Goal: Check status: Check status

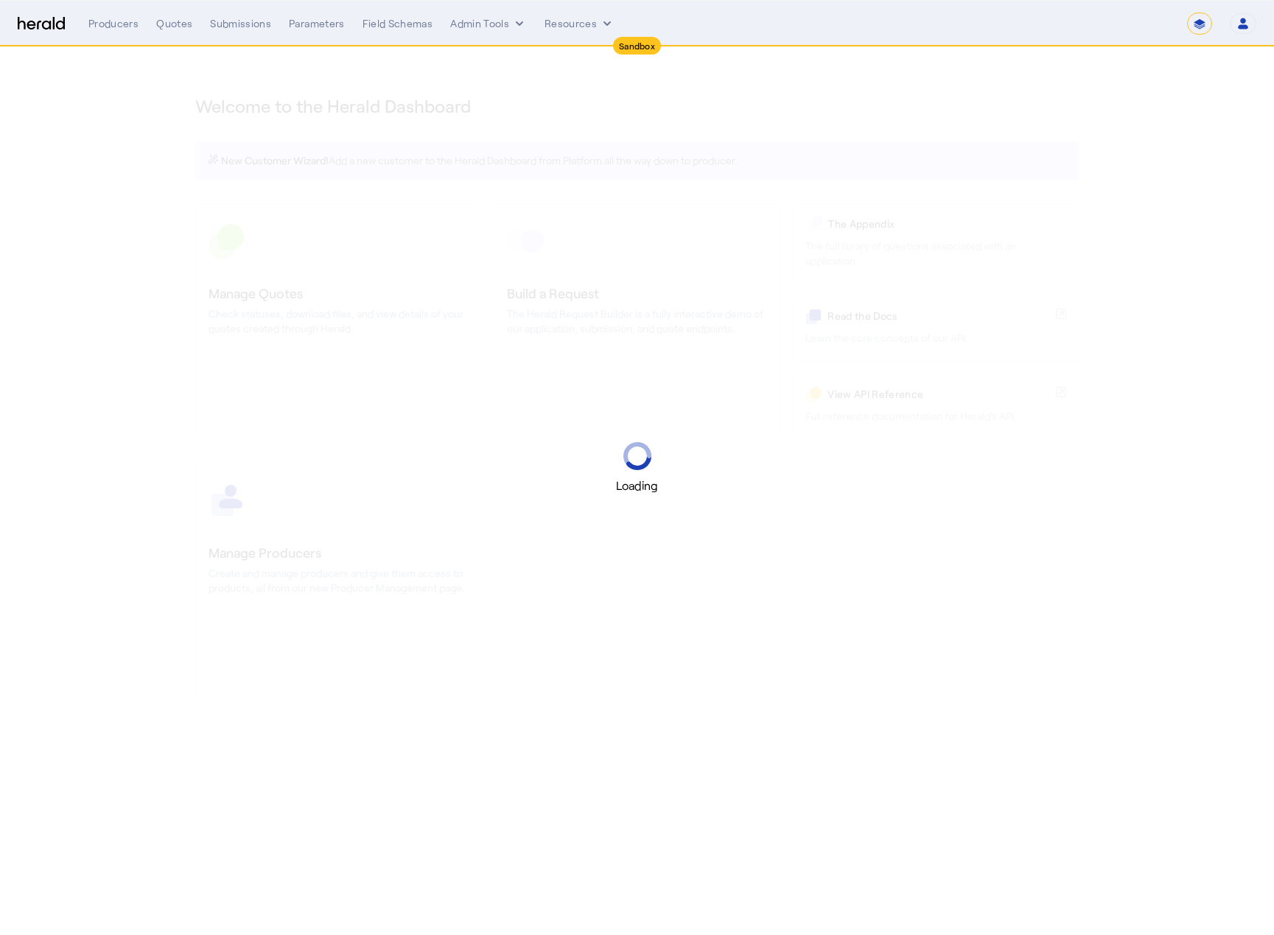
select select "*******"
select select "pfm_2v8p_herald_api"
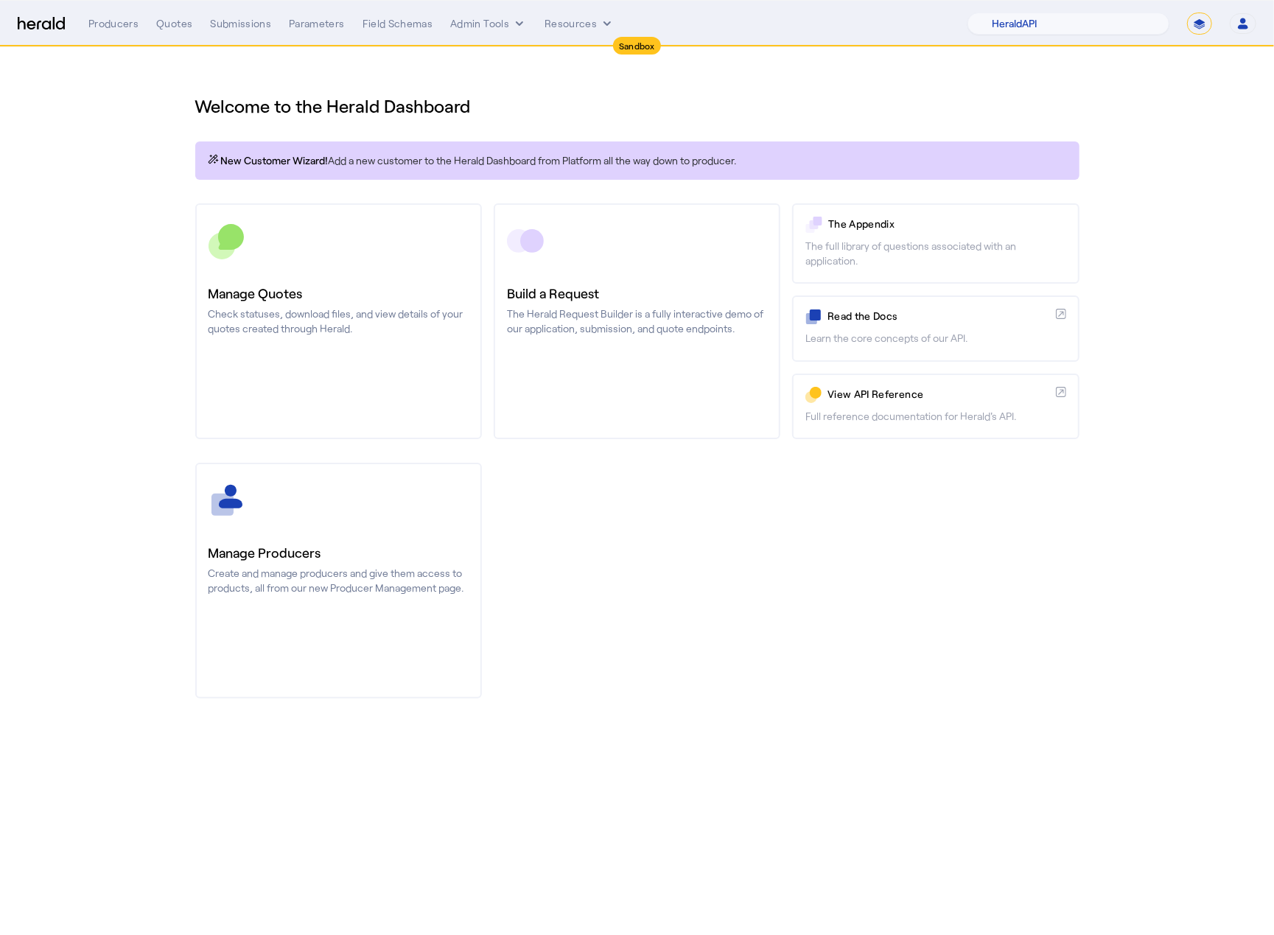
click at [1196, 25] on select "**********" at bounding box center [1199, 24] width 25 height 22
click at [1187, 13] on select "**********" at bounding box center [1199, 24] width 25 height 22
click at [1182, 21] on div "1Fort Acrisure Acturis Affinity Advisors Affinity Risk Agentero AmWins Anzen Ao…" at bounding box center [1111, 24] width 289 height 22
click at [1204, 30] on select "**********" at bounding box center [1199, 24] width 25 height 22
select select "**********"
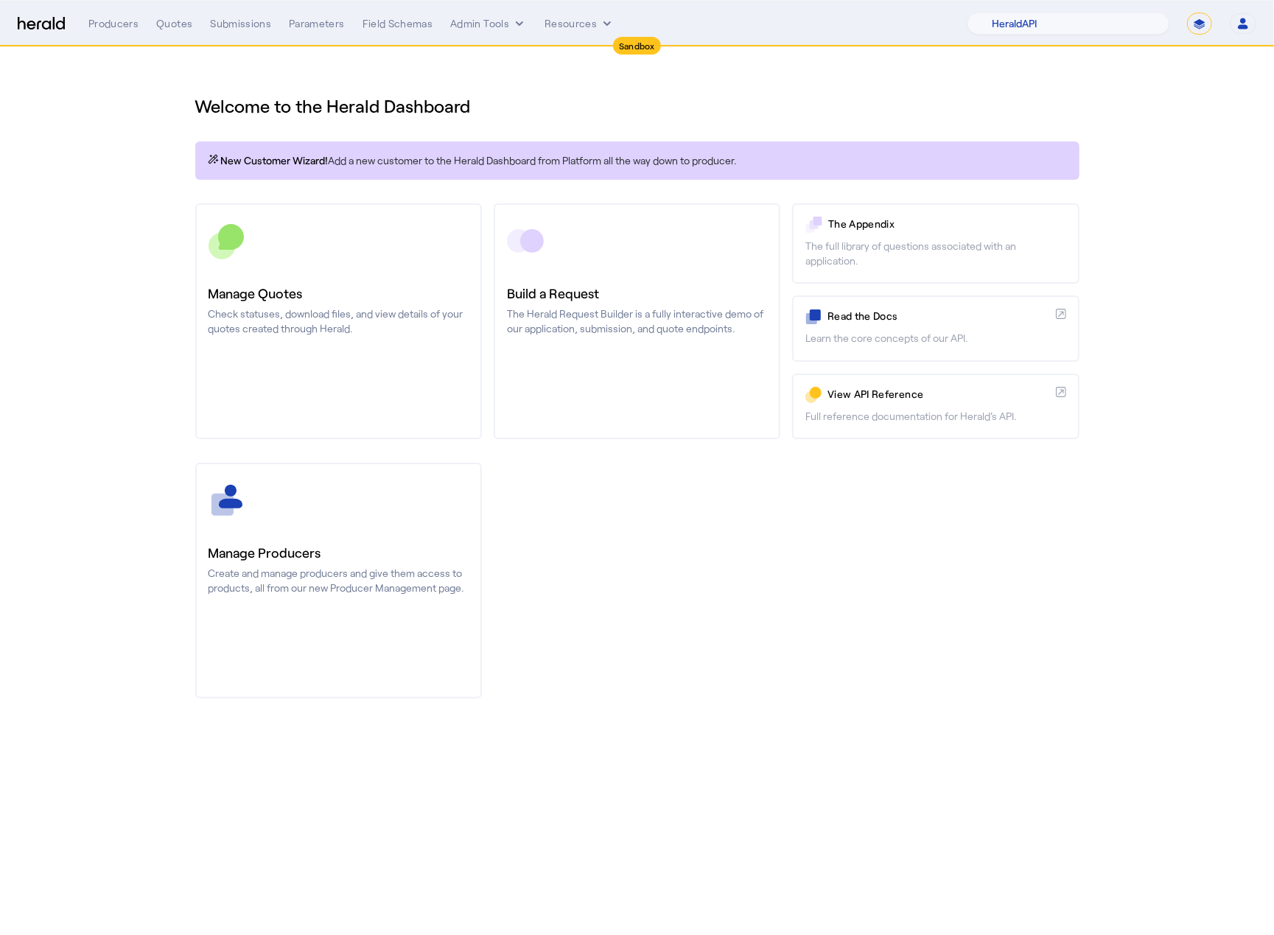
click at [1187, 13] on select "**********" at bounding box center [1199, 24] width 25 height 22
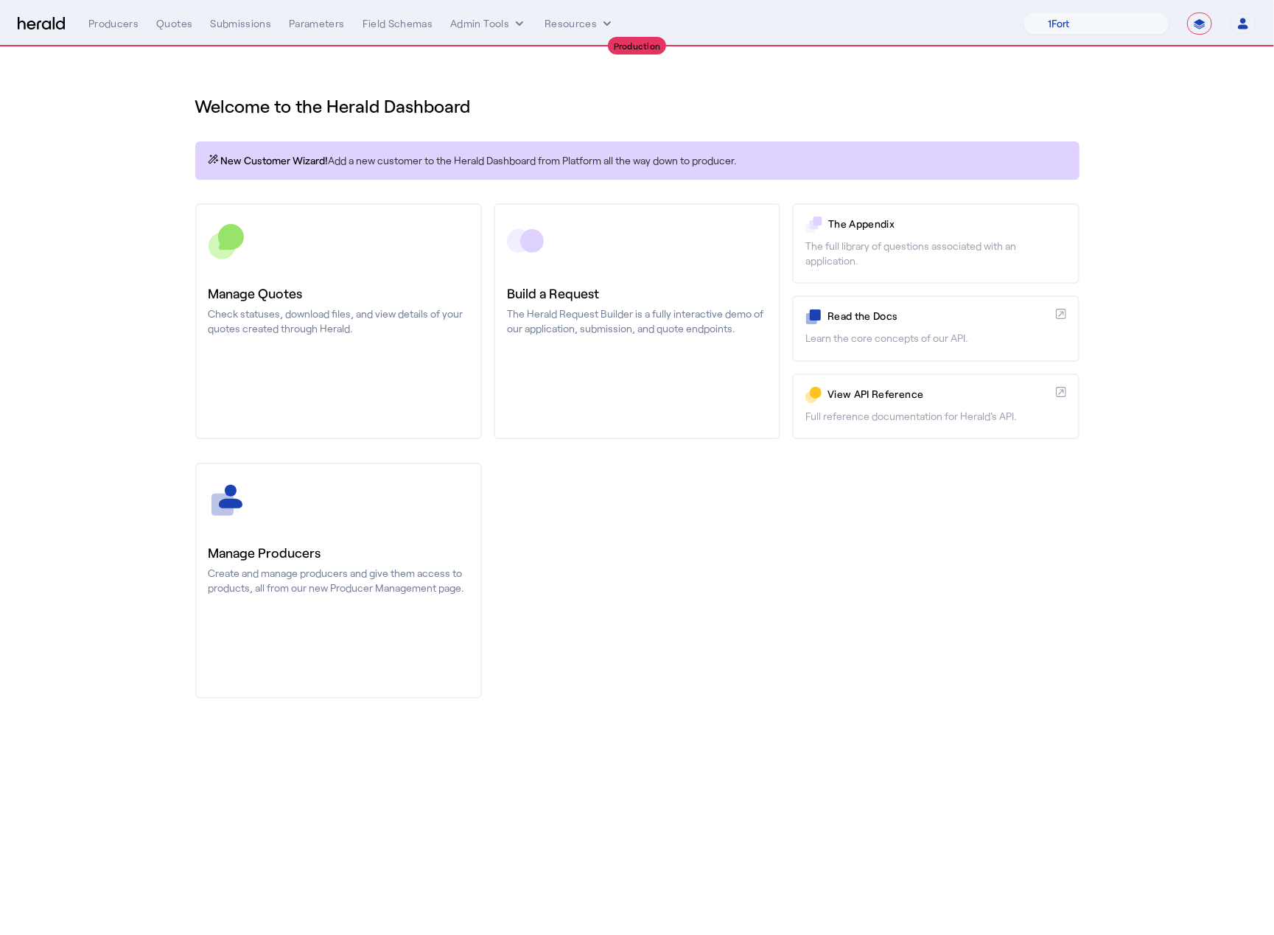
click at [1077, 7] on nav "**********" at bounding box center [637, 24] width 1274 height 46
click at [1076, 15] on select "1Fort Affinity Risk [PERSON_NAME] [PERSON_NAME] CRC Campus Coverage Citadel Fif…" at bounding box center [1096, 24] width 146 height 22
click at [1023, 13] on select "1Fort Affinity Risk [PERSON_NAME] [PERSON_NAME] CRC Campus Coverage Citadel Fif…" at bounding box center [1096, 24] width 146 height 22
click at [163, 34] on div "You are now impersonating the HIB Marketplace platform." at bounding box center [637, 467] width 1274 height 935
click at [168, 27] on div "You are now impersonating the HIB Marketplace platform." at bounding box center [637, 467] width 1274 height 935
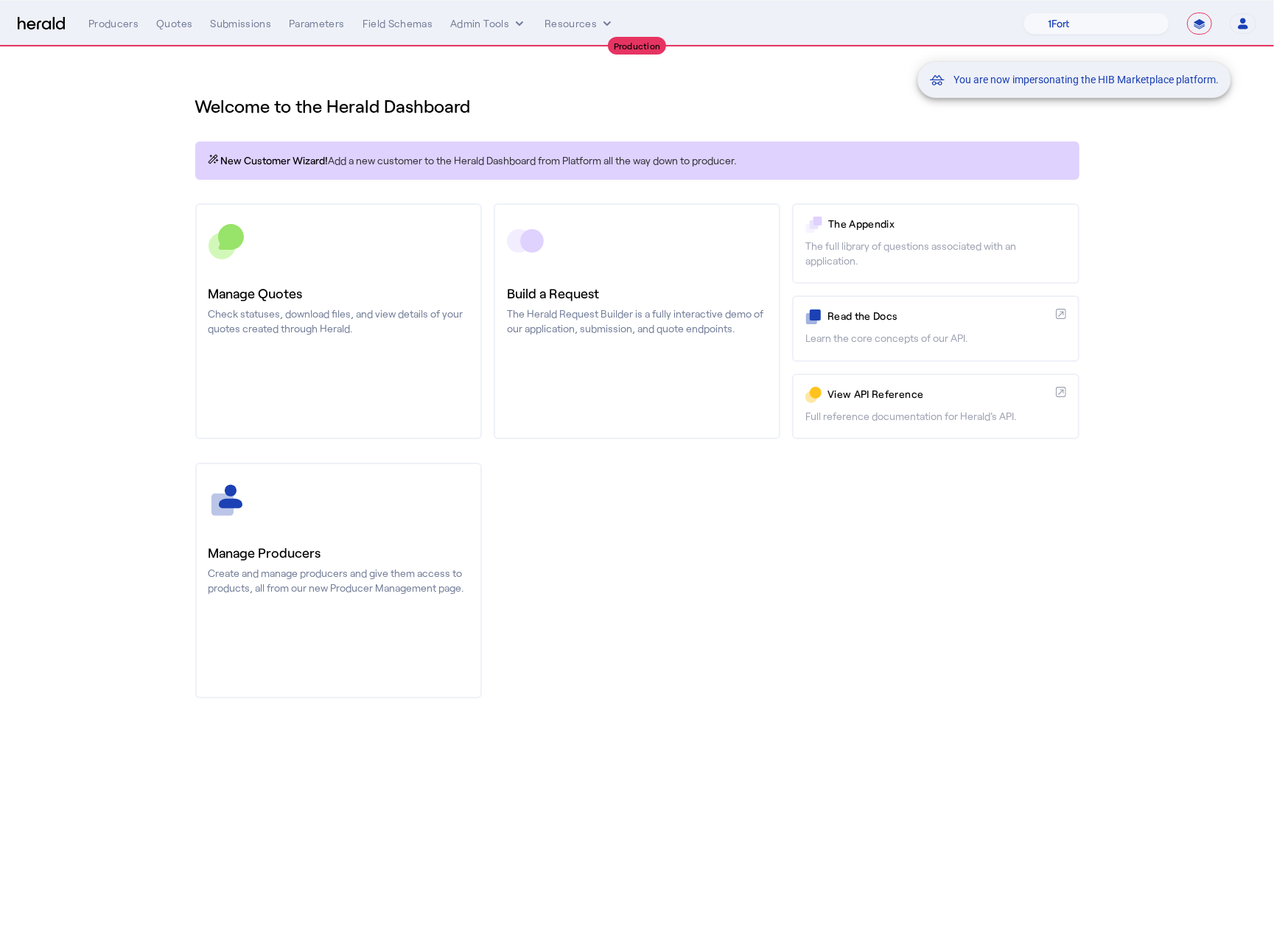
click at [170, 27] on div "Quotes" at bounding box center [174, 23] width 36 height 15
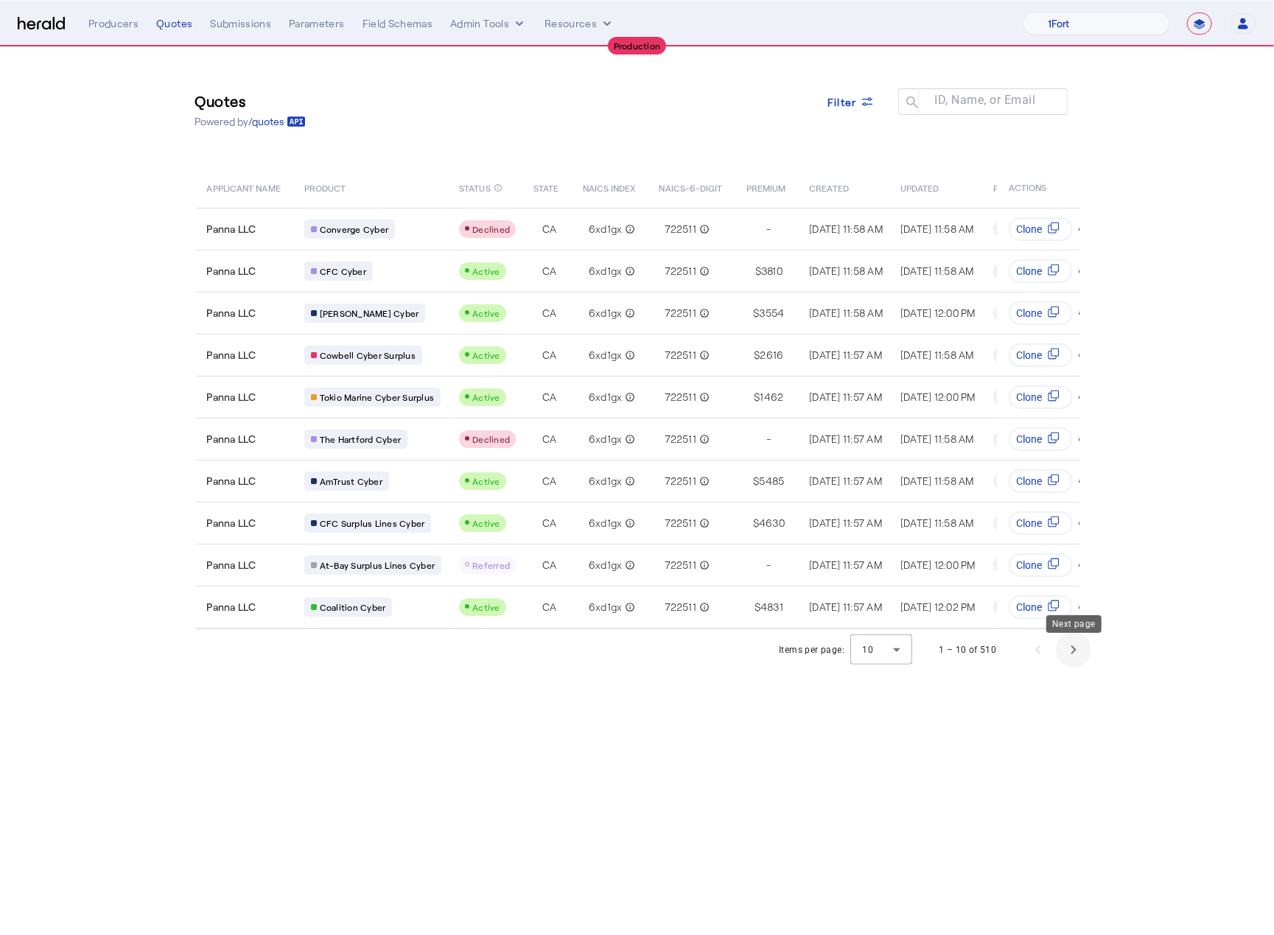
click at [1067, 659] on span "Next page" at bounding box center [1073, 649] width 35 height 35
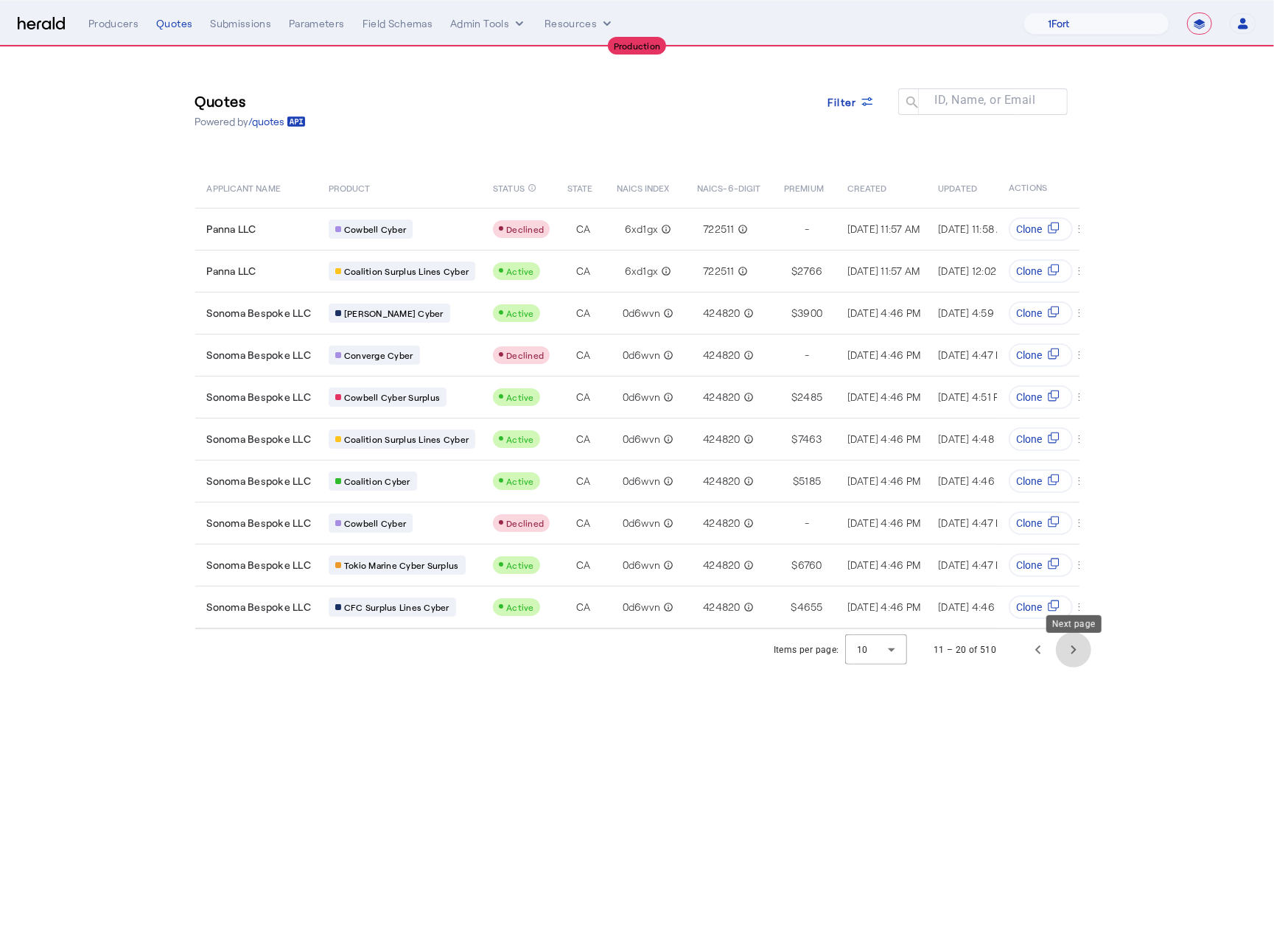
click at [1068, 667] on span "Next page" at bounding box center [1073, 649] width 35 height 35
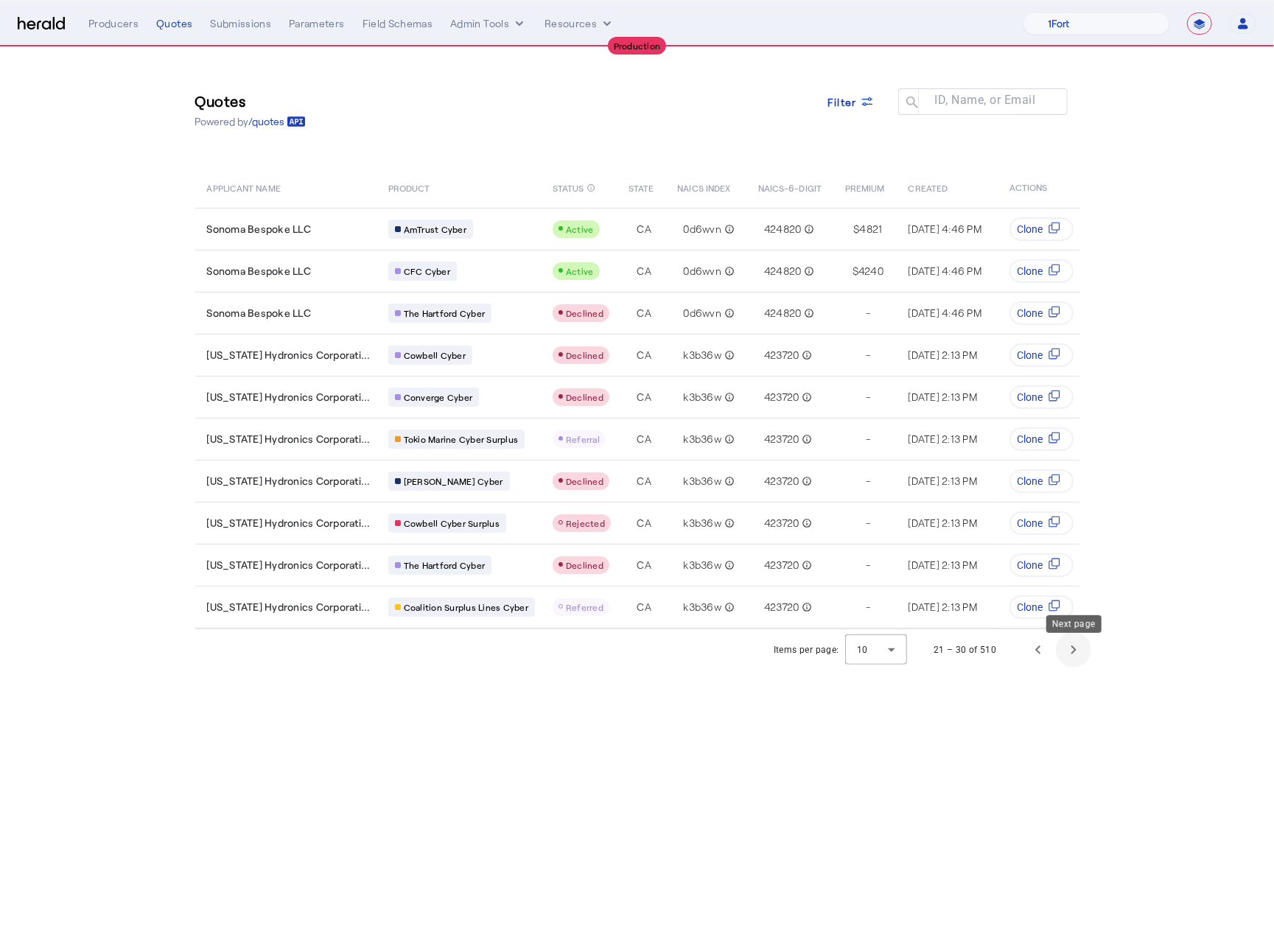
click at [1068, 667] on span "Next page" at bounding box center [1073, 649] width 35 height 35
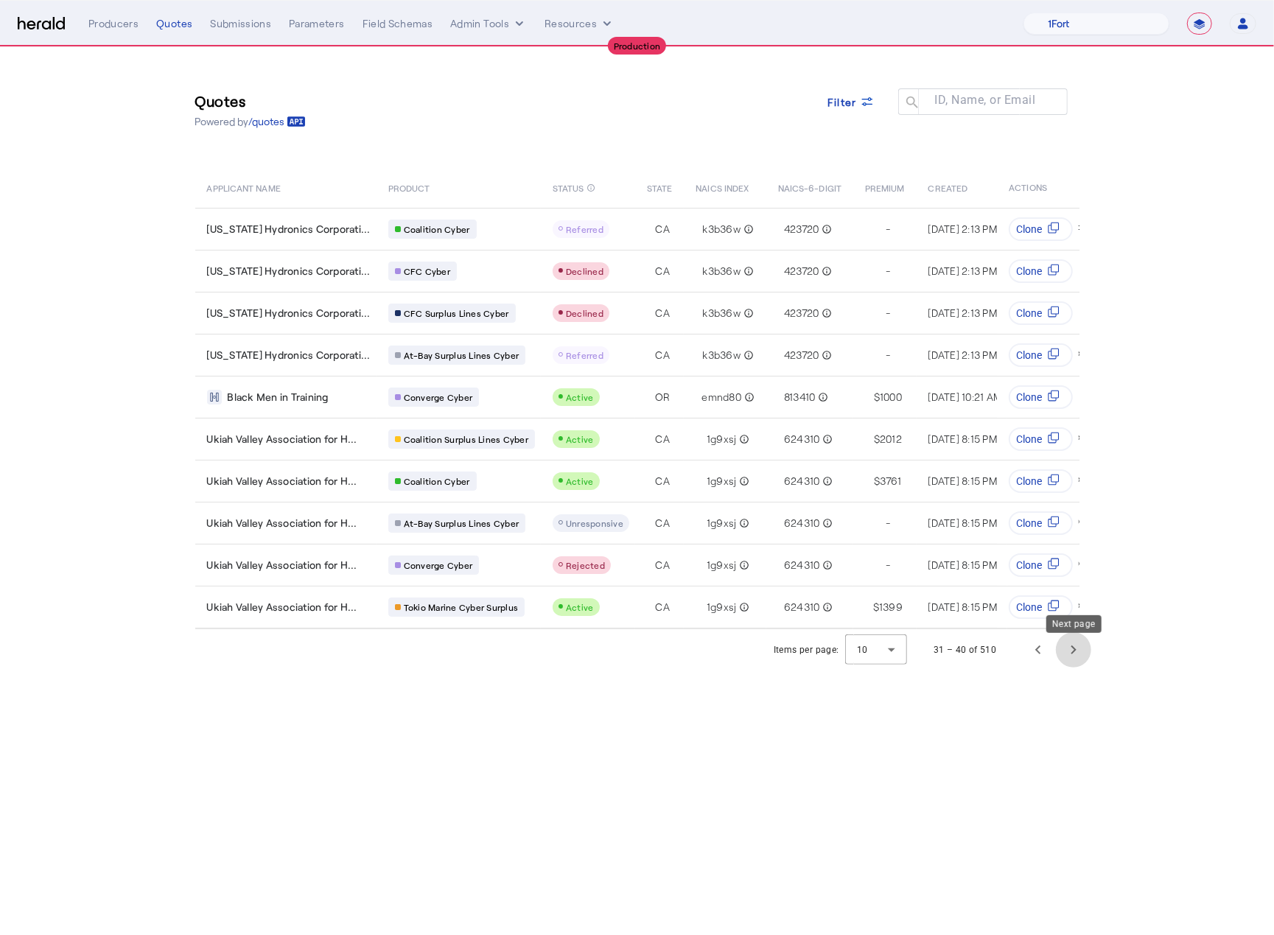
click at [1068, 667] on span "Next page" at bounding box center [1073, 649] width 35 height 35
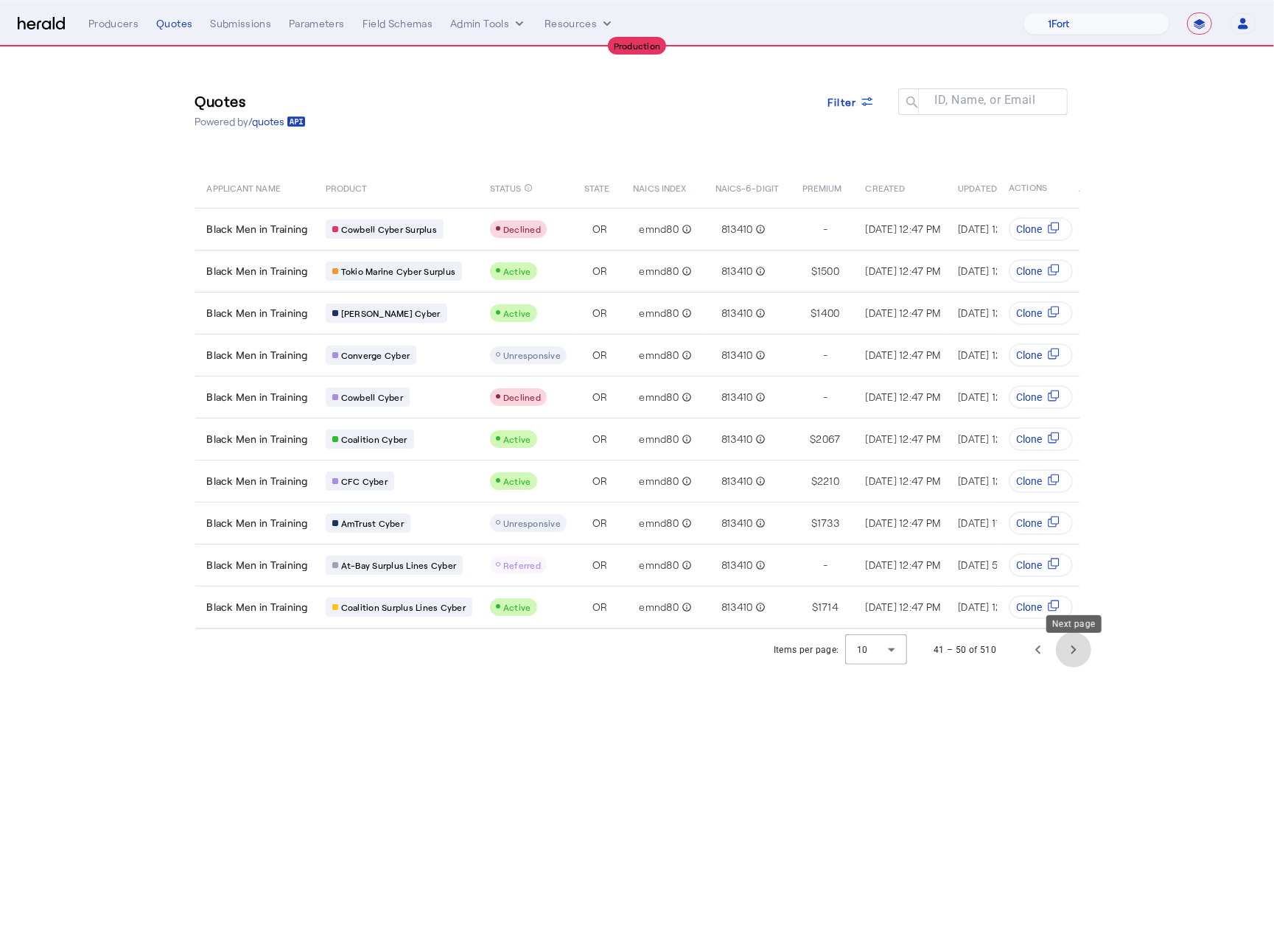
click at [1068, 667] on span "Next page" at bounding box center [1073, 649] width 35 height 35
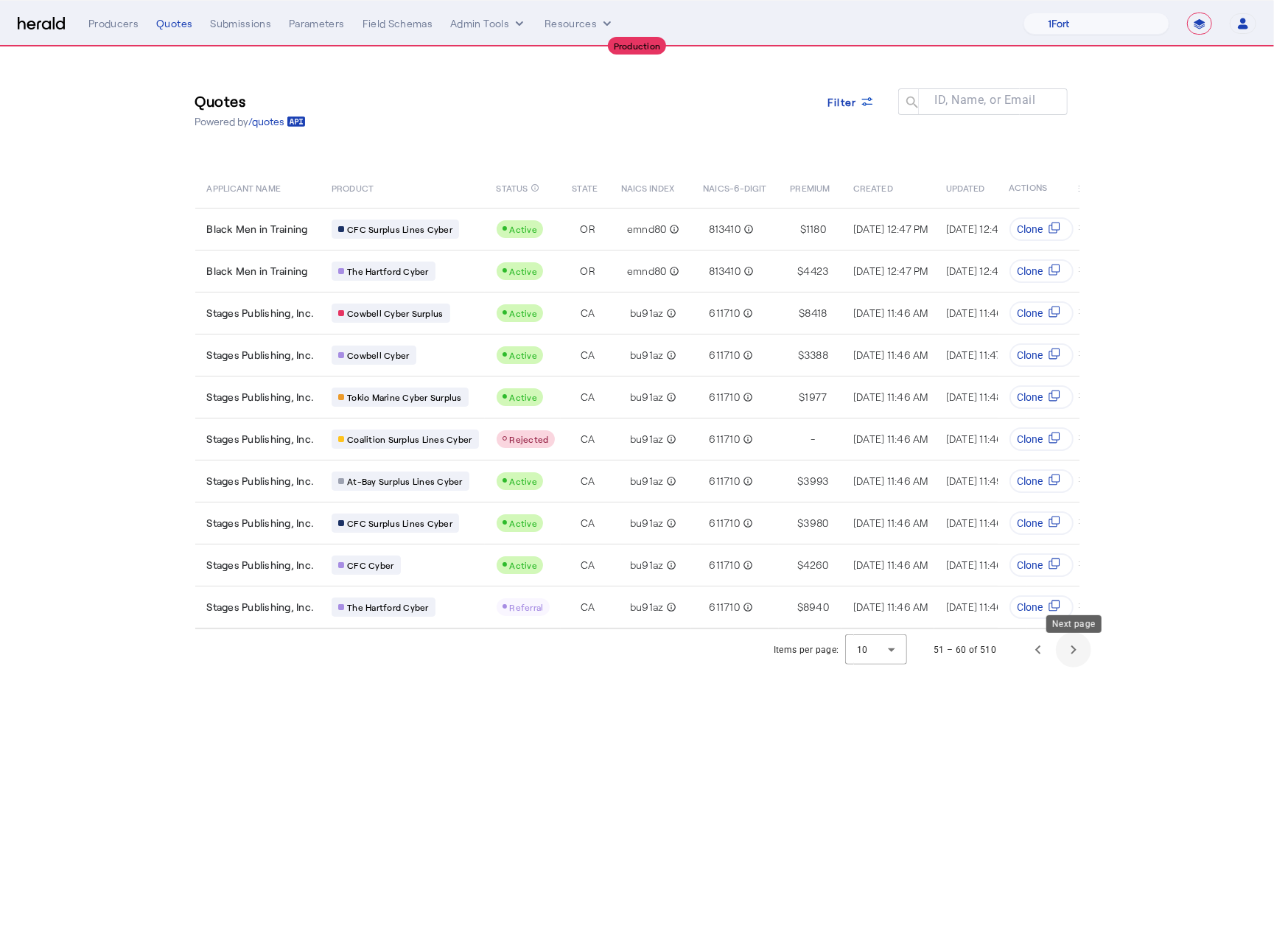
click at [1068, 667] on span "Next page" at bounding box center [1073, 649] width 35 height 35
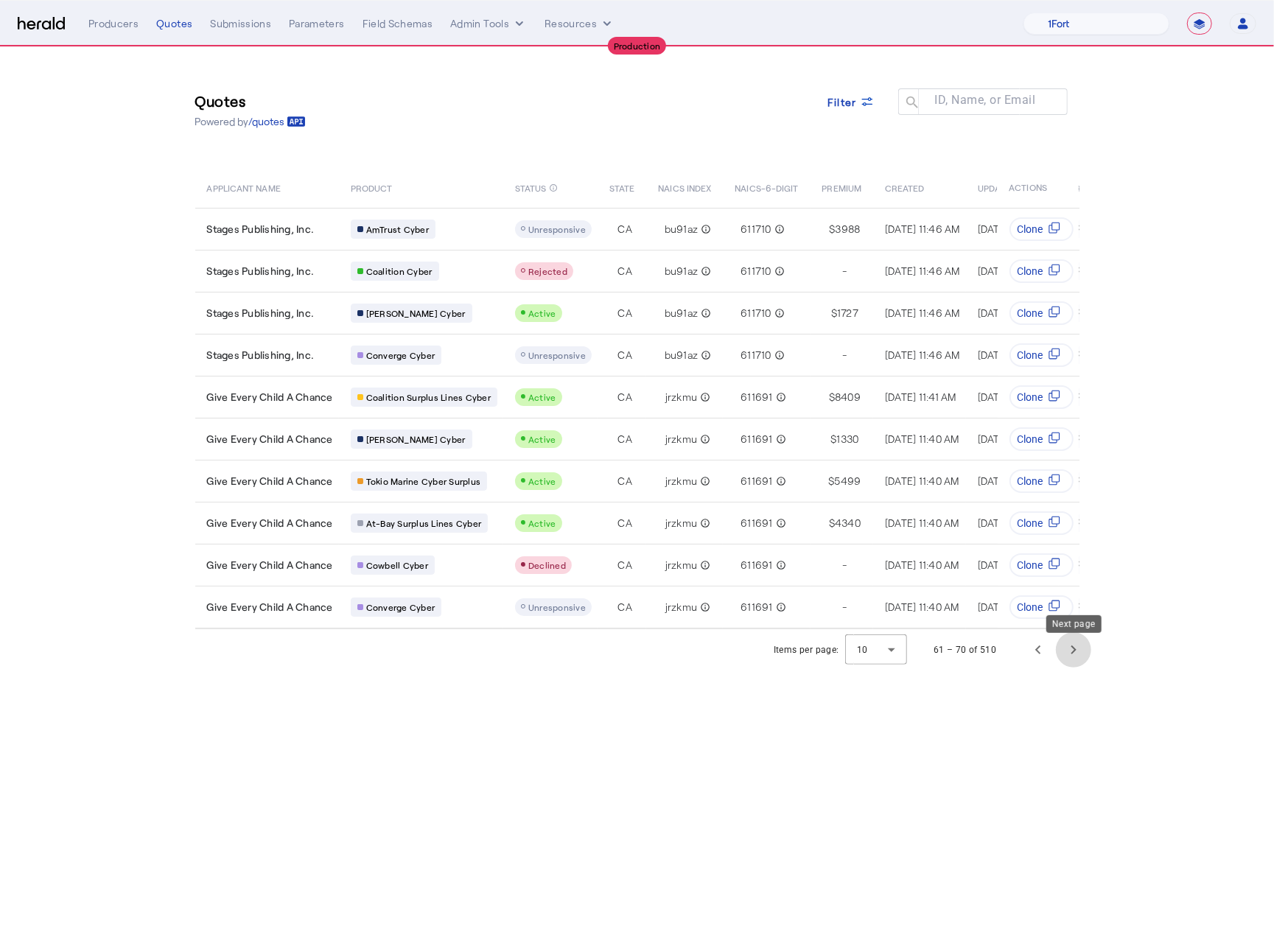
click at [1068, 667] on span "Next page" at bounding box center [1073, 649] width 35 height 35
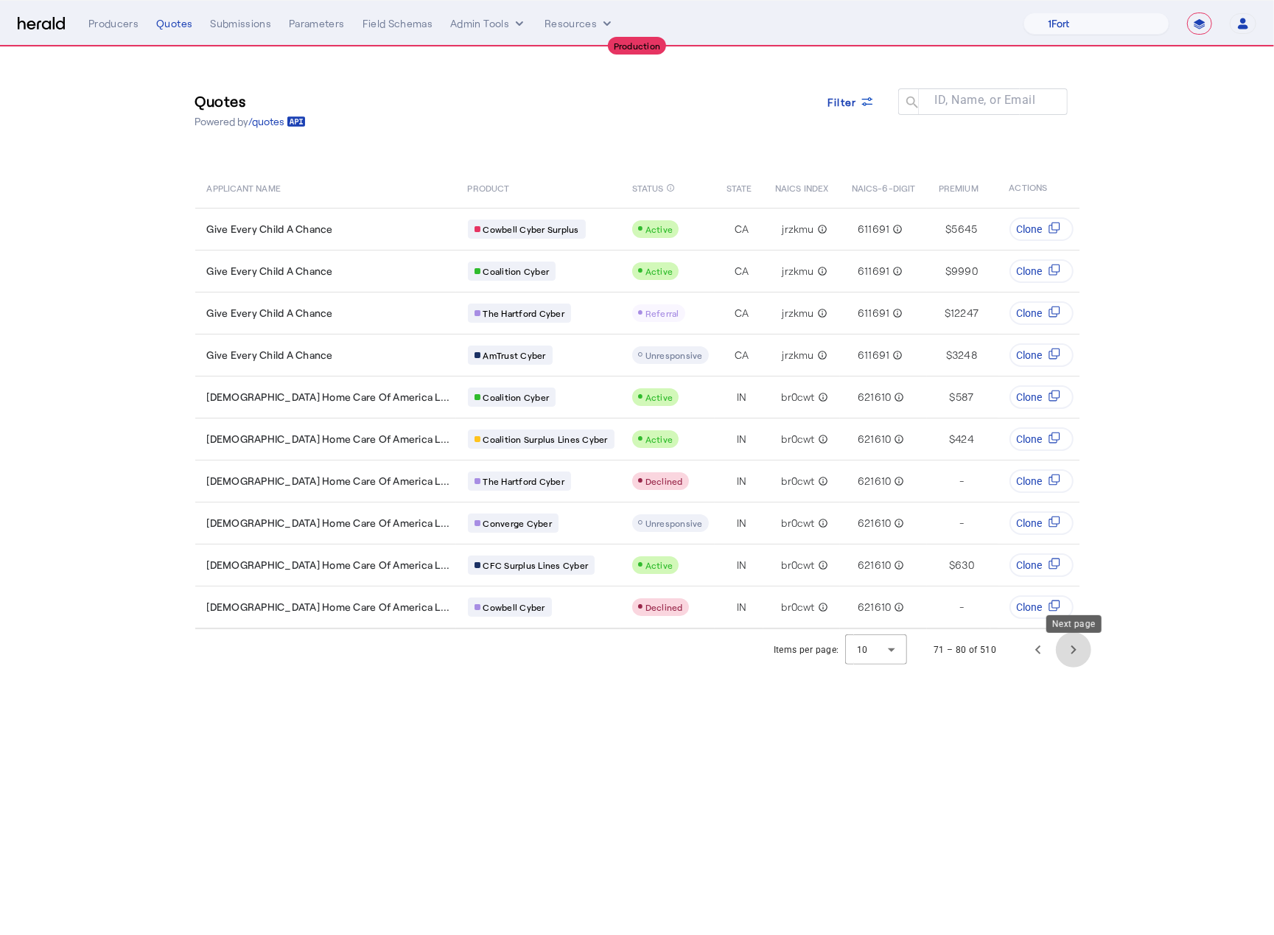
click at [1068, 667] on span "Next page" at bounding box center [1073, 649] width 35 height 35
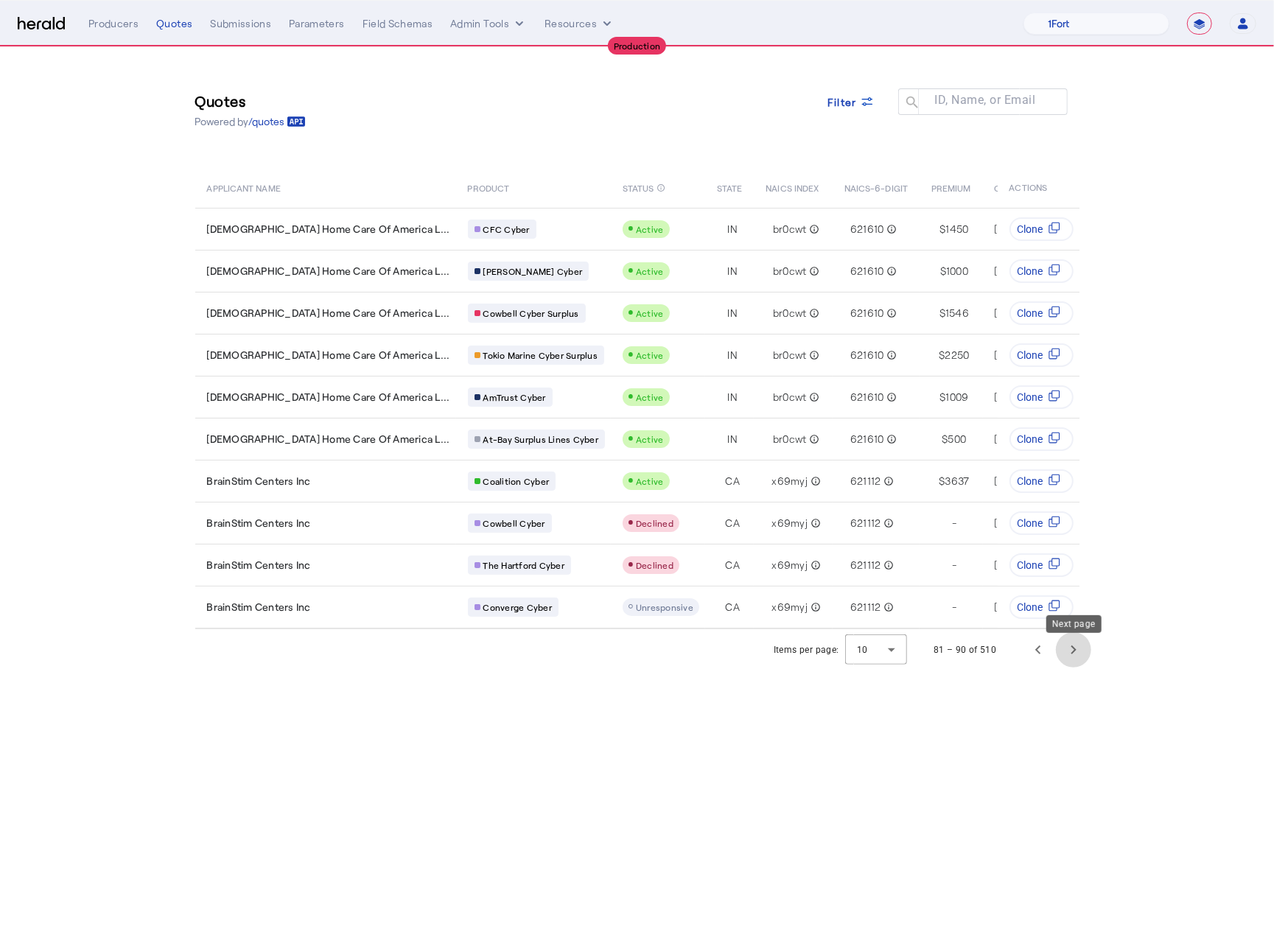
click at [1068, 667] on span "Next page" at bounding box center [1073, 649] width 35 height 35
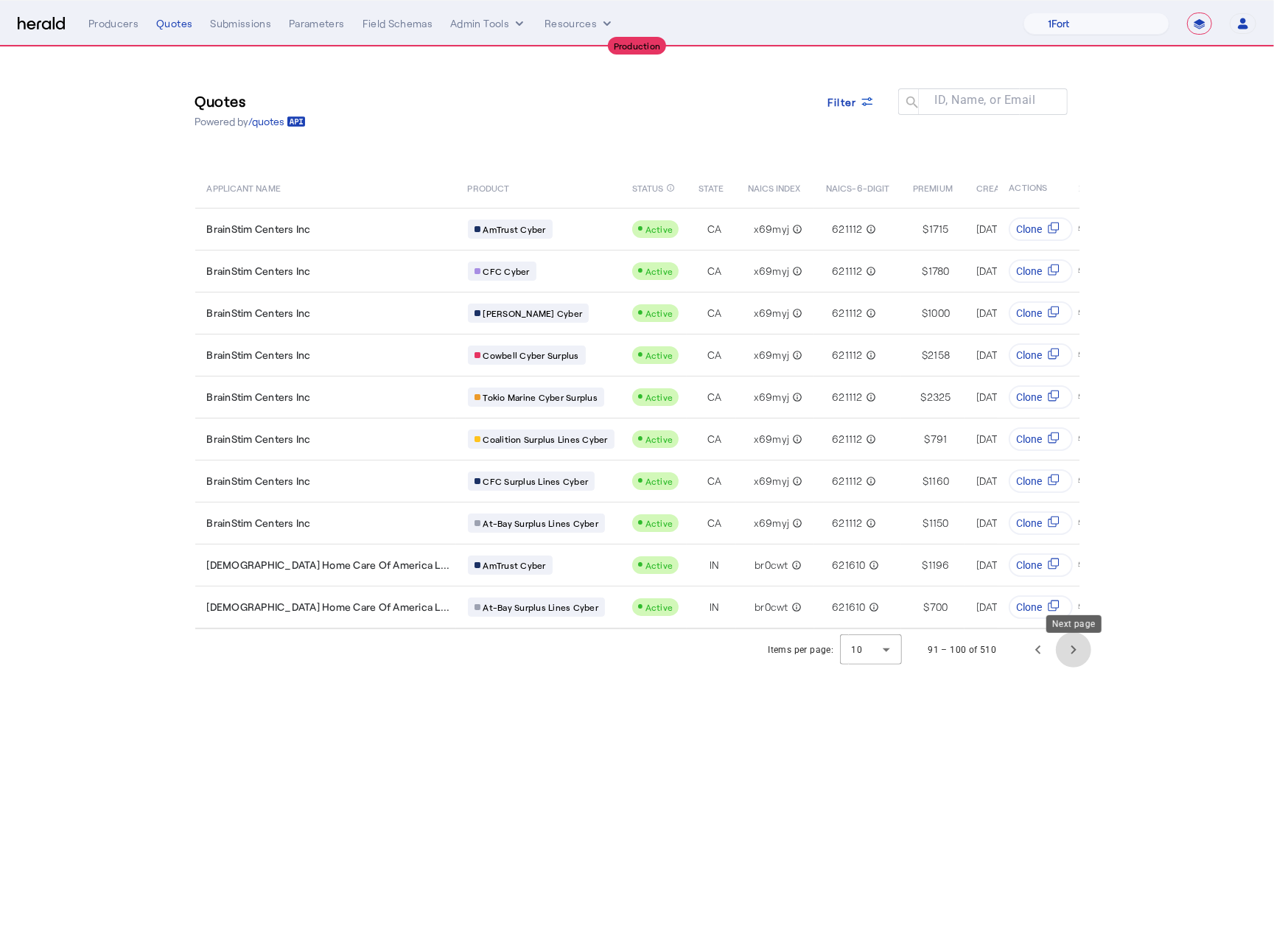
click at [1068, 667] on span "Next page" at bounding box center [1073, 649] width 35 height 35
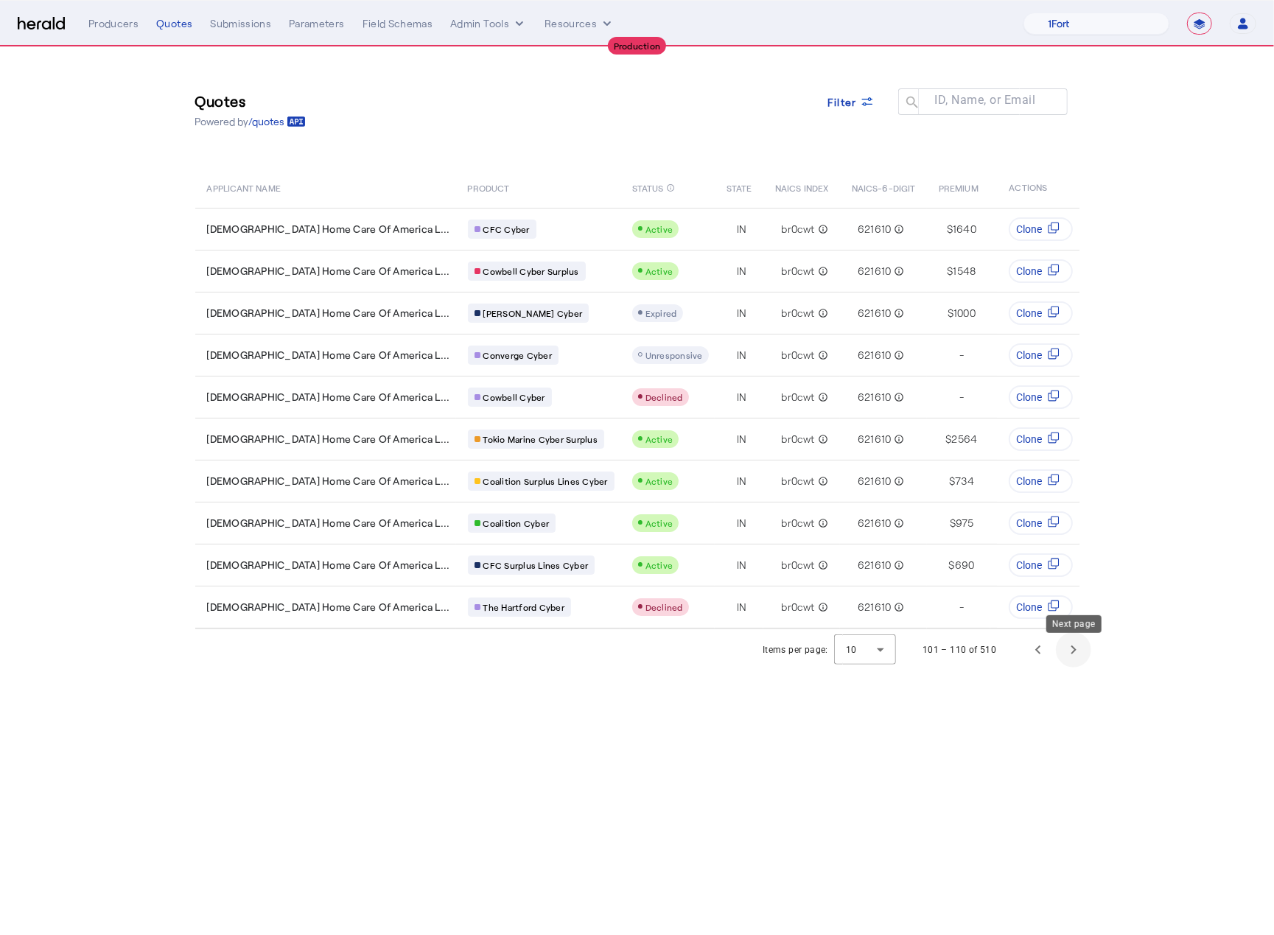
click at [1068, 667] on span "Next page" at bounding box center [1073, 649] width 35 height 35
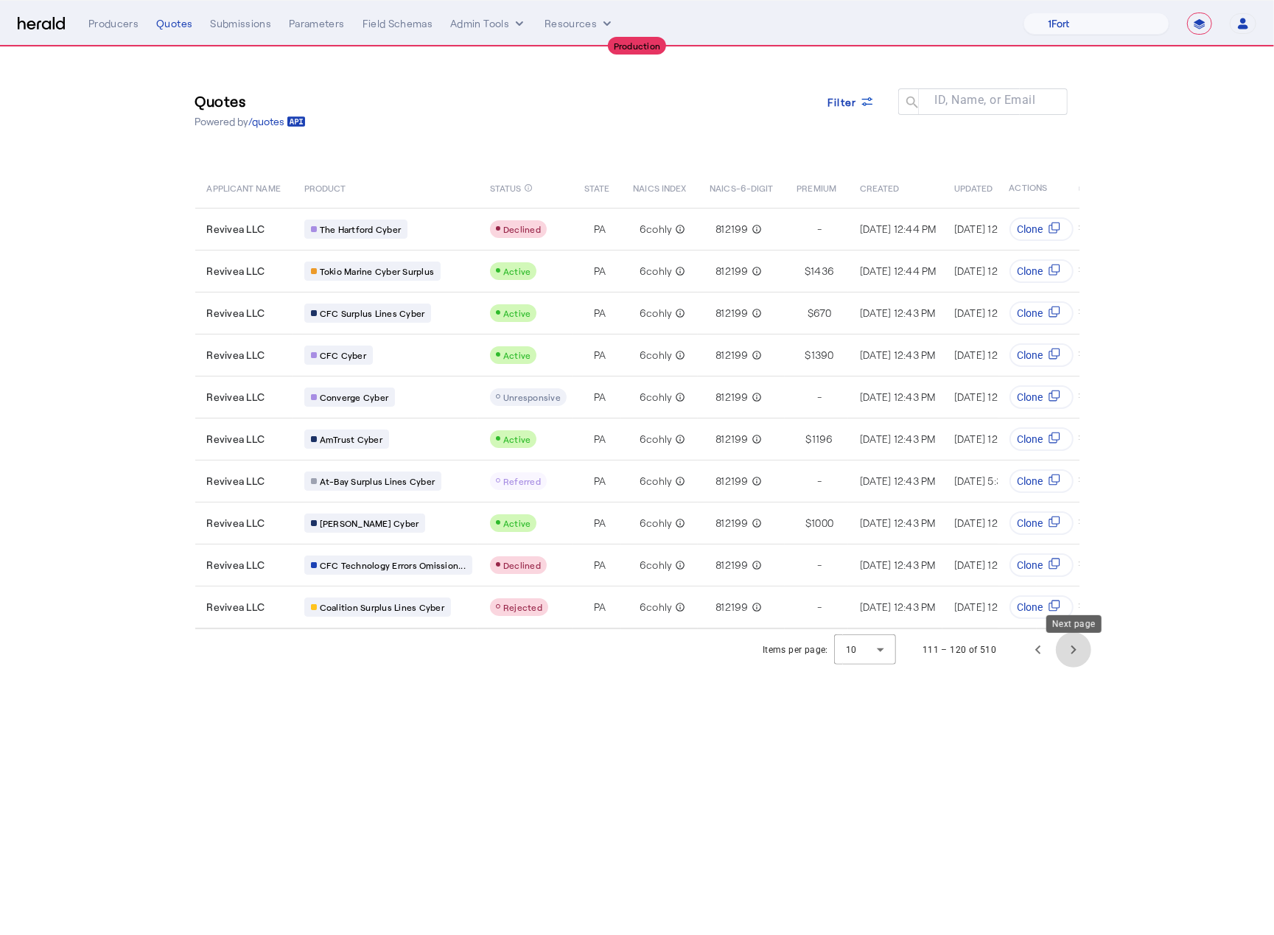
click at [1068, 667] on span "Next page" at bounding box center [1073, 649] width 35 height 35
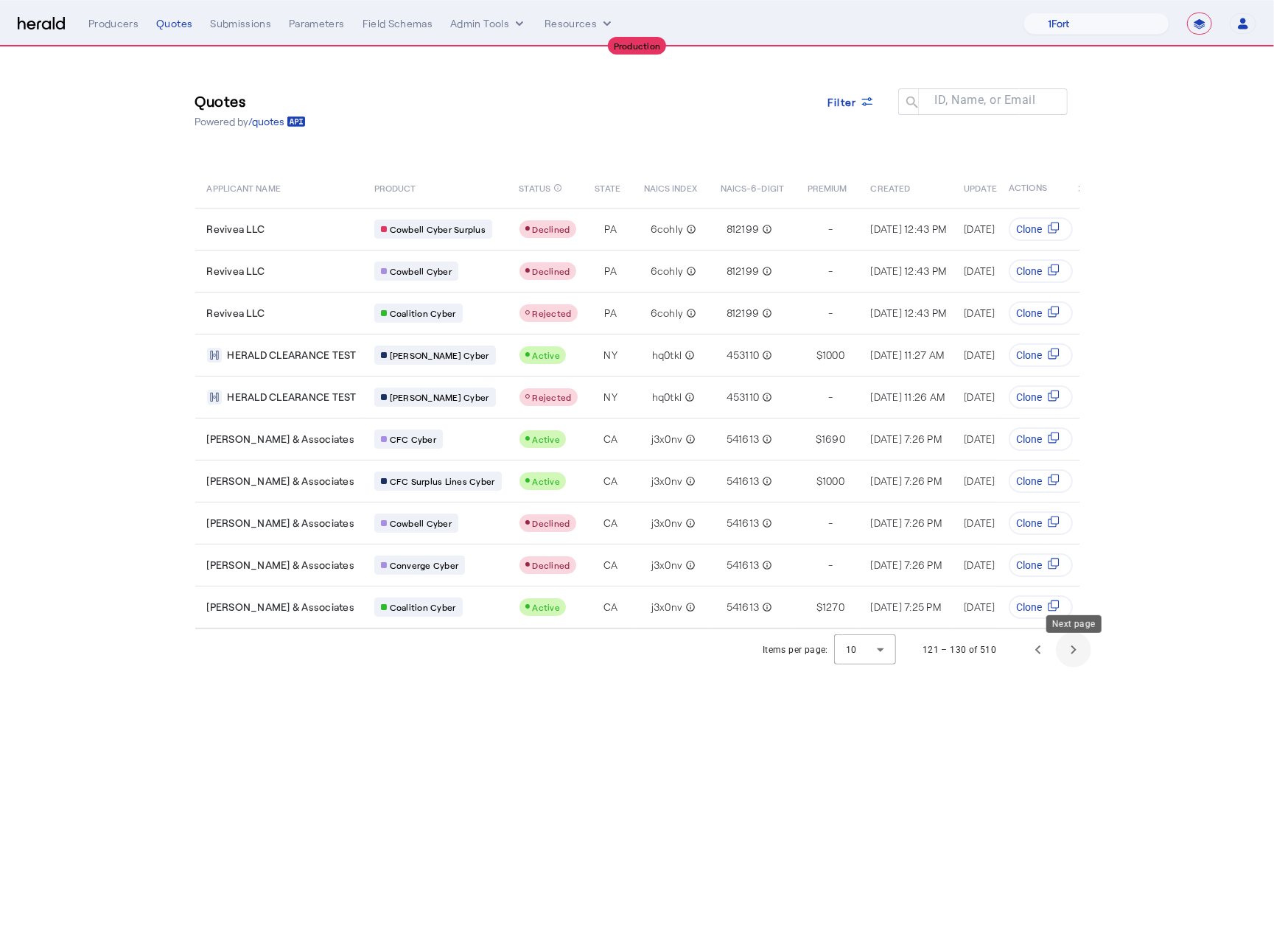
click at [1068, 667] on span "Next page" at bounding box center [1073, 649] width 35 height 35
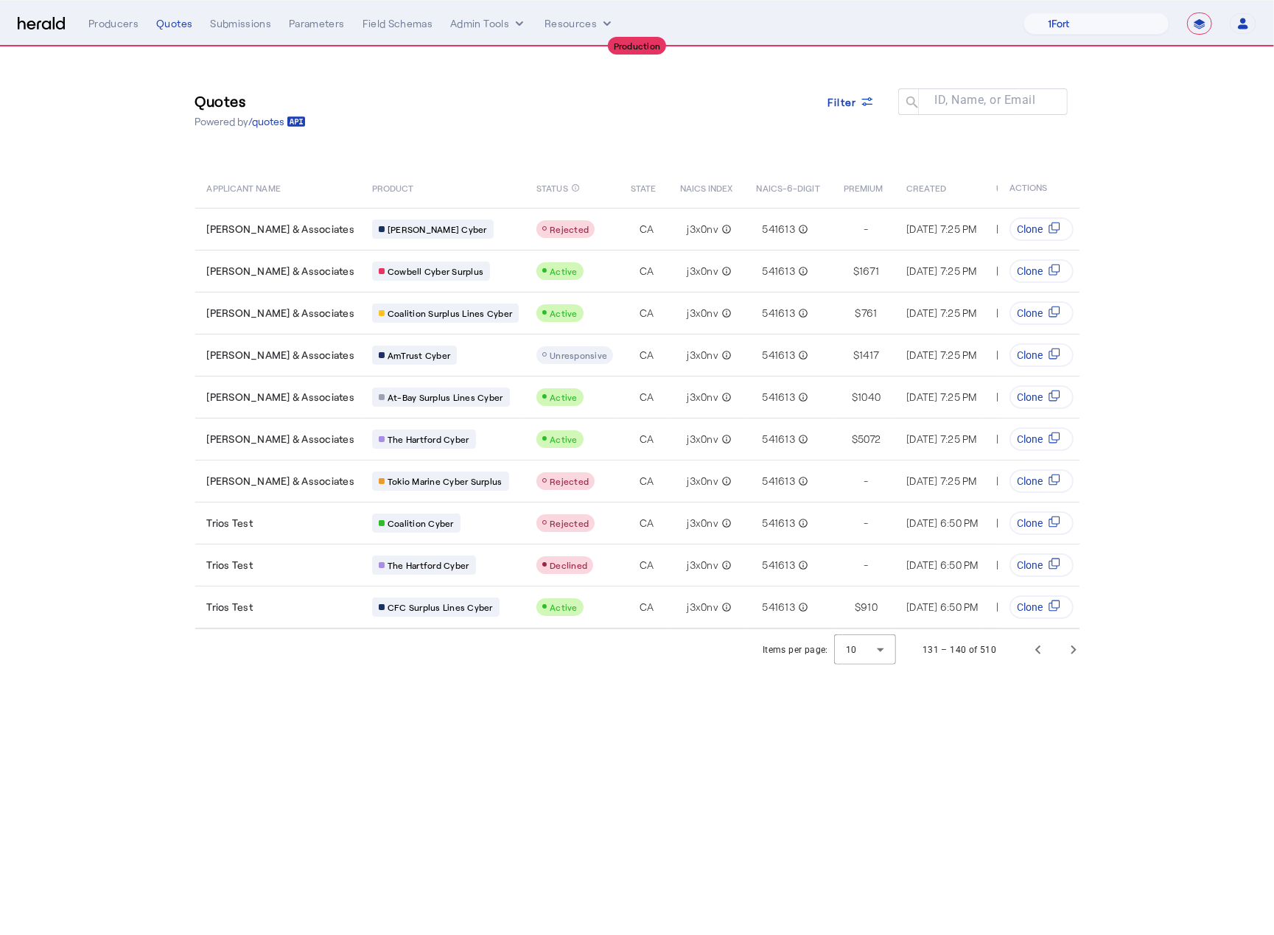
click at [21, 27] on img at bounding box center [41, 24] width 47 height 14
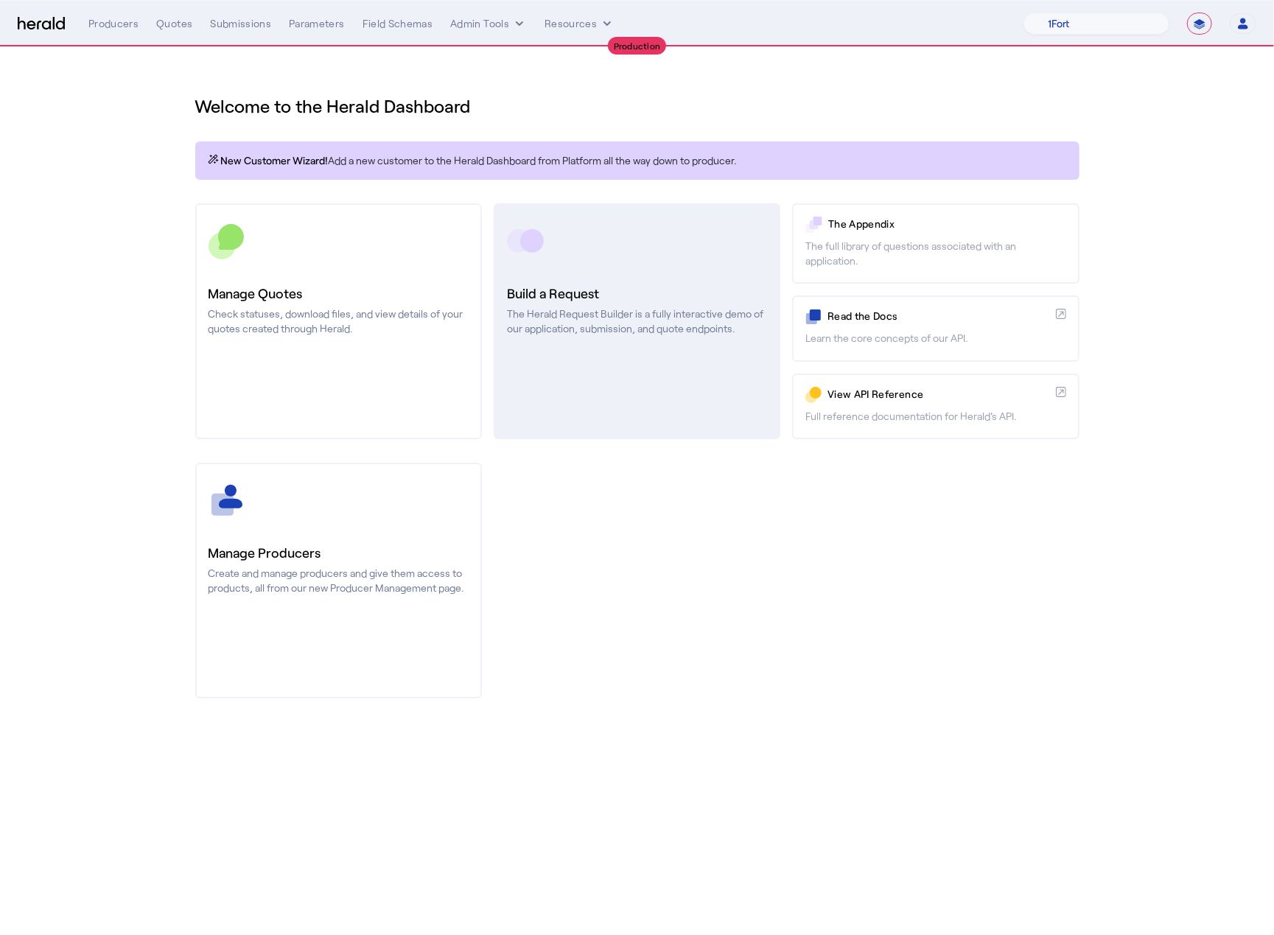
click at [654, 285] on h3 "Build a Request" at bounding box center [637, 293] width 260 height 21
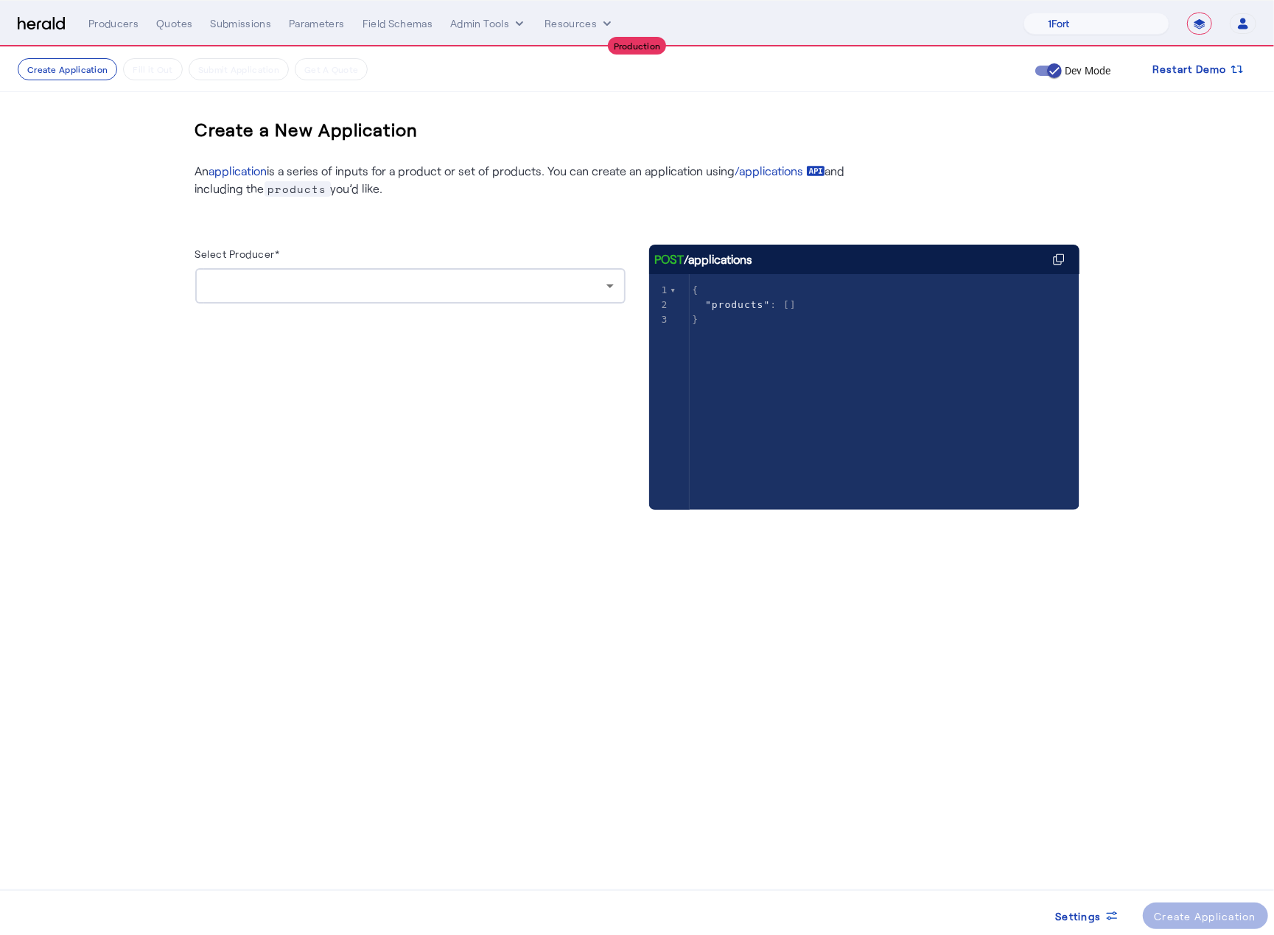
click at [547, 295] on div at bounding box center [410, 285] width 407 height 35
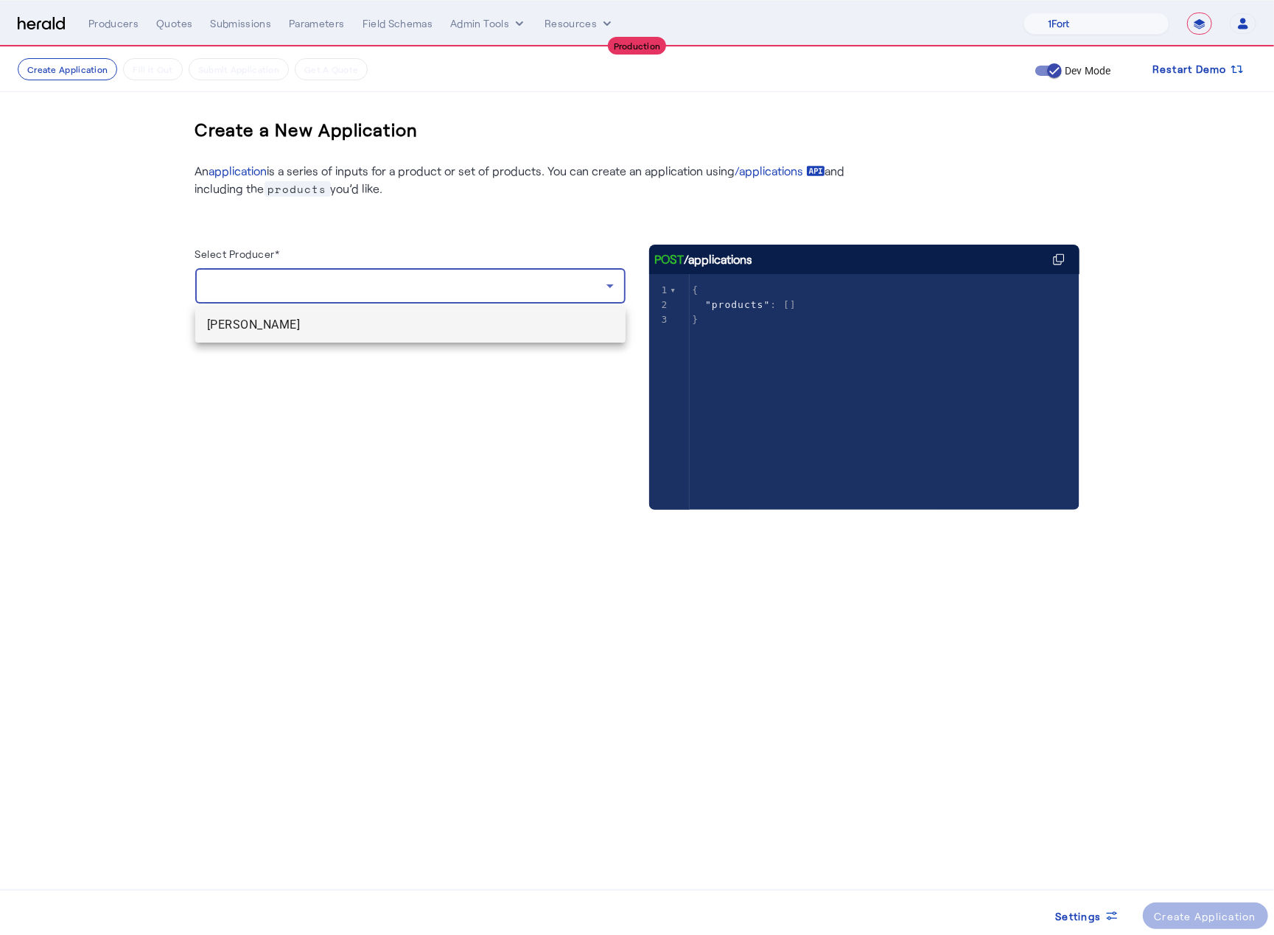
click at [390, 329] on span "[PERSON_NAME]" at bounding box center [410, 325] width 407 height 18
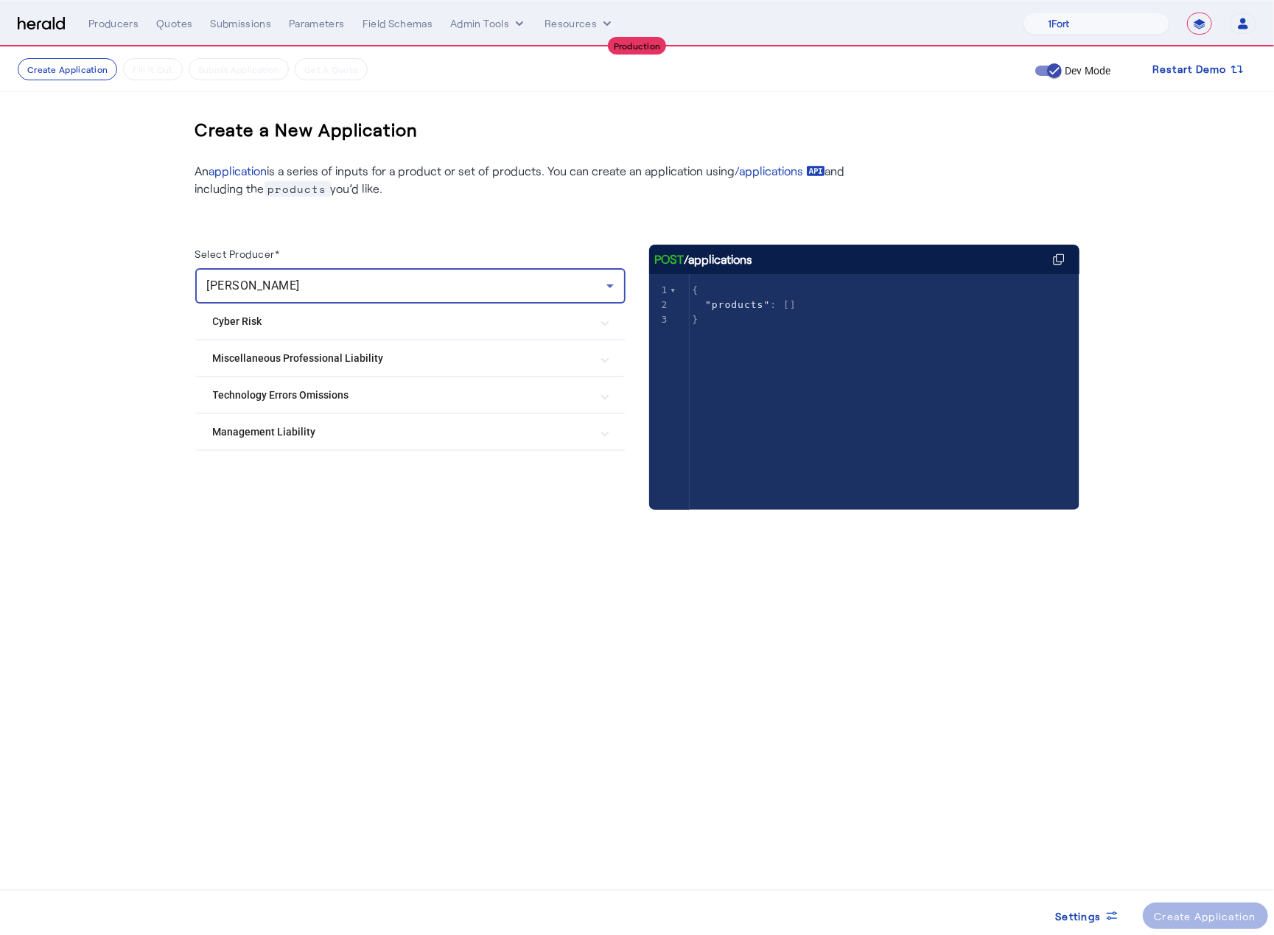
click at [350, 427] on Liability "Management Liability" at bounding box center [401, 431] width 377 height 15
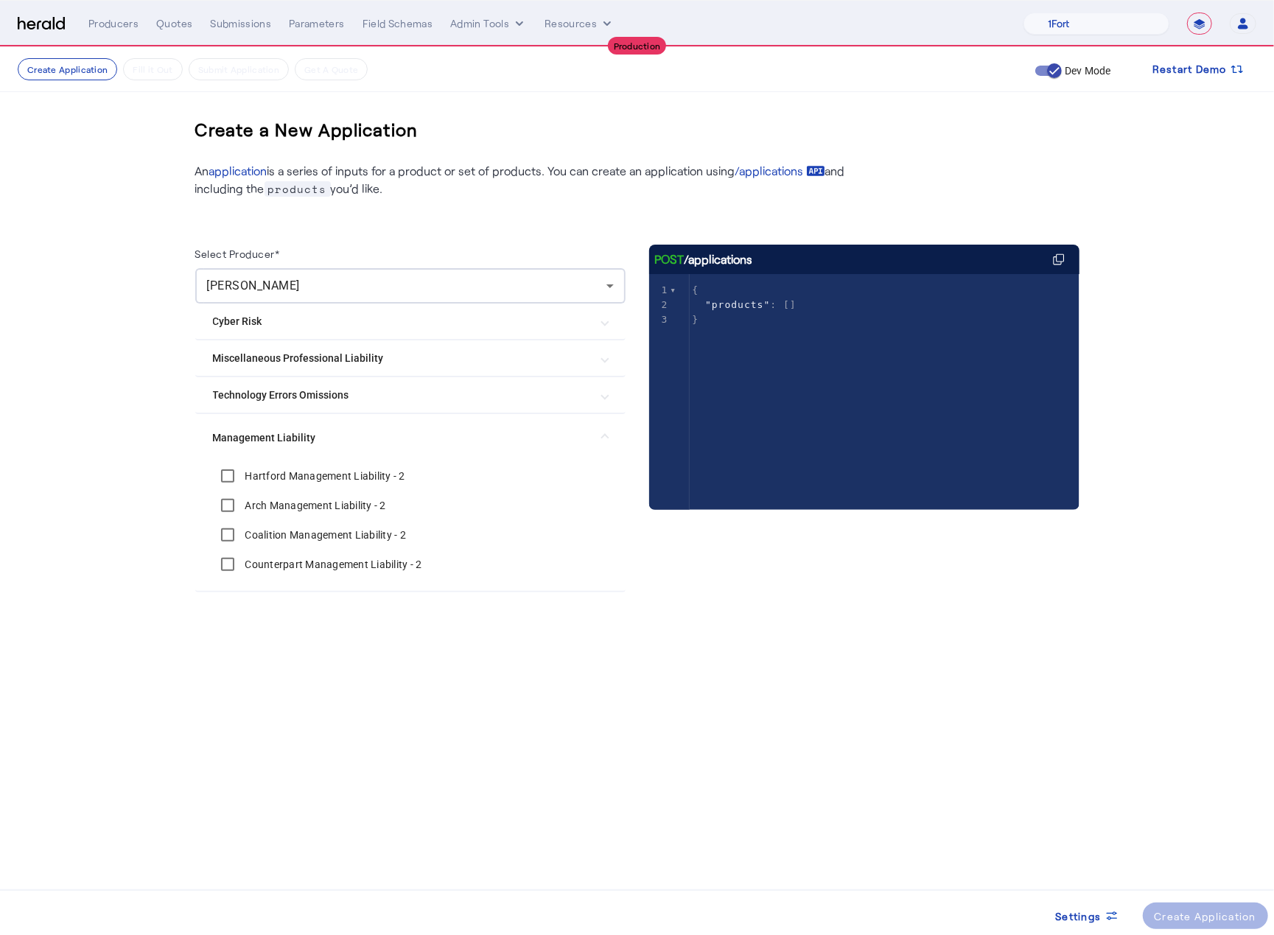
click at [350, 427] on mat-expansion-panel-header "Management Liability" at bounding box center [410, 437] width 430 height 47
click at [343, 404] on mat-expansion-panel-header "Technology Errors Omissions" at bounding box center [410, 394] width 430 height 35
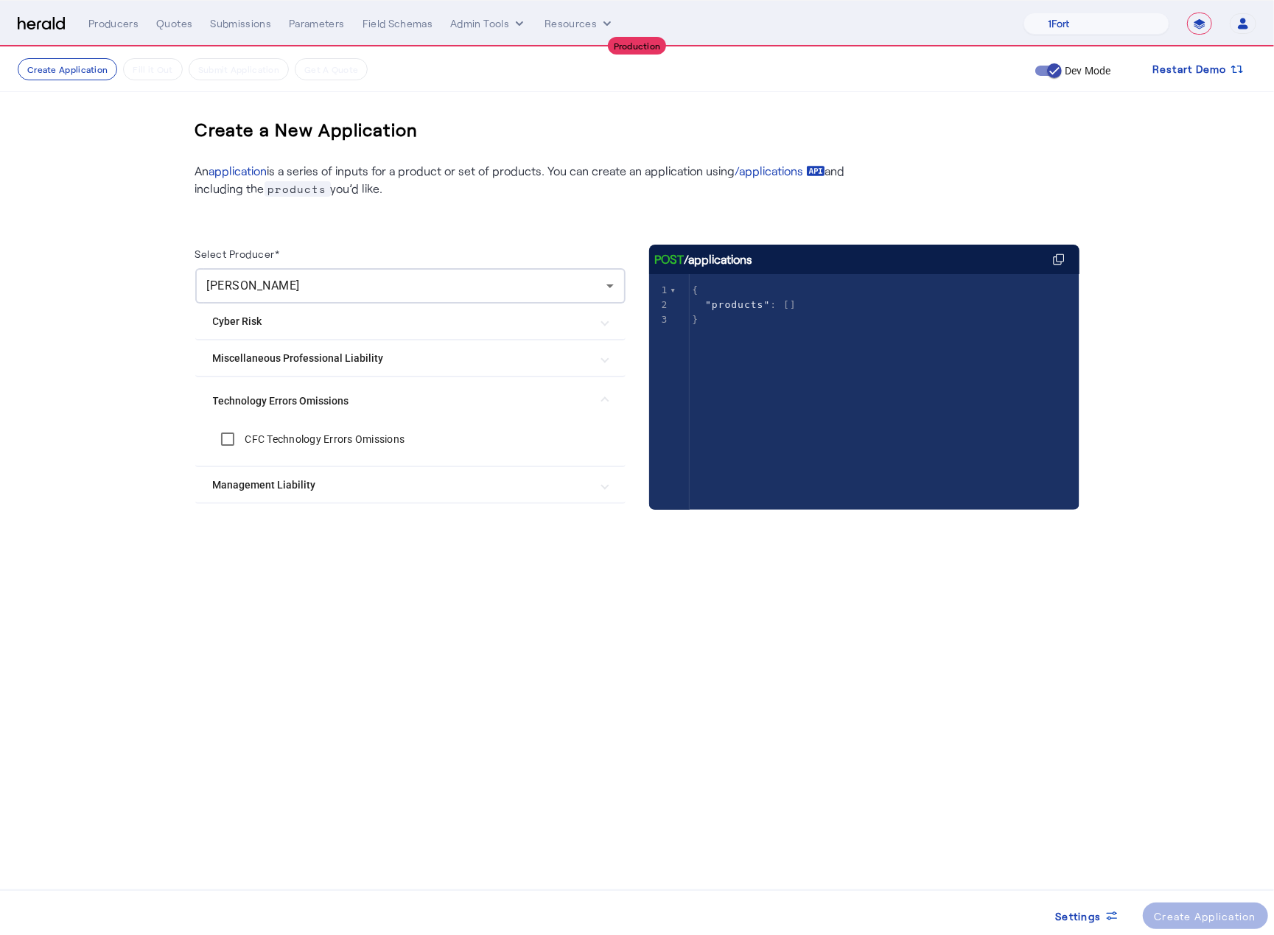
click at [343, 404] on Omissions "Technology Errors Omissions" at bounding box center [401, 400] width 377 height 15
click at [352, 359] on Liability "Miscellaneous Professional Liability" at bounding box center [401, 358] width 377 height 15
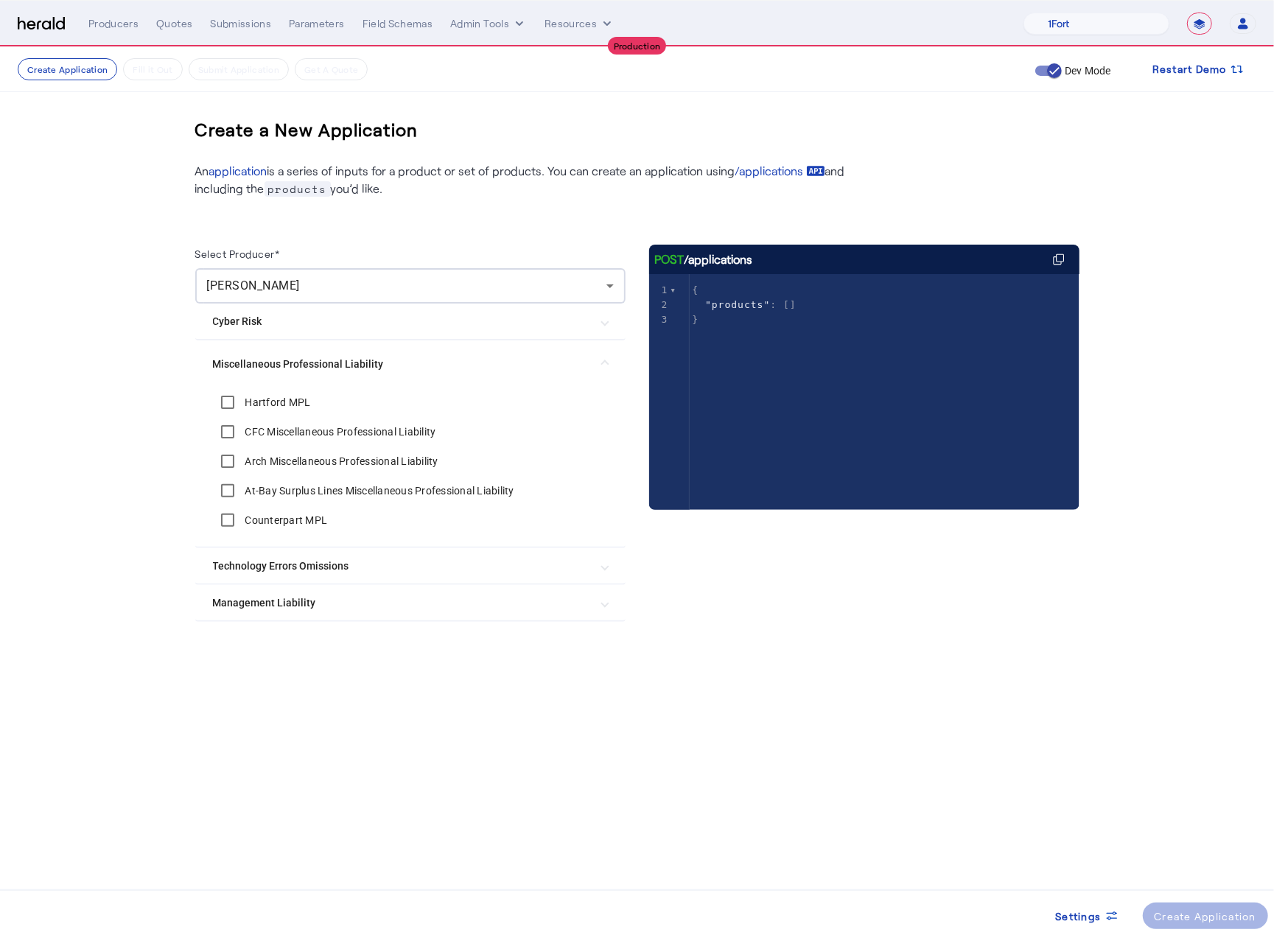
click at [352, 359] on Liability "Miscellaneous Professional Liability" at bounding box center [401, 364] width 377 height 15
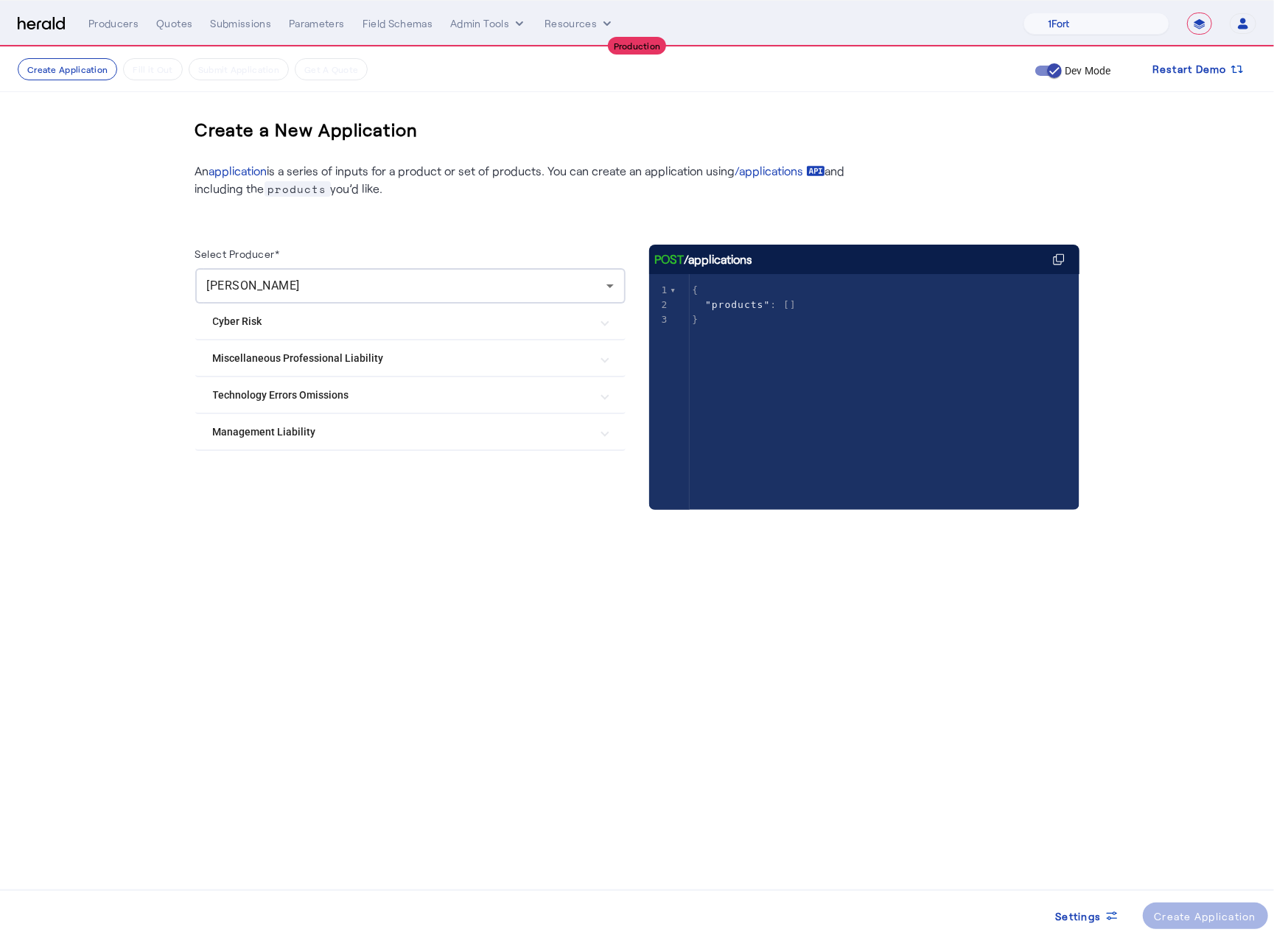
click at [331, 320] on Risk "Cyber Risk" at bounding box center [401, 321] width 377 height 15
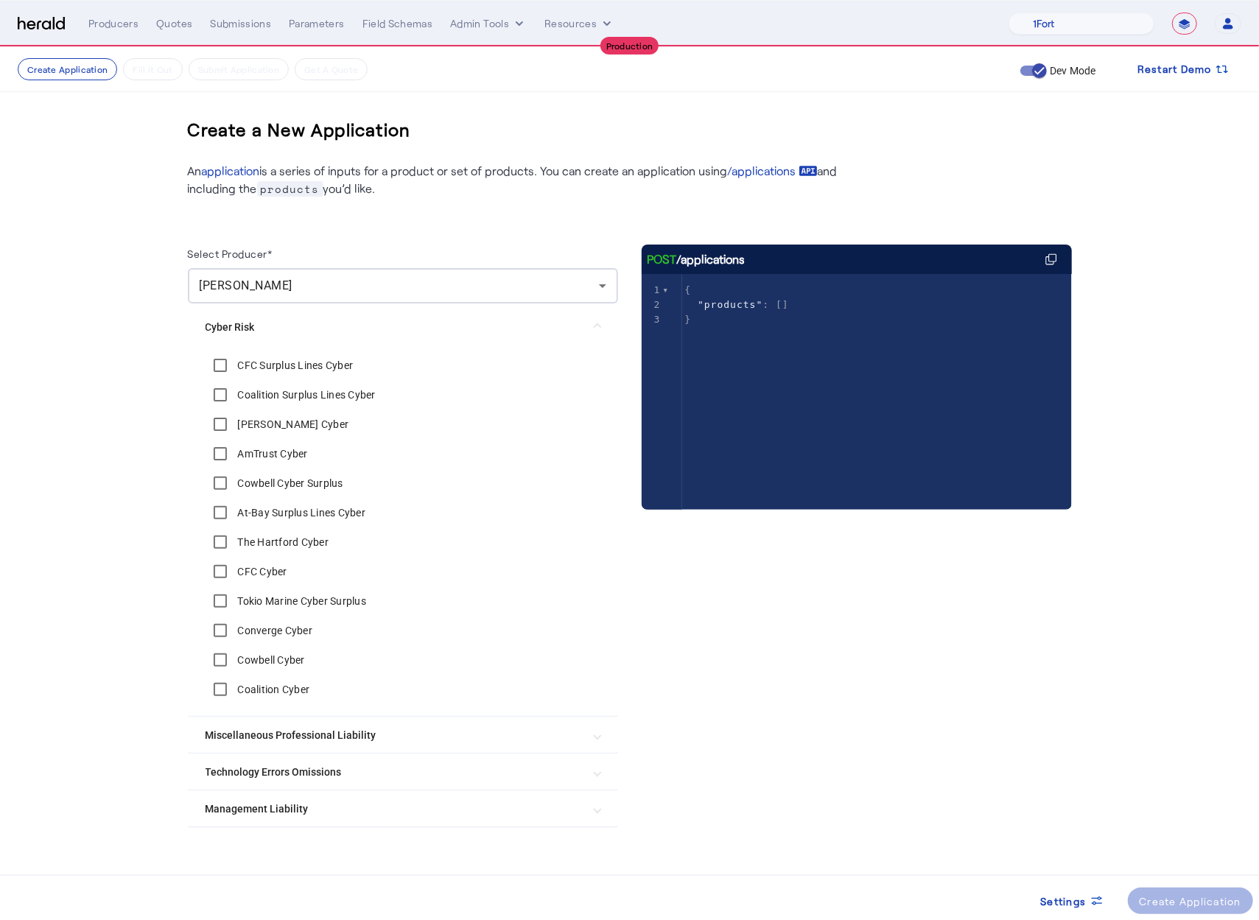
click at [330, 329] on Risk "Cyber Risk" at bounding box center [394, 327] width 377 height 15
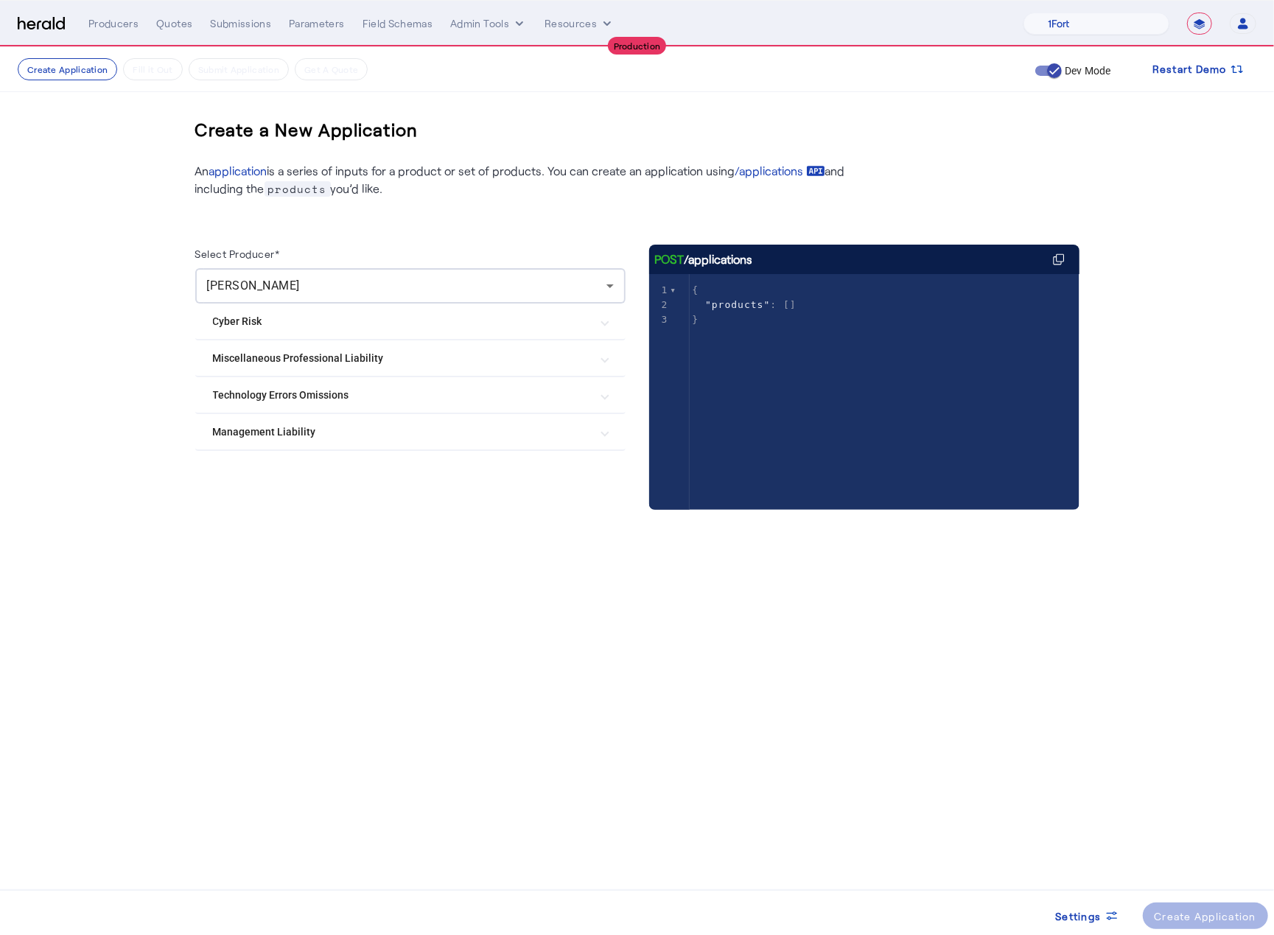
click at [332, 352] on Liability "Miscellaneous Professional Liability" at bounding box center [401, 358] width 377 height 15
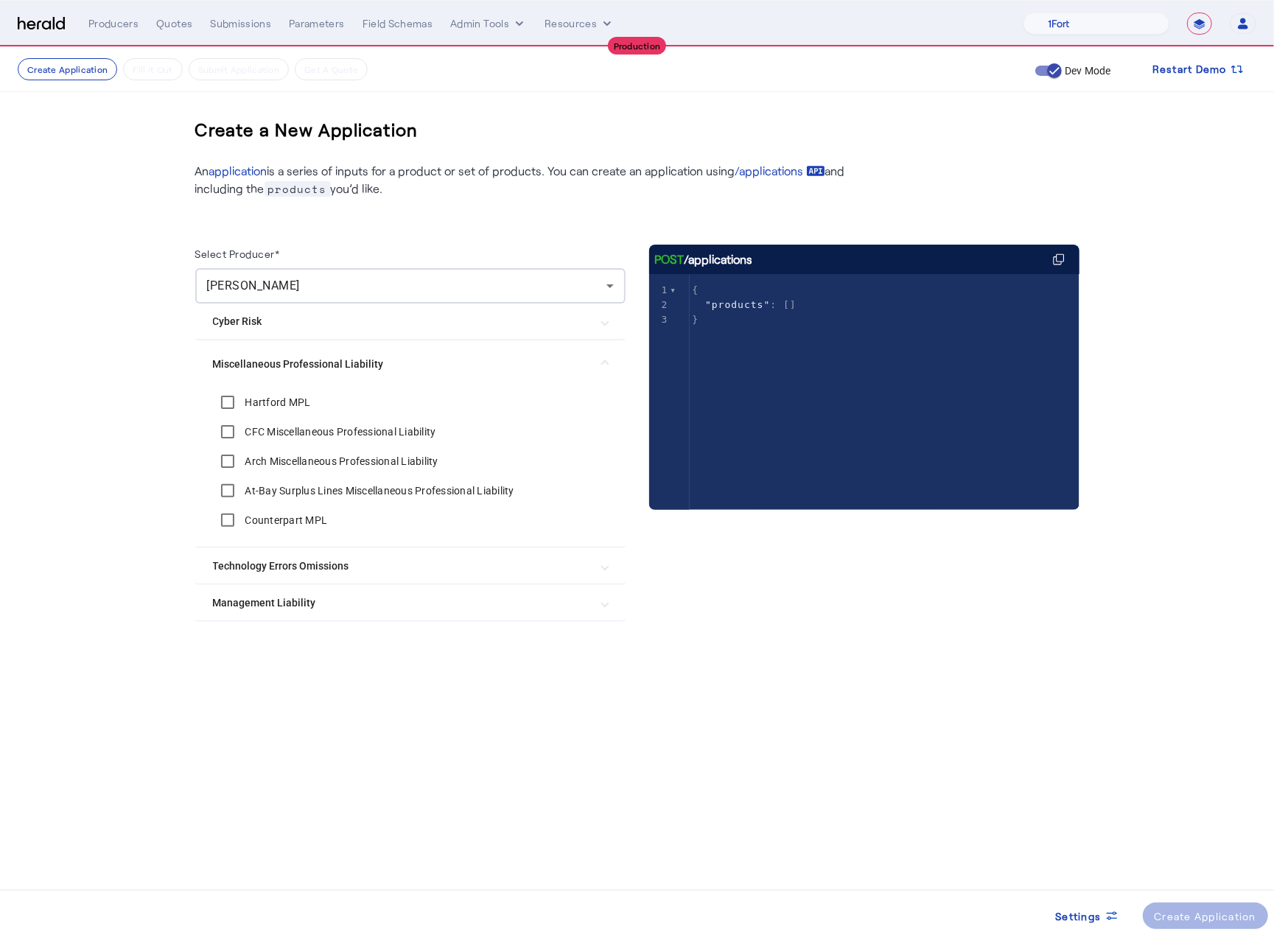
click at [333, 381] on mat-expansion-panel-header "Miscellaneous Professional Liability" at bounding box center [410, 363] width 430 height 47
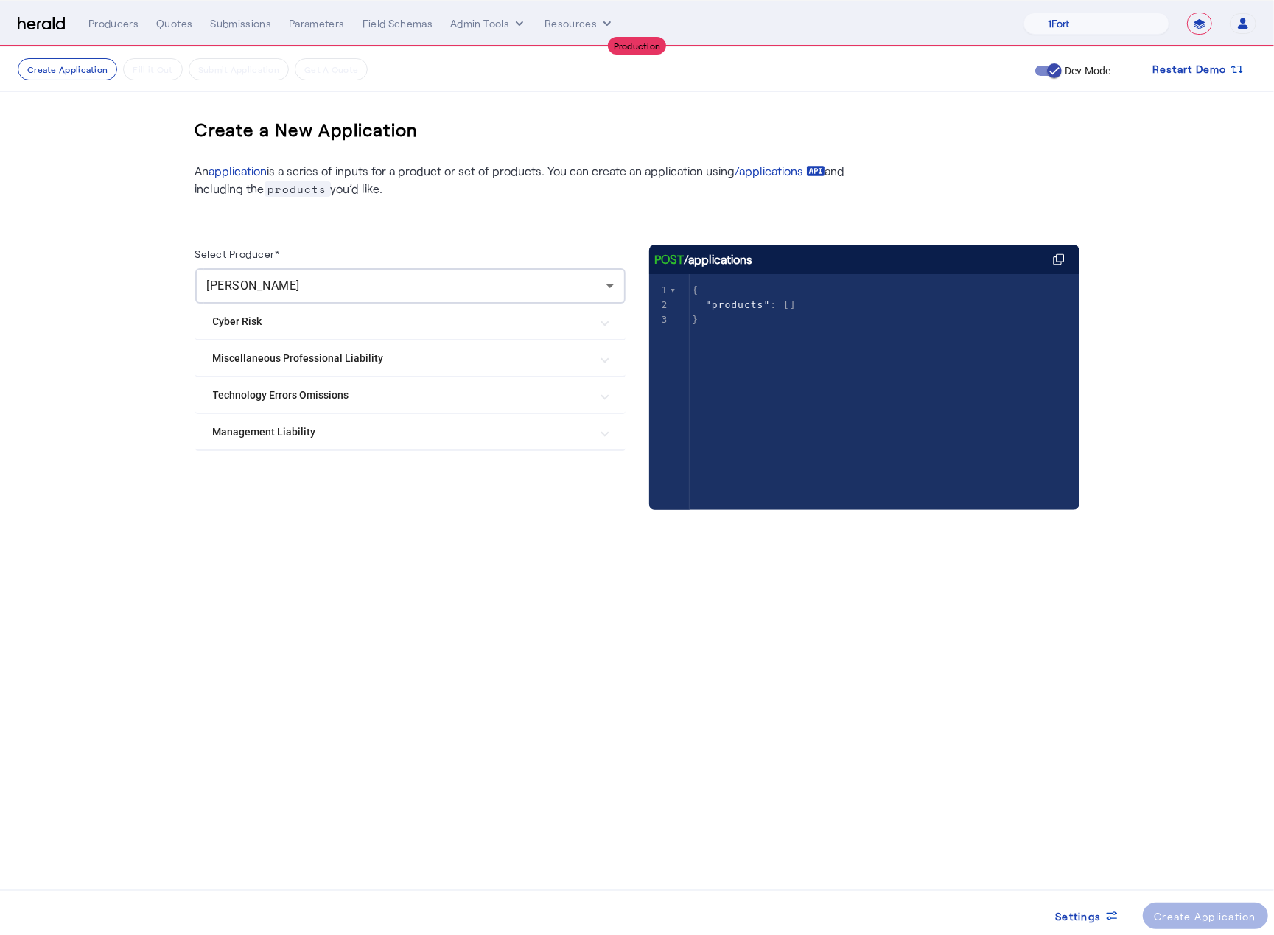
click at [294, 323] on Risk "Cyber Risk" at bounding box center [401, 321] width 377 height 15
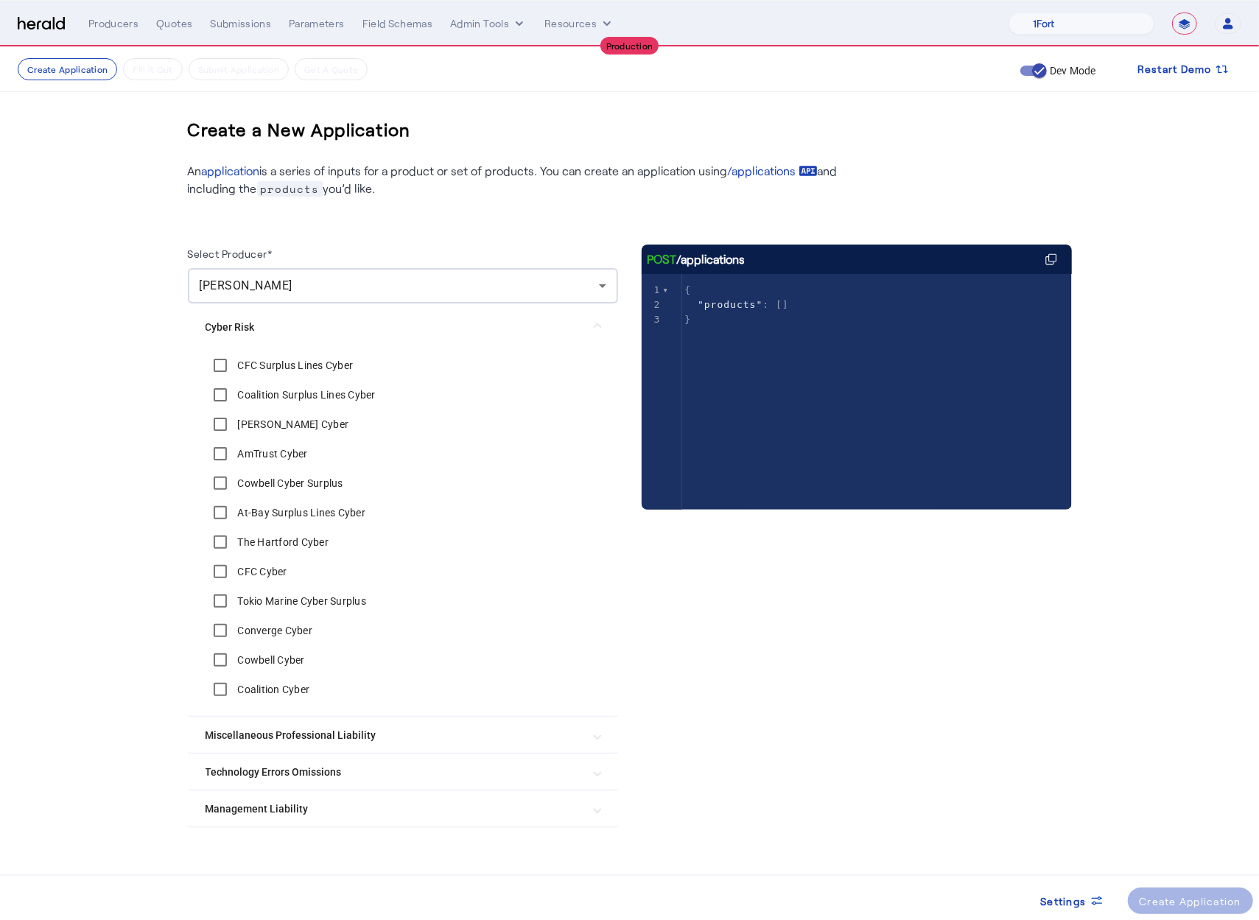
click at [294, 323] on Risk "Cyber Risk" at bounding box center [394, 327] width 377 height 15
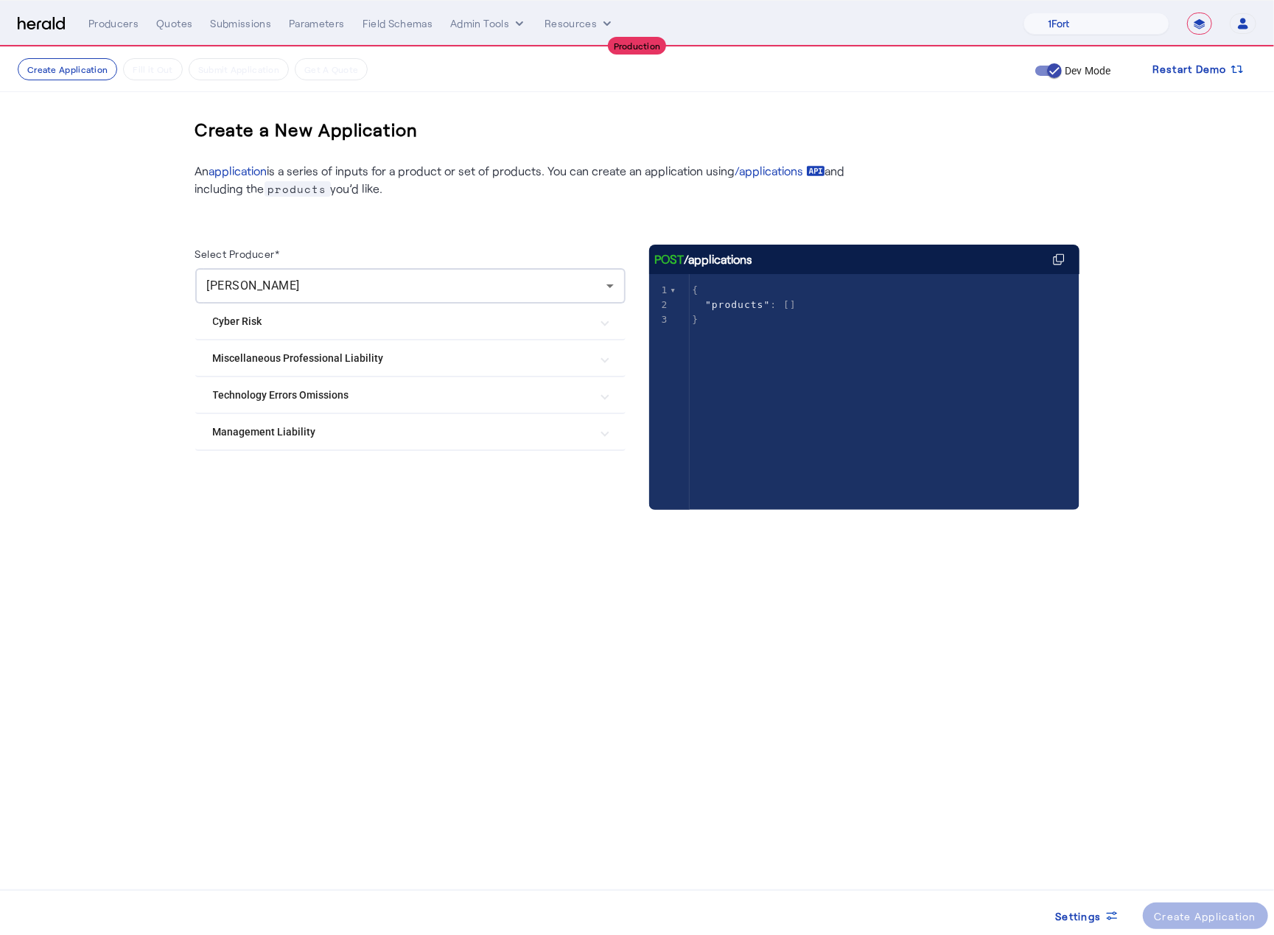
click at [37, 23] on img at bounding box center [41, 24] width 47 height 14
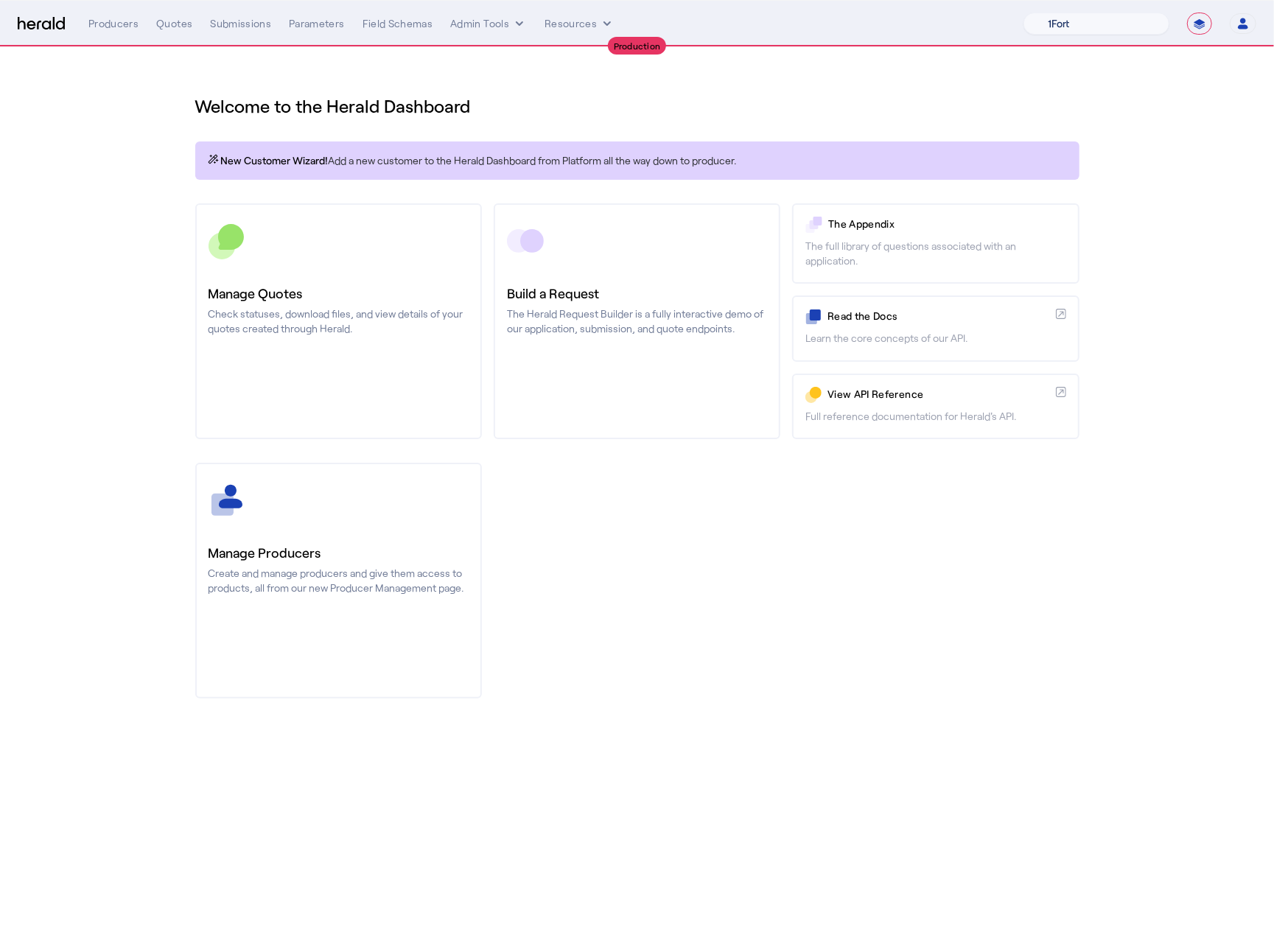
click at [1133, 29] on select "1Fort Affinity Risk [PERSON_NAME] [PERSON_NAME] CRC Campus Coverage Citadel Fif…" at bounding box center [1096, 24] width 146 height 22
click at [1023, 13] on select "1Fort Affinity Risk [PERSON_NAME] [PERSON_NAME] CRC Campus Coverage Citadel Fif…" at bounding box center [1096, 24] width 146 height 22
click at [651, 128] on div "You are now impersonating the Founder Shield platform." at bounding box center [637, 467] width 1274 height 935
click at [342, 310] on div "You are now impersonating the Founder Shield platform." at bounding box center [637, 467] width 1274 height 935
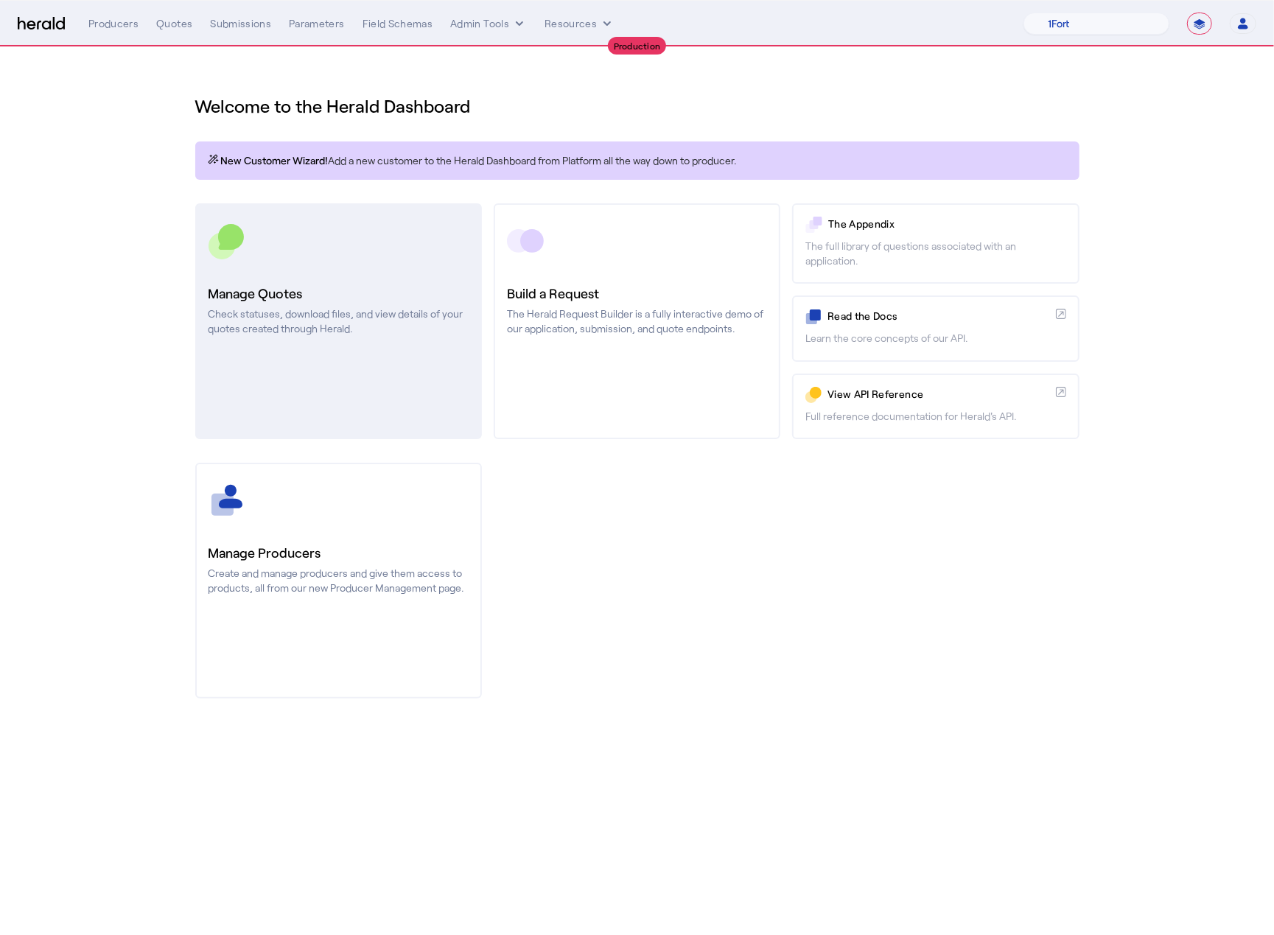
click at [306, 304] on div "Manage Quotes Check statuses, download files, and view details of your quotes c…" at bounding box center [338, 309] width 260 height 53
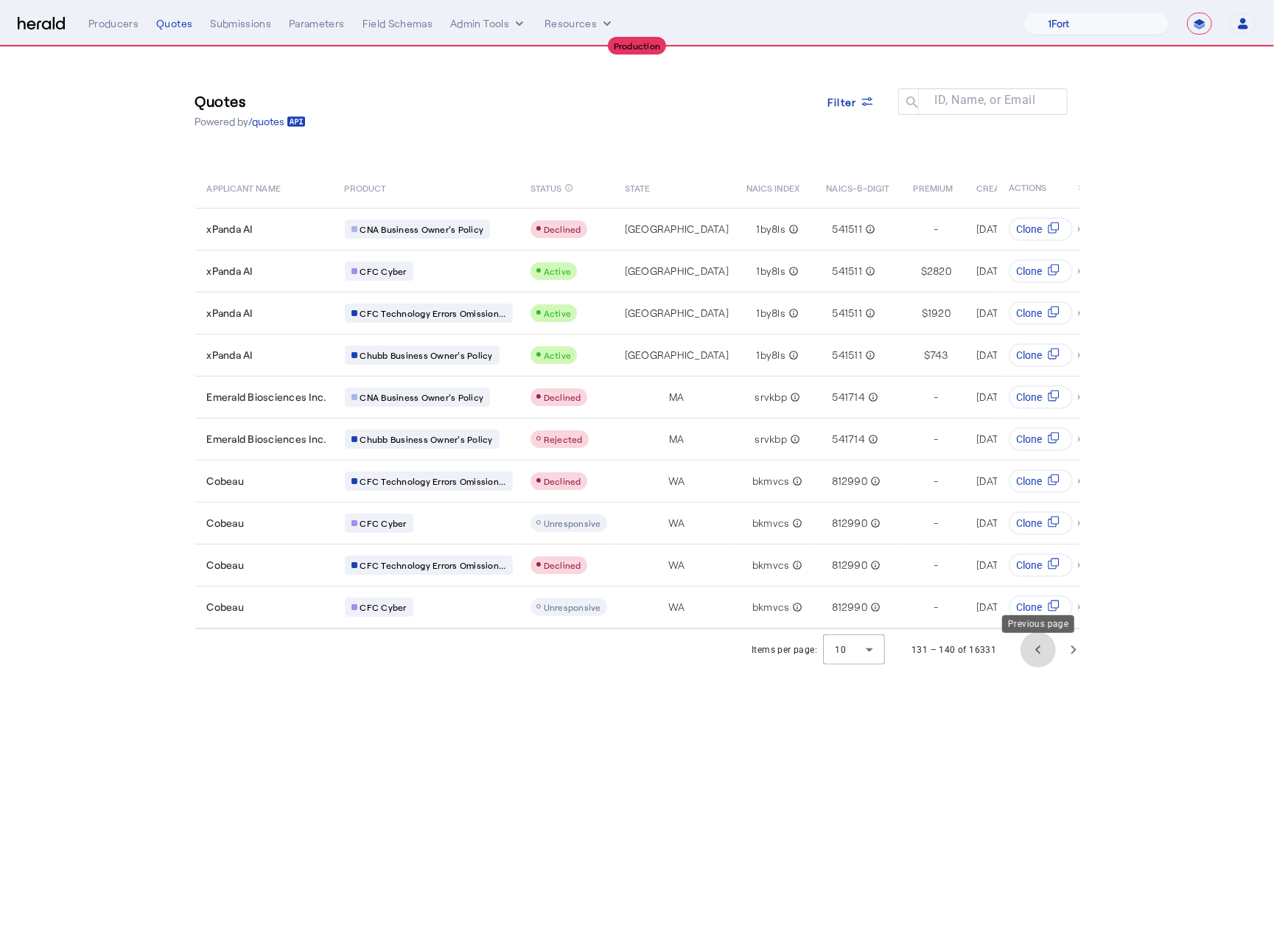
click at [1034, 658] on span "Previous page" at bounding box center [1037, 649] width 35 height 35
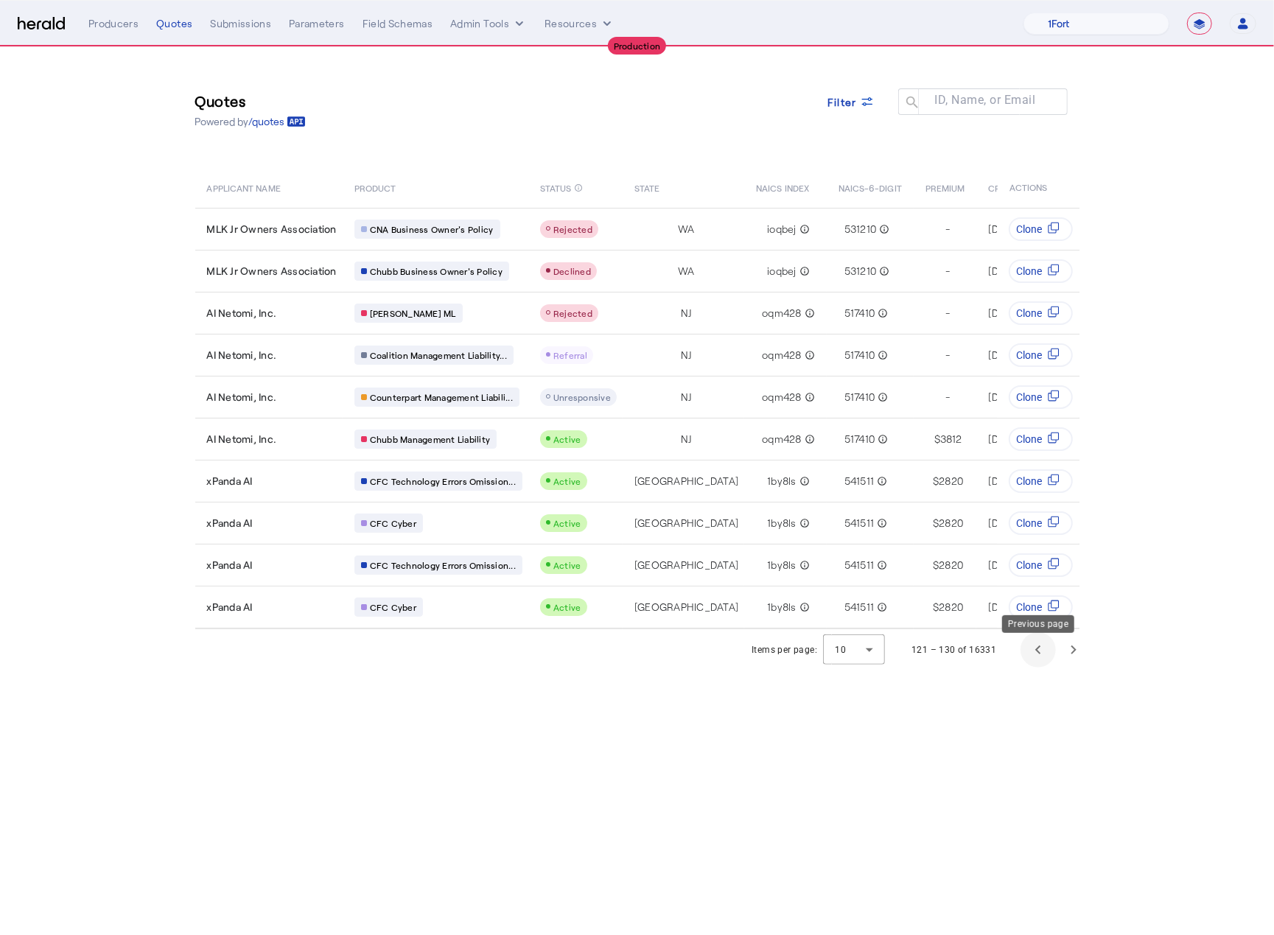
click at [1034, 658] on span "Previous page" at bounding box center [1037, 649] width 35 height 35
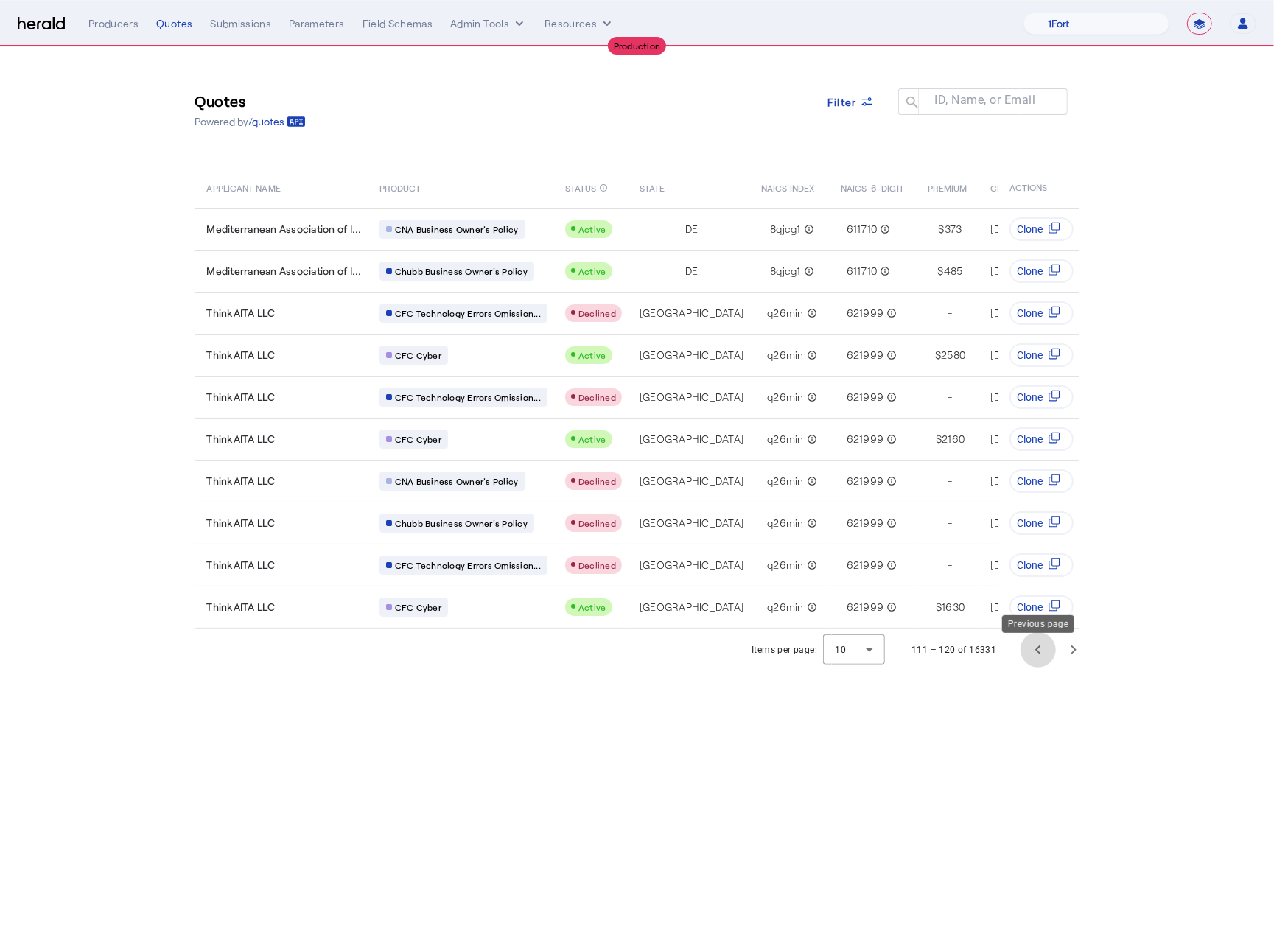
click at [1034, 658] on span "Previous page" at bounding box center [1037, 649] width 35 height 35
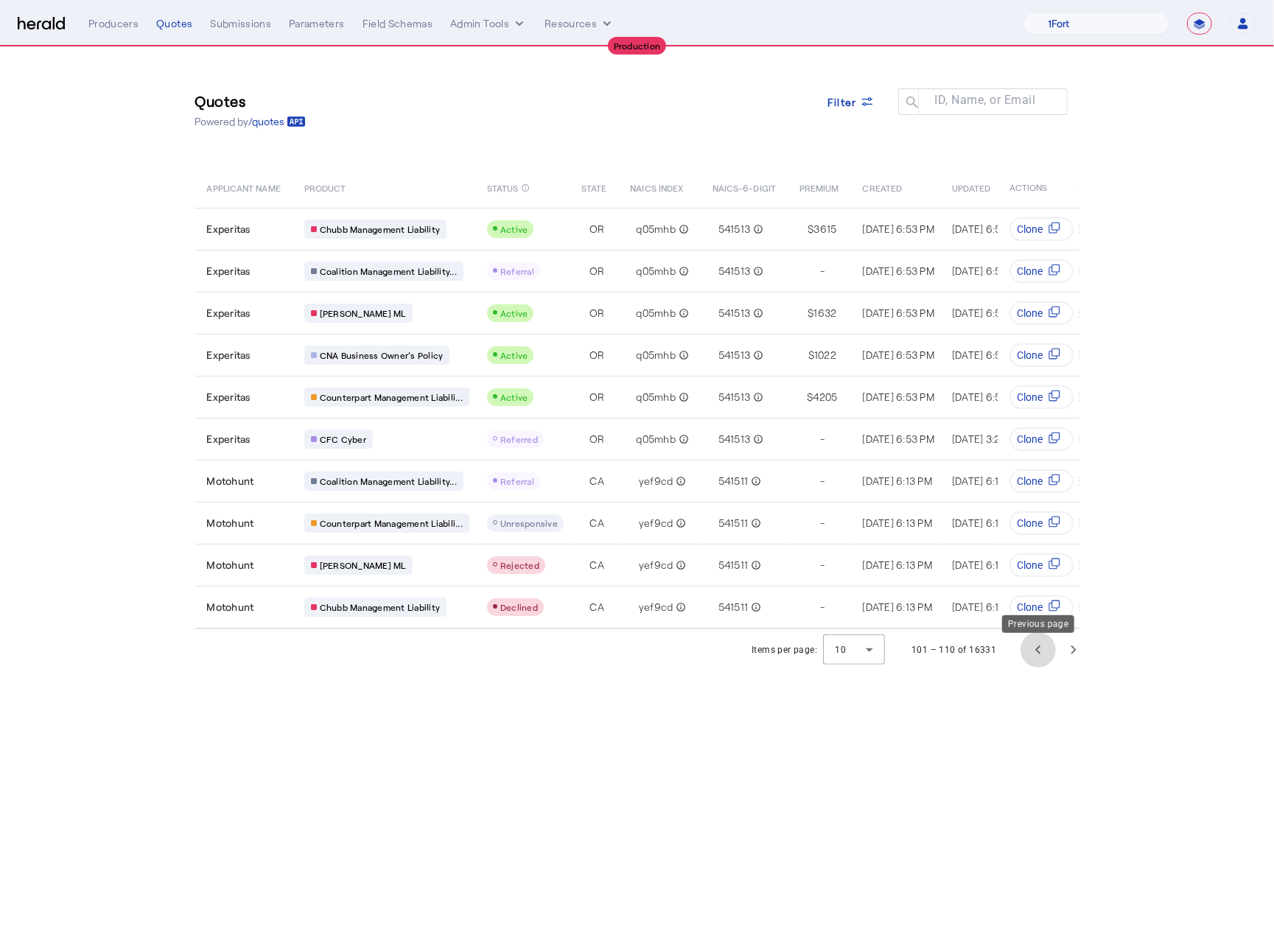
click at [1034, 658] on span "Previous page" at bounding box center [1037, 649] width 35 height 35
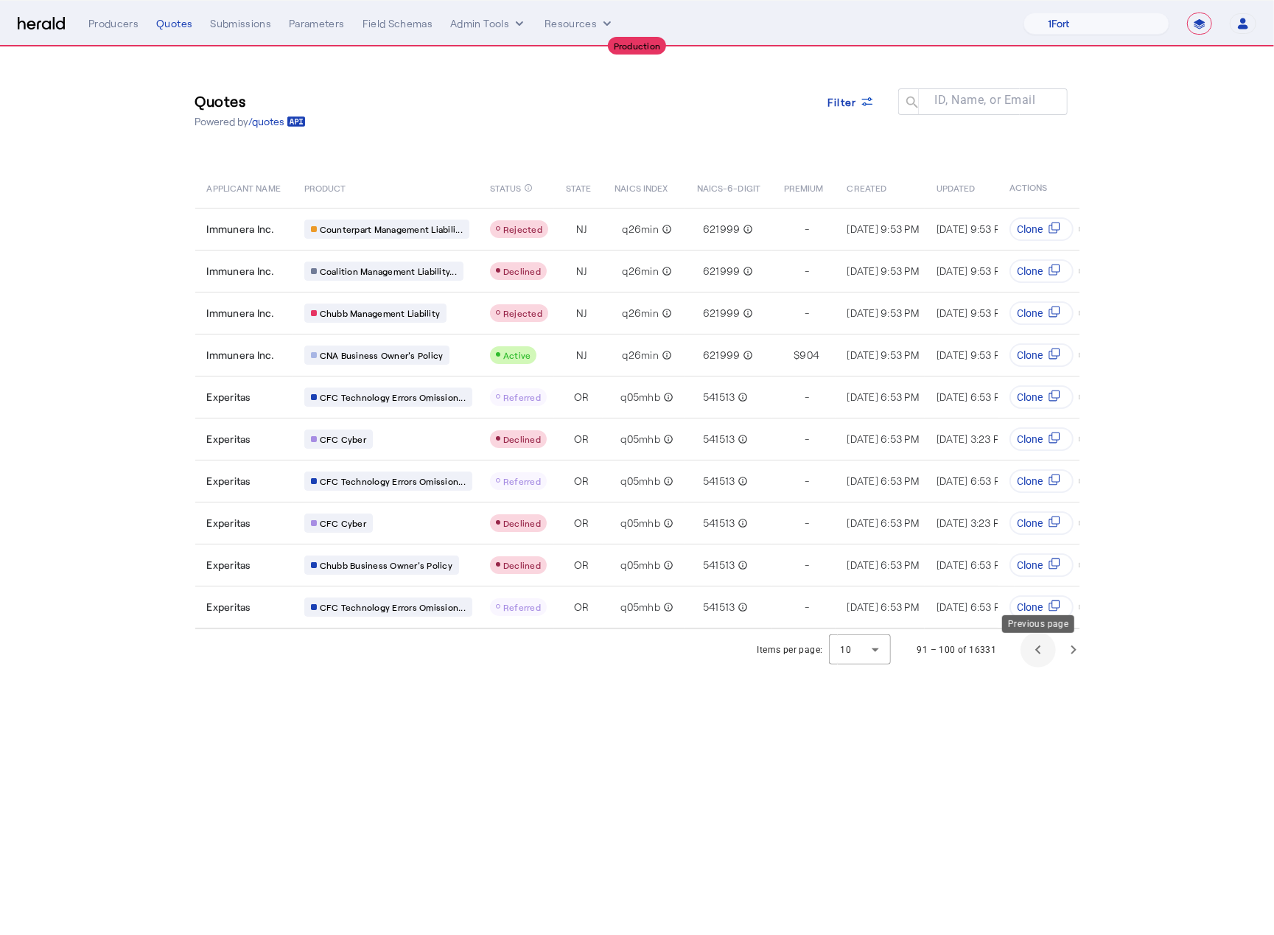
click at [1034, 658] on span "Previous page" at bounding box center [1037, 649] width 35 height 35
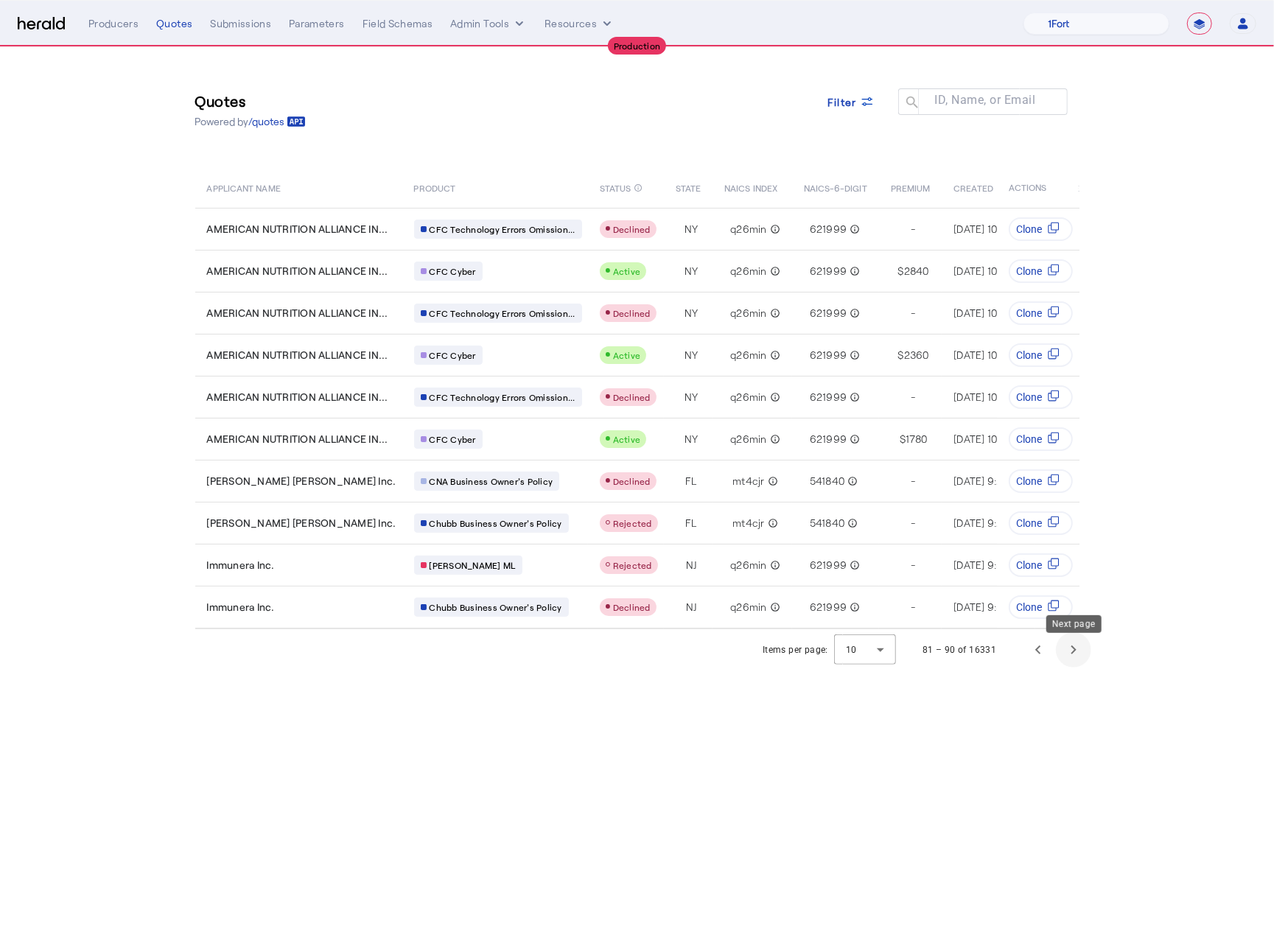
click at [1077, 656] on span "Next page" at bounding box center [1073, 649] width 35 height 35
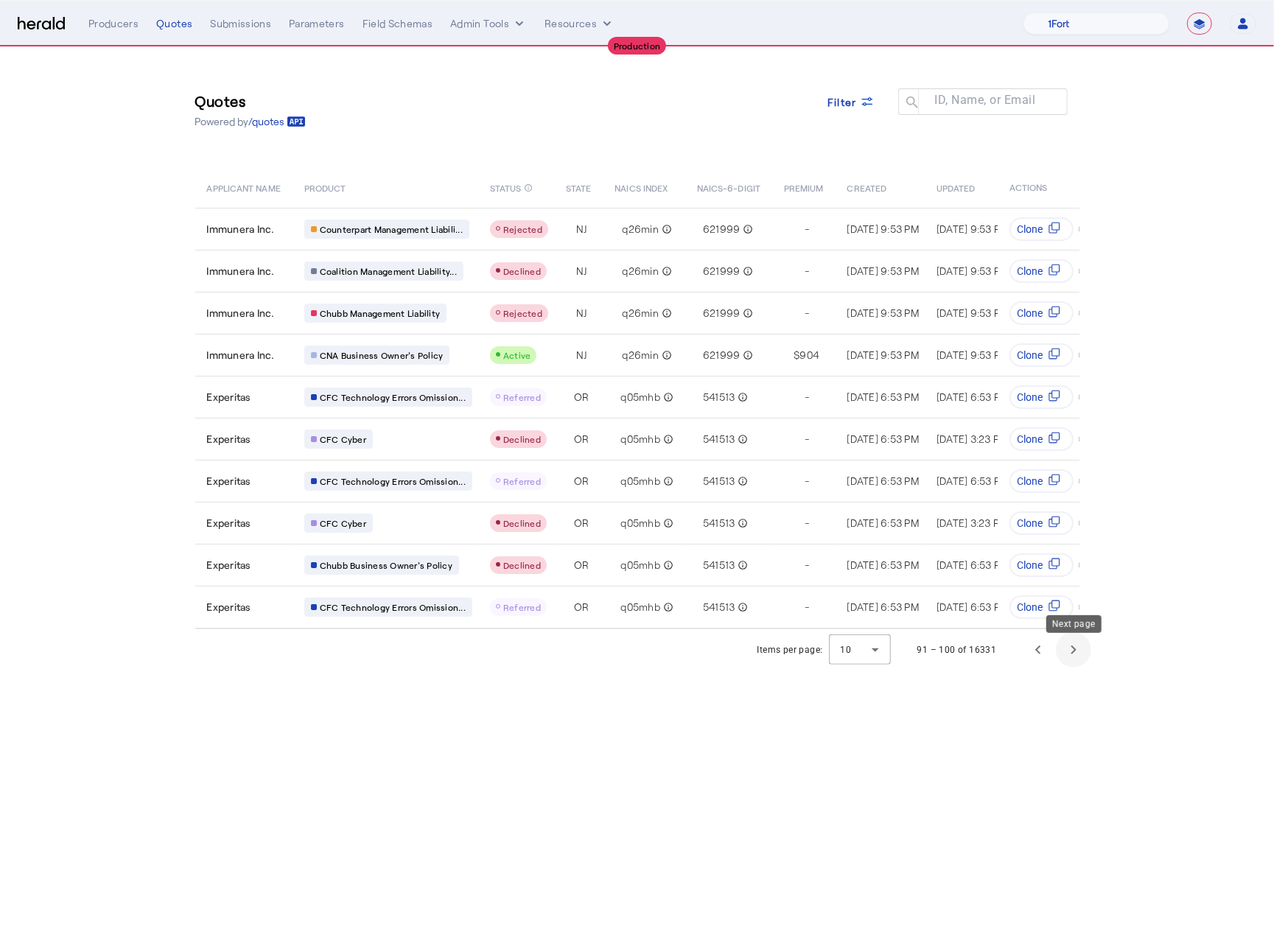
click at [1077, 656] on span "Next page" at bounding box center [1073, 649] width 35 height 35
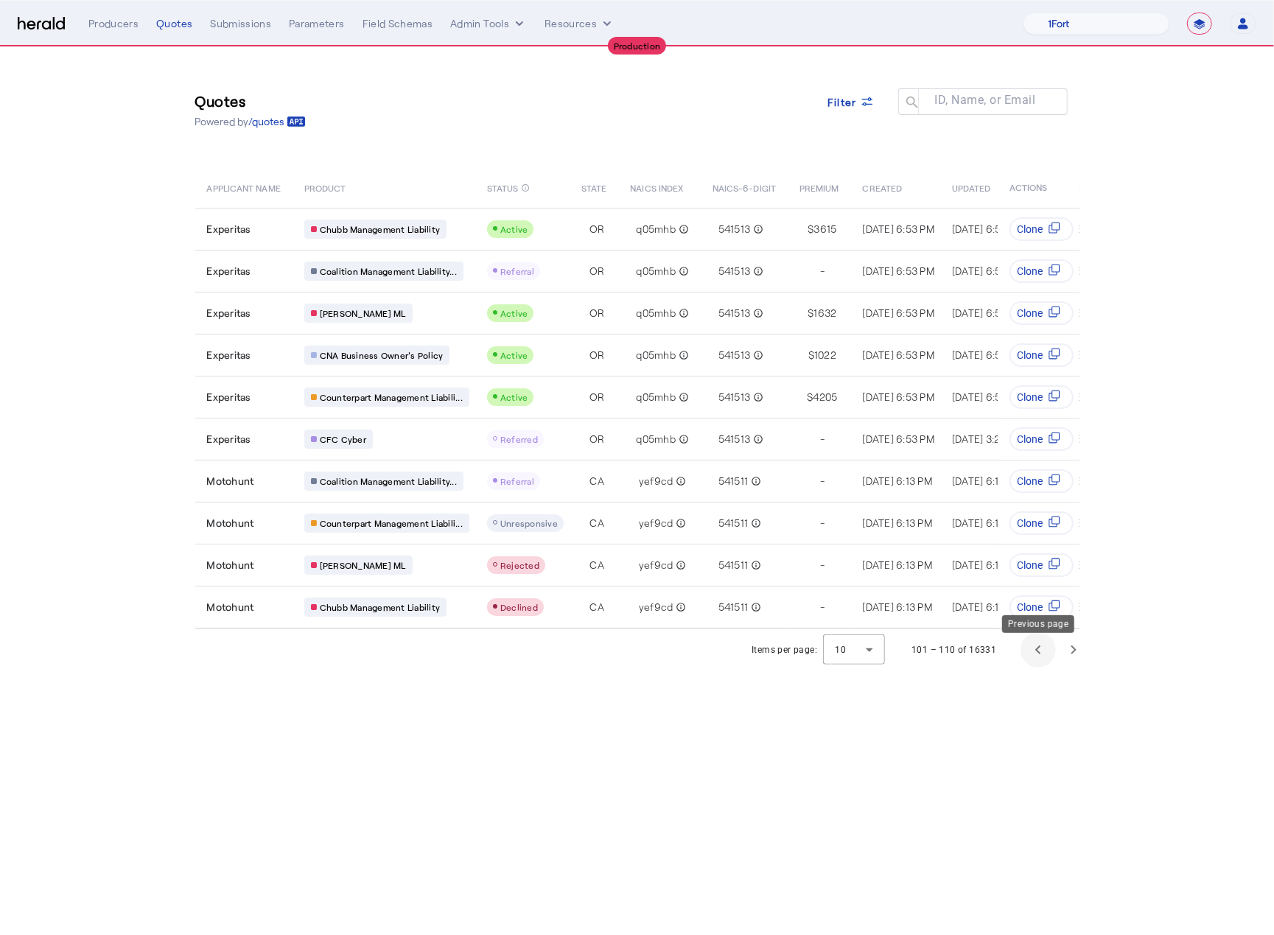
click at [1045, 652] on span "Previous page" at bounding box center [1037, 649] width 35 height 35
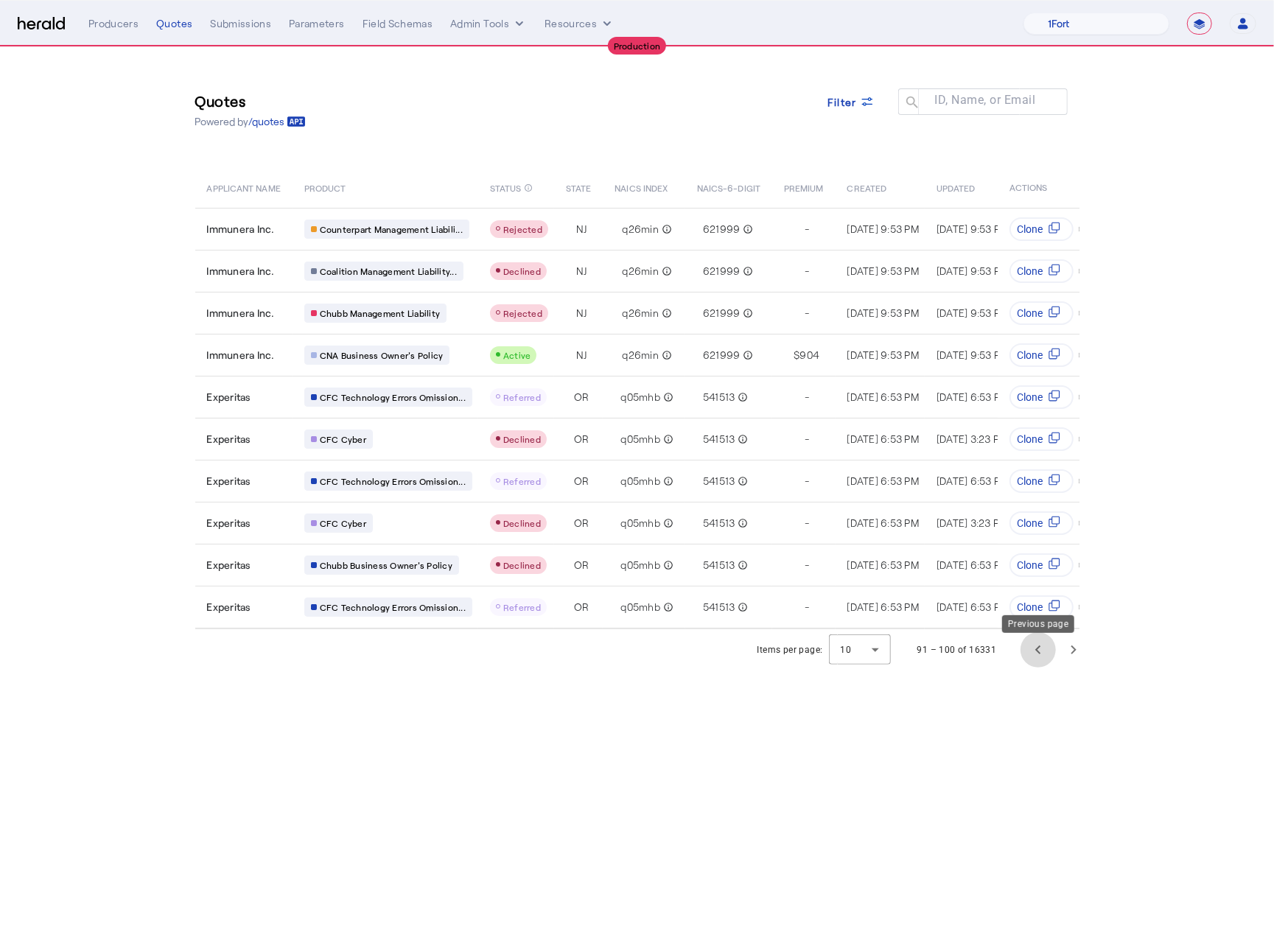
click at [1045, 652] on span "Previous page" at bounding box center [1037, 649] width 35 height 35
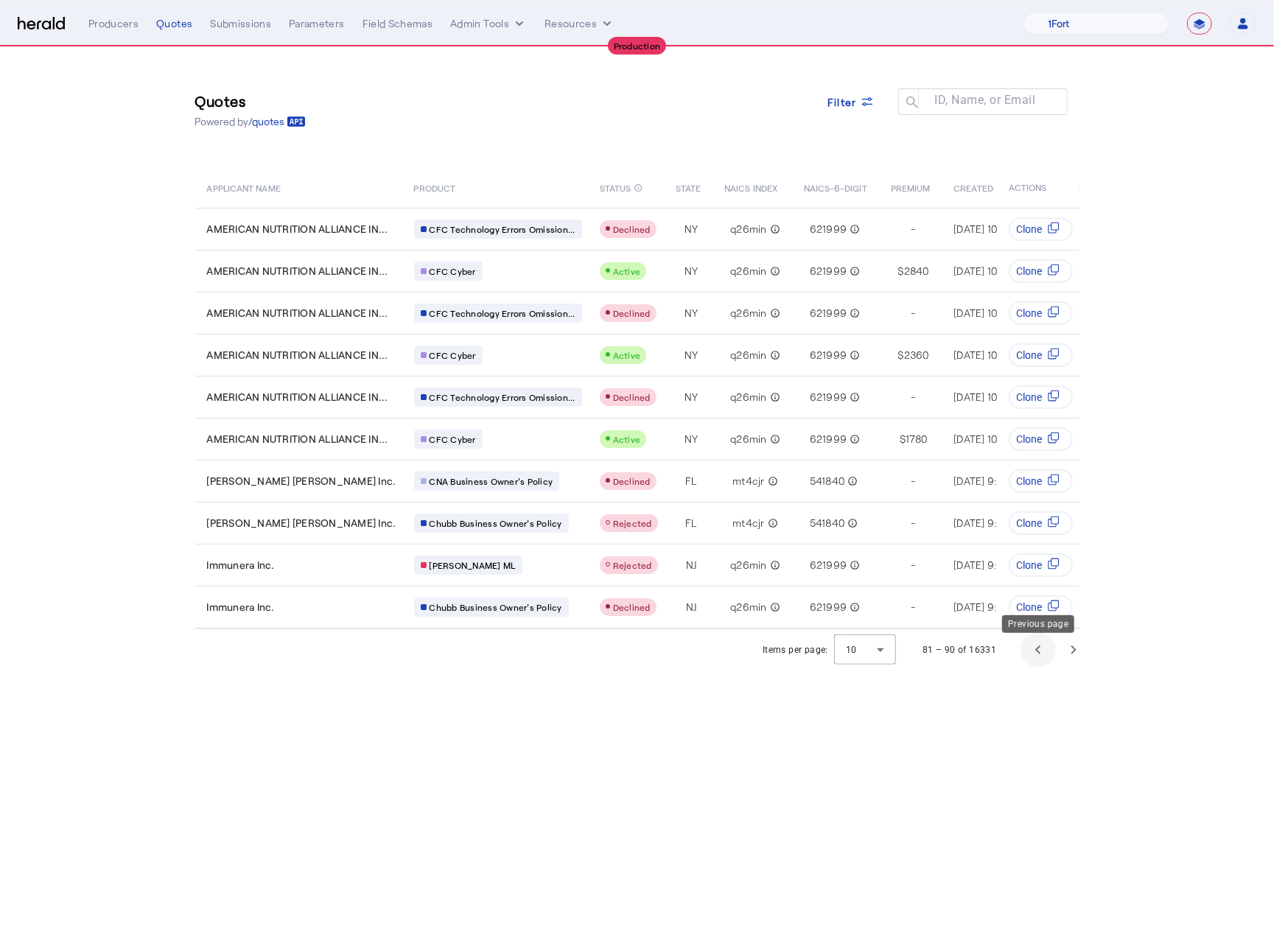
click at [1031, 654] on span "Previous page" at bounding box center [1037, 649] width 35 height 35
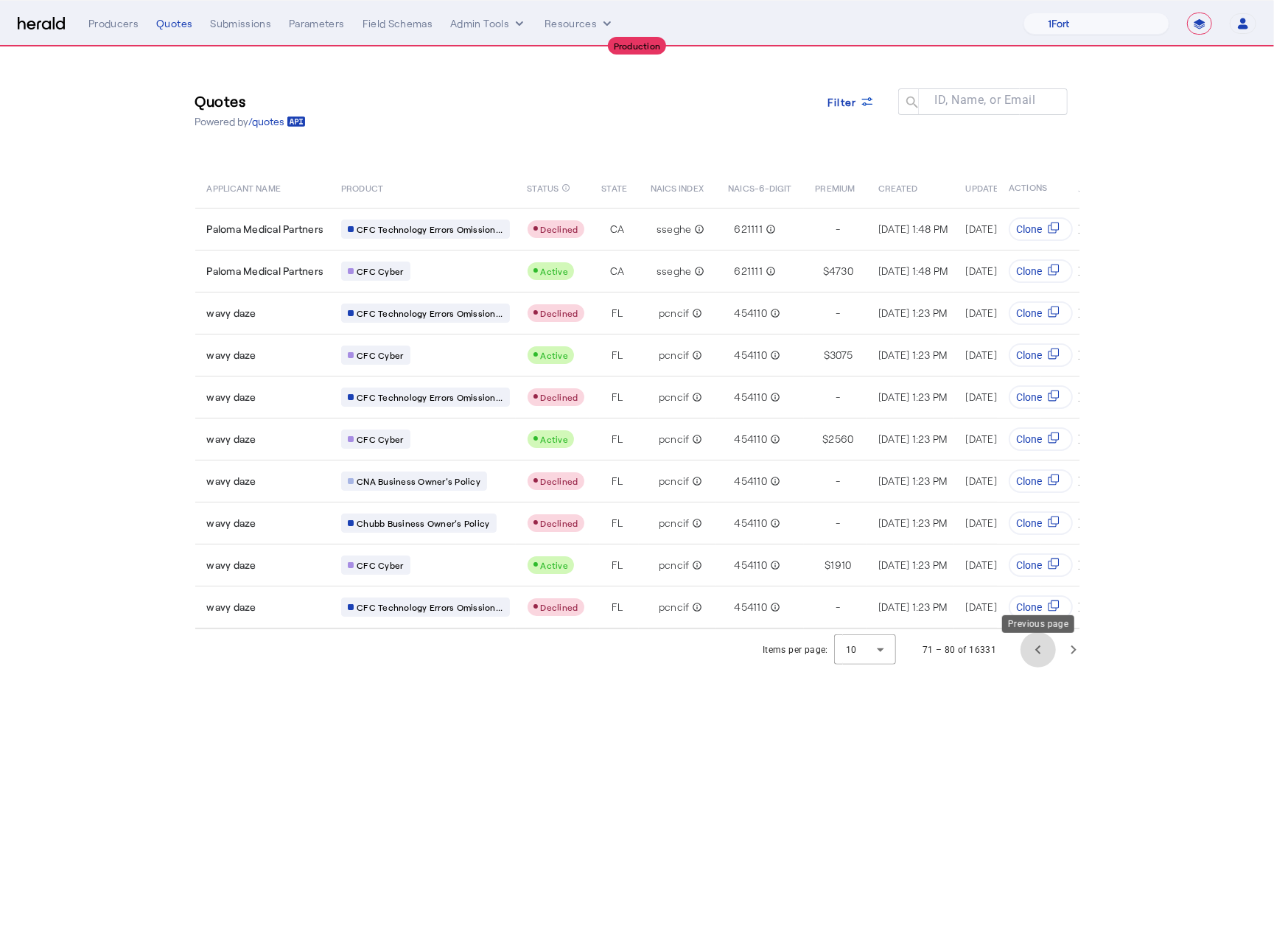
click at [1031, 654] on span "Previous page" at bounding box center [1037, 649] width 35 height 35
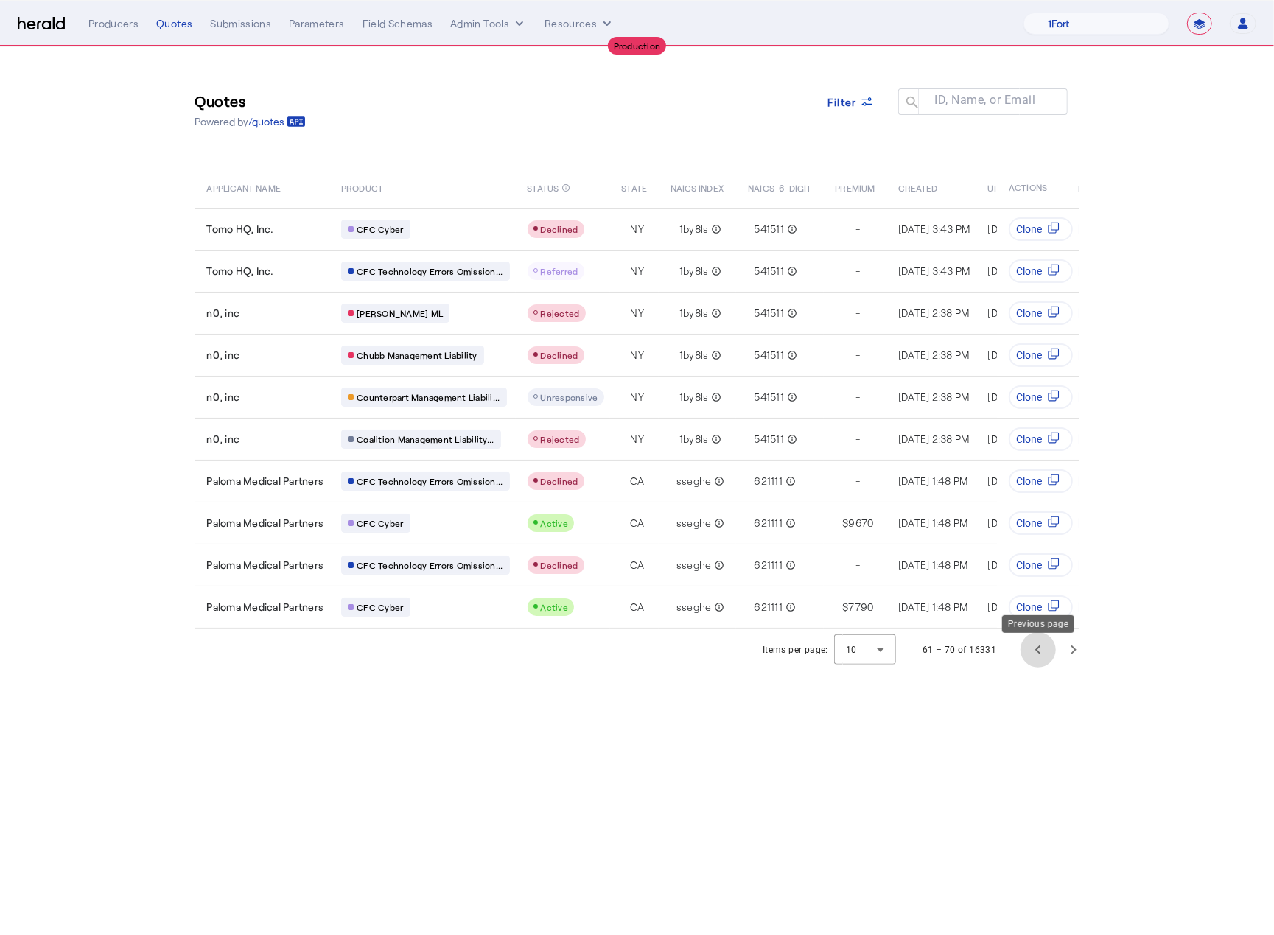
click at [1037, 662] on span "Previous page" at bounding box center [1037, 649] width 35 height 35
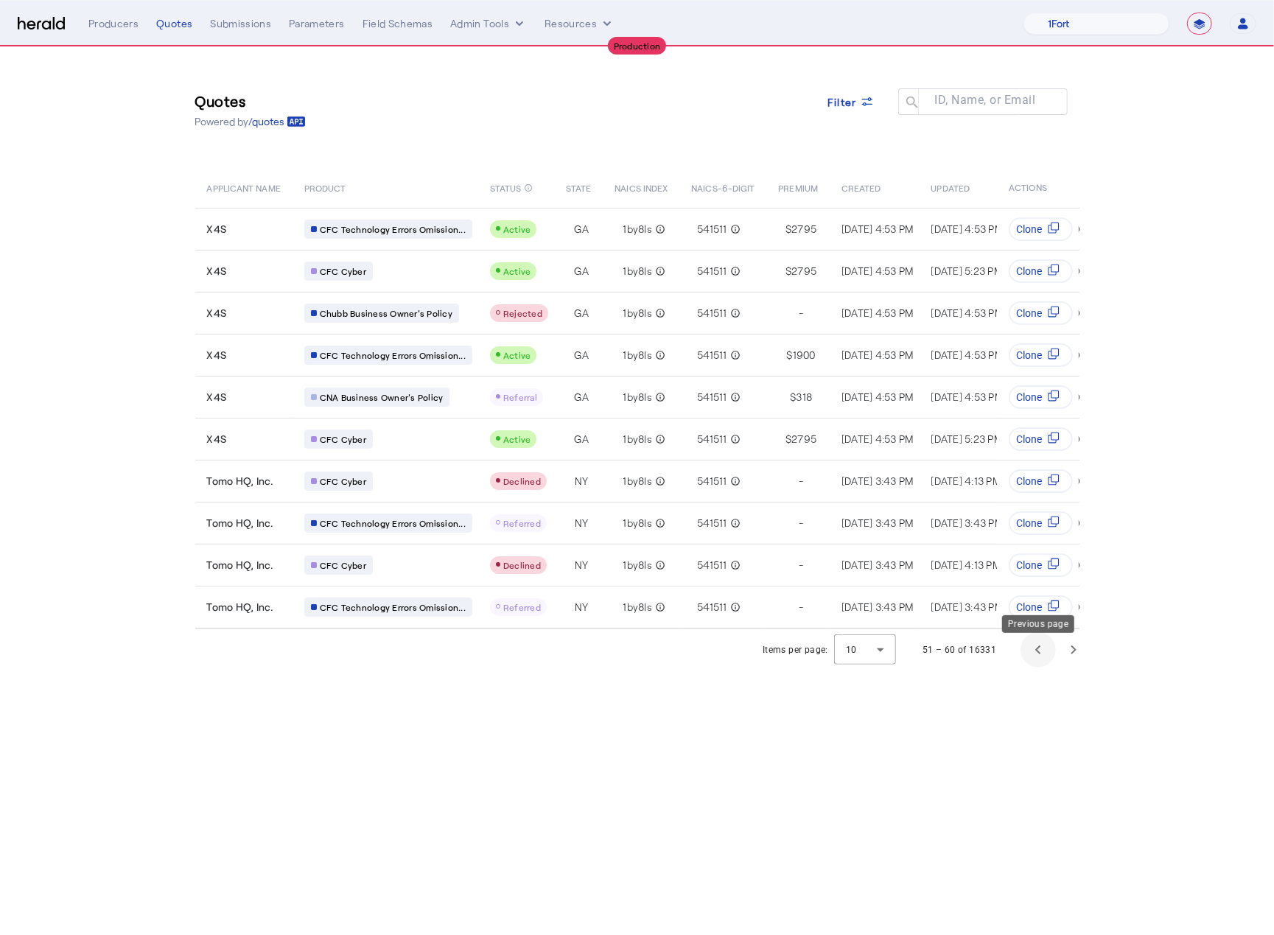
click at [1048, 653] on span "Previous page" at bounding box center [1037, 649] width 35 height 35
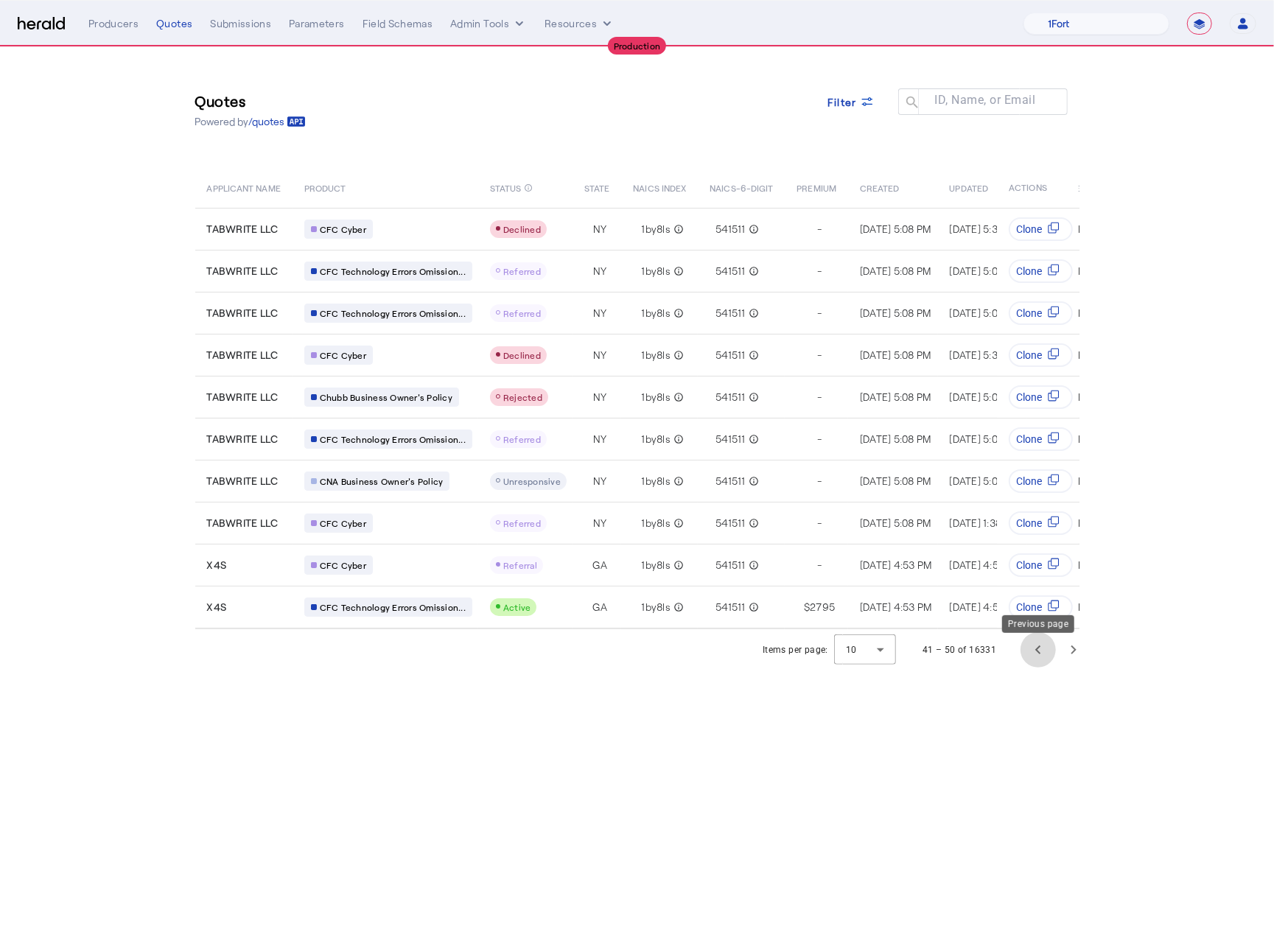
click at [1047, 653] on span "Previous page" at bounding box center [1037, 649] width 35 height 35
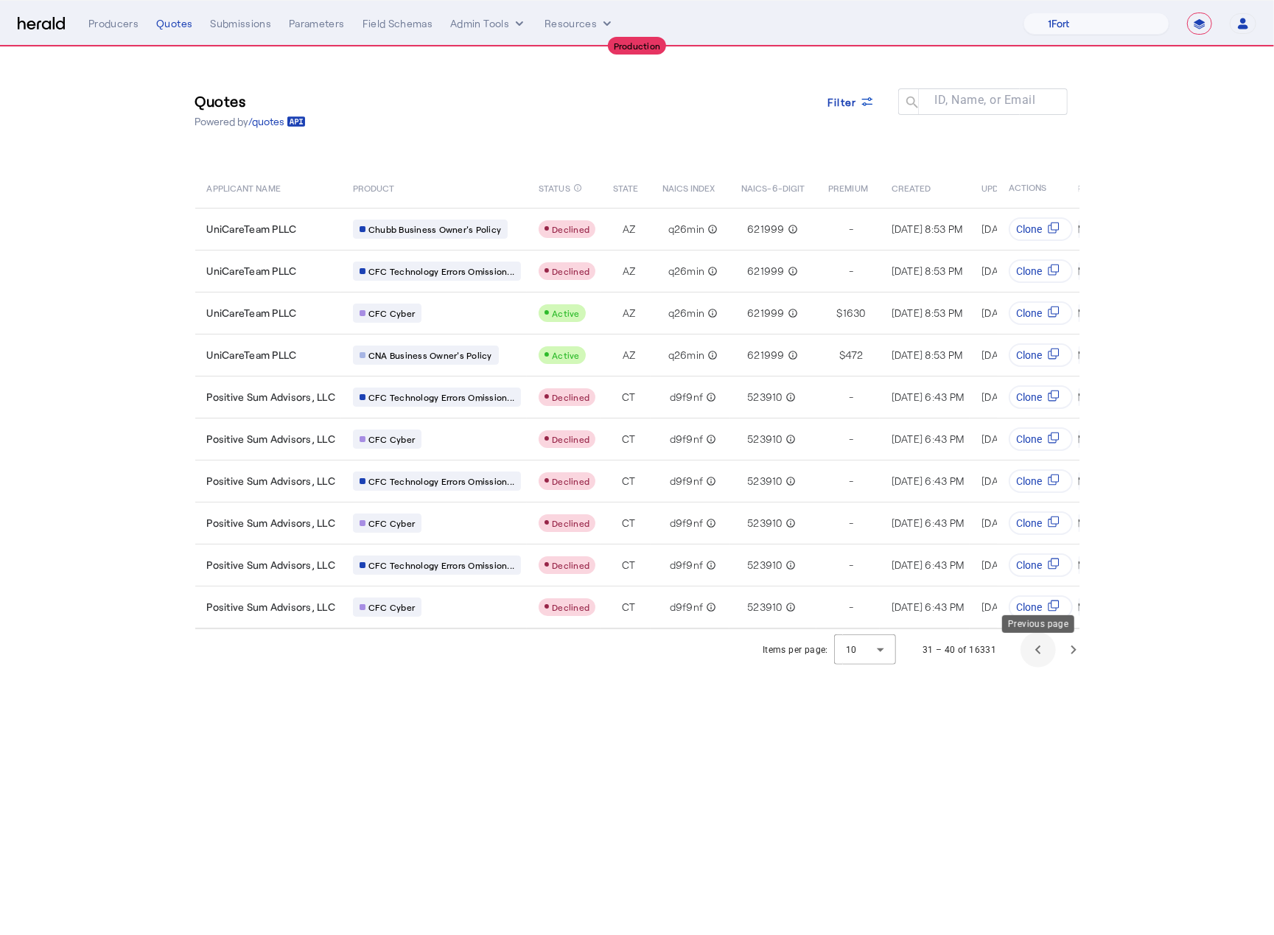
click at [1047, 653] on span "Previous page" at bounding box center [1037, 649] width 35 height 35
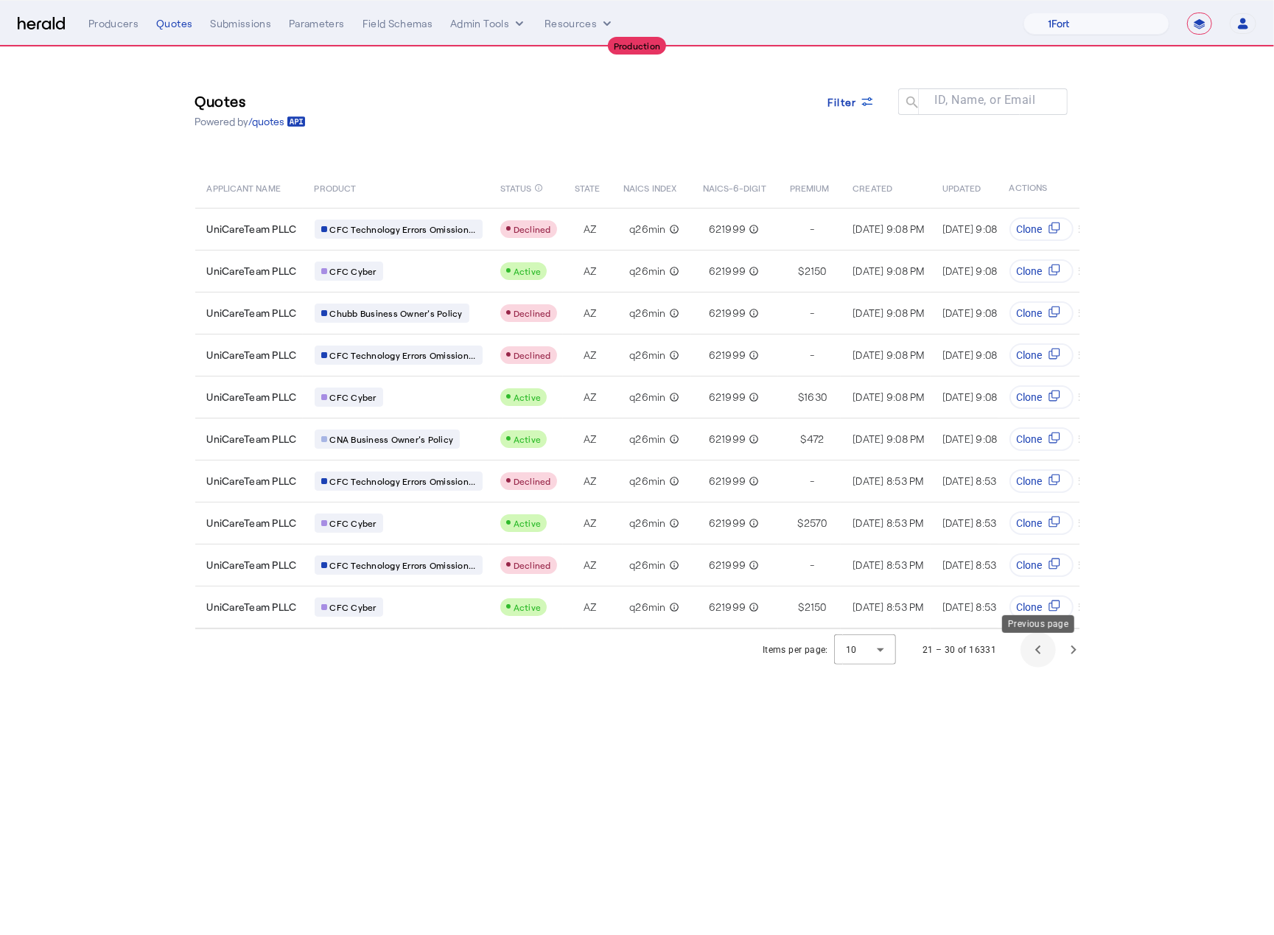
click at [1047, 653] on span "Previous page" at bounding box center [1037, 649] width 35 height 35
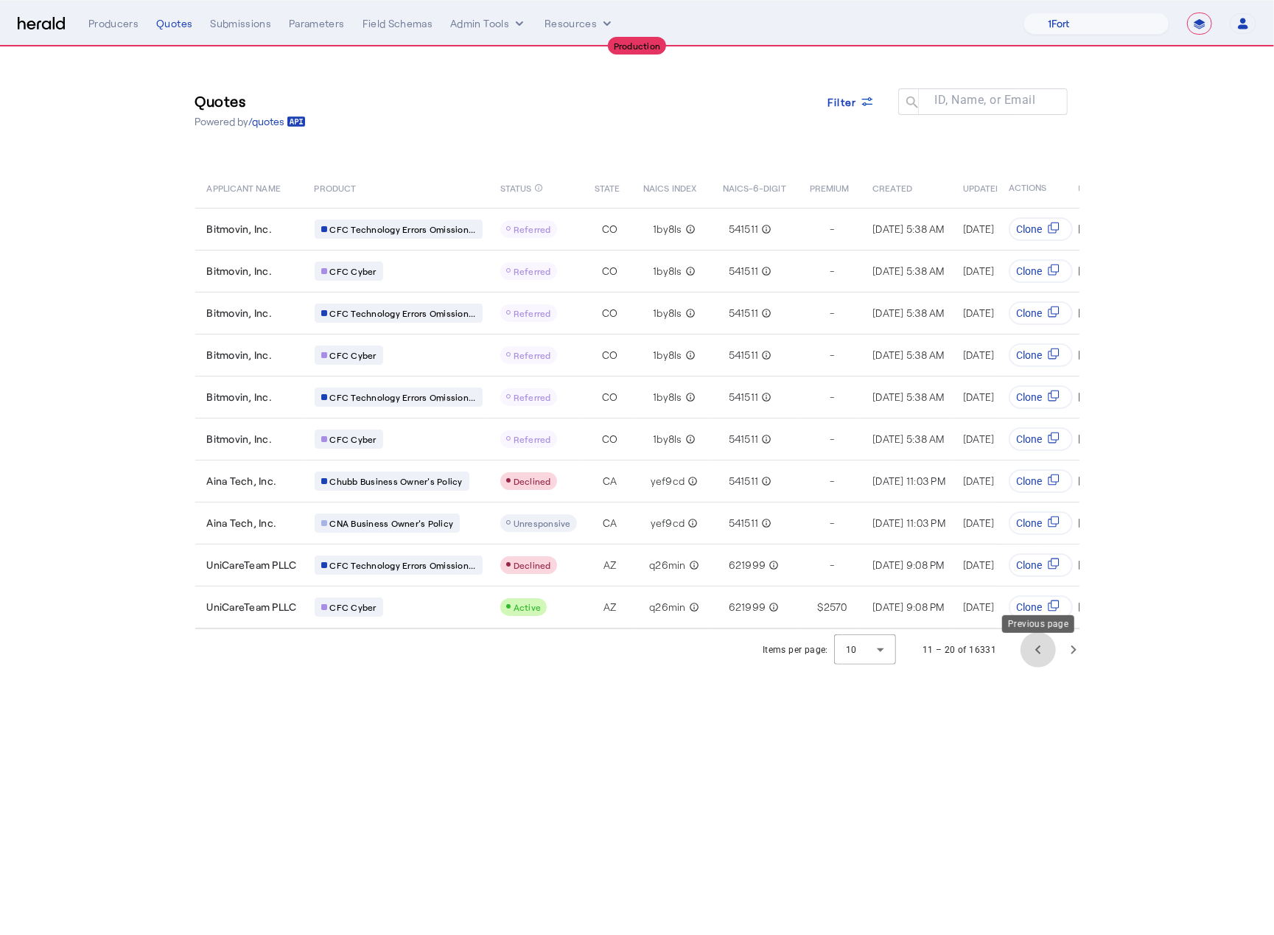
click at [1047, 653] on span "Previous page" at bounding box center [1037, 649] width 35 height 35
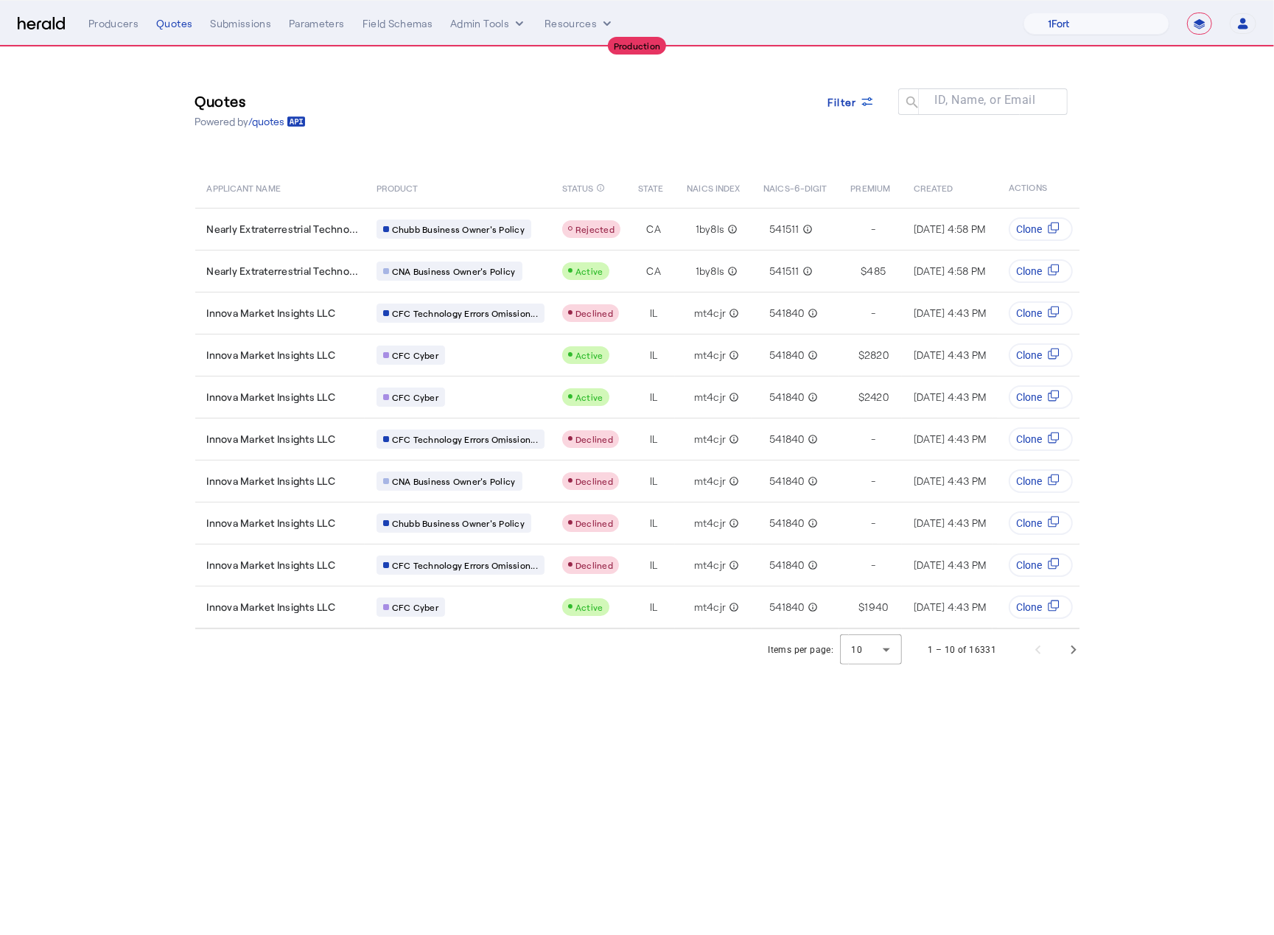
click at [870, 777] on body "**********" at bounding box center [637, 467] width 1274 height 935
click at [1086, 21] on select "1Fort Affinity Risk [PERSON_NAME] [PERSON_NAME] CRC Campus Coverage Citadel Fif…" at bounding box center [1096, 24] width 146 height 22
select select "pfm_8e7n_1fort"
click at [1023, 13] on select "1Fort Affinity Risk [PERSON_NAME] [PERSON_NAME] CRC Campus Coverage Citadel Fif…" at bounding box center [1096, 24] width 146 height 22
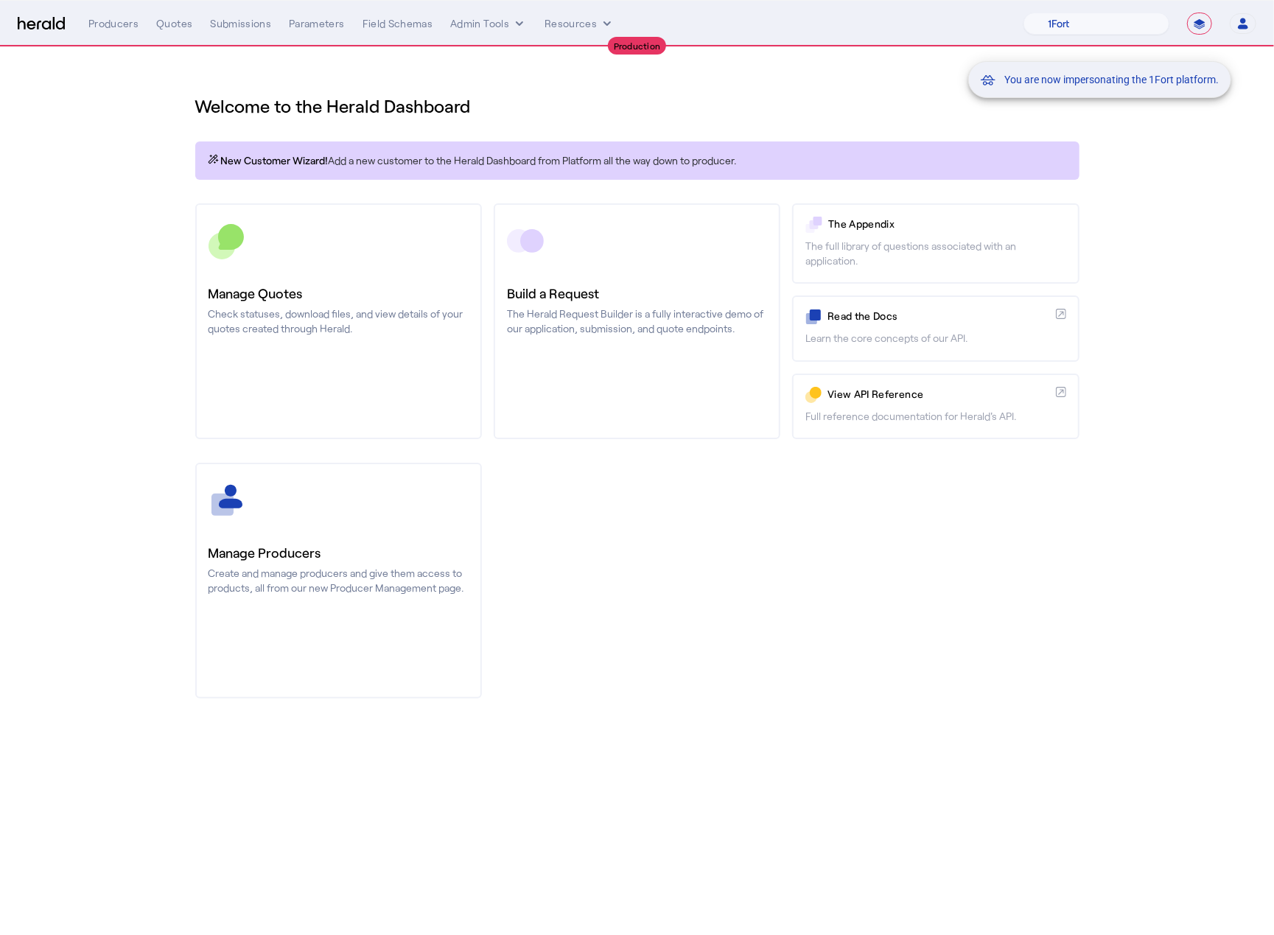
click at [164, 155] on div "You are now impersonating the 1Fort platform." at bounding box center [637, 467] width 1274 height 935
click at [180, 29] on div "Quotes" at bounding box center [174, 23] width 36 height 15
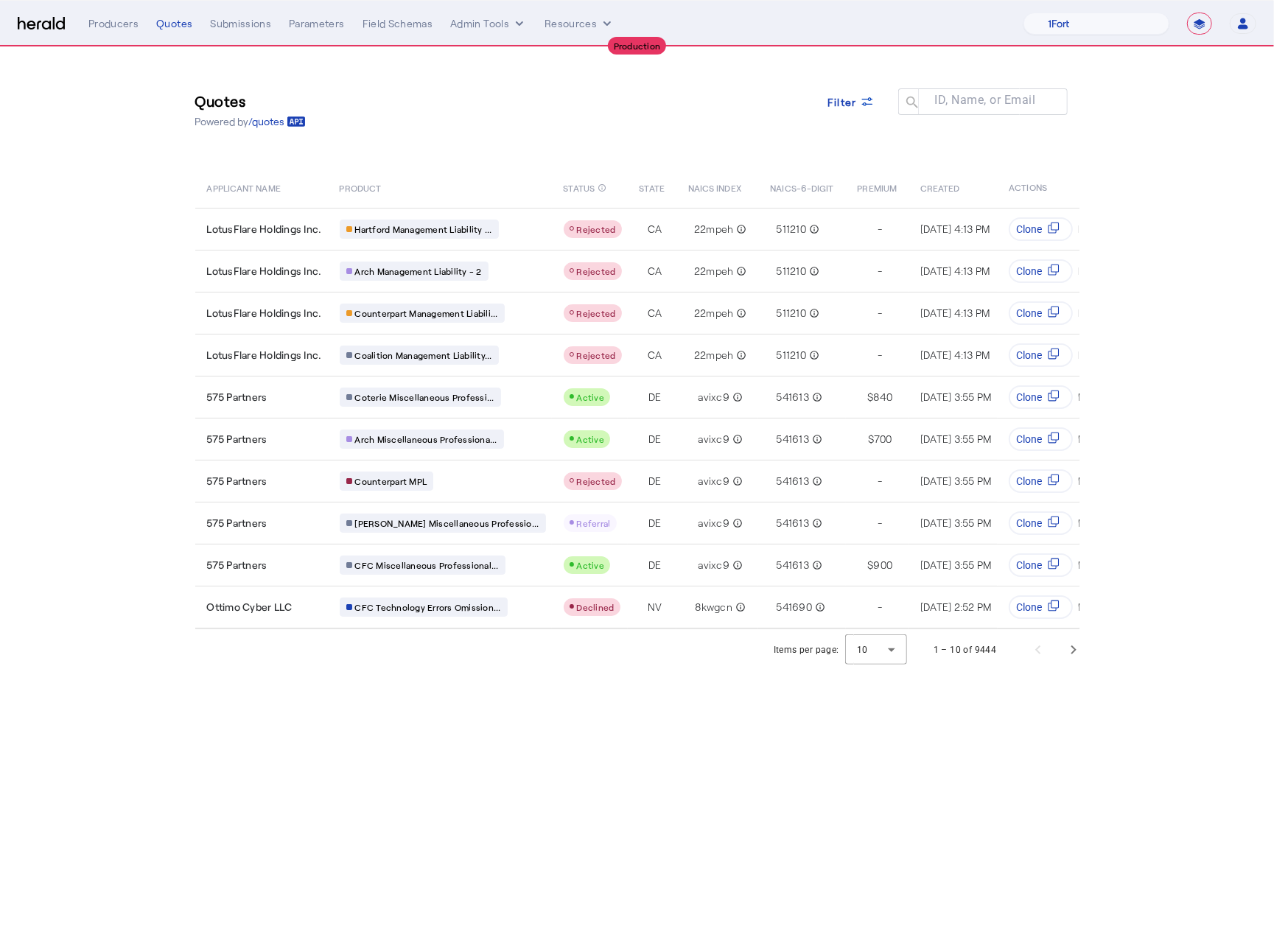
click at [606, 134] on div "Quotes Powered by /quotes Filter ID, Name, or Email search" at bounding box center [637, 110] width 884 height 66
click at [1051, 667] on div "1 – 10 of 9444" at bounding box center [1003, 649] width 175 height 35
click at [1076, 664] on span "Next page" at bounding box center [1073, 649] width 35 height 35
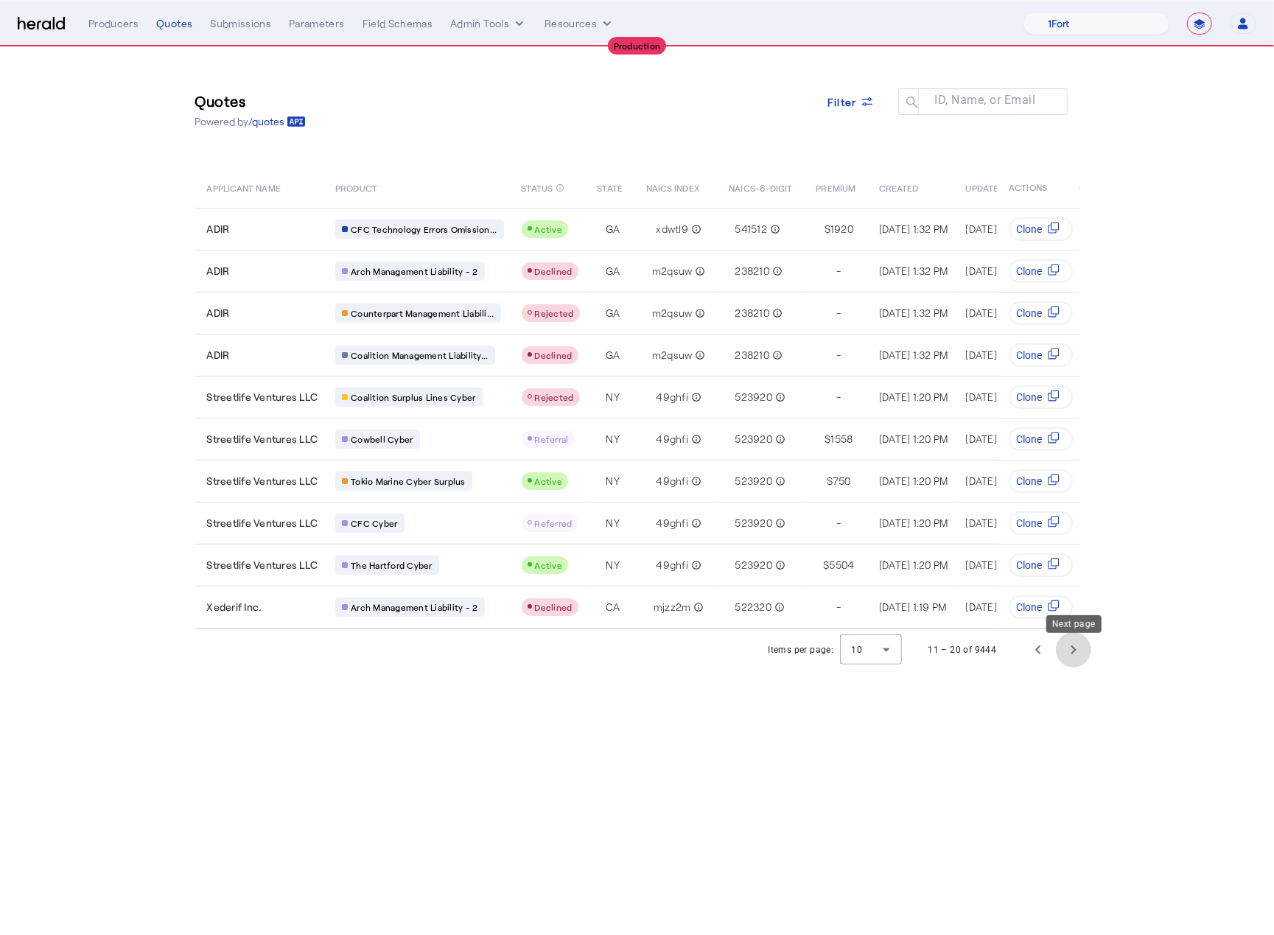
click at [1070, 663] on span "Next page" at bounding box center [1073, 649] width 35 height 35
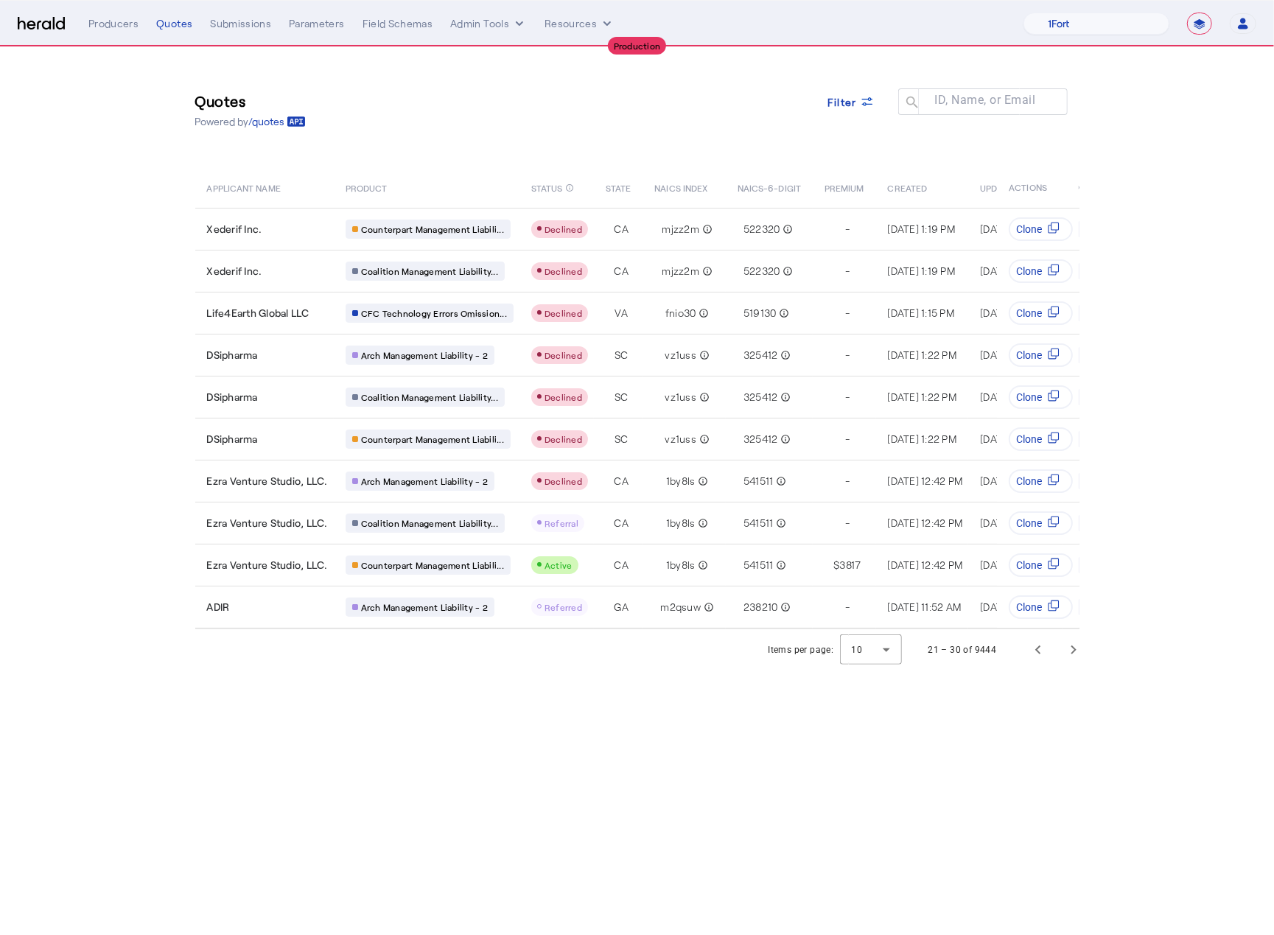
click at [558, 738] on body "**********" at bounding box center [637, 467] width 1274 height 935
click at [1078, 664] on span "Next page" at bounding box center [1073, 649] width 35 height 35
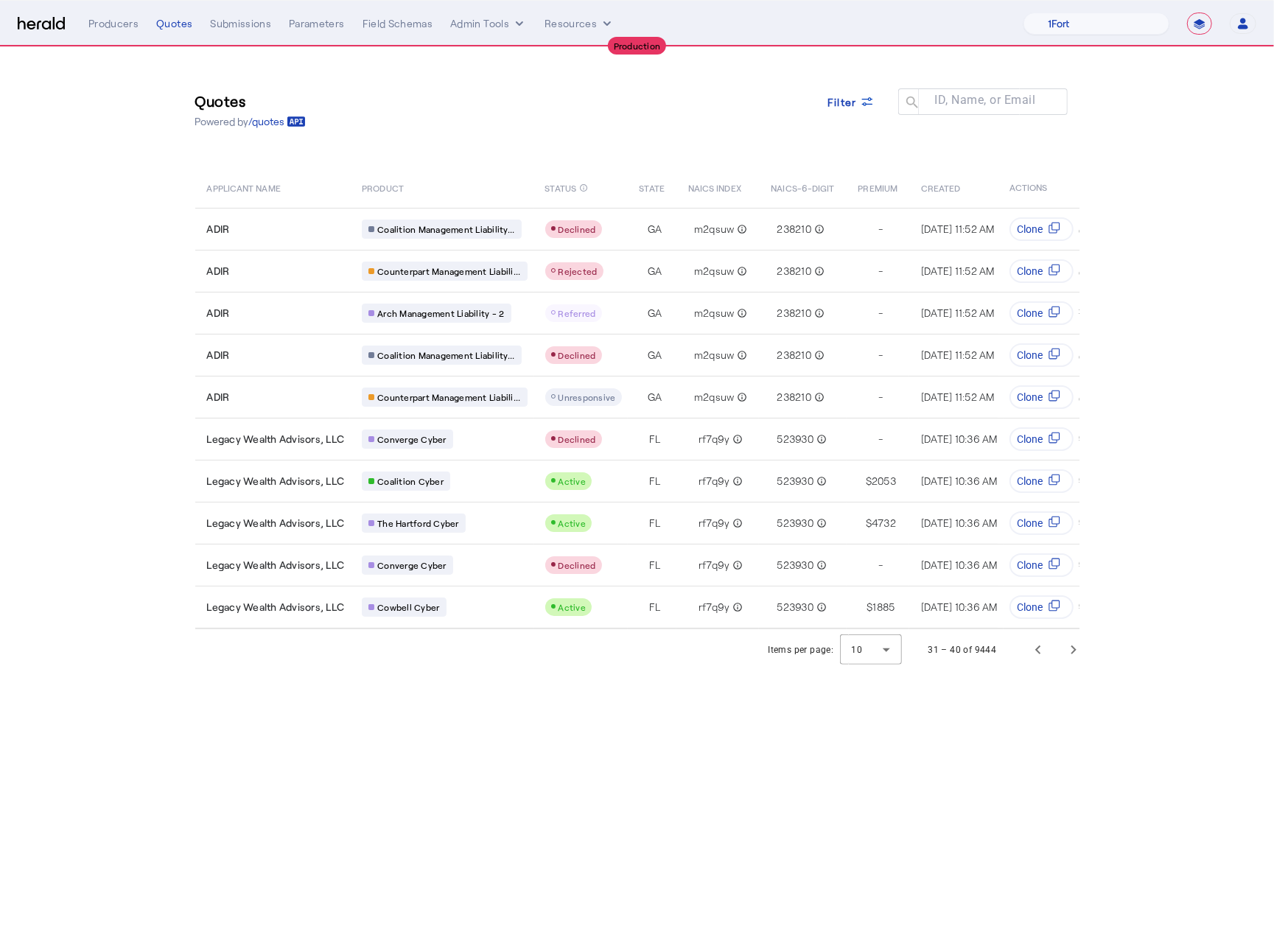
click at [649, 808] on body "**********" at bounding box center [637, 467] width 1274 height 935
click at [1062, 645] on span "Next page" at bounding box center [1073, 649] width 35 height 35
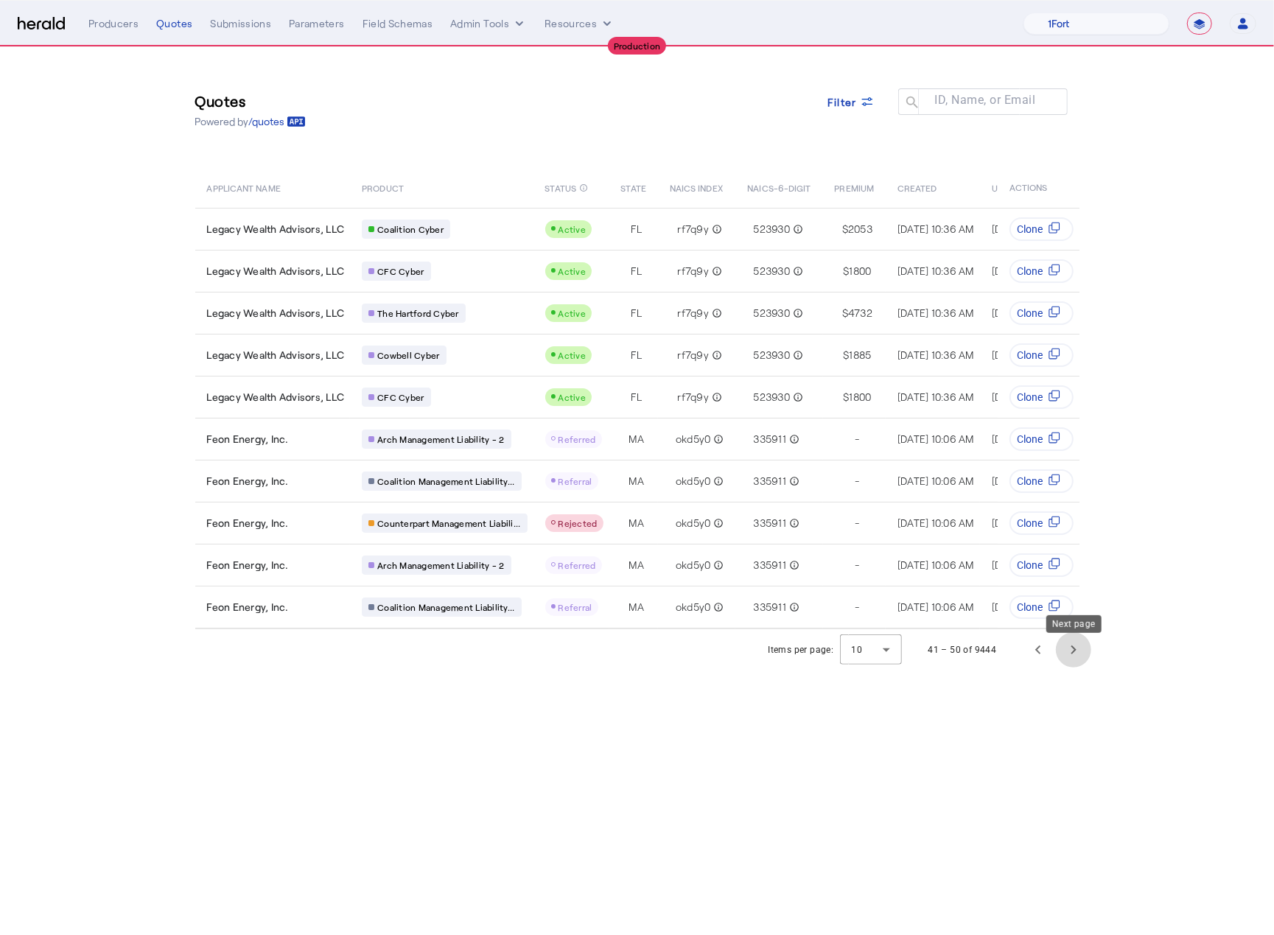
click at [1086, 650] on span "Next page" at bounding box center [1073, 649] width 35 height 35
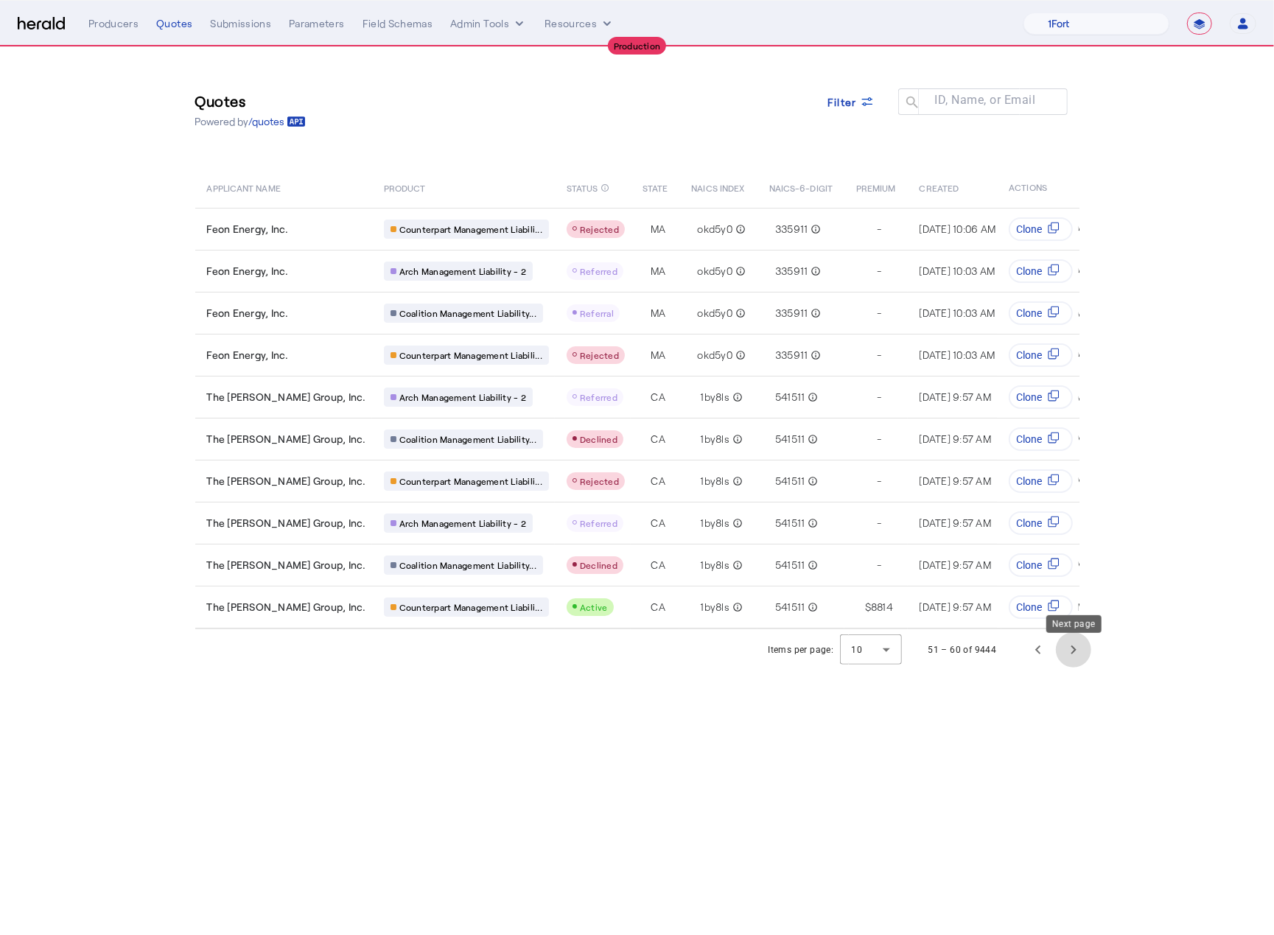
click at [1084, 653] on span "Next page" at bounding box center [1073, 649] width 35 height 35
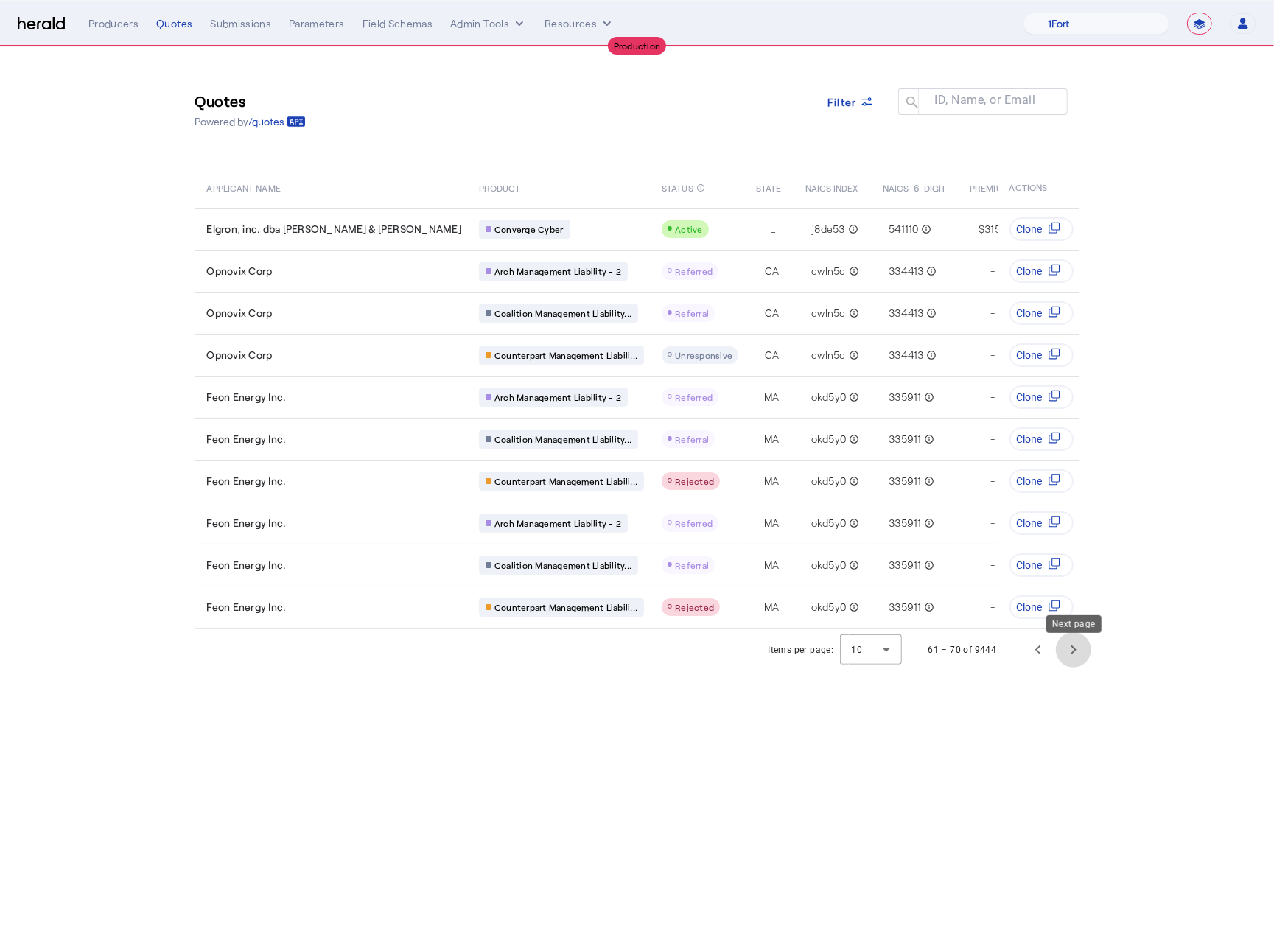
click at [1068, 667] on span "Next page" at bounding box center [1073, 649] width 35 height 35
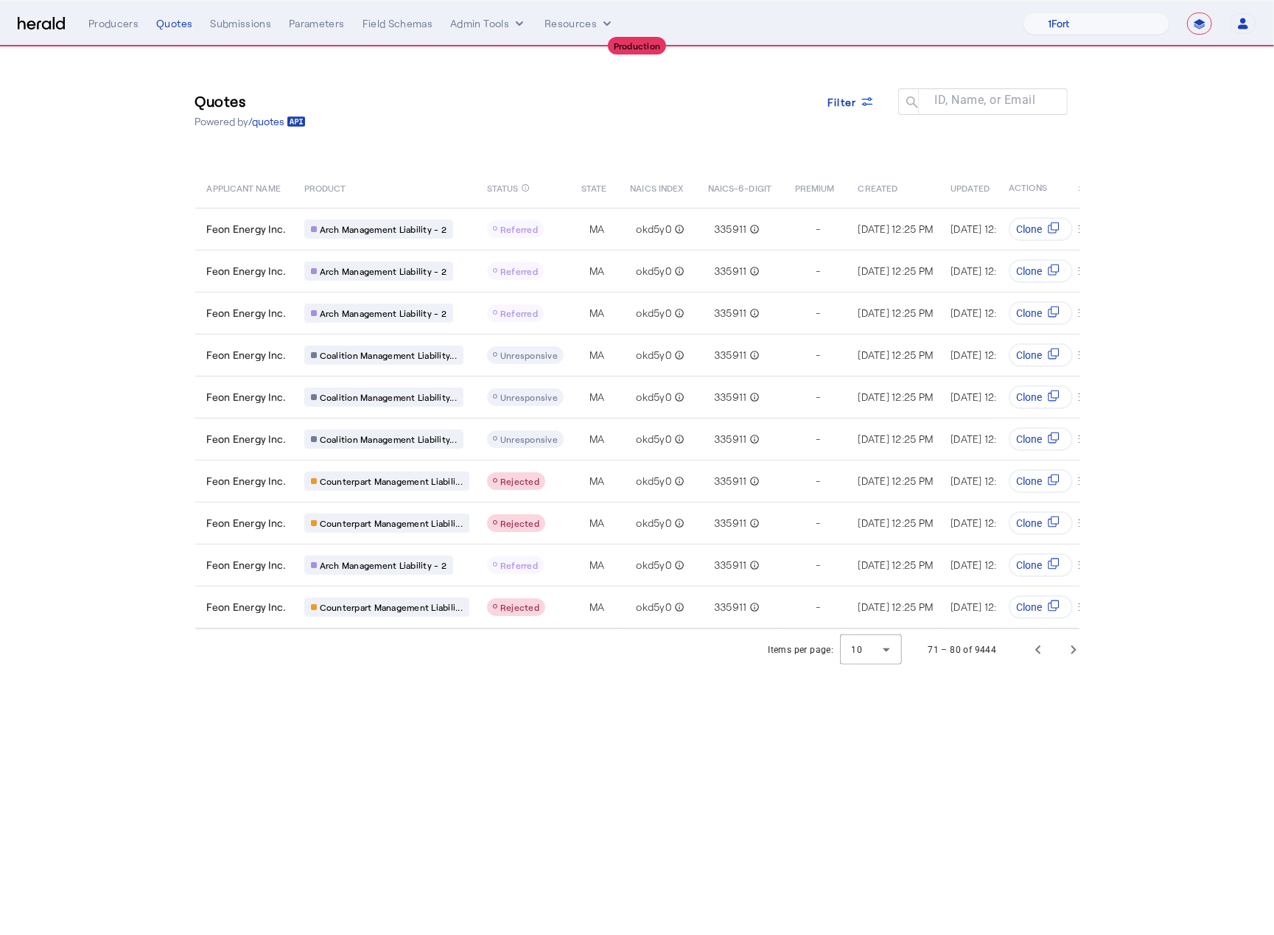
click at [721, 785] on body "**********" at bounding box center [637, 467] width 1274 height 935
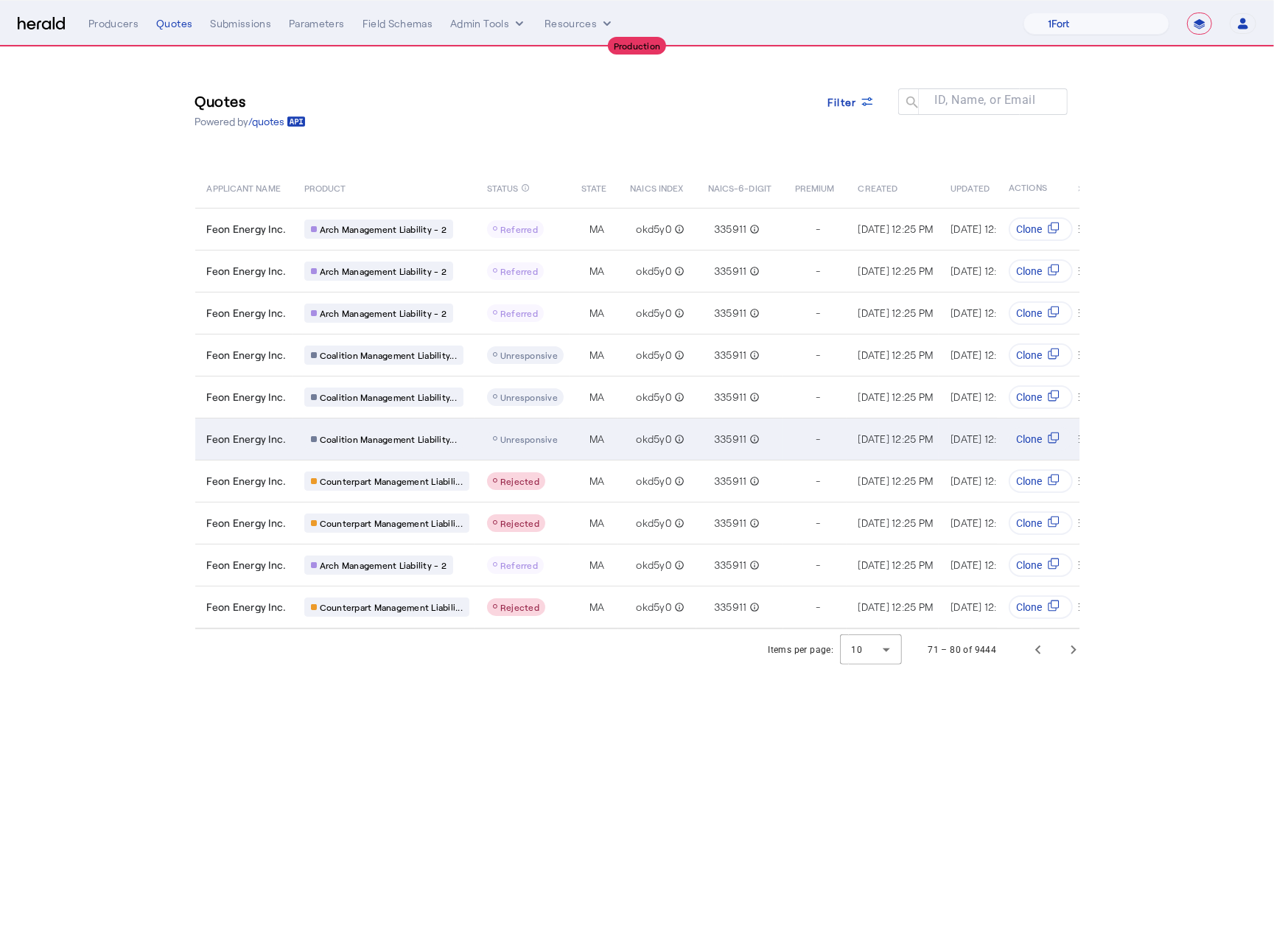
click at [270, 441] on span "Feon Energy Inc." at bounding box center [247, 439] width 80 height 15
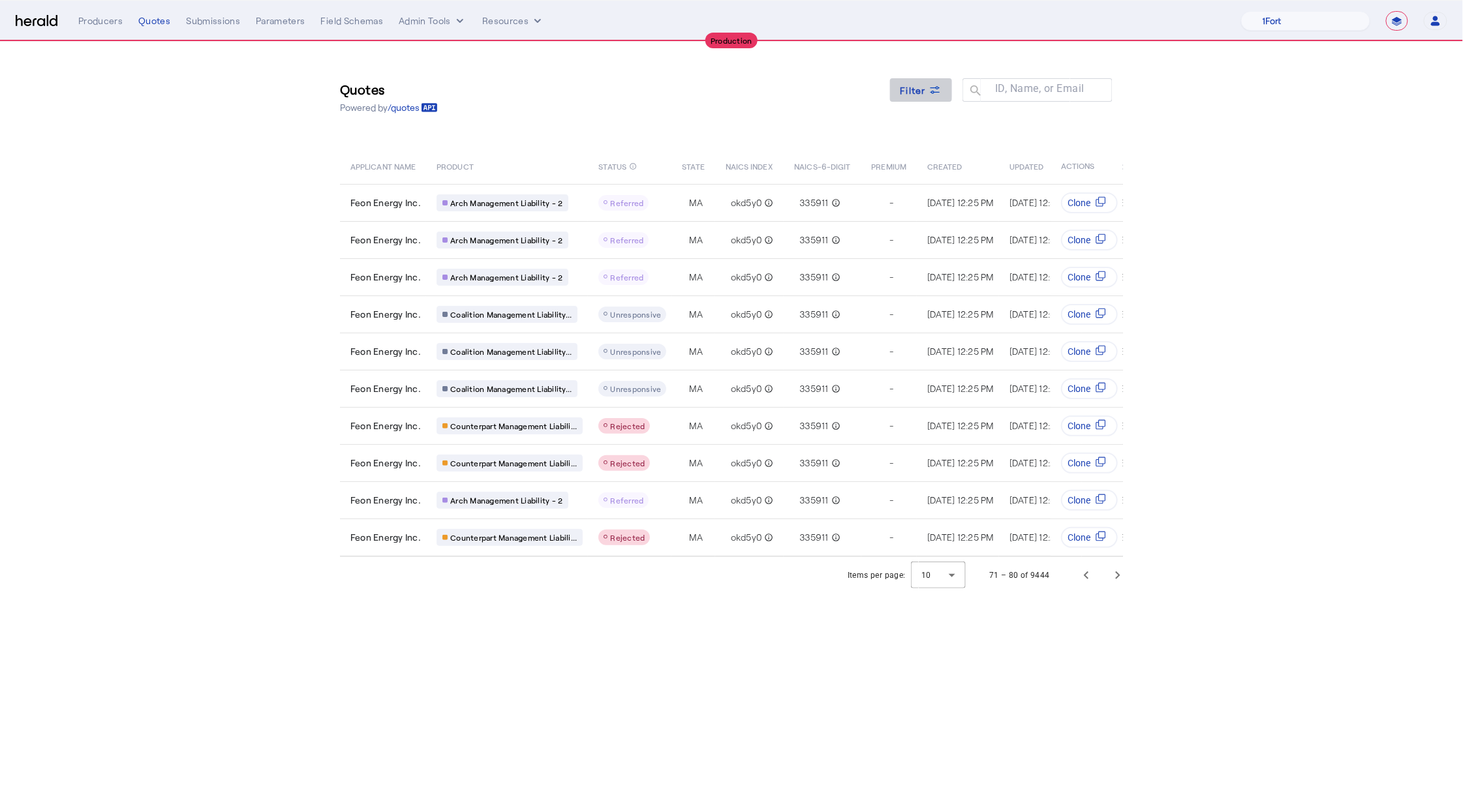
click at [903, 89] on span "Filter" at bounding box center [913, 89] width 26 height 13
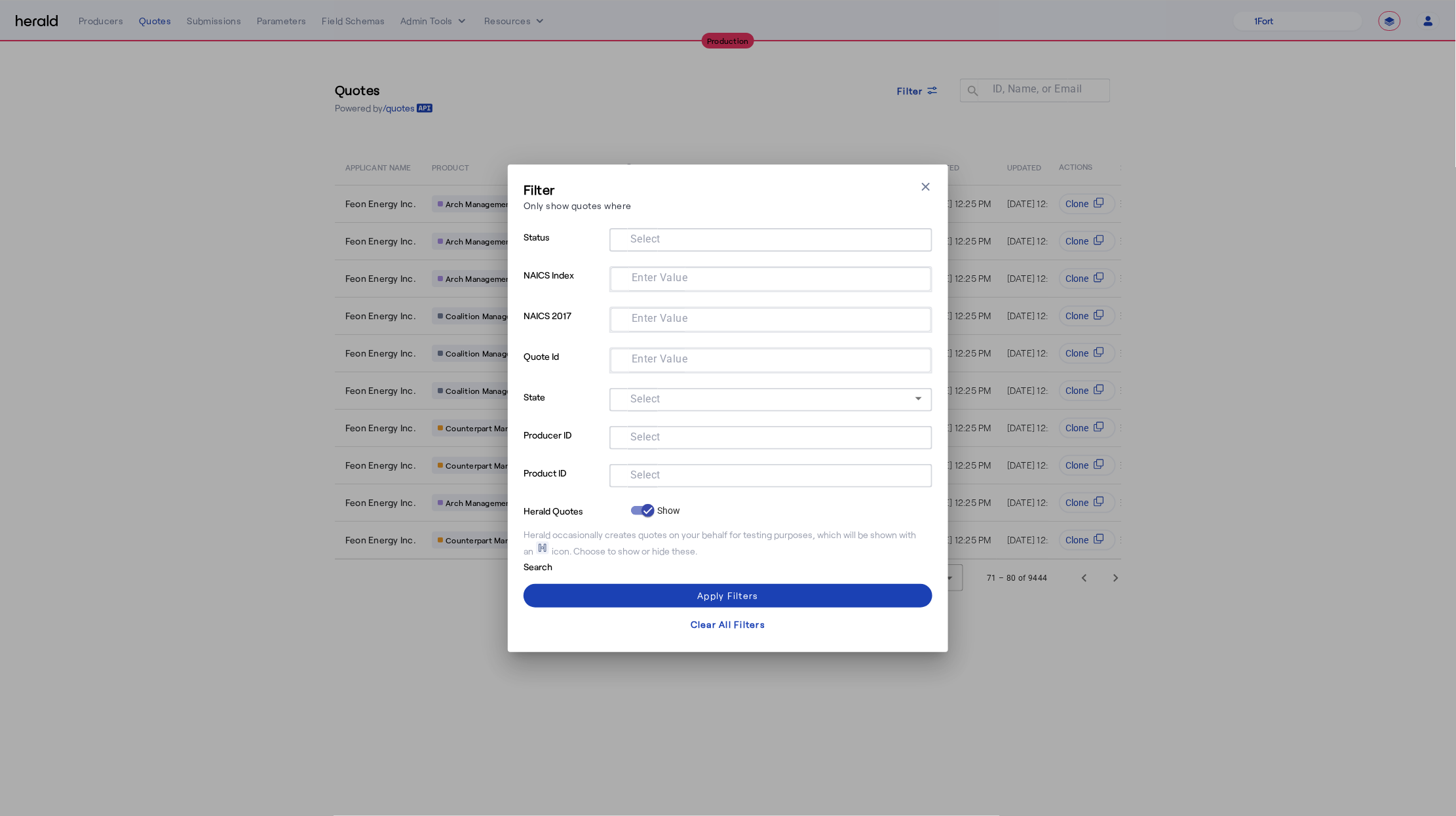
click at [664, 474] on input "Select" at bounding box center [768, 475] width 297 height 16
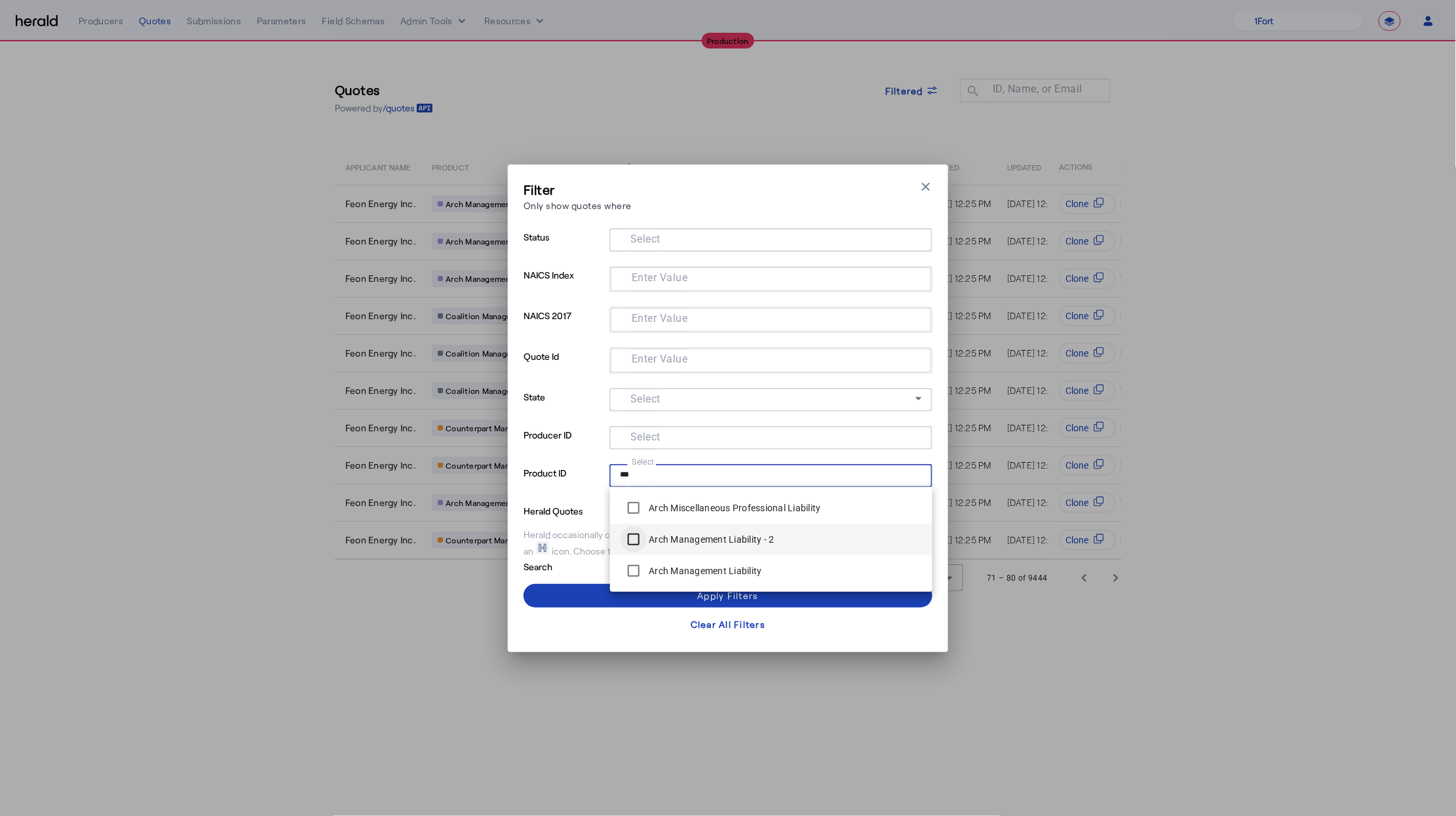
type input "***"
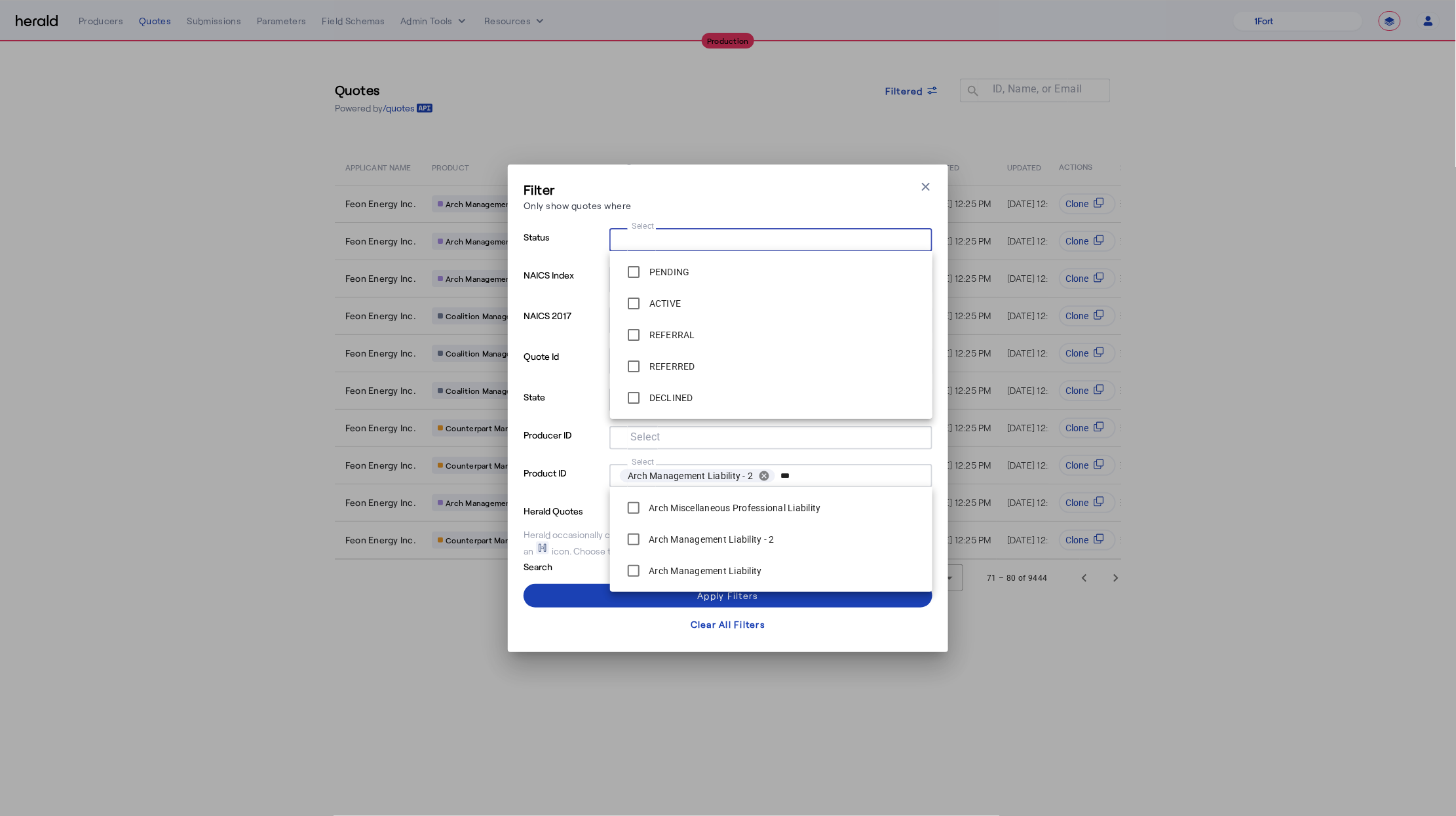
click at [653, 229] on div "Select" at bounding box center [771, 239] width 302 height 24
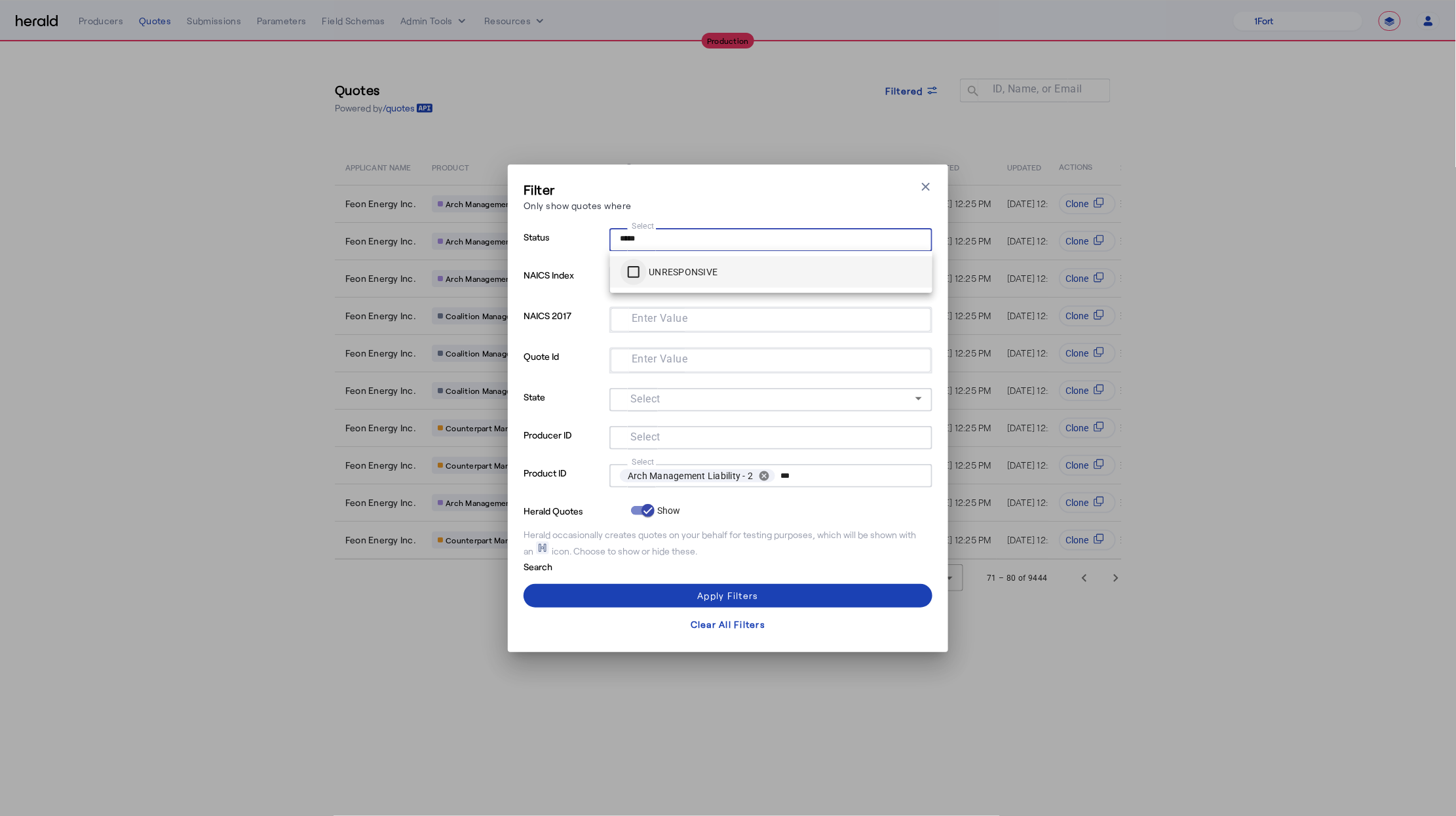
type input "*****"
click at [789, 597] on span at bounding box center [728, 595] width 409 height 31
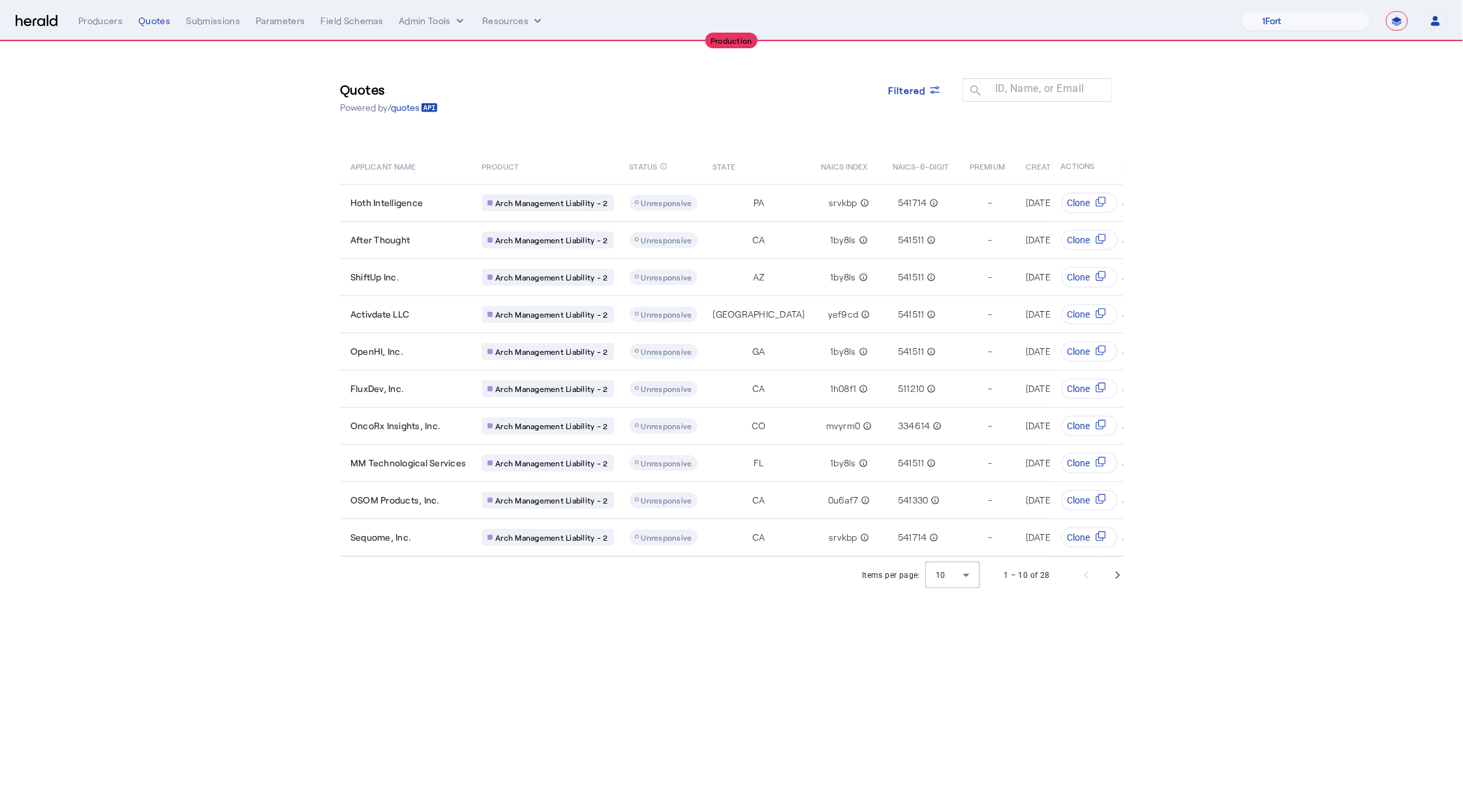
drag, startPoint x: 729, startPoint y: 641, endPoint x: 693, endPoint y: 593, distance: 60.0
click at [729, 641] on body "**********" at bounding box center [732, 406] width 1463 height 812
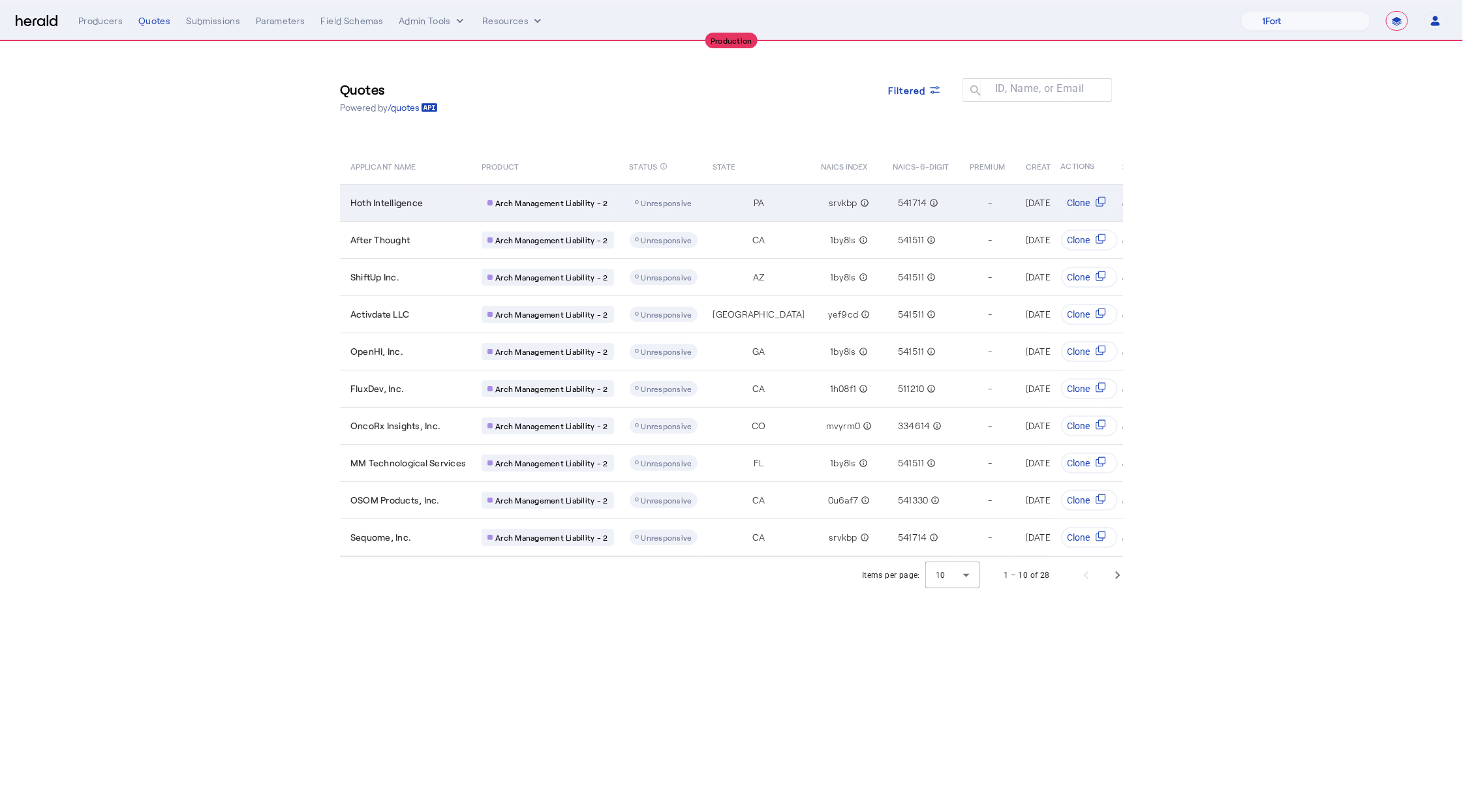
click at [388, 198] on span "Hoth Intelligence" at bounding box center [387, 203] width 73 height 13
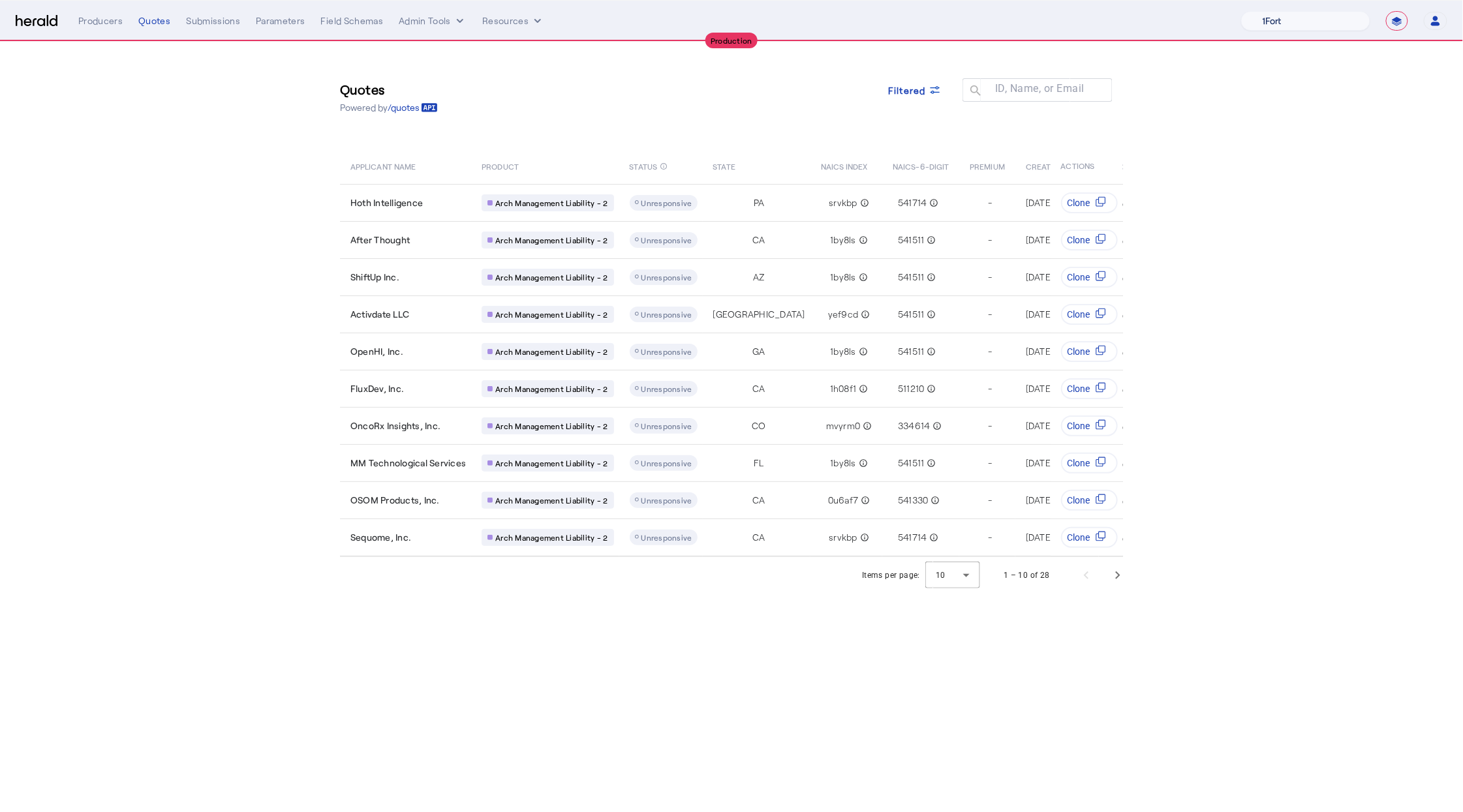
click at [1127, 30] on select "1Fort Affinity Risk [PERSON_NAME] [PERSON_NAME] CRC Campus Coverage Citadel Fif…" at bounding box center [1305, 21] width 129 height 19
select select "pfm_h3db_crc"
click at [1127, 12] on select "1Fort Affinity Risk [PERSON_NAME] [PERSON_NAME] CRC Campus Coverage Citadel Fif…" at bounding box center [1305, 21] width 129 height 19
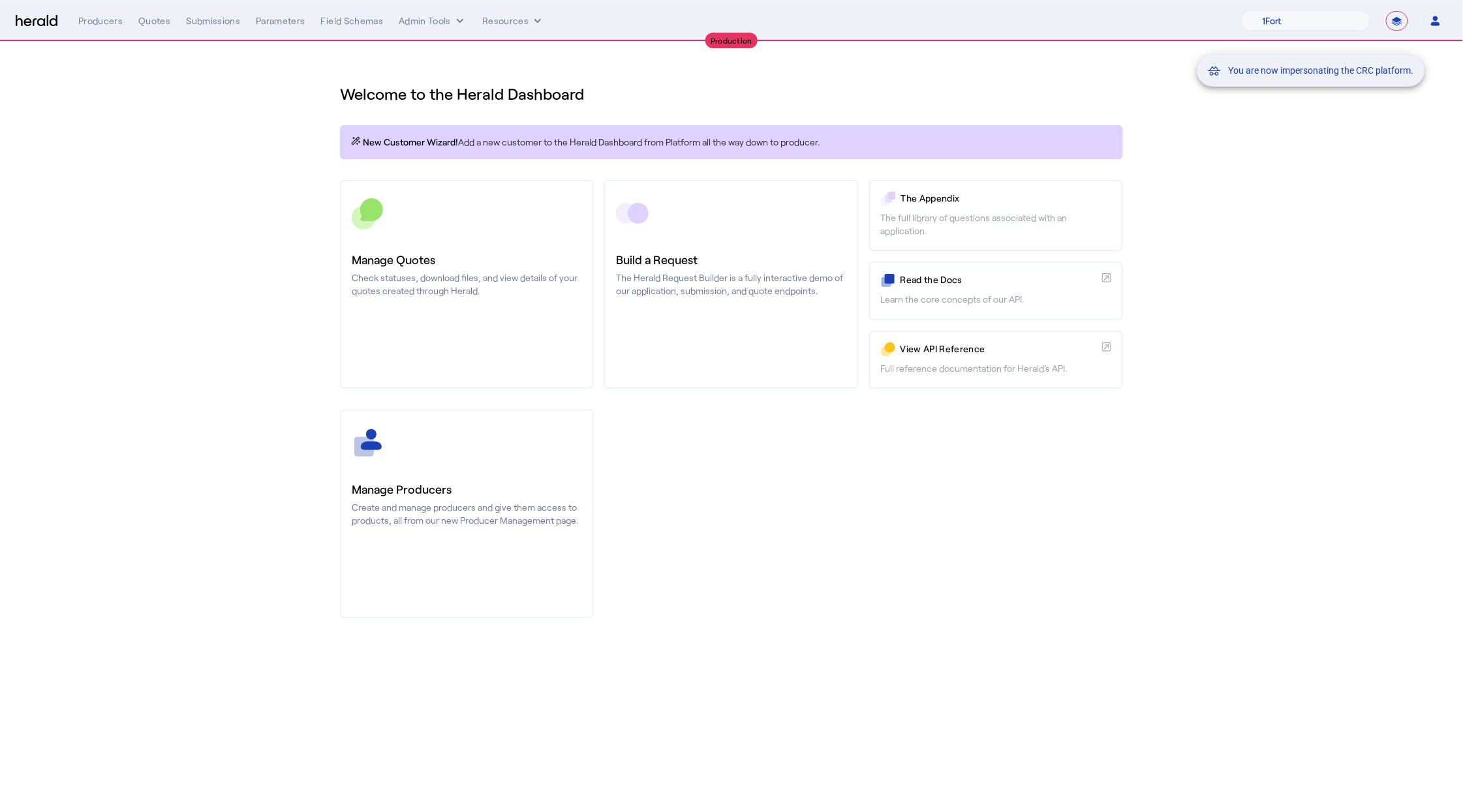
drag, startPoint x: 233, startPoint y: 174, endPoint x: 213, endPoint y: 146, distance: 34.4
click at [231, 172] on div "You are now impersonating the CRC platform." at bounding box center [732, 406] width 1463 height 812
click at [158, 19] on div "You are now impersonating the CRC platform." at bounding box center [732, 406] width 1463 height 812
click at [149, 24] on div "Quotes" at bounding box center [154, 20] width 32 height 13
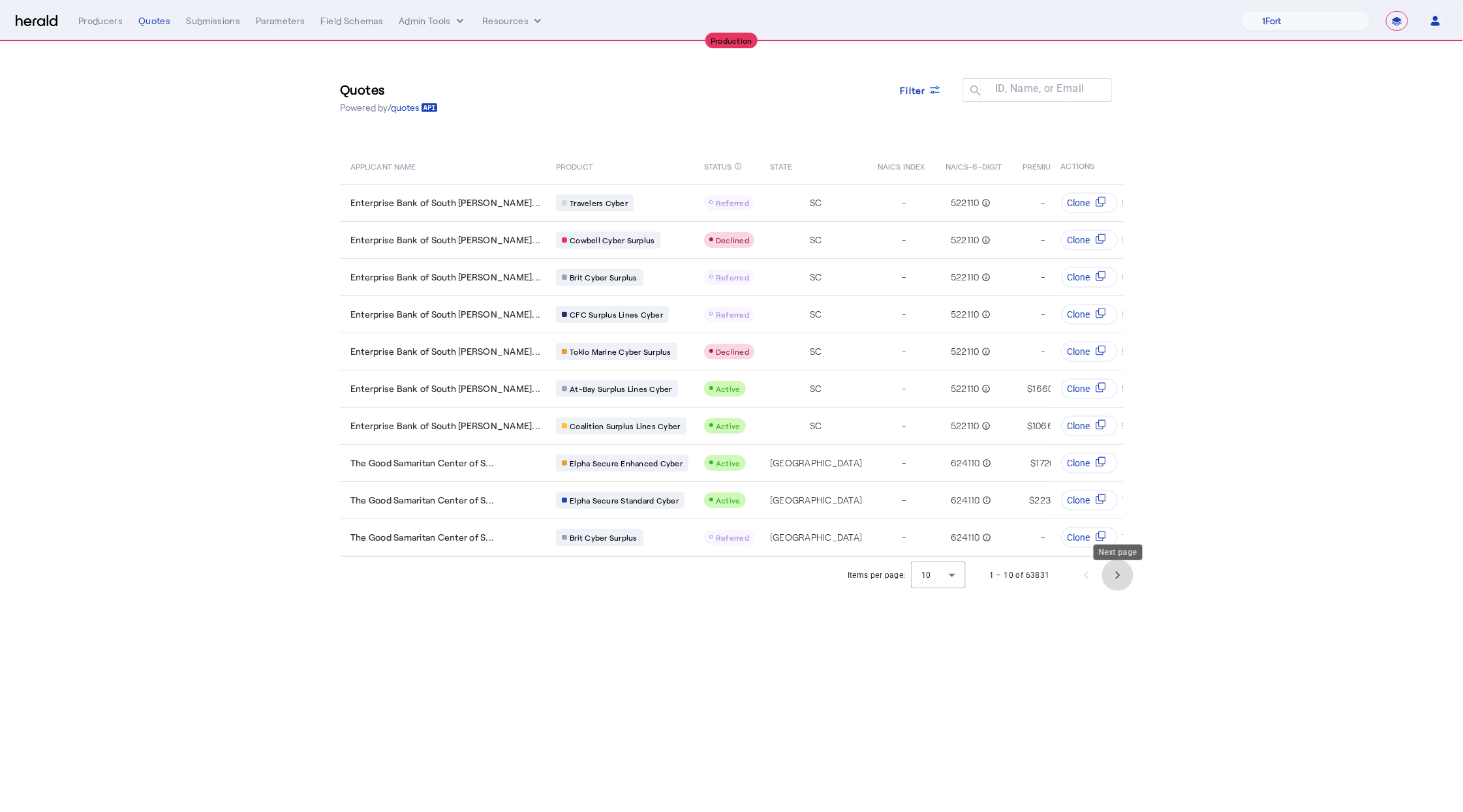
click at [1119, 581] on span "Next page" at bounding box center [1117, 575] width 31 height 31
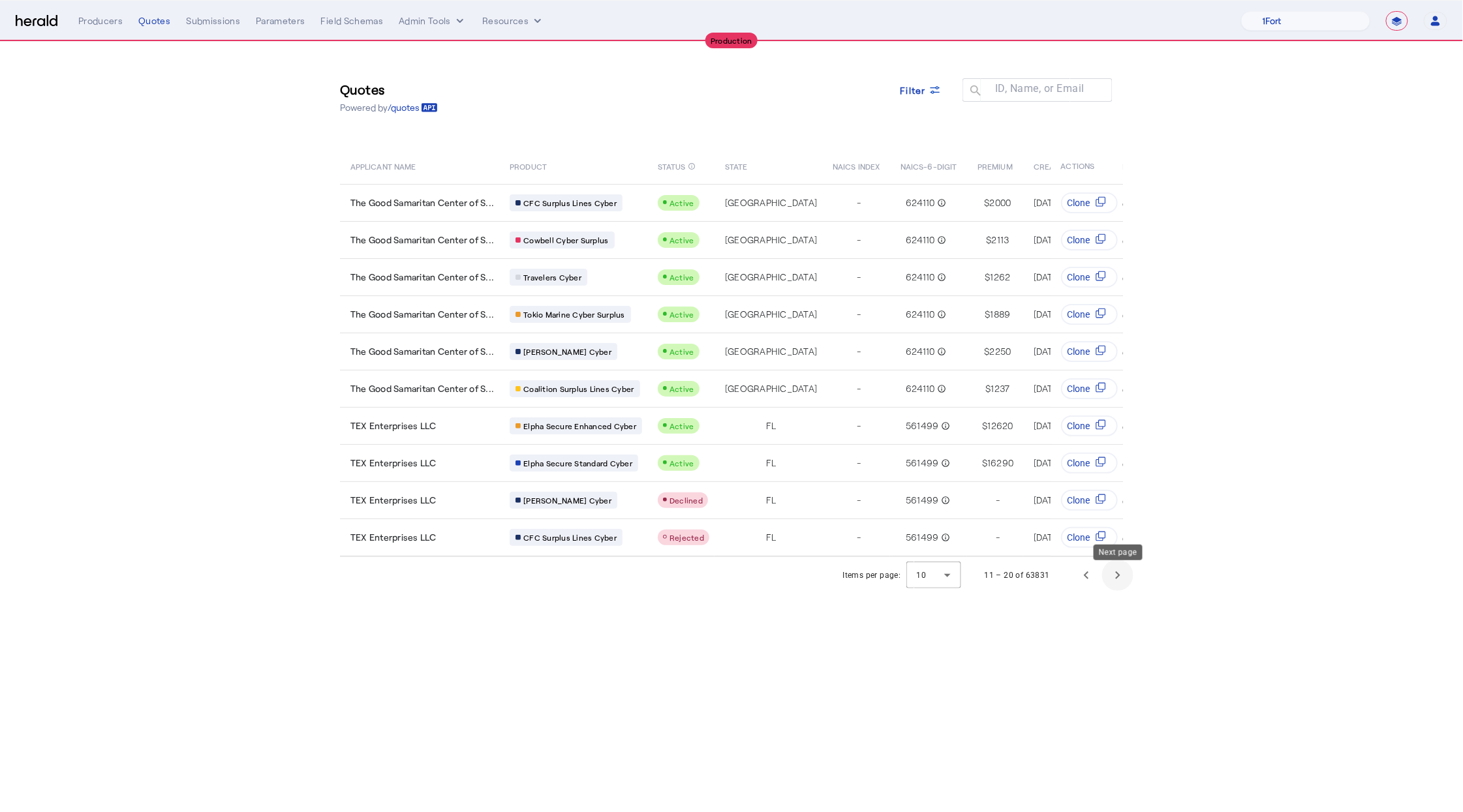
click at [1119, 581] on span "Next page" at bounding box center [1117, 575] width 31 height 31
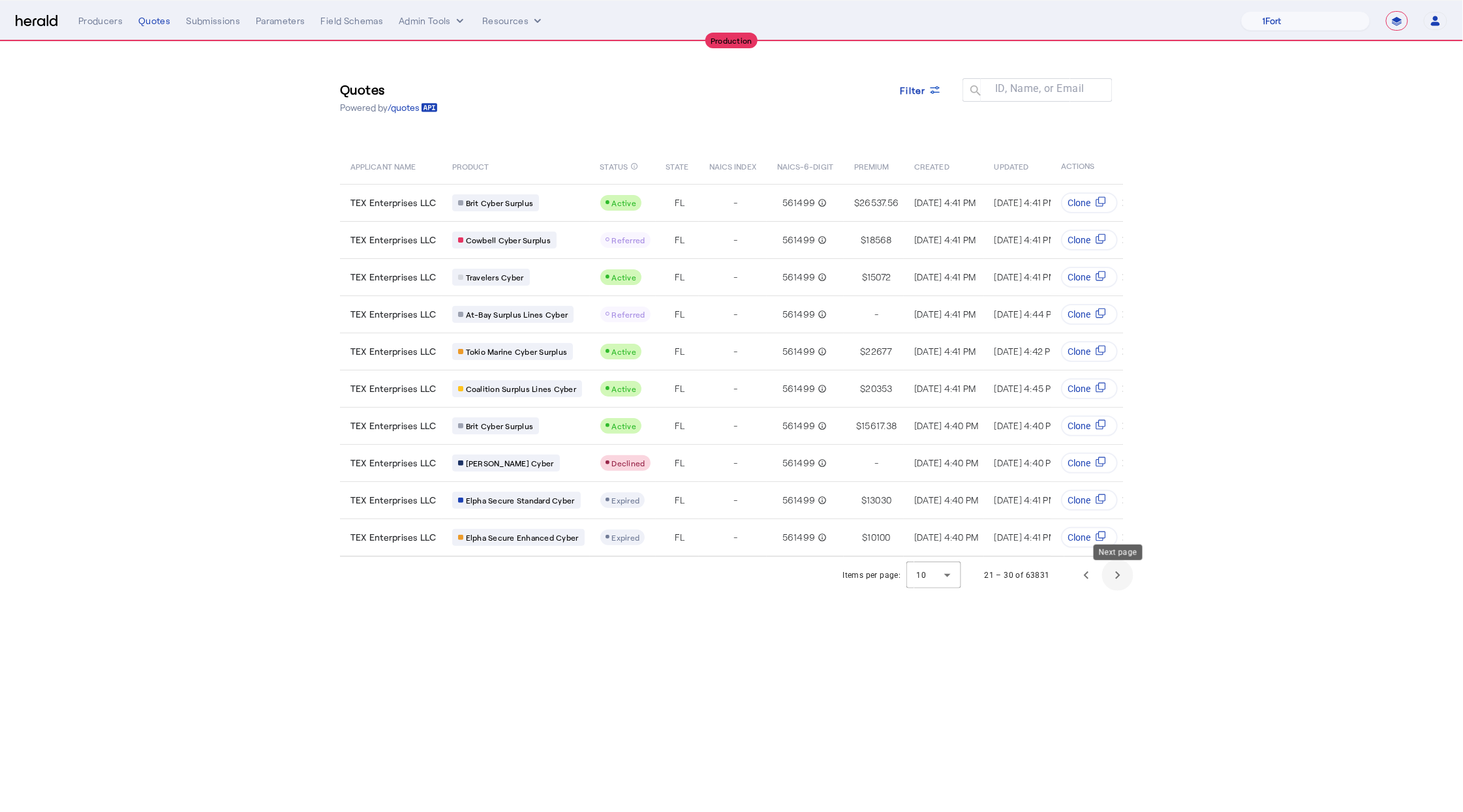
click at [1119, 581] on span "Next page" at bounding box center [1117, 575] width 31 height 31
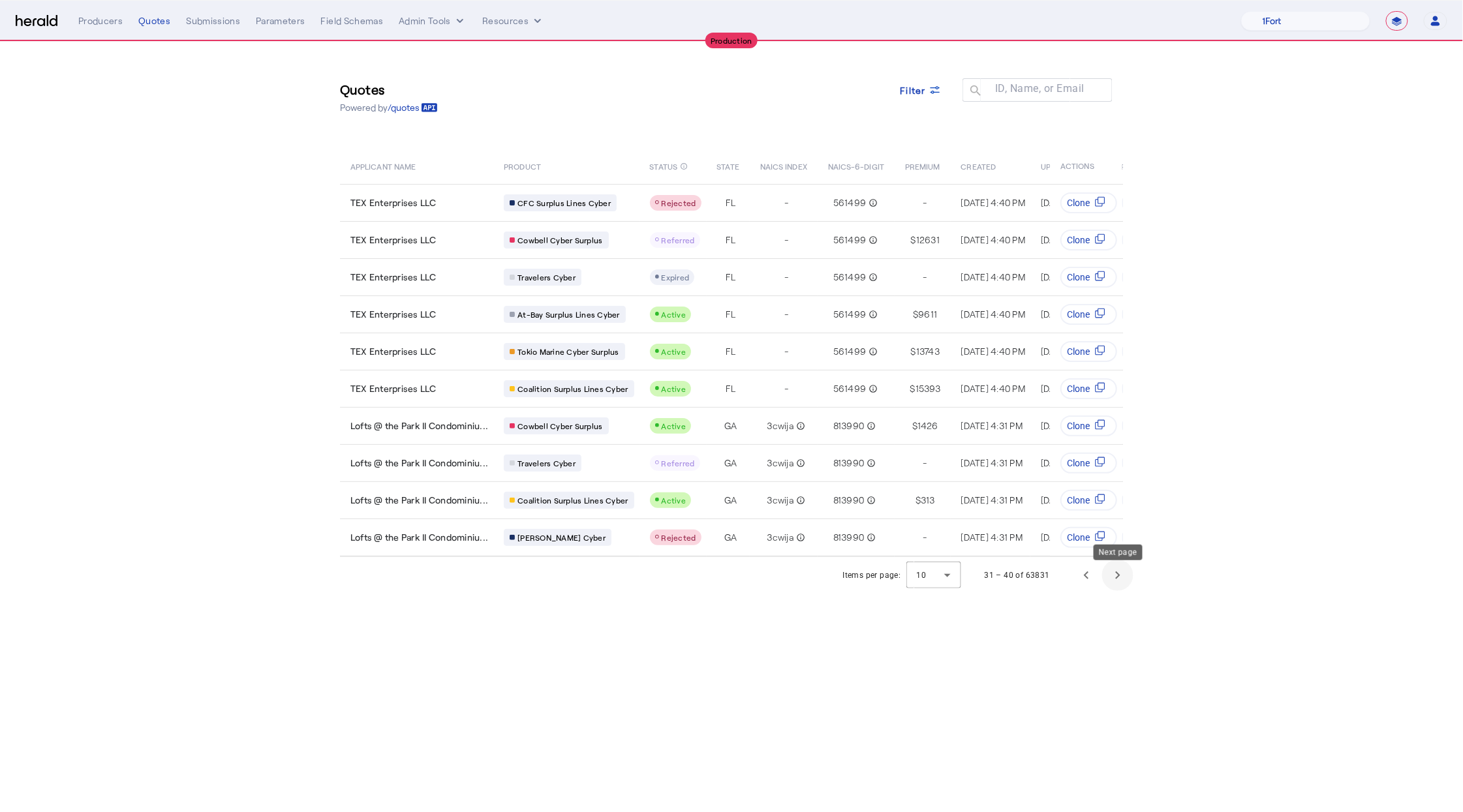
click at [1119, 581] on span "Next page" at bounding box center [1117, 575] width 31 height 31
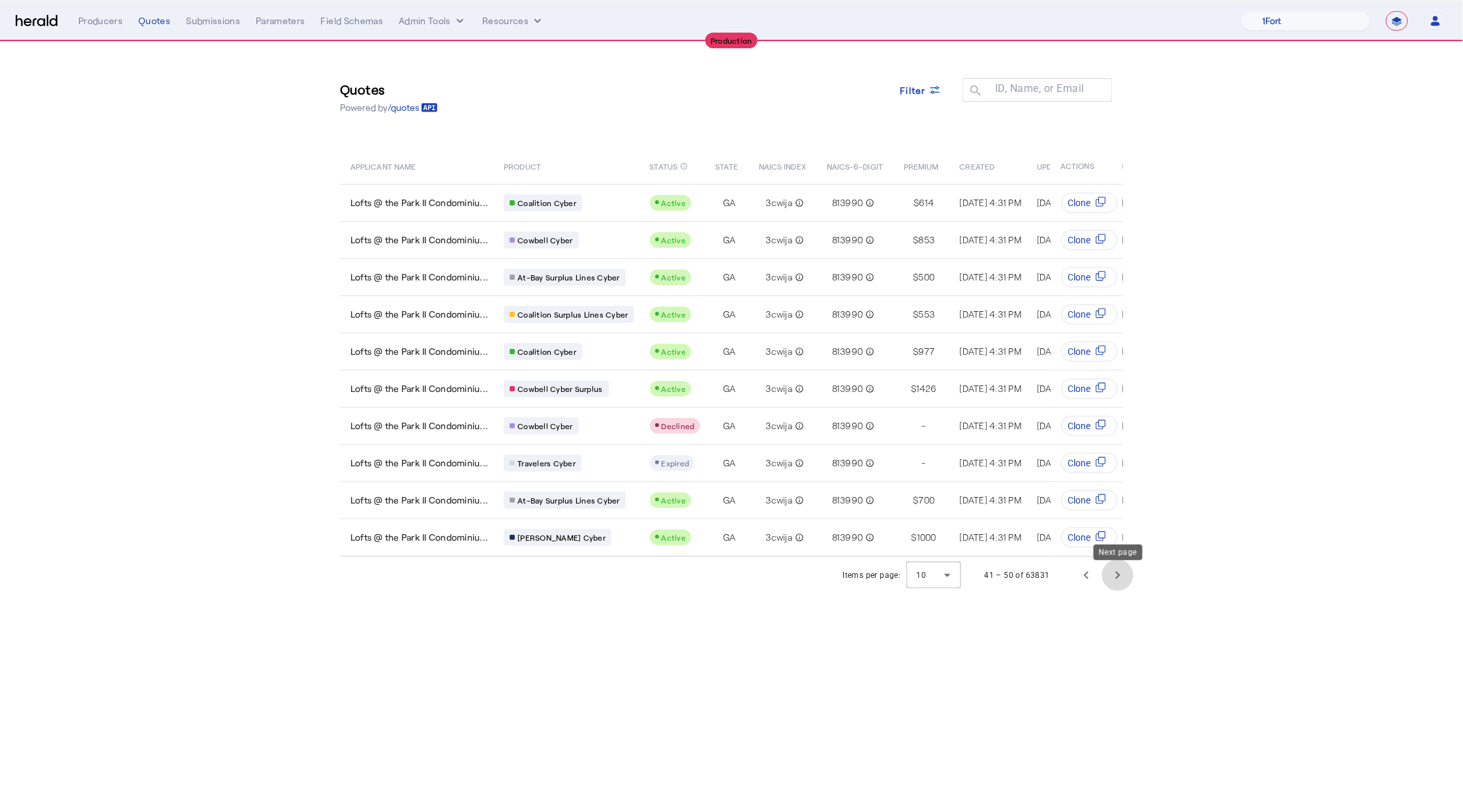
click at [1119, 581] on span "Next page" at bounding box center [1117, 575] width 31 height 31
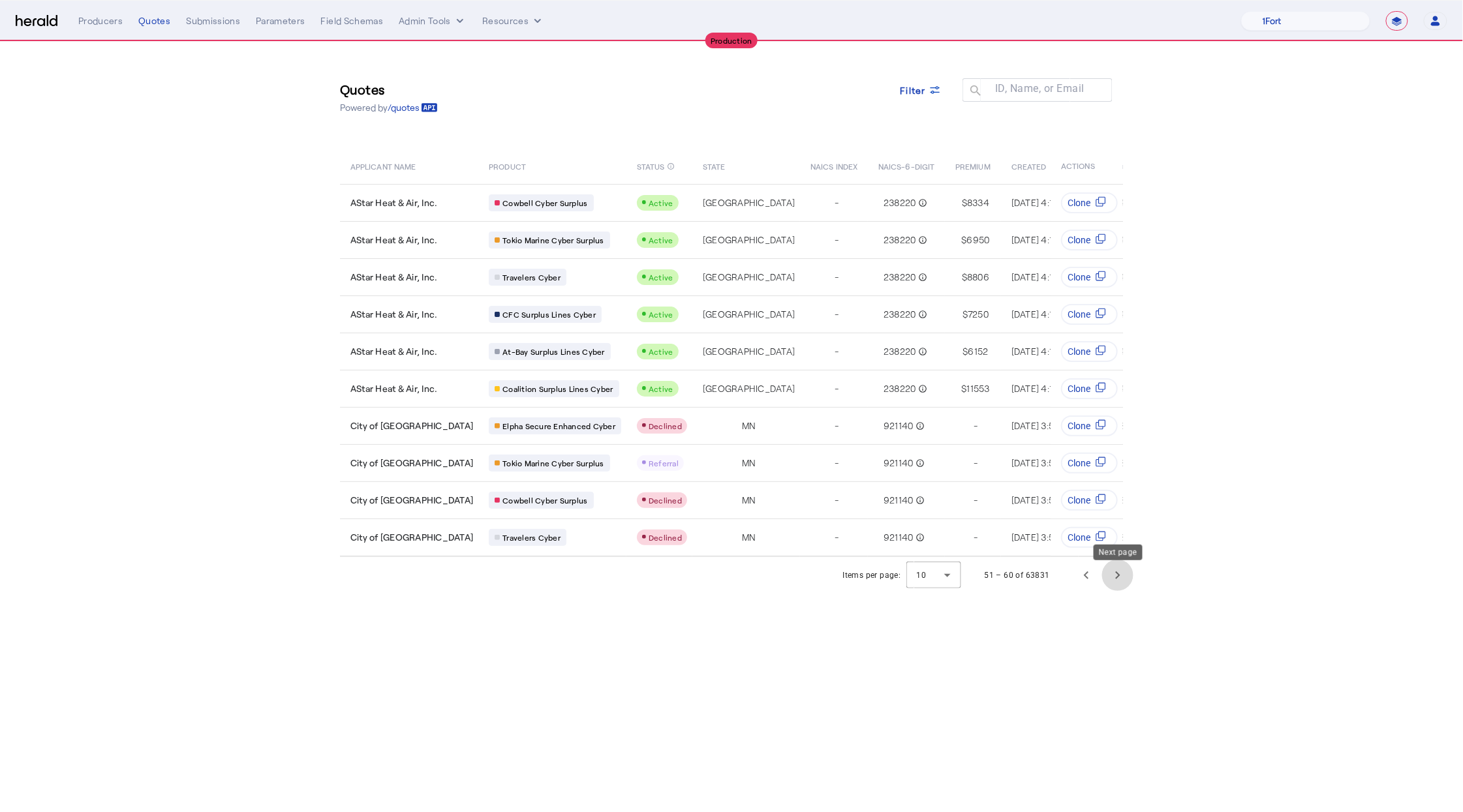
click at [1119, 581] on span "Next page" at bounding box center [1117, 575] width 31 height 31
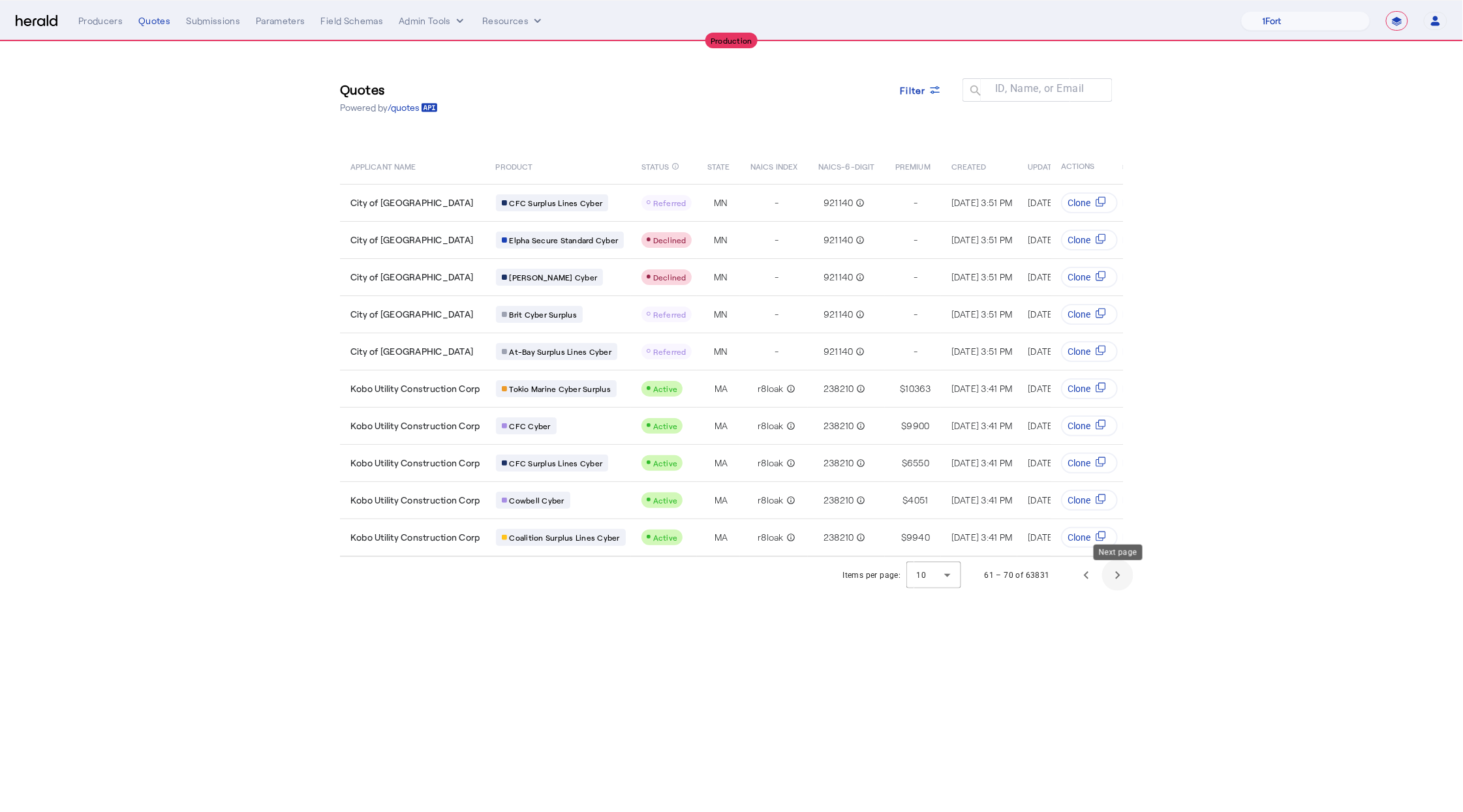
click at [1119, 581] on span "Next page" at bounding box center [1117, 575] width 31 height 31
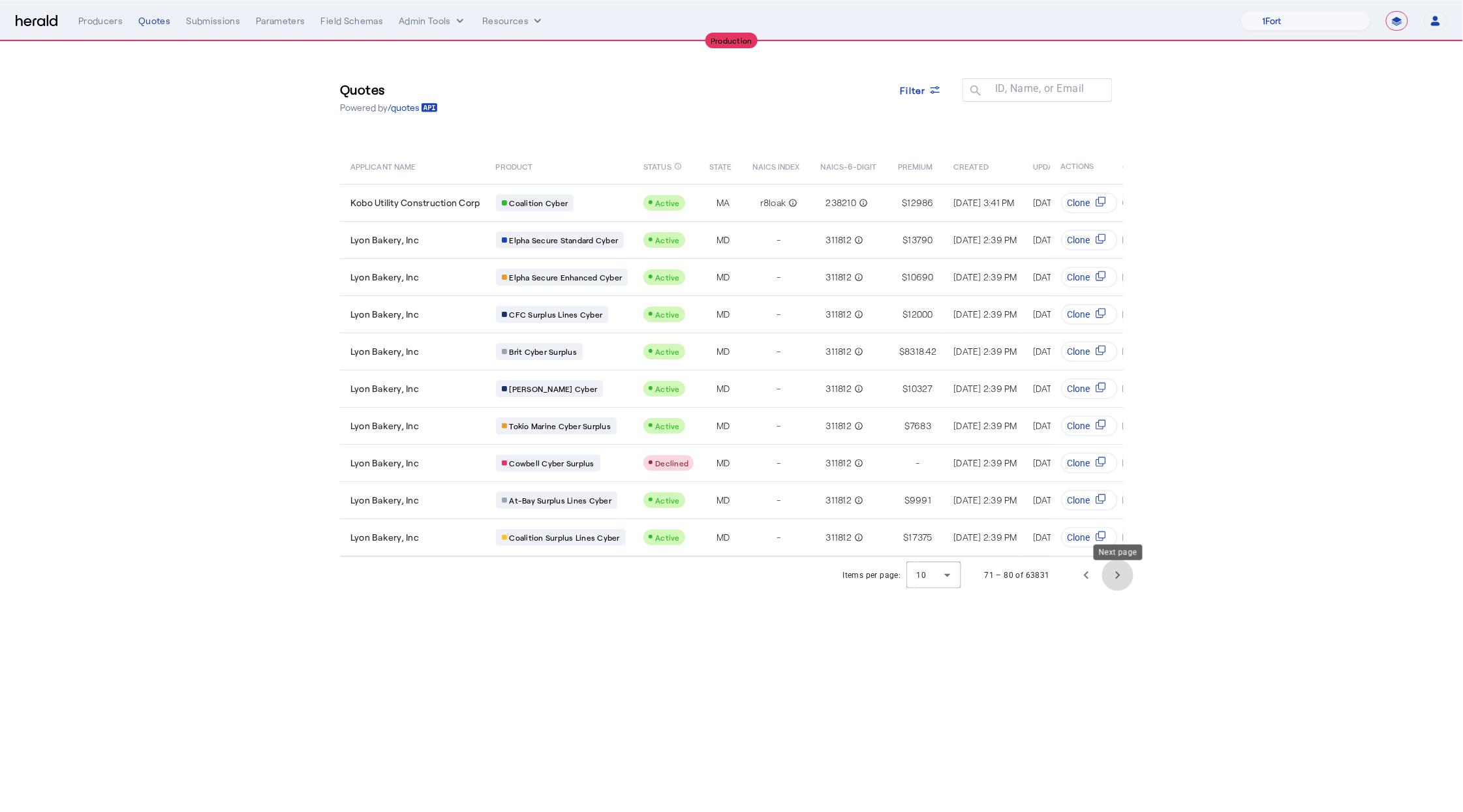
click at [1119, 581] on span "Next page" at bounding box center [1117, 575] width 31 height 31
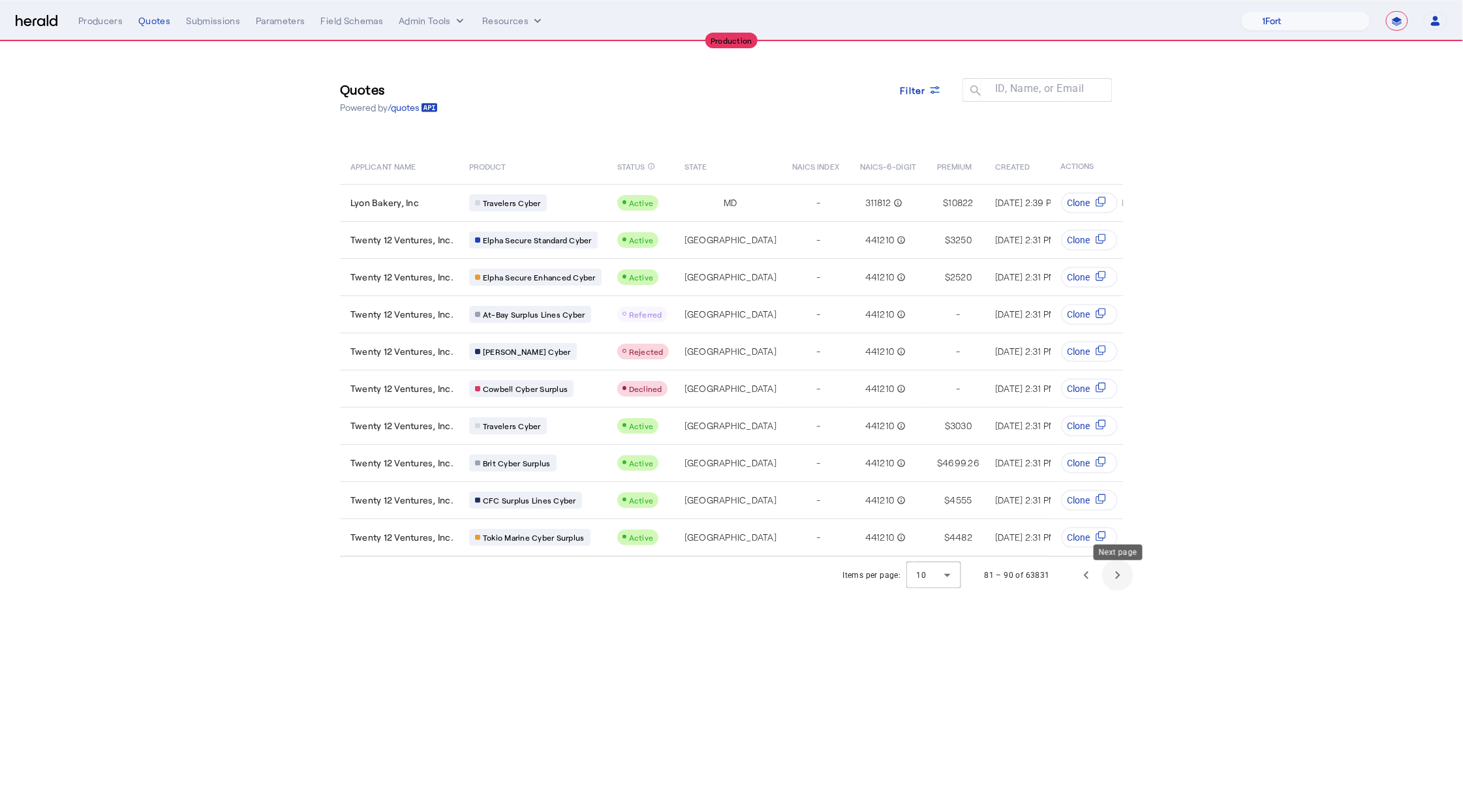
click at [1119, 581] on span "Next page" at bounding box center [1117, 575] width 31 height 31
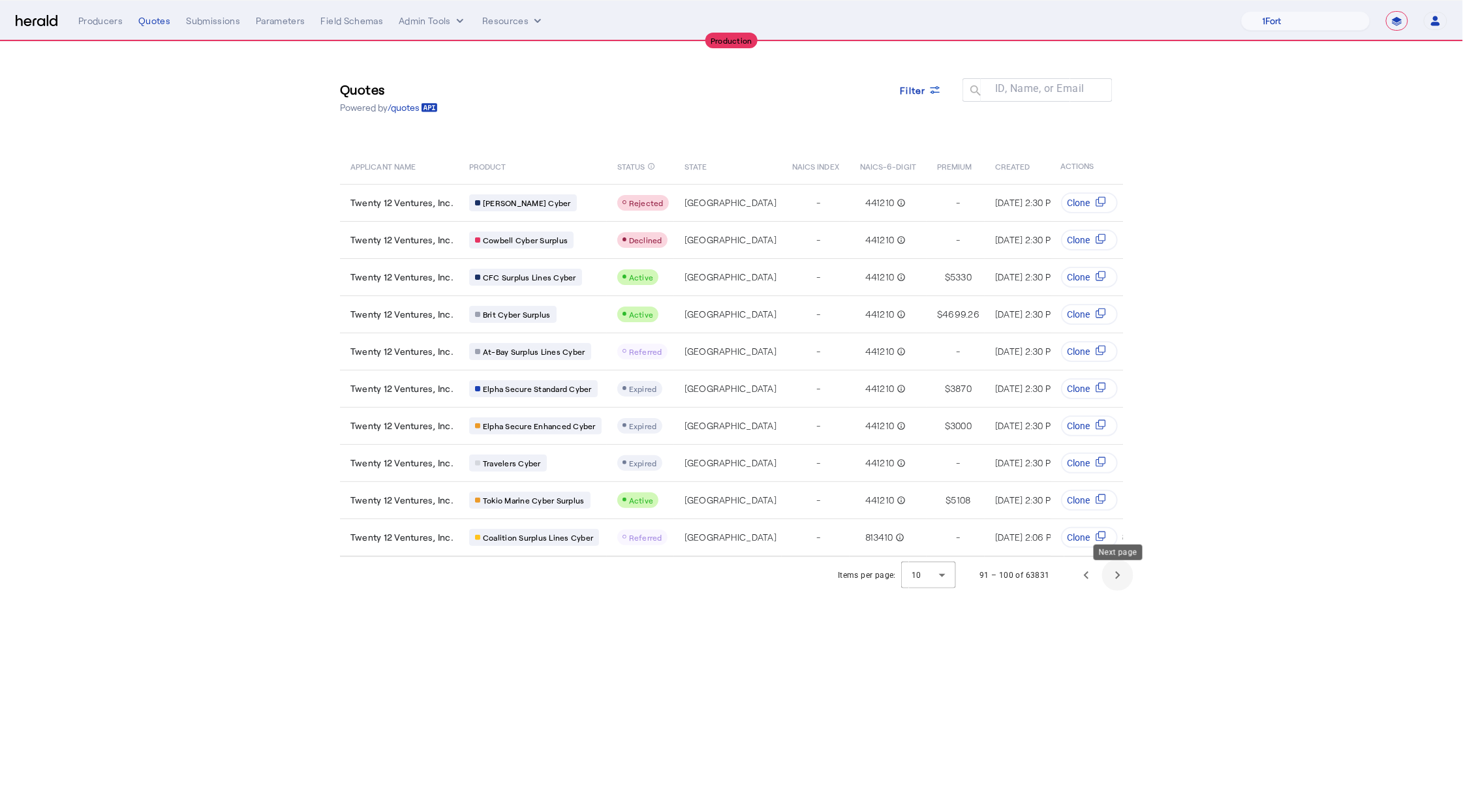
click at [1119, 581] on span "Next page" at bounding box center [1117, 575] width 31 height 31
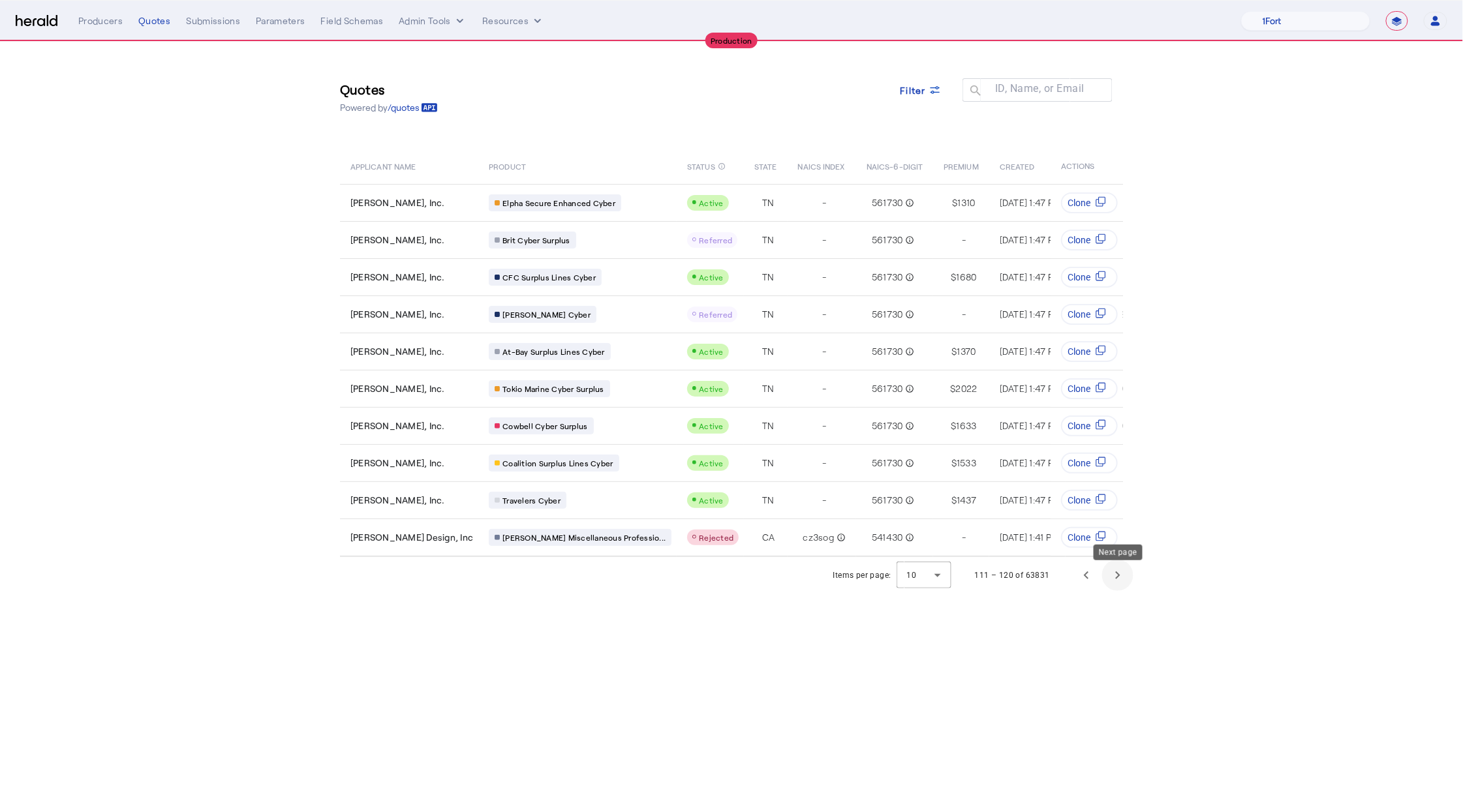
click at [1119, 581] on span "Next page" at bounding box center [1117, 575] width 31 height 31
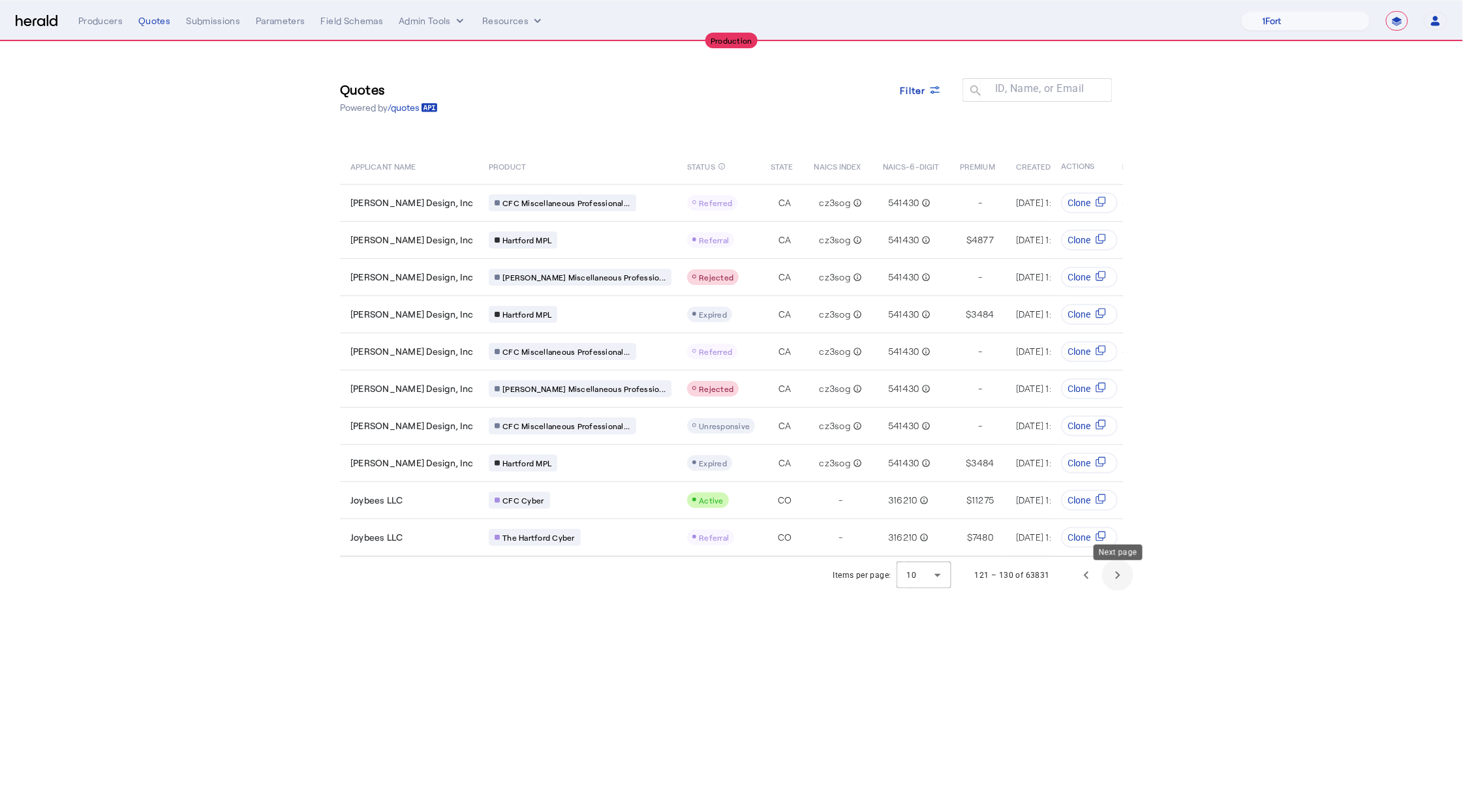
click at [1119, 591] on span "Next page" at bounding box center [1117, 575] width 31 height 31
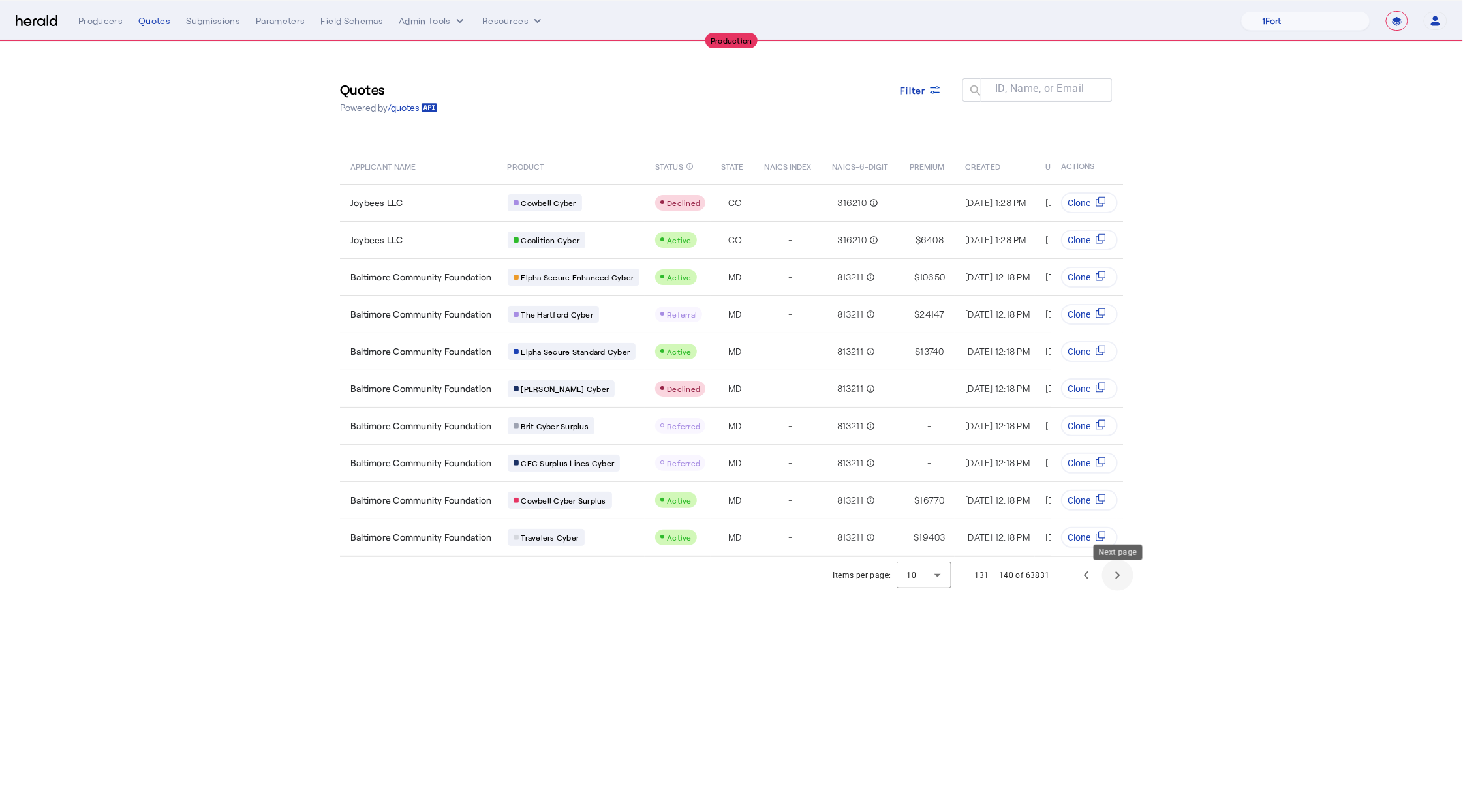
click at [1119, 591] on span "Next page" at bounding box center [1117, 575] width 31 height 31
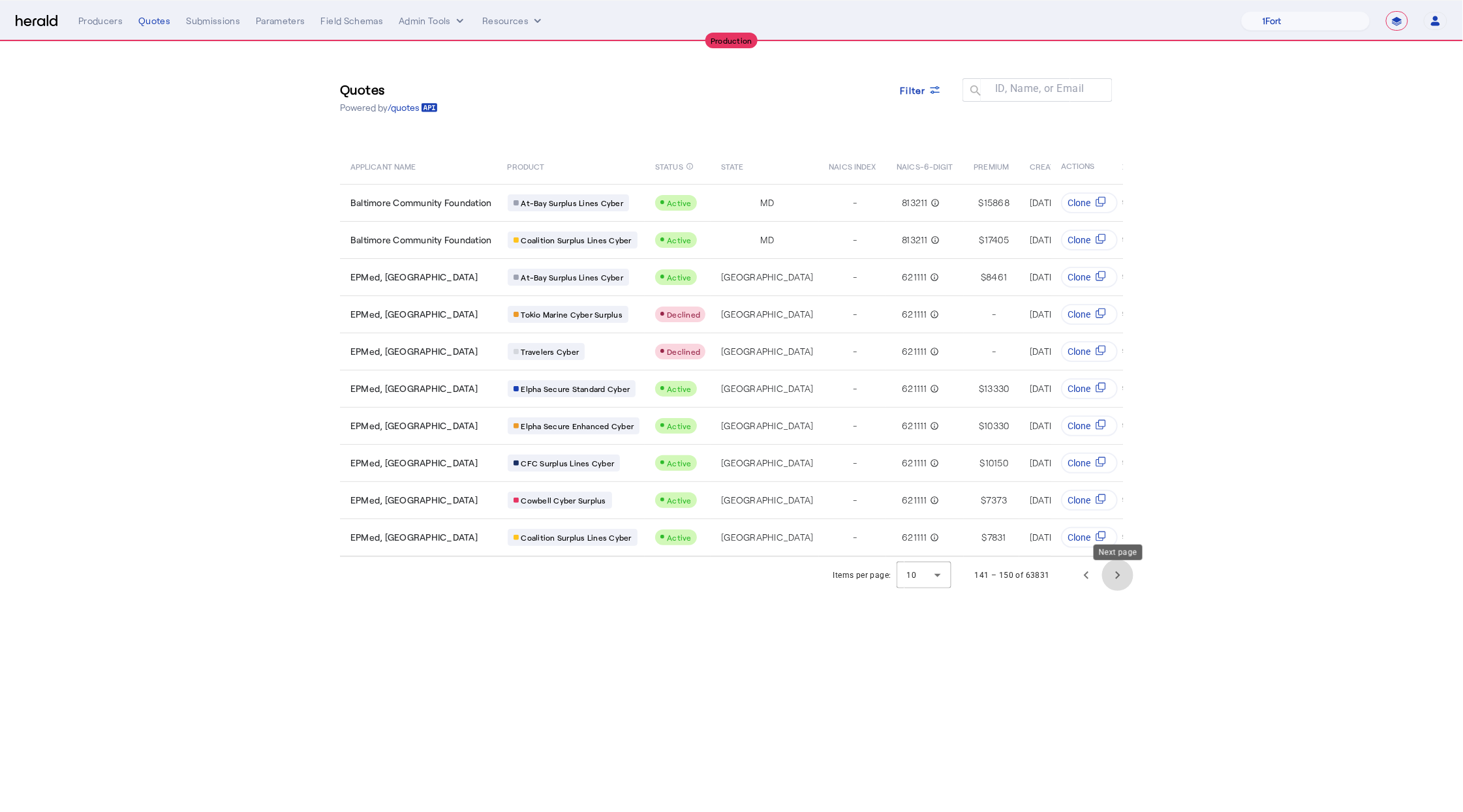
click at [1119, 591] on span "Next page" at bounding box center [1117, 575] width 31 height 31
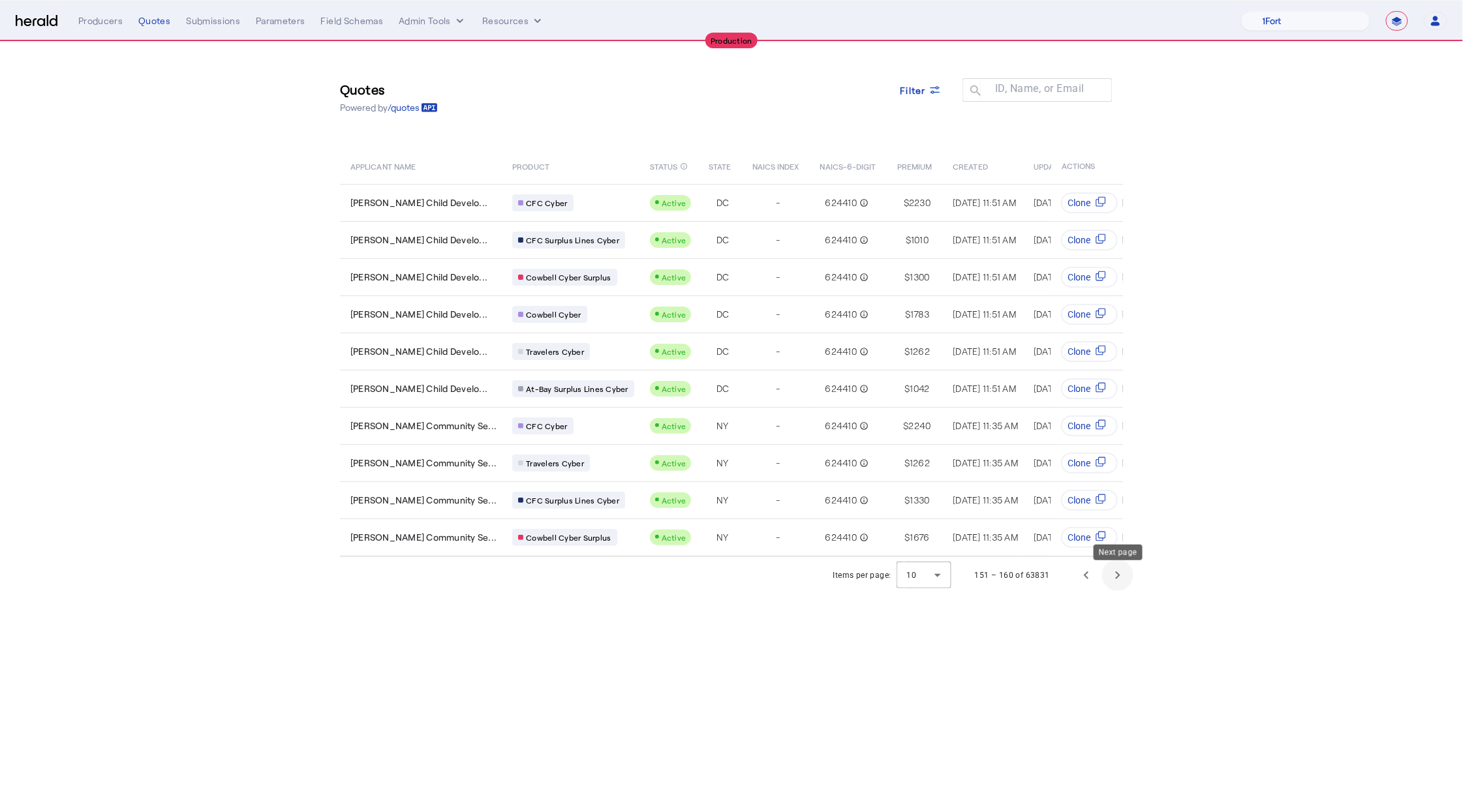
click at [1119, 591] on span "Next page" at bounding box center [1117, 575] width 31 height 31
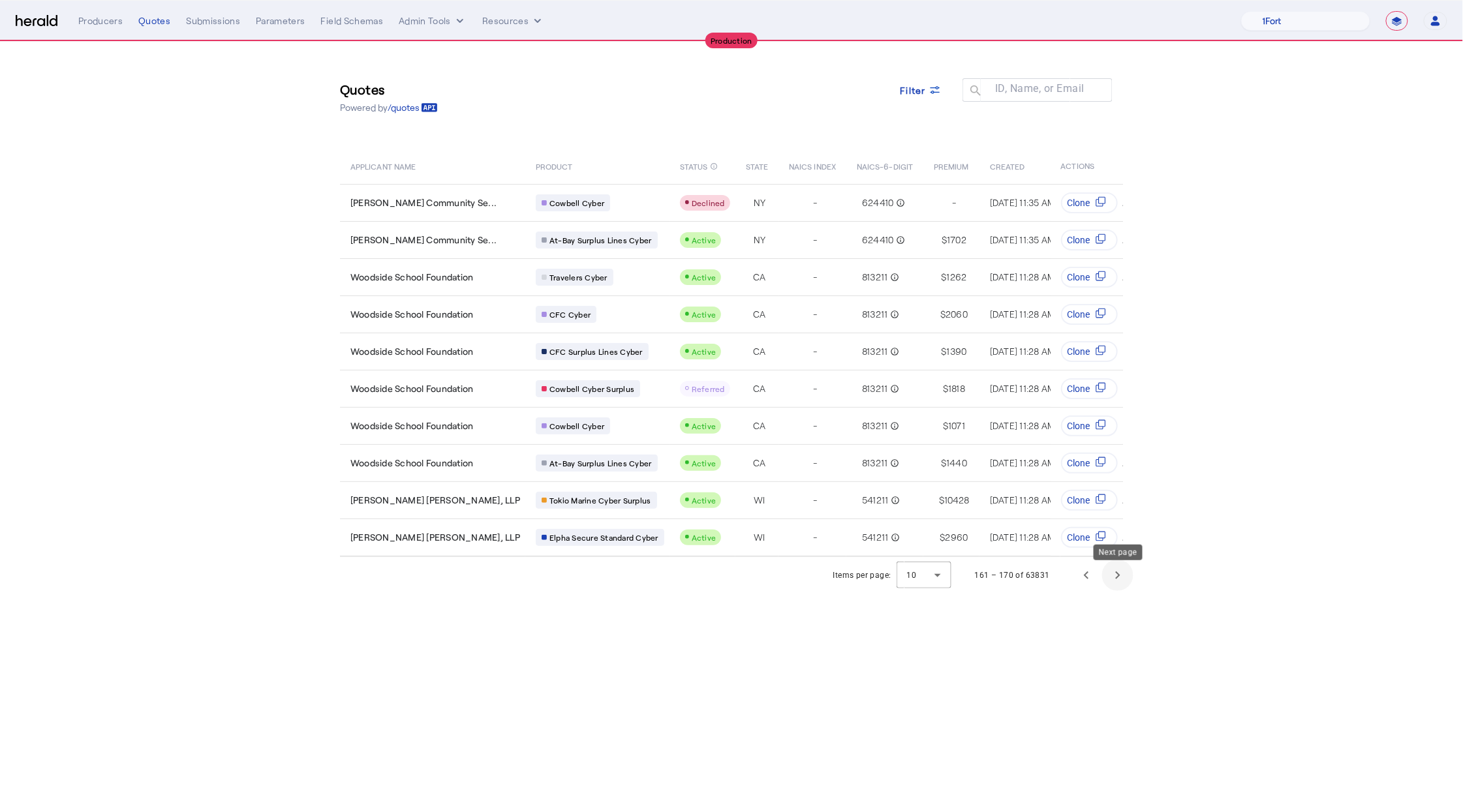
click at [1119, 591] on span "Next page" at bounding box center [1117, 575] width 31 height 31
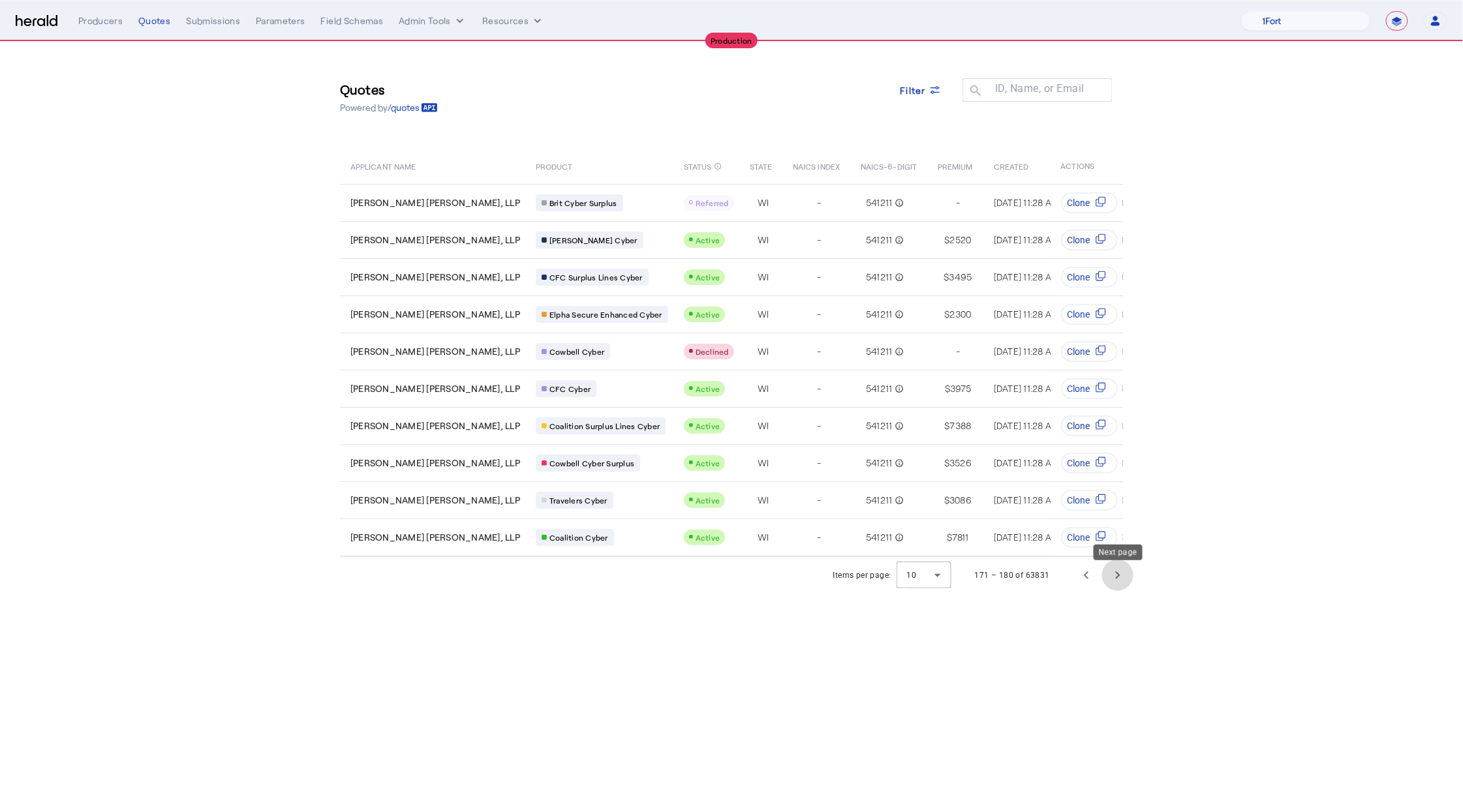
click at [1119, 591] on span "Next page" at bounding box center [1117, 575] width 31 height 31
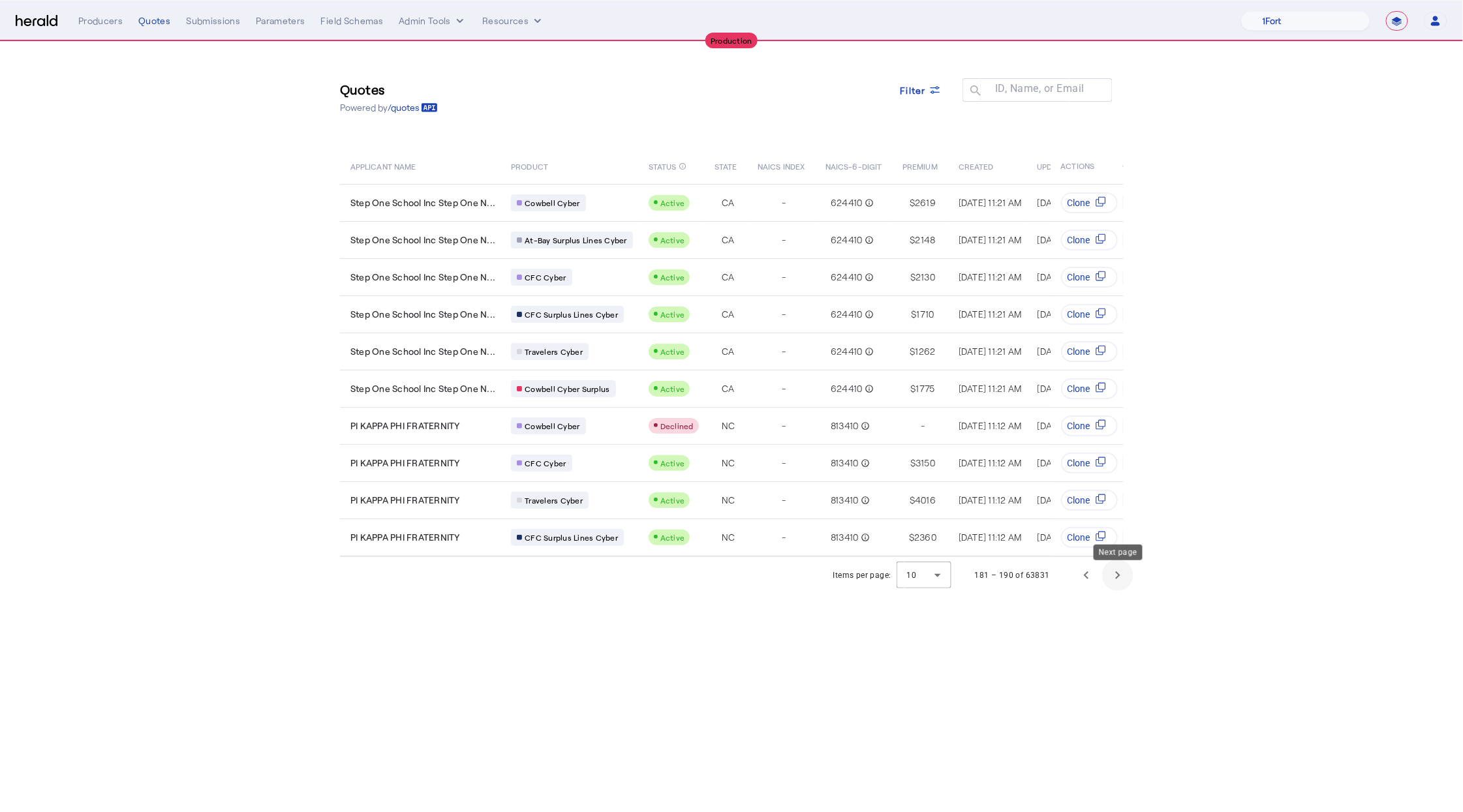
click at [1119, 591] on span "Next page" at bounding box center [1117, 575] width 31 height 31
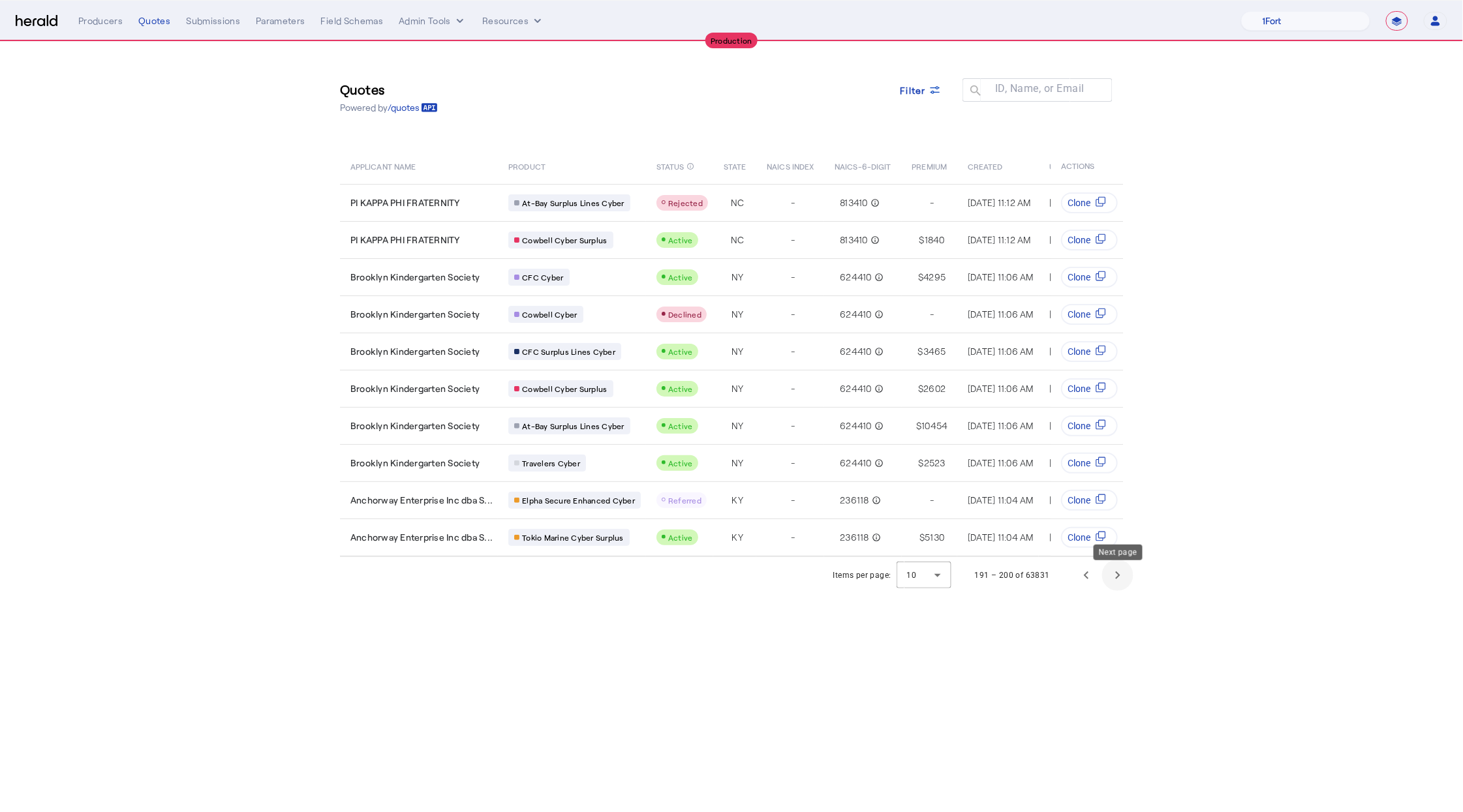
click at [1119, 591] on span "Next page" at bounding box center [1117, 575] width 31 height 31
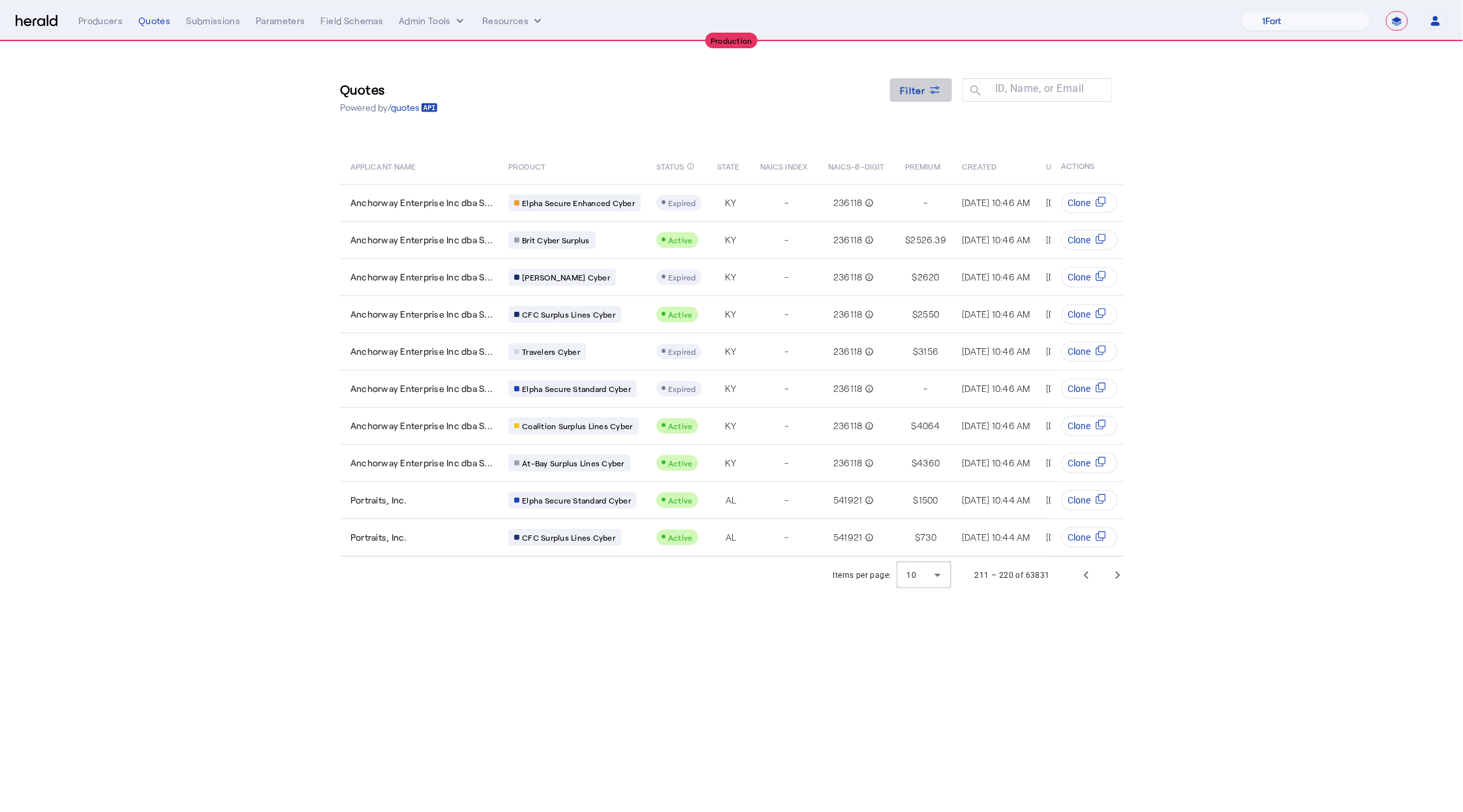
click at [943, 100] on span at bounding box center [921, 89] width 63 height 31
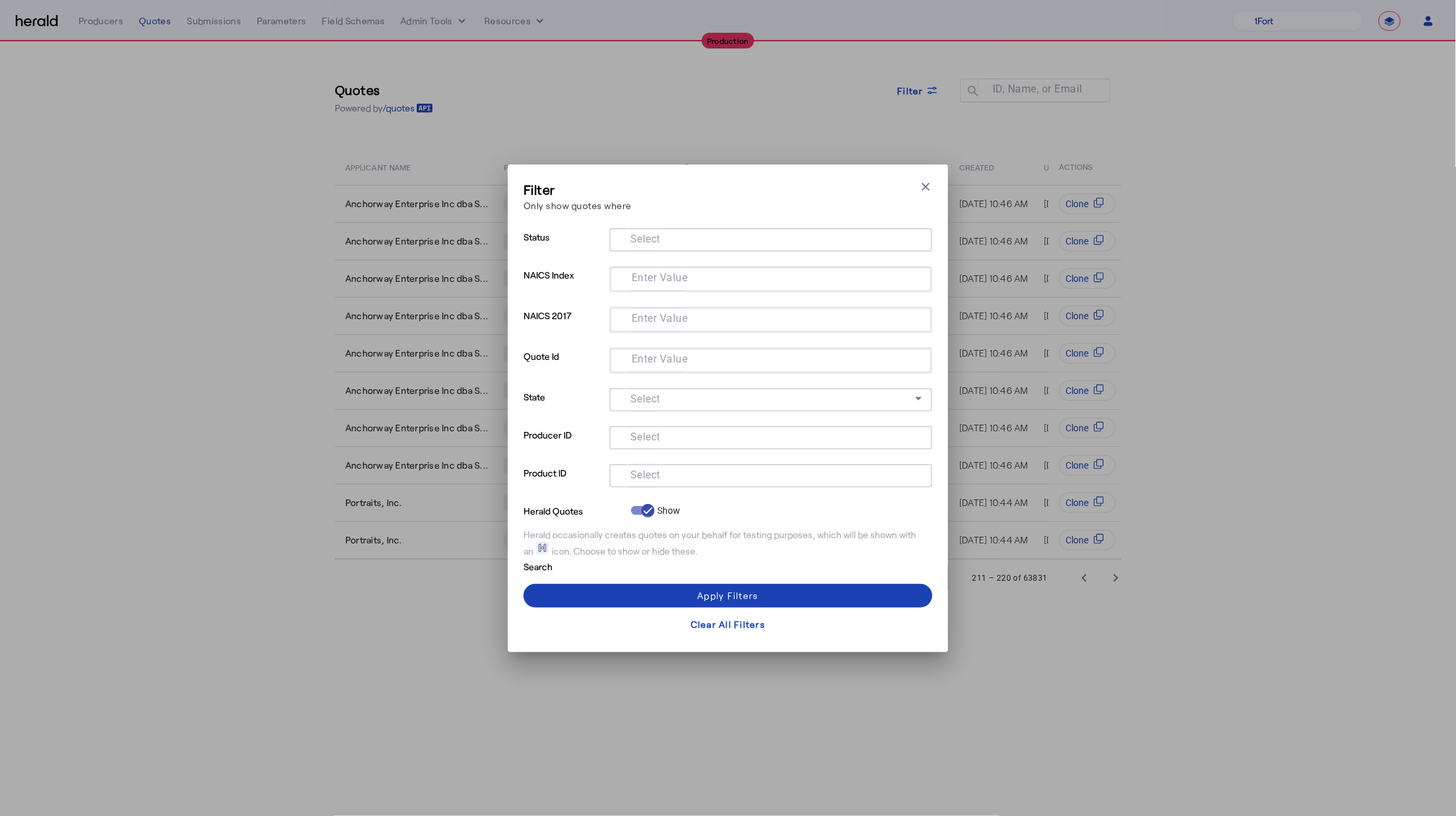
click at [683, 479] on input "Select" at bounding box center [768, 475] width 297 height 16
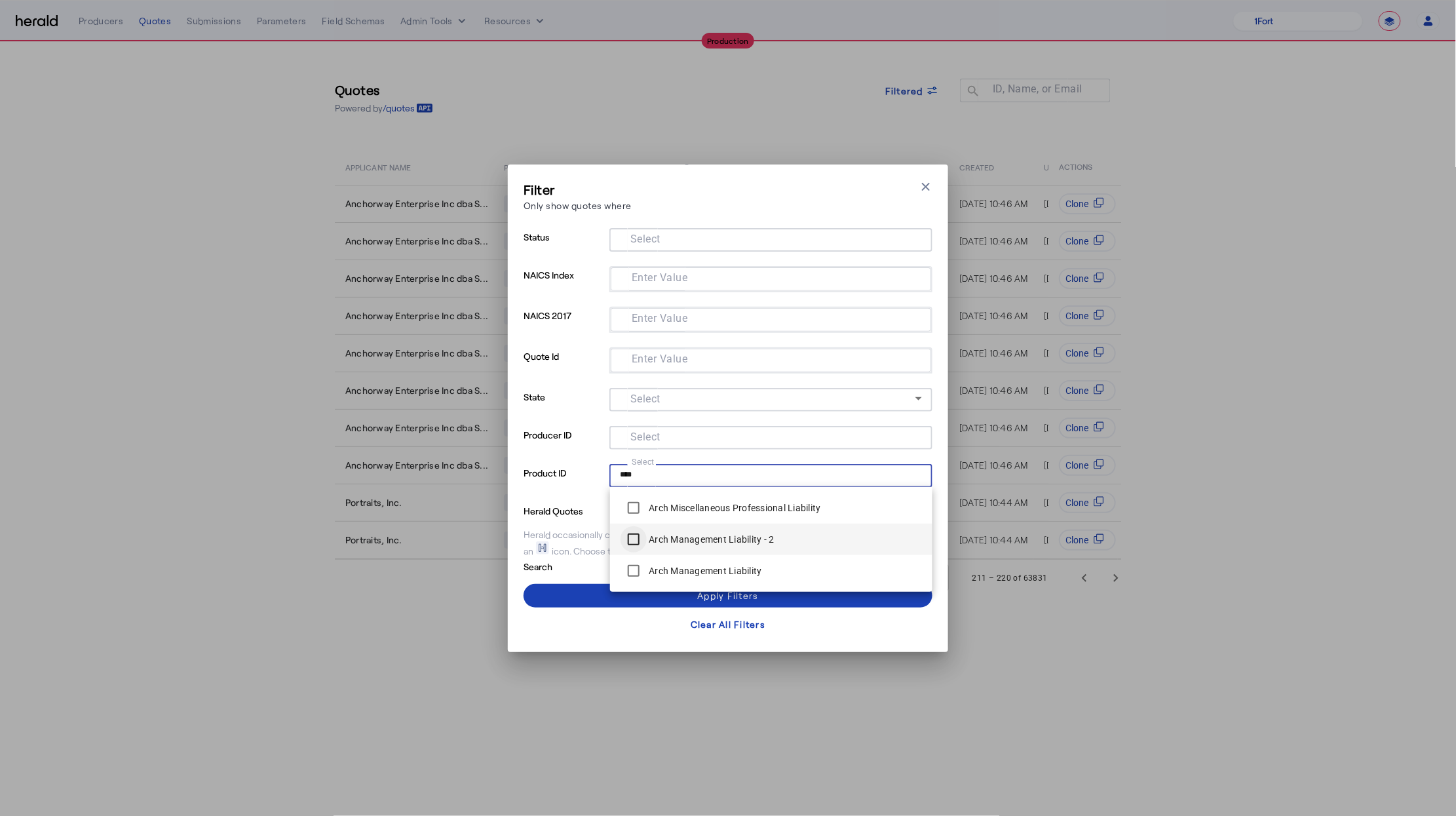
type input "****"
click at [586, 598] on span at bounding box center [728, 595] width 409 height 31
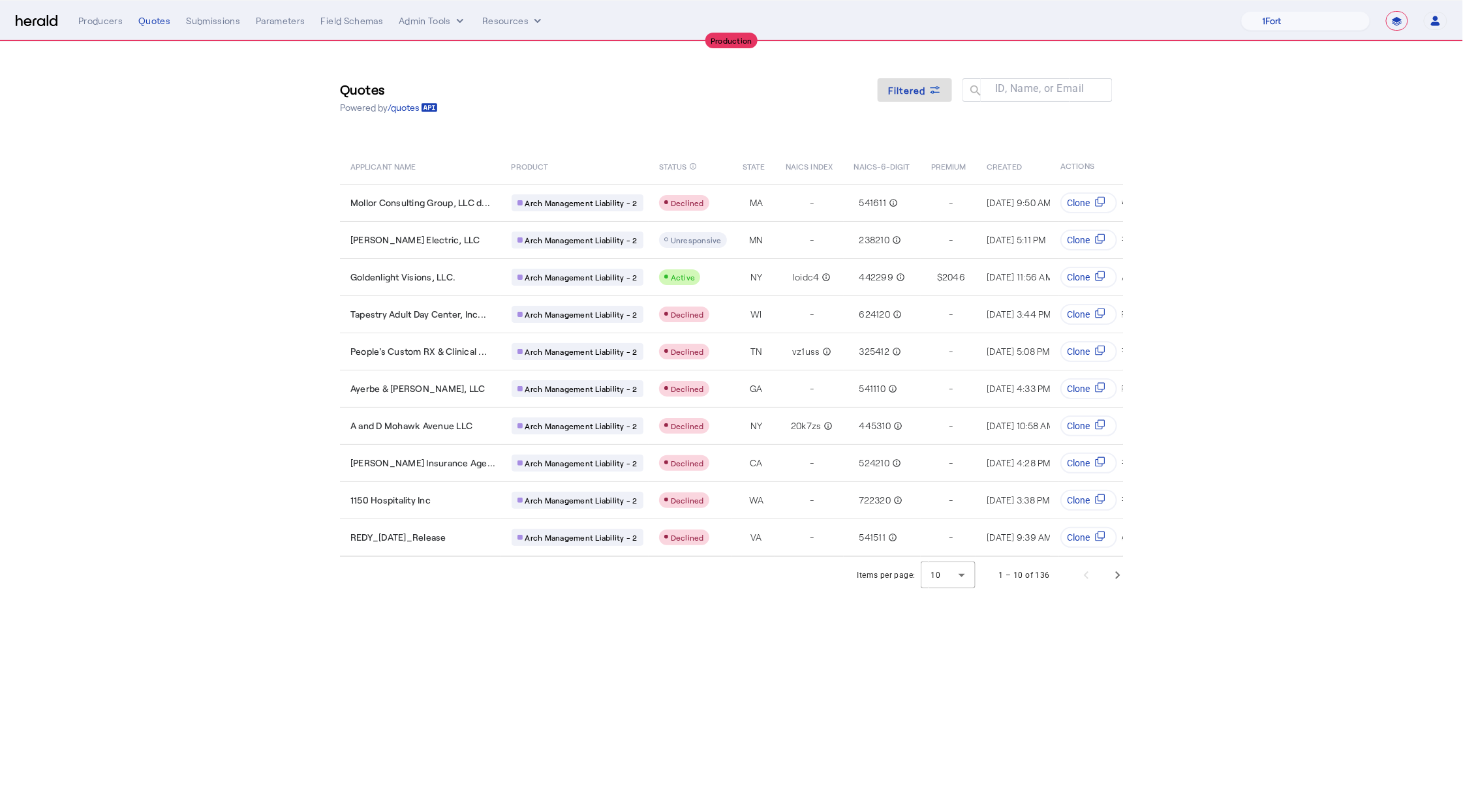
click at [858, 646] on body "**********" at bounding box center [732, 406] width 1463 height 812
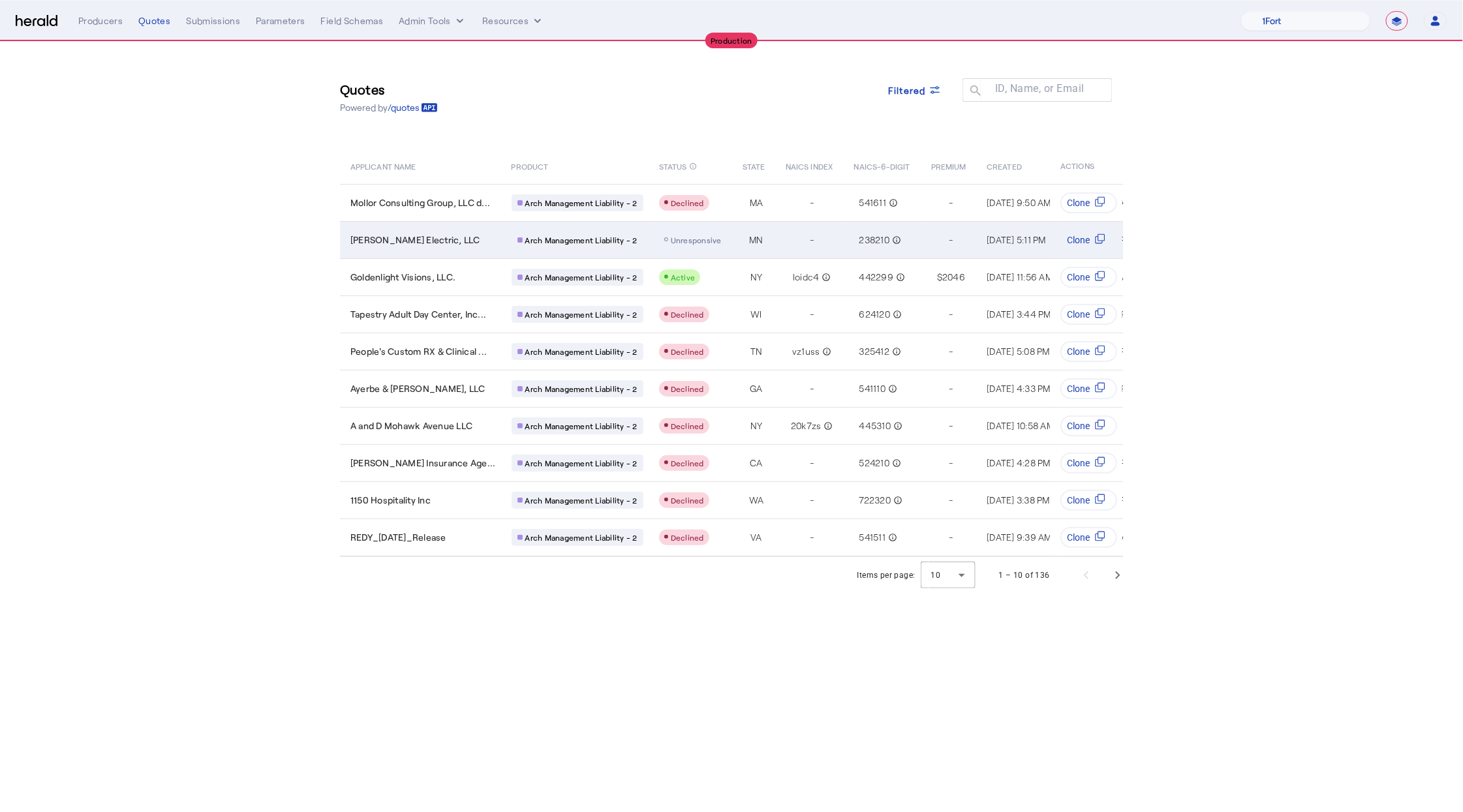
click at [460, 239] on div "[PERSON_NAME] Electric, LLC" at bounding box center [423, 240] width 145 height 13
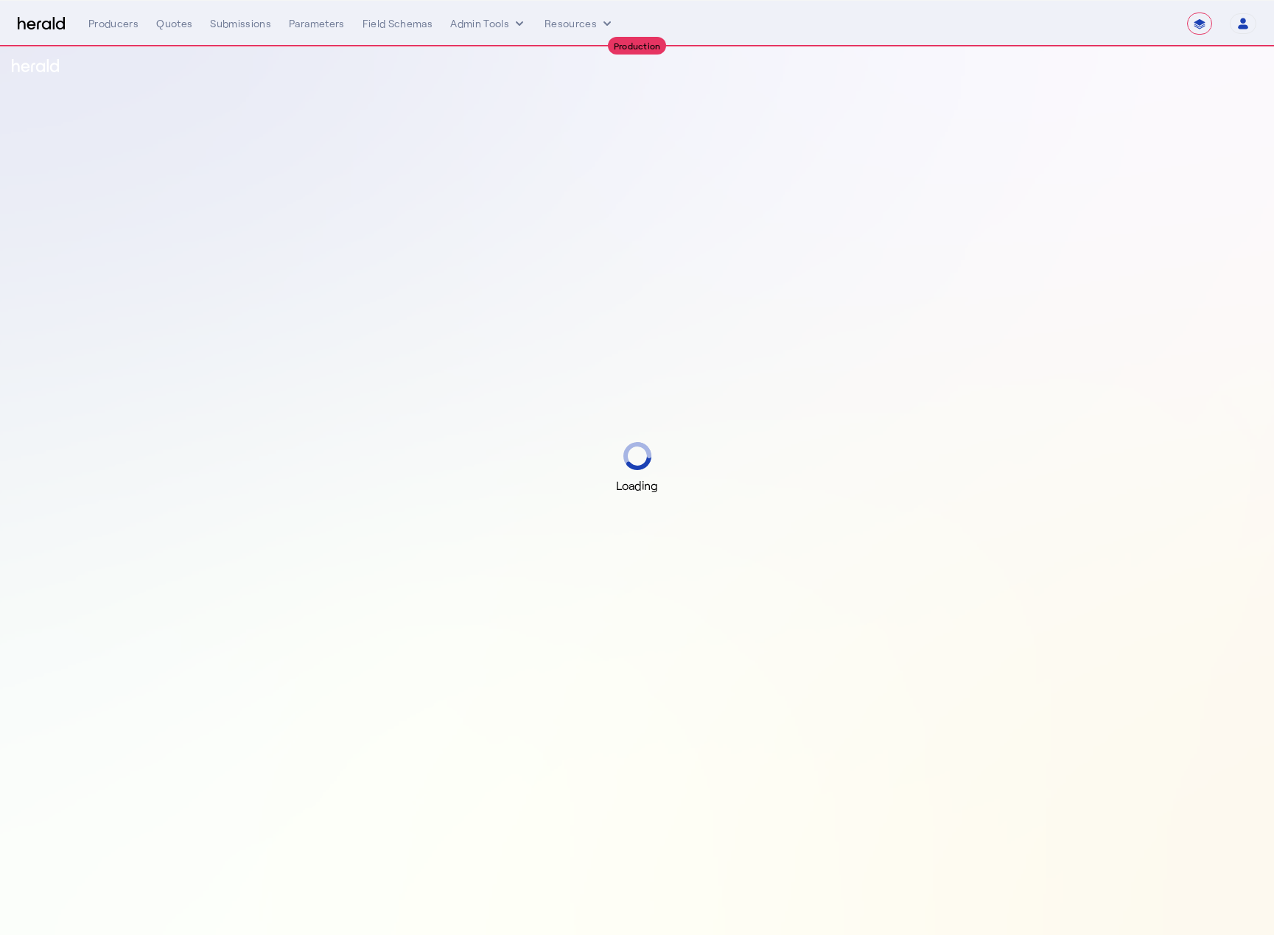
select select "**********"
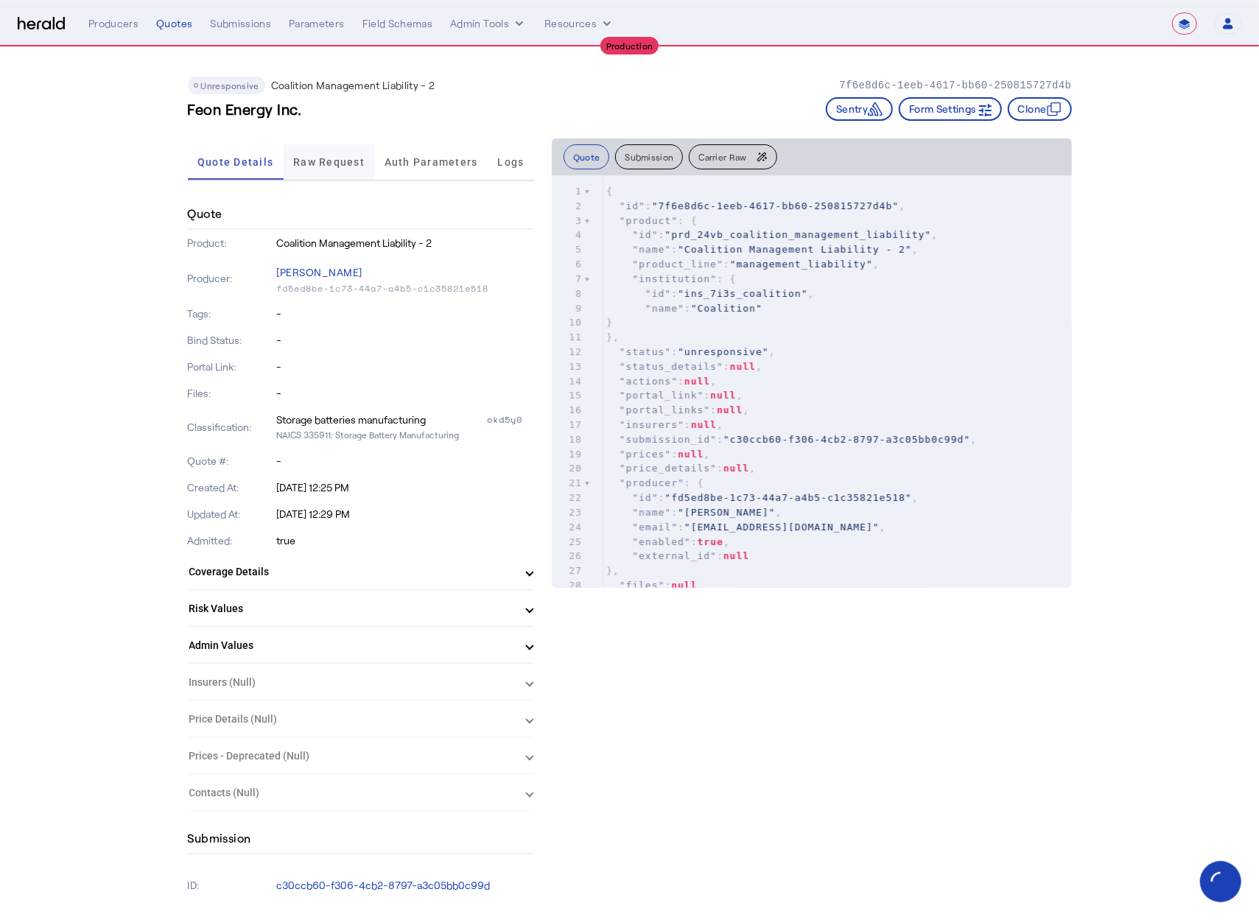
click at [324, 164] on span "Raw Request" at bounding box center [328, 162] width 71 height 10
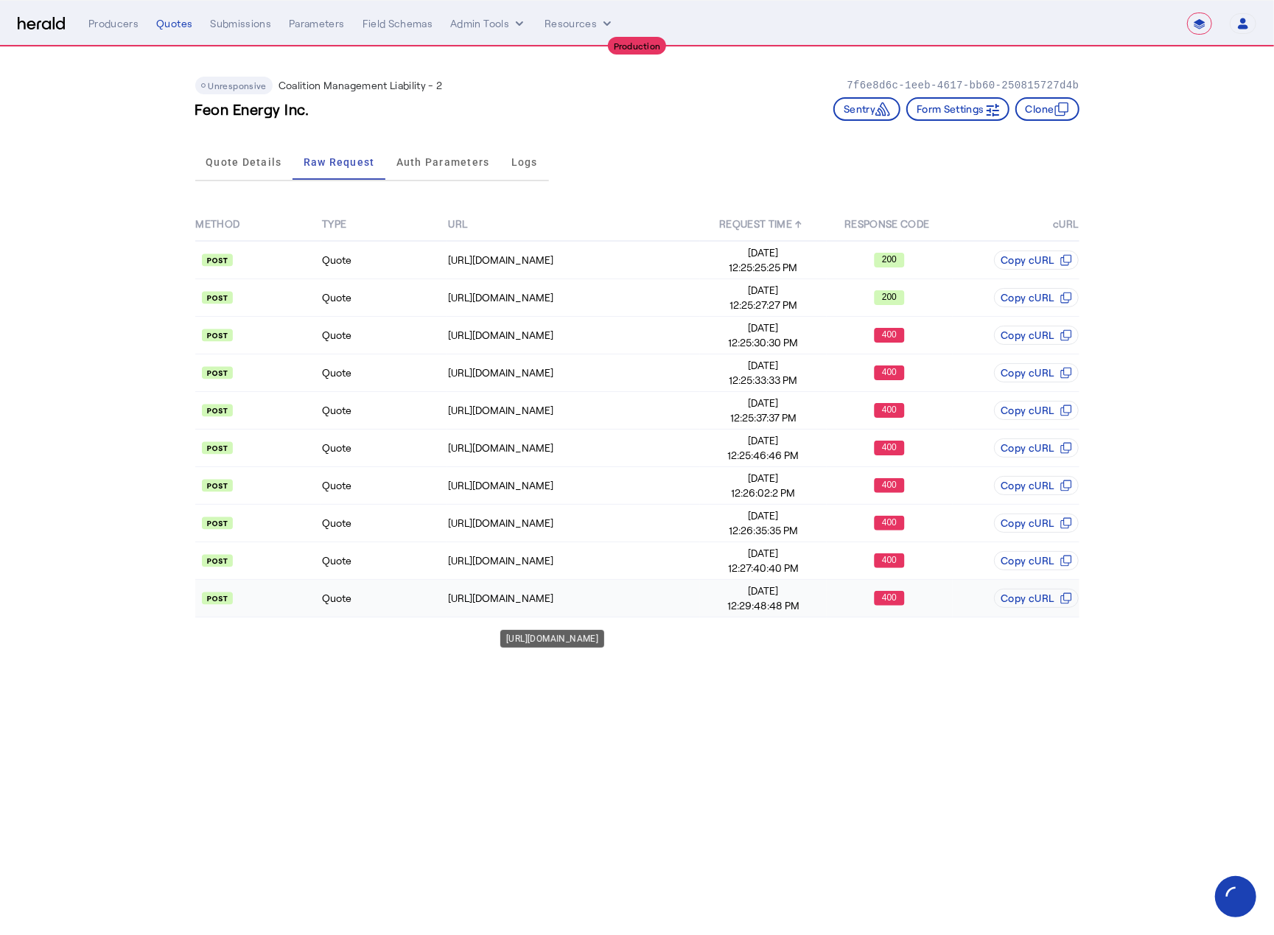
click at [643, 603] on div "https://distribution-api.coalitioninc.com/v2/submissions/93cde89e-df75-4d7c-87a…" at bounding box center [573, 598] width 251 height 15
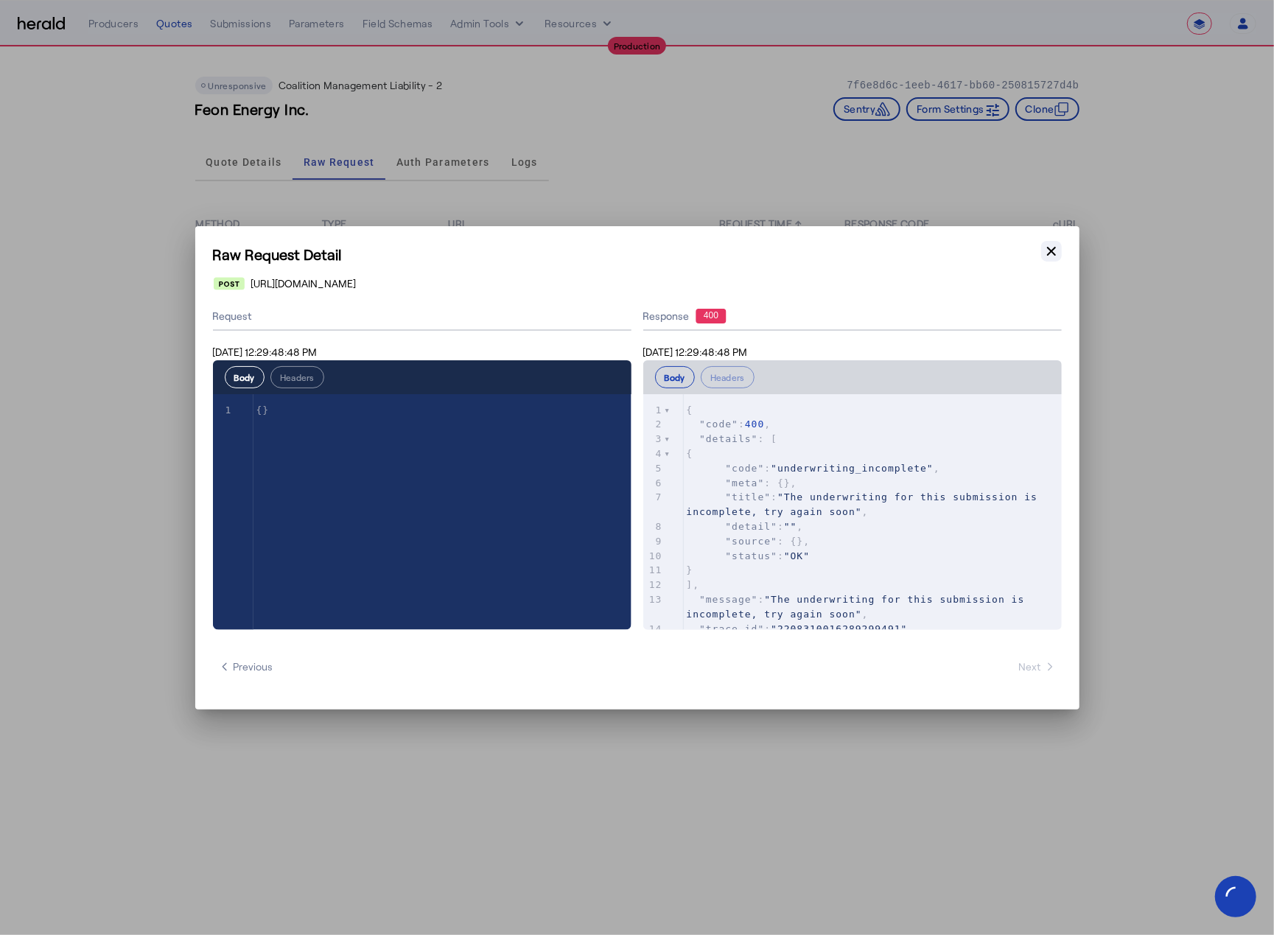
click at [1048, 258] on icon "button" at bounding box center [1051, 251] width 15 height 15
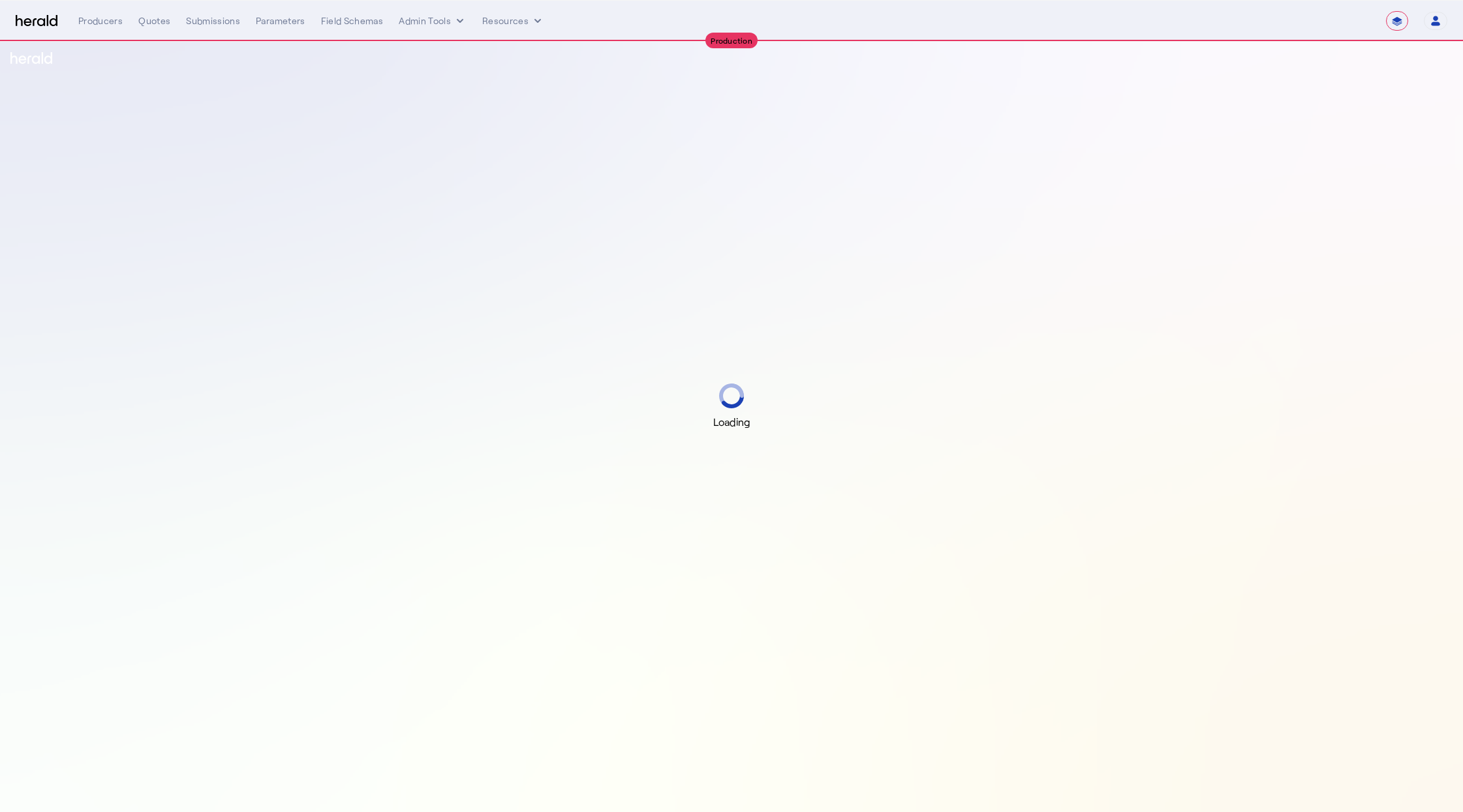
select select "**********"
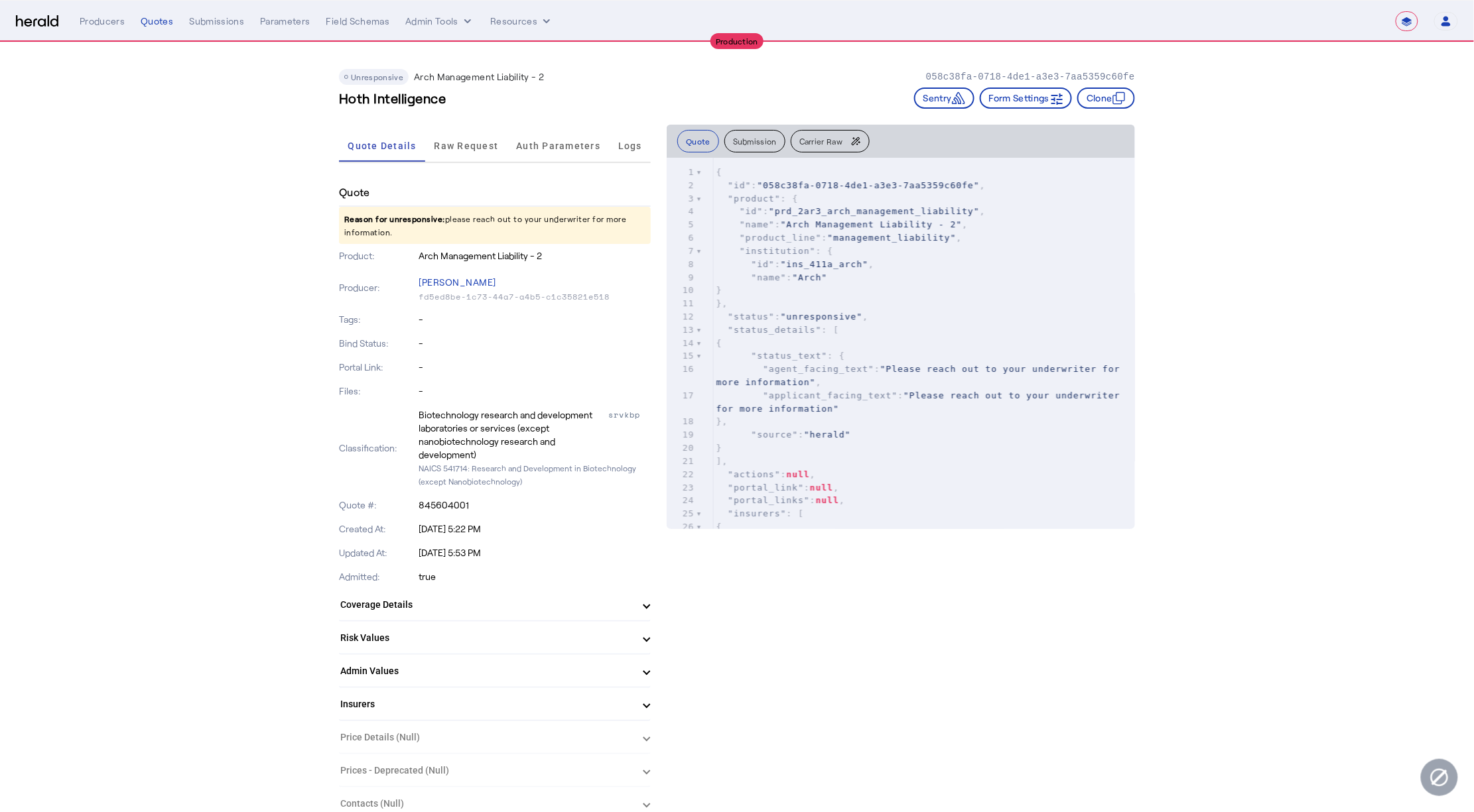
click at [511, 216] on p "Reason for unresponsive: please reach out to your underwriter for more informat…" at bounding box center [494, 225] width 312 height 37
click at [455, 142] on span "Raw Request" at bounding box center [466, 146] width 64 height 9
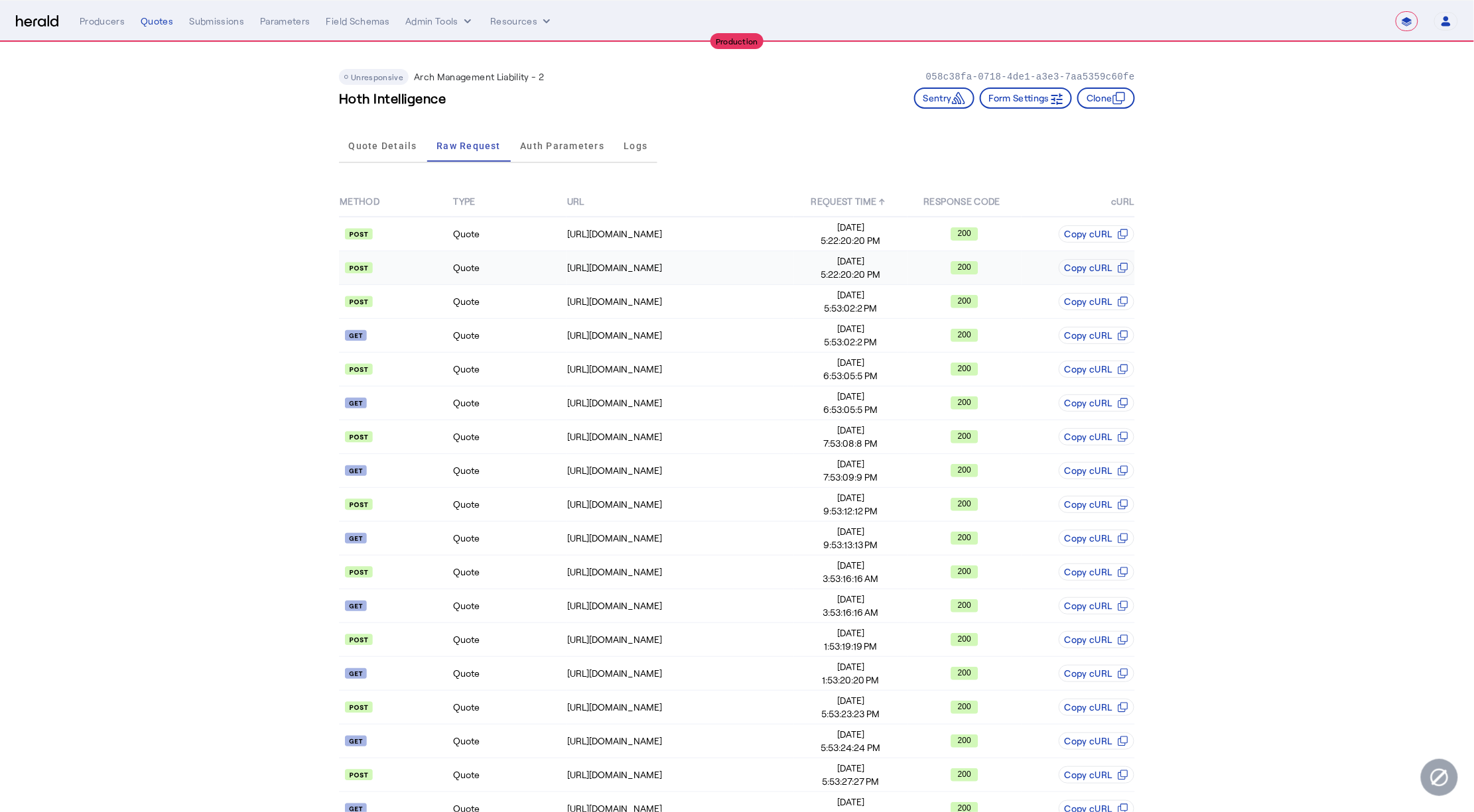
scroll to position [387, 0]
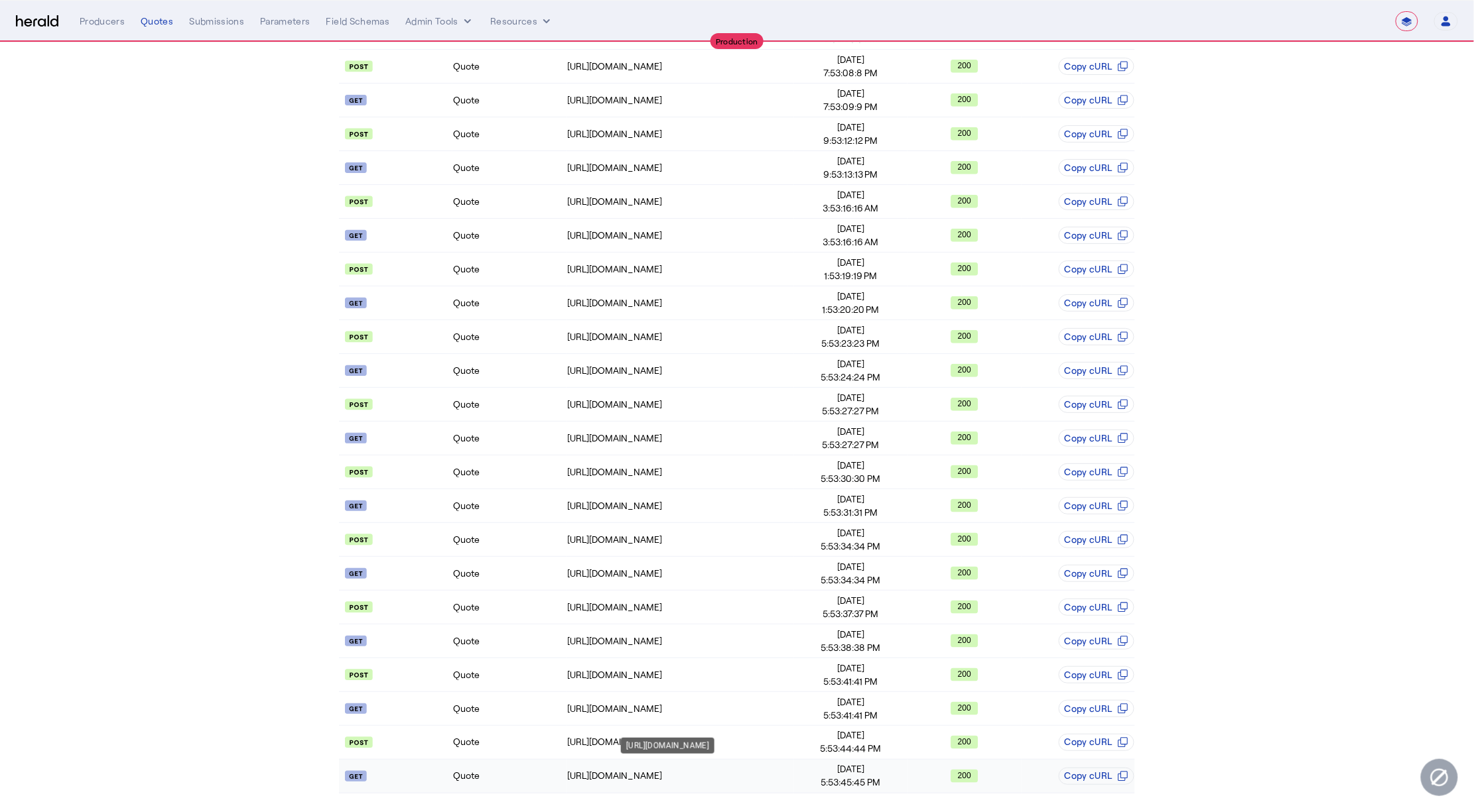
click at [603, 782] on td "https://archconnect.archinsurance.com/api/quote/status/845604001" at bounding box center [680, 777] width 228 height 34
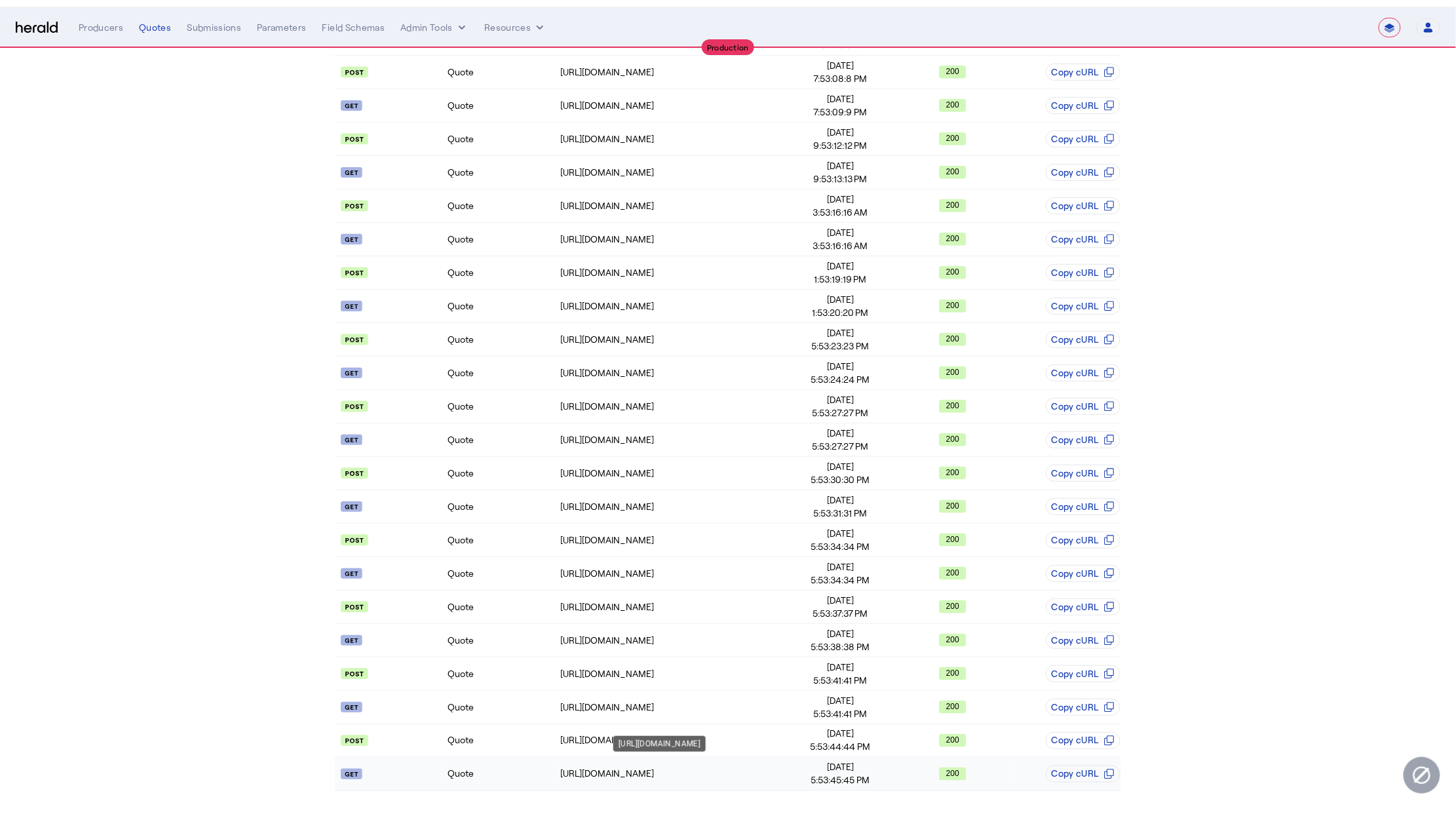
scroll to position [0, 0]
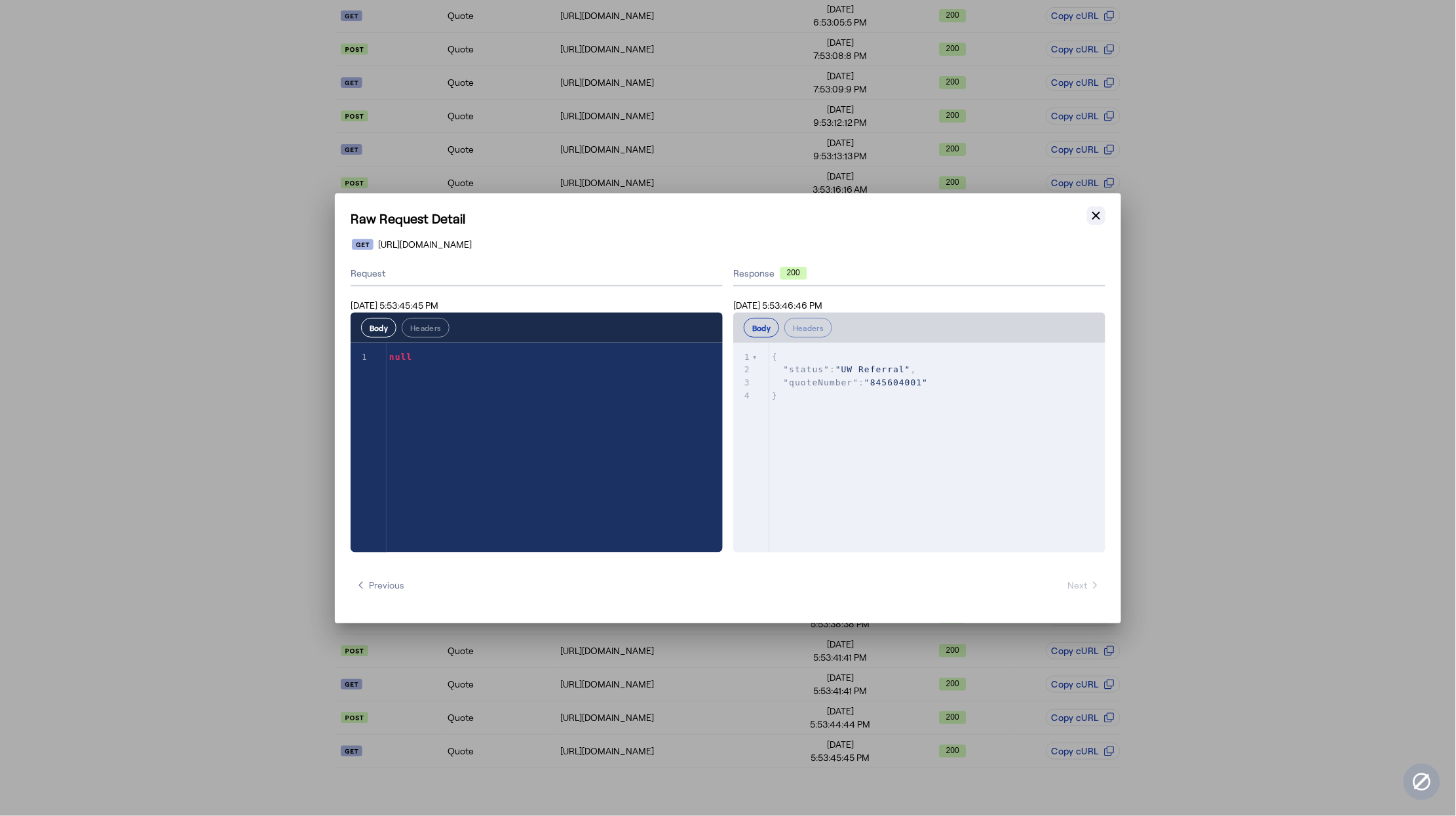
click at [1100, 222] on button "Close modal" at bounding box center [1096, 215] width 19 height 19
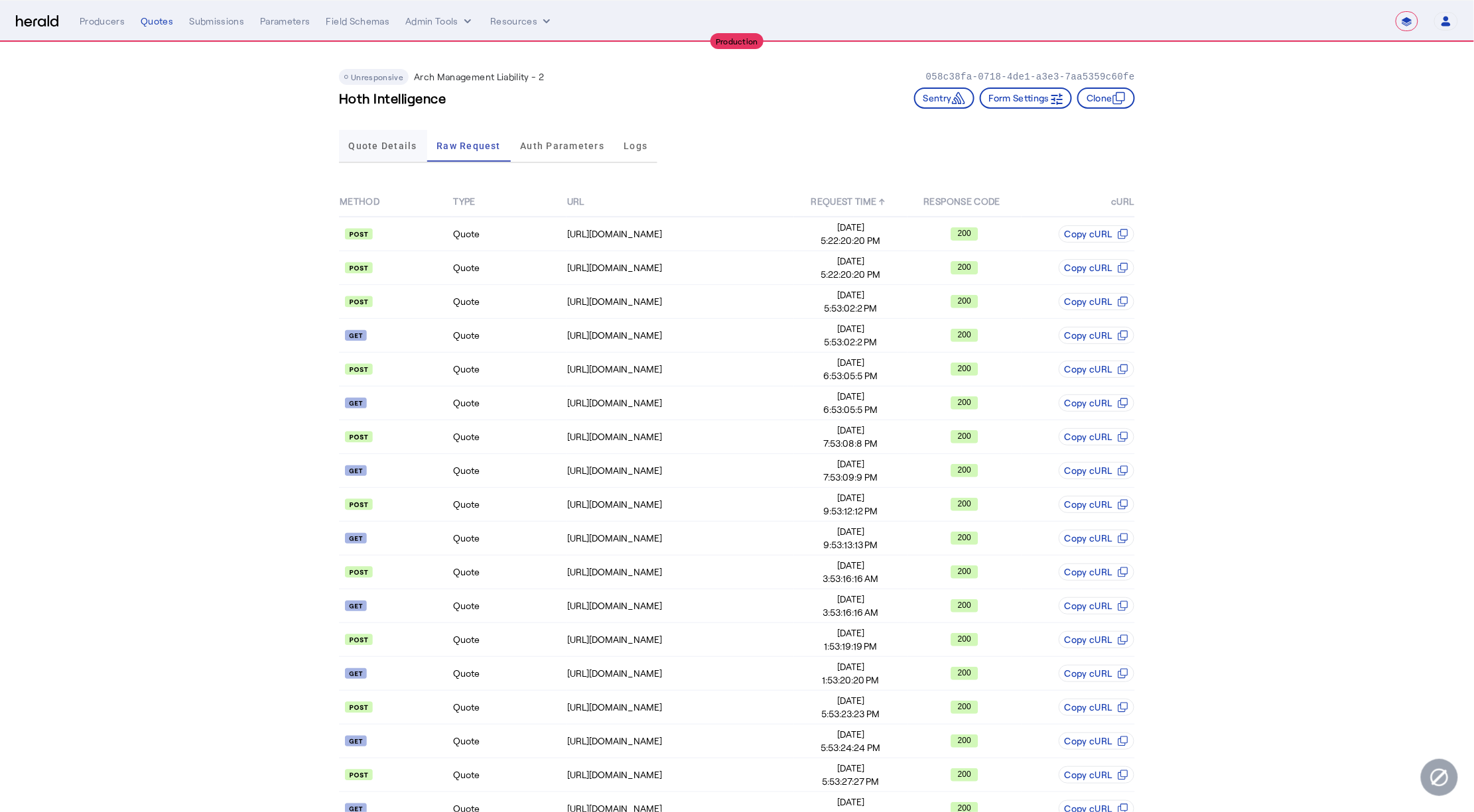
click at [400, 154] on span "Quote Details" at bounding box center [384, 145] width 68 height 32
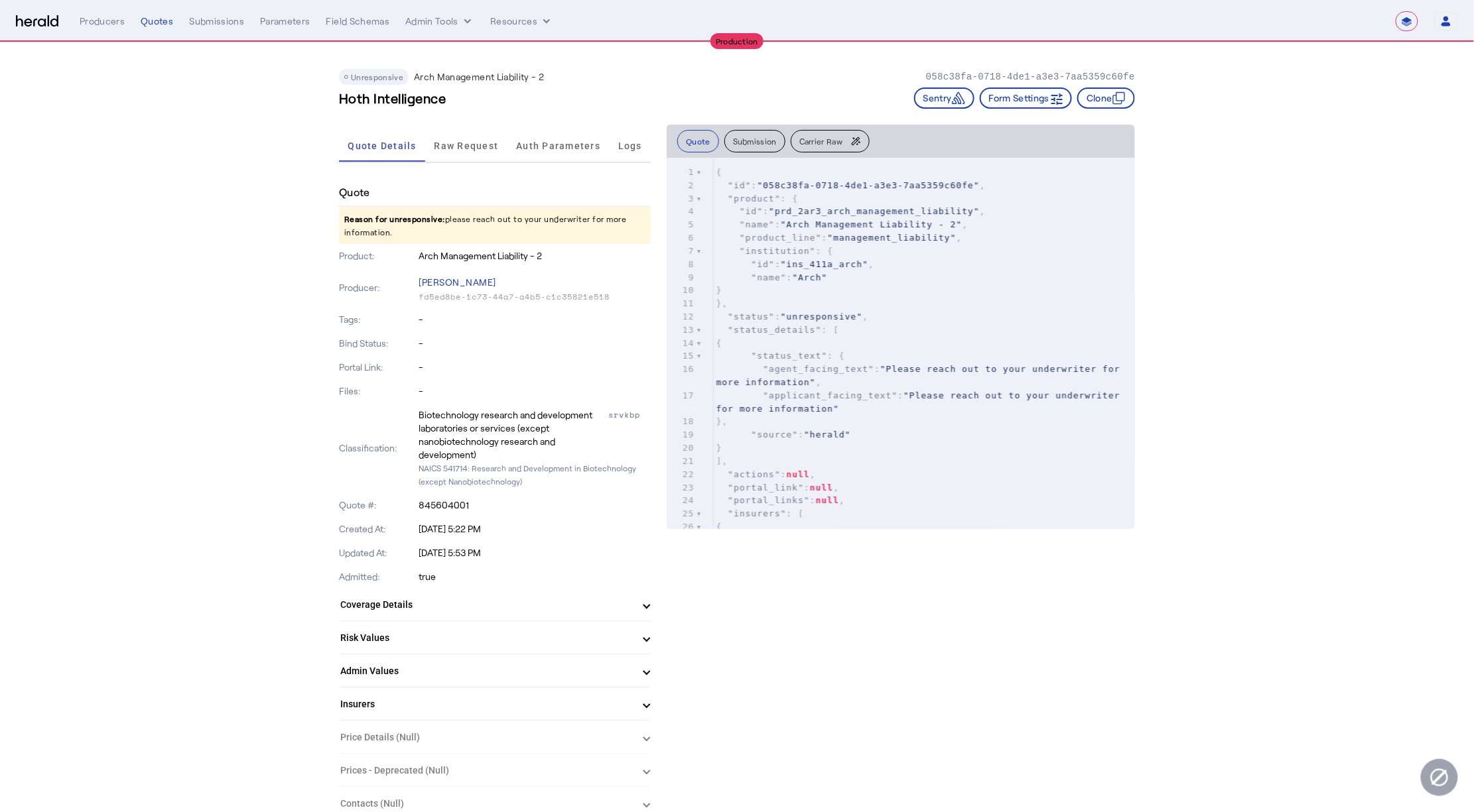
click at [843, 293] on pre "}" at bounding box center [924, 290] width 422 height 14
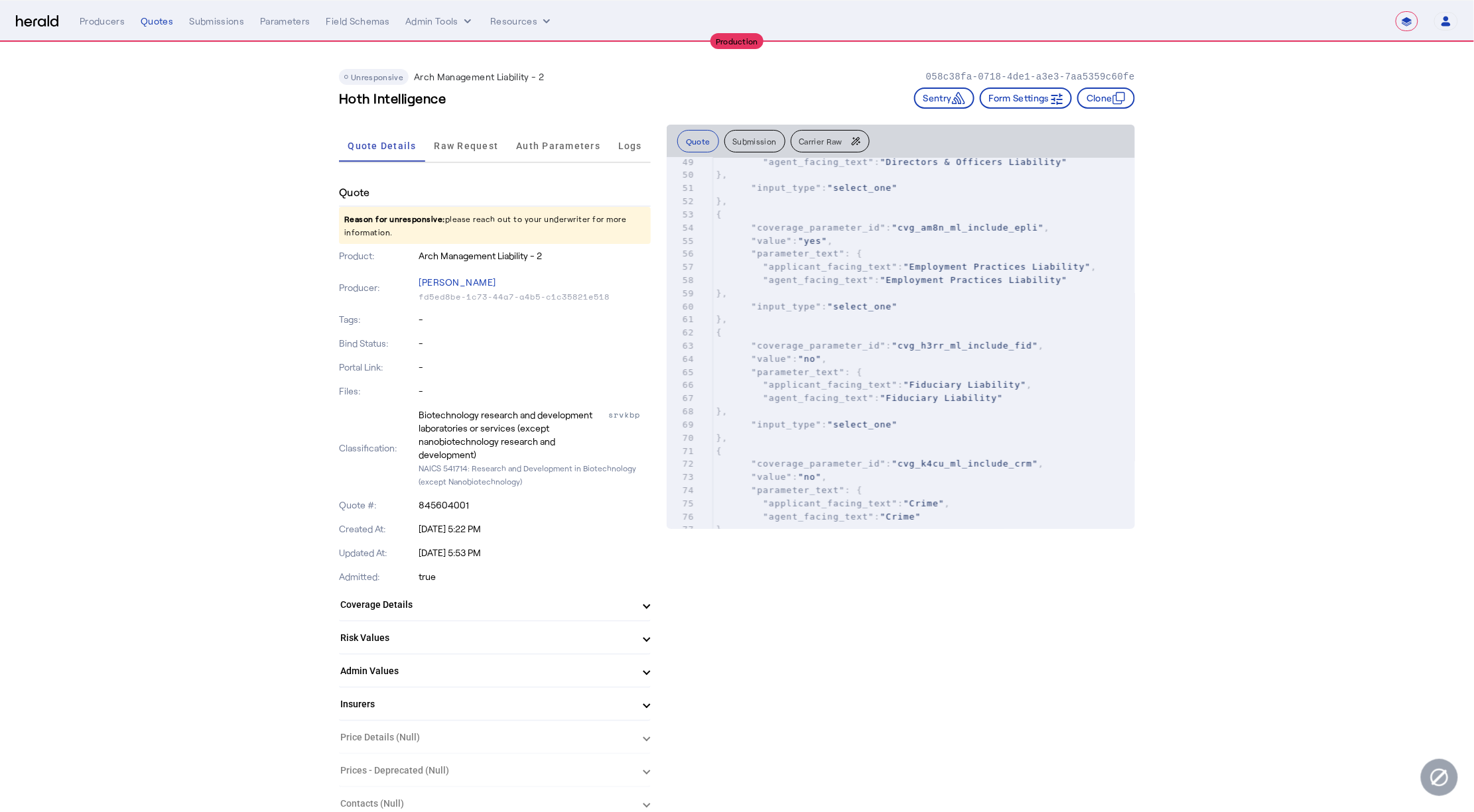
scroll to position [655, 0]
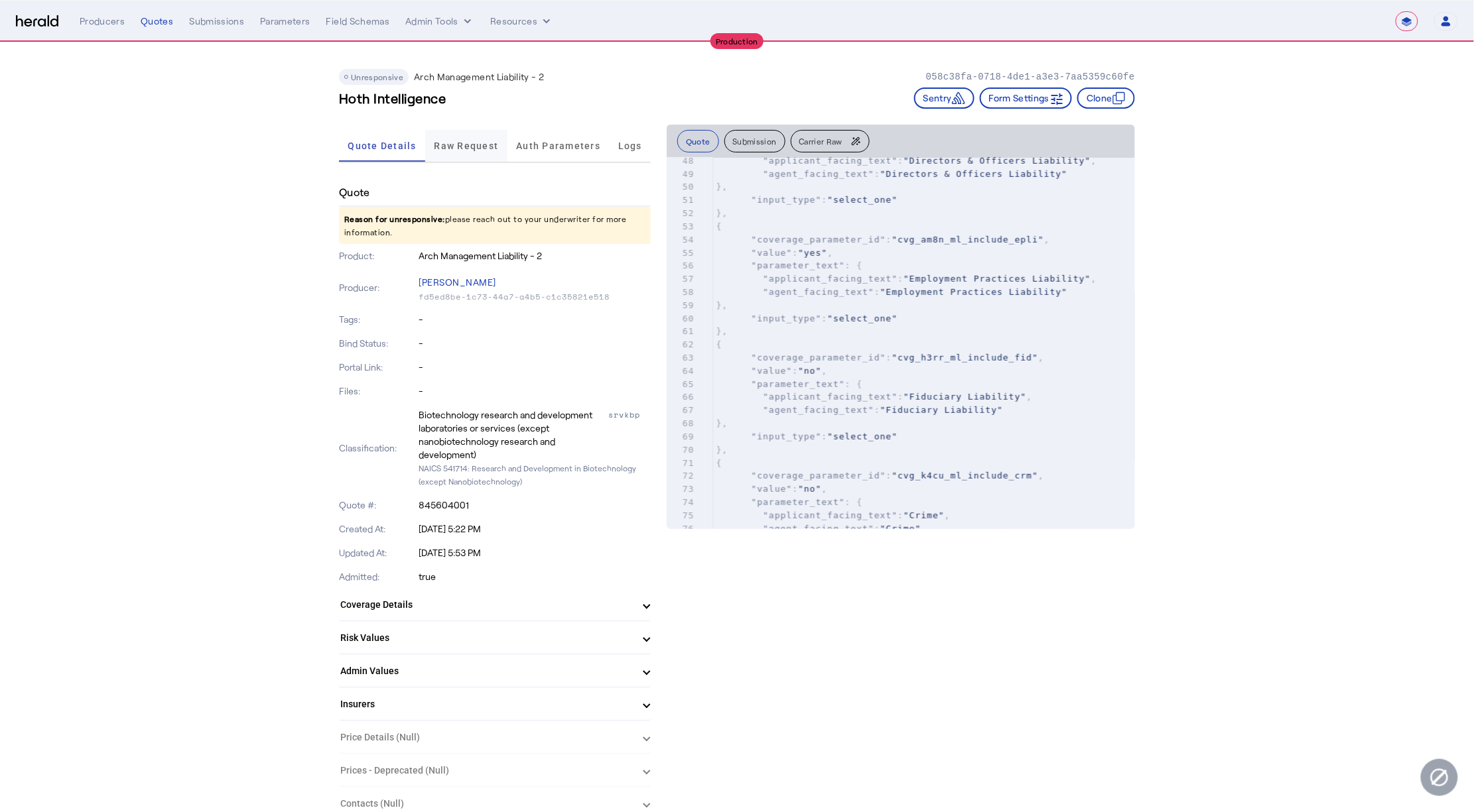
click at [470, 141] on span "Raw Request" at bounding box center [466, 146] width 64 height 9
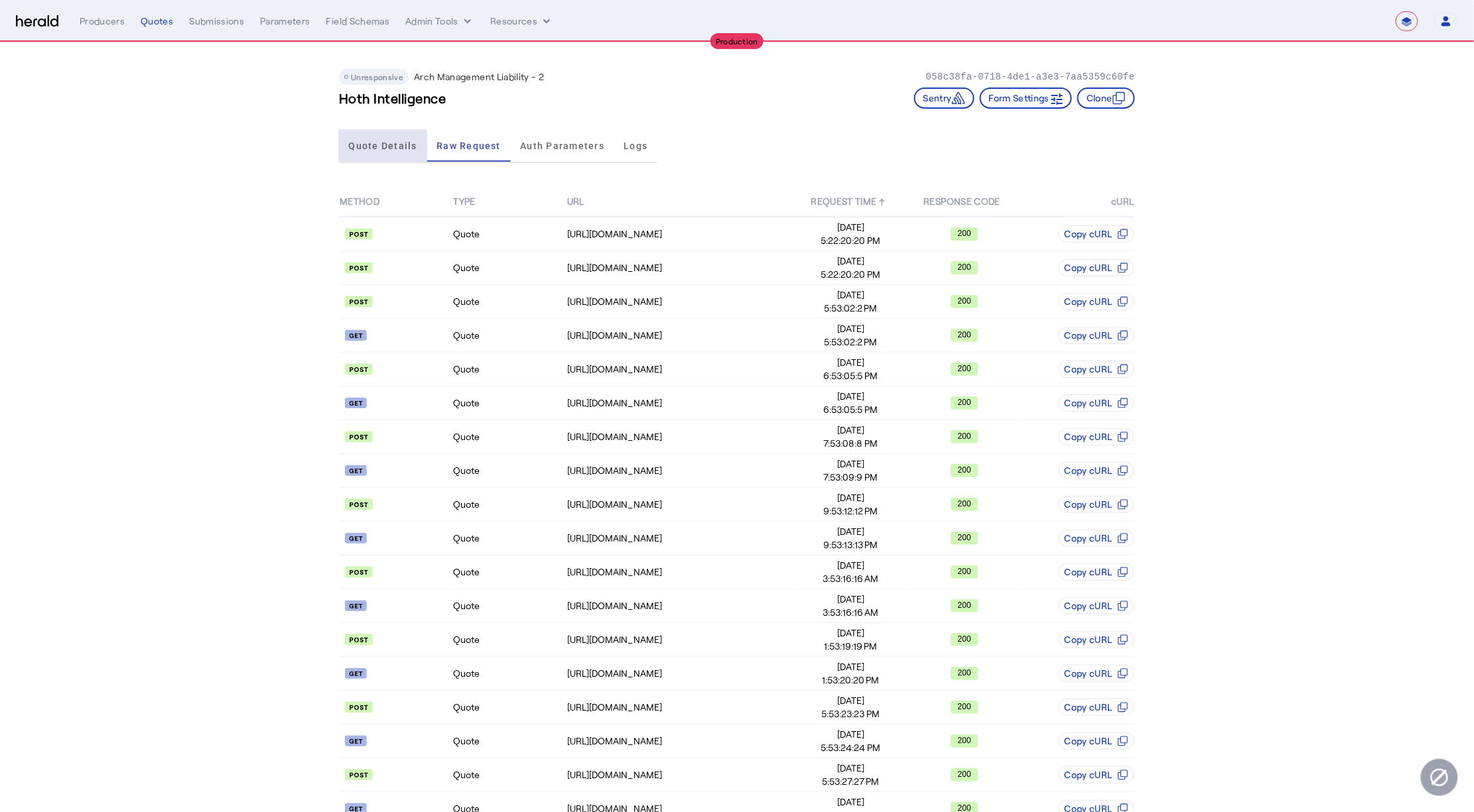
click at [365, 149] on span "Quote Details" at bounding box center [384, 146] width 68 height 9
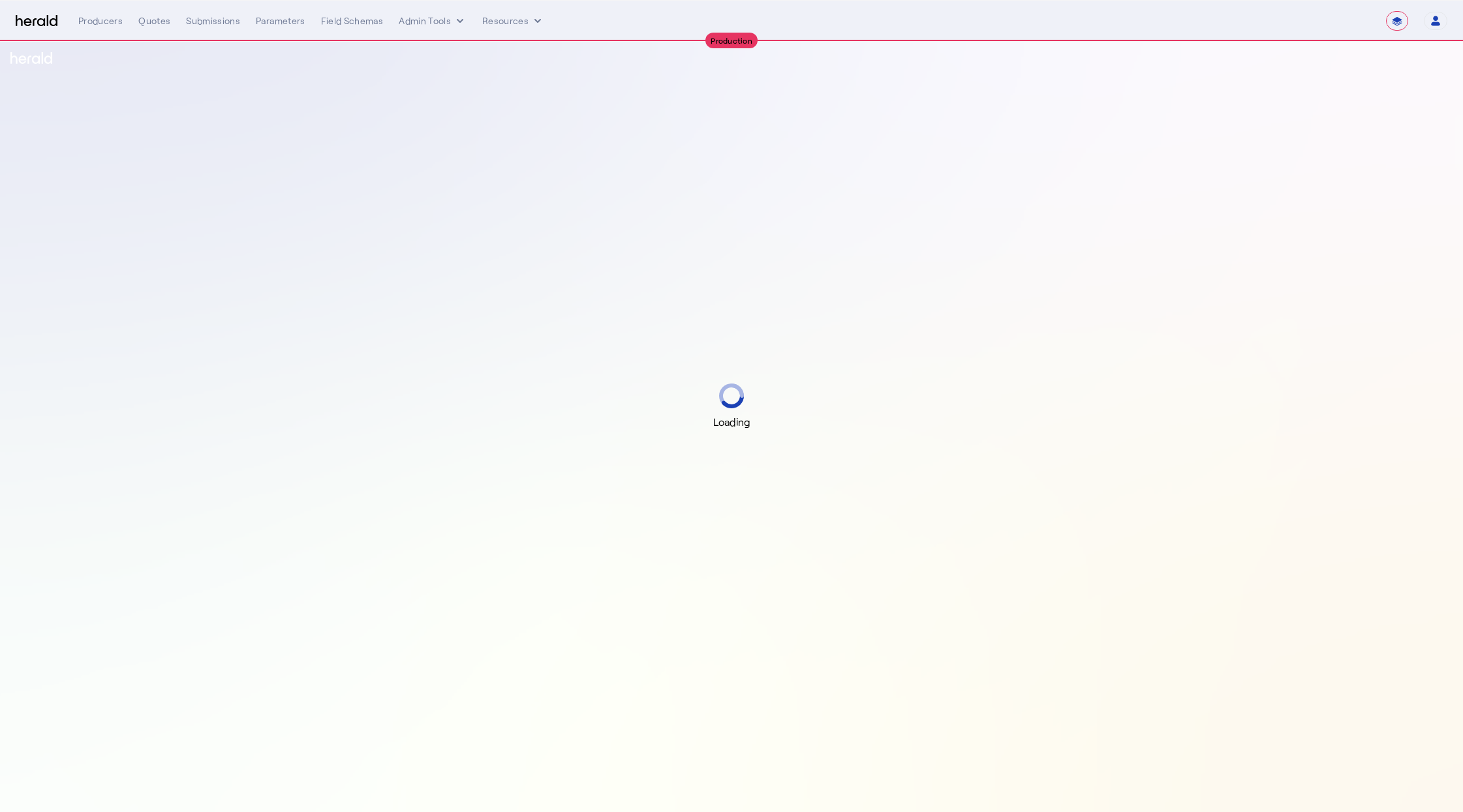
select select "**********"
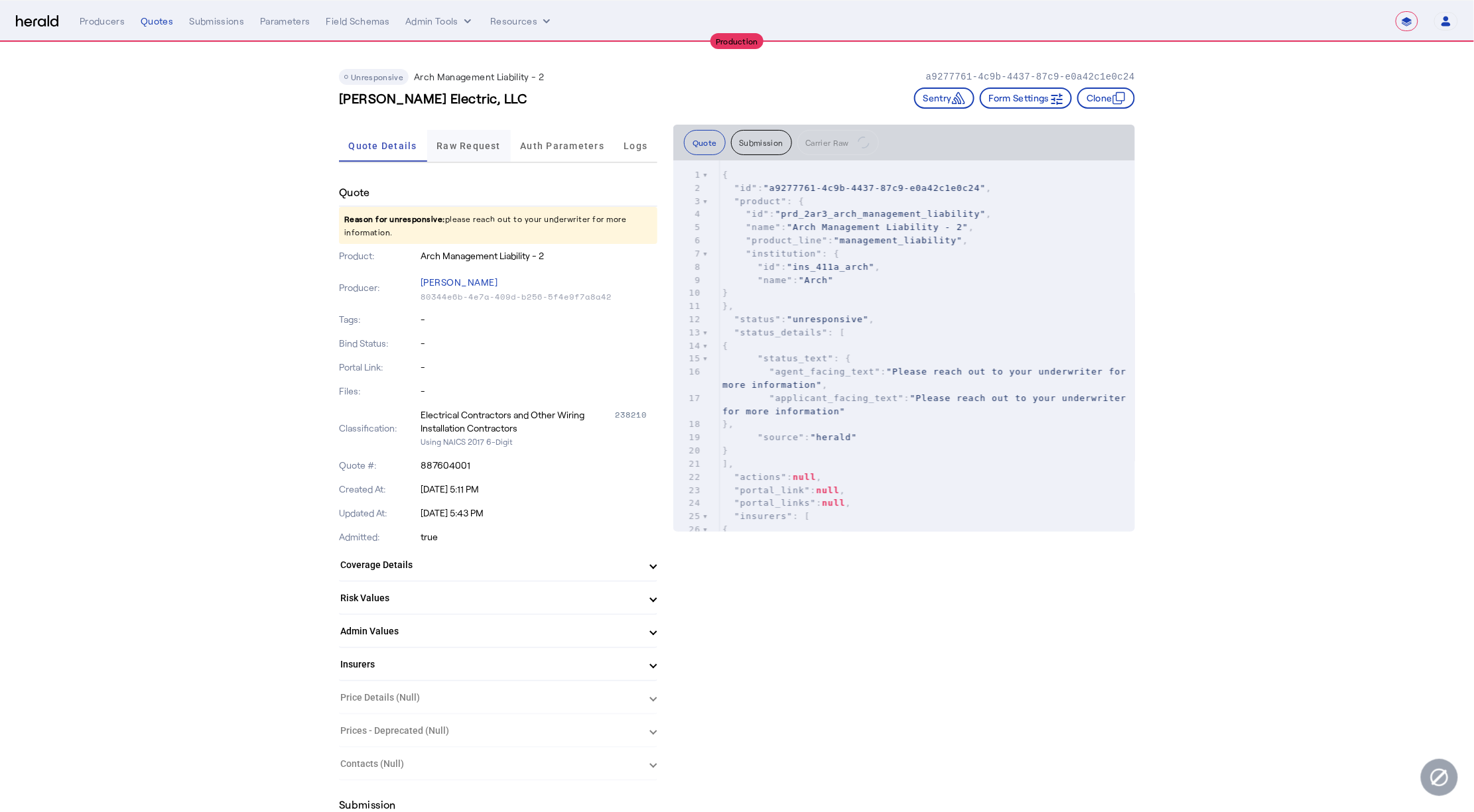
click at [457, 142] on span "Raw Request" at bounding box center [468, 146] width 64 height 9
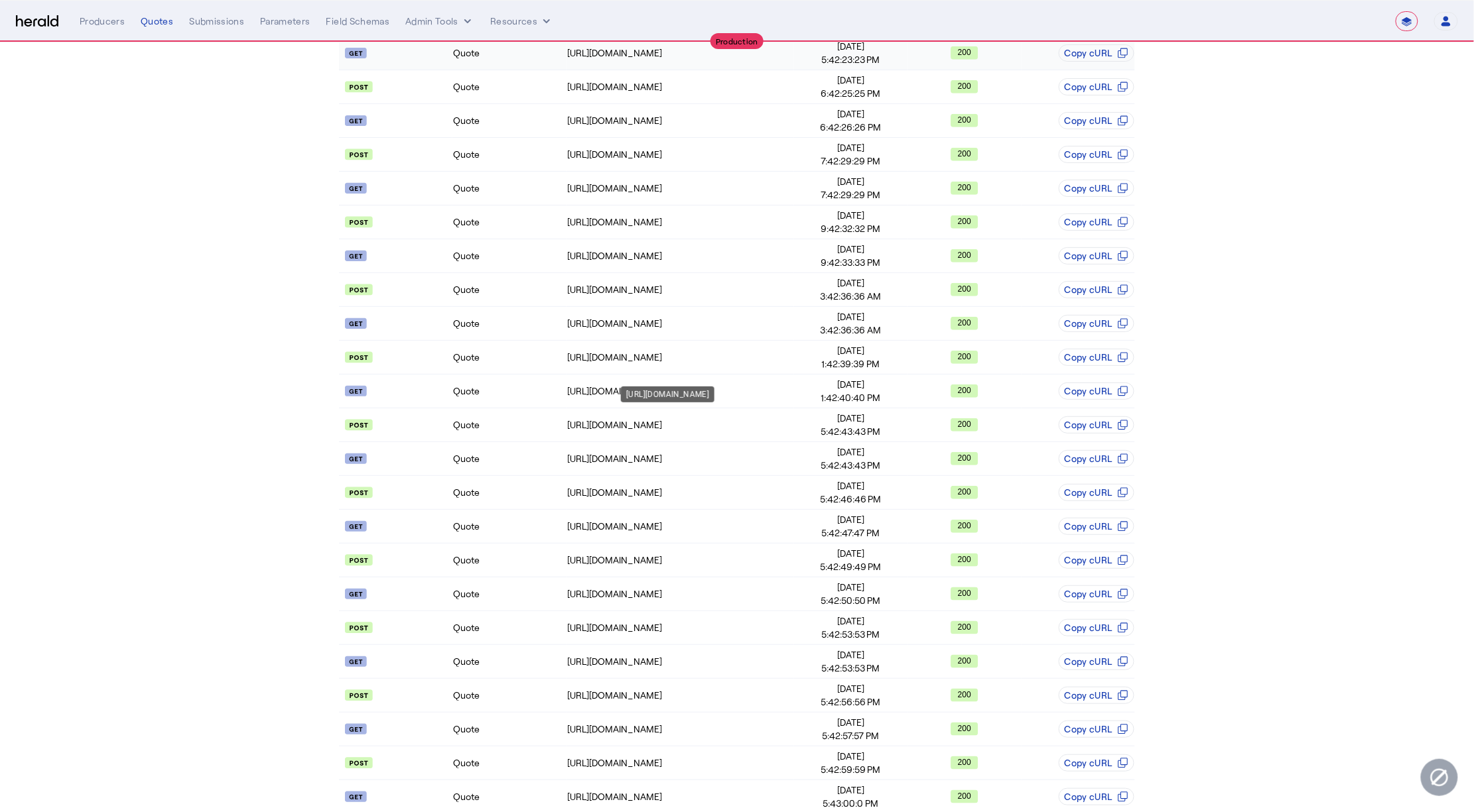
scroll to position [387, 0]
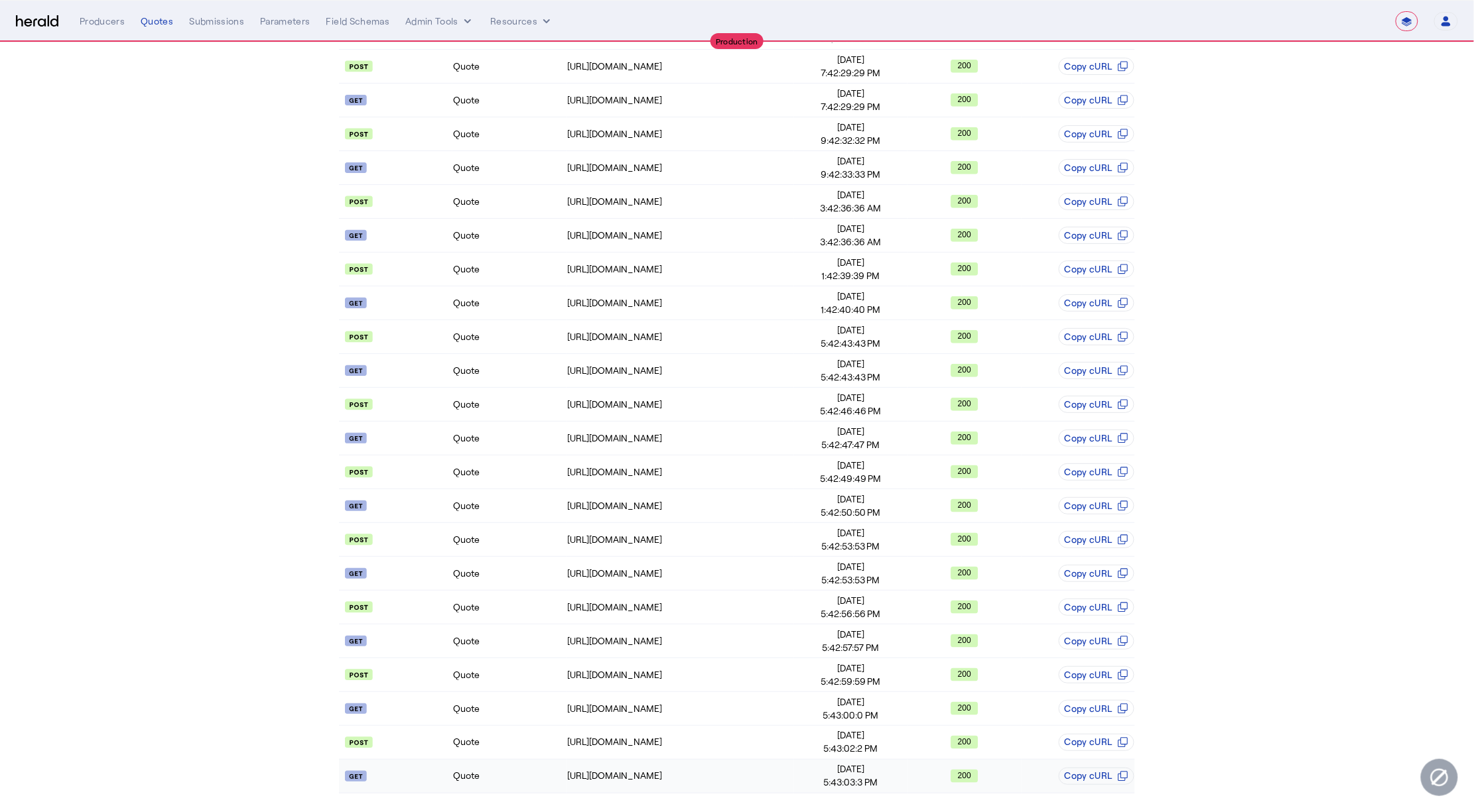
click at [565, 775] on td "Quote" at bounding box center [509, 777] width 113 height 34
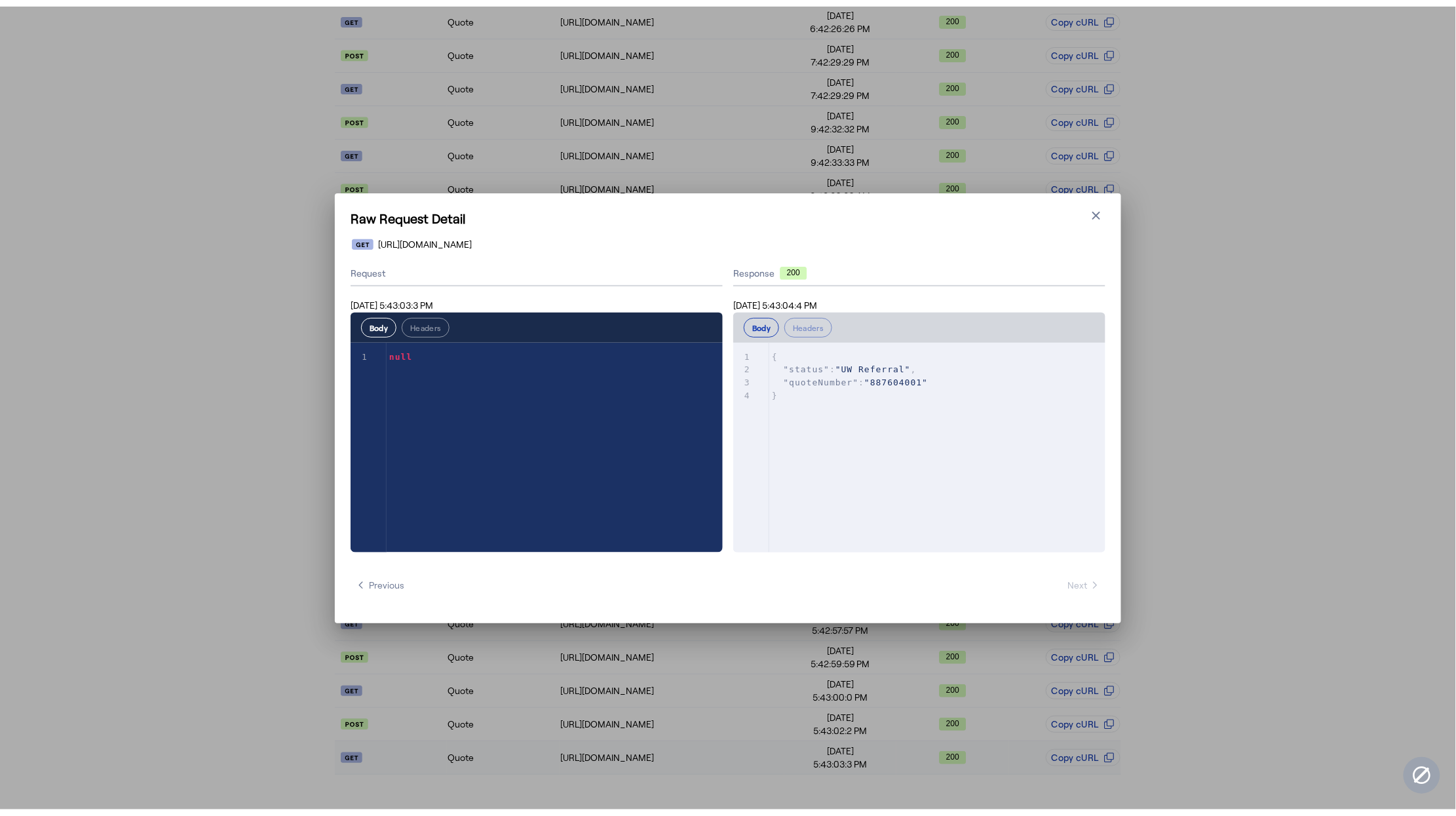
scroll to position [0, 0]
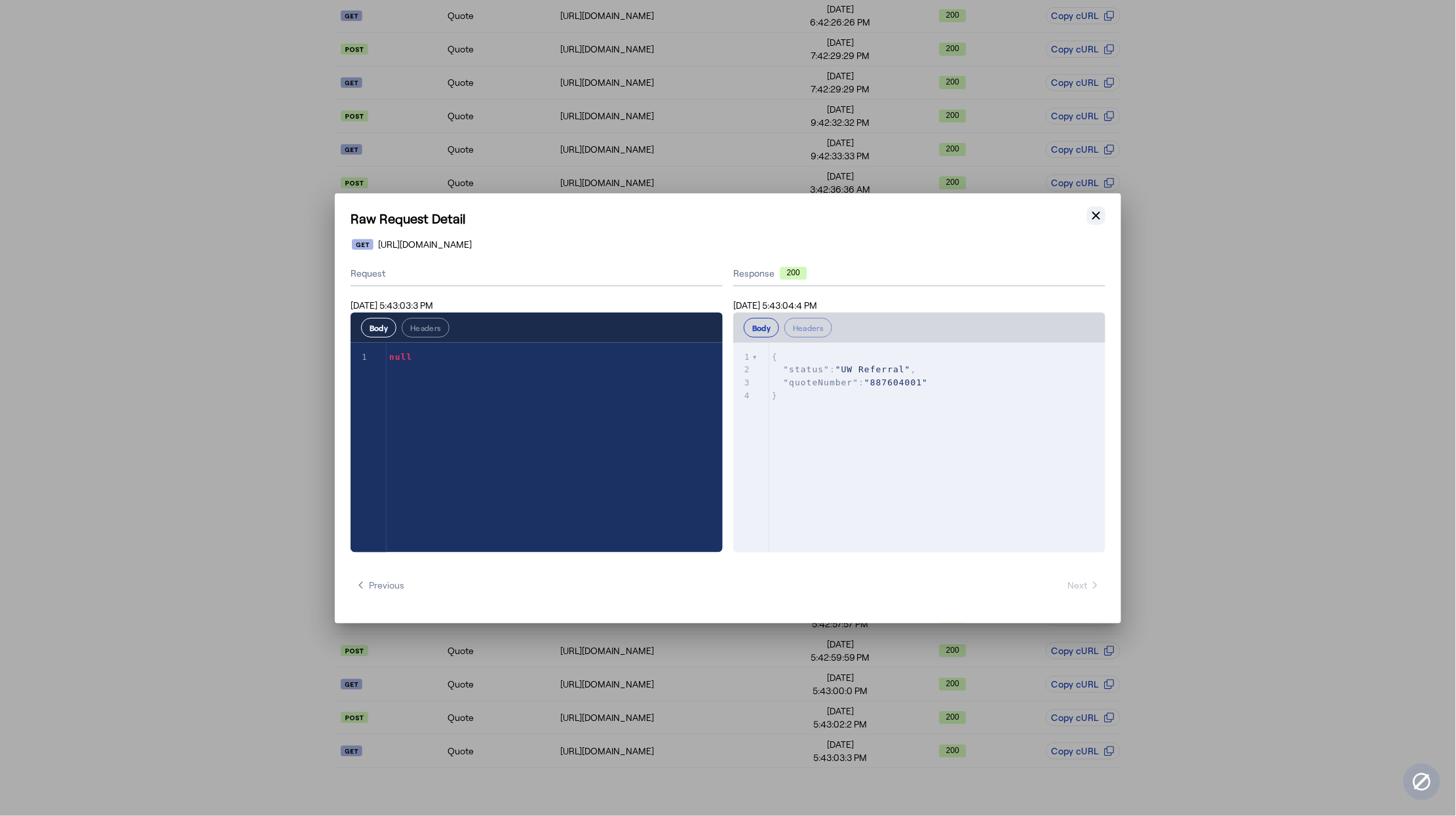
click at [1105, 217] on button "Close modal" at bounding box center [1096, 215] width 19 height 19
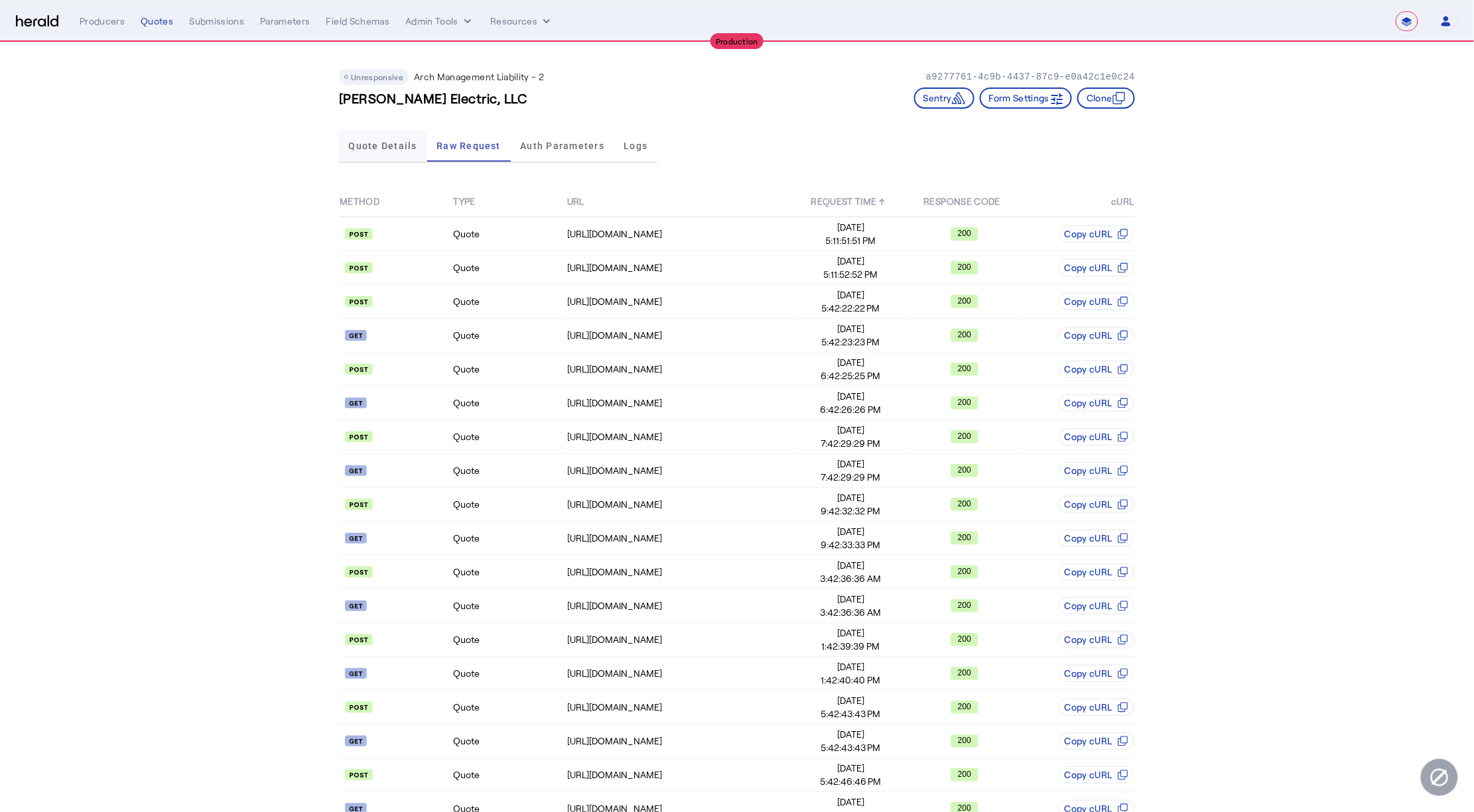
click at [386, 149] on span "Quote Details" at bounding box center [384, 145] width 68 height 32
